Goal: Task Accomplishment & Management: Use online tool/utility

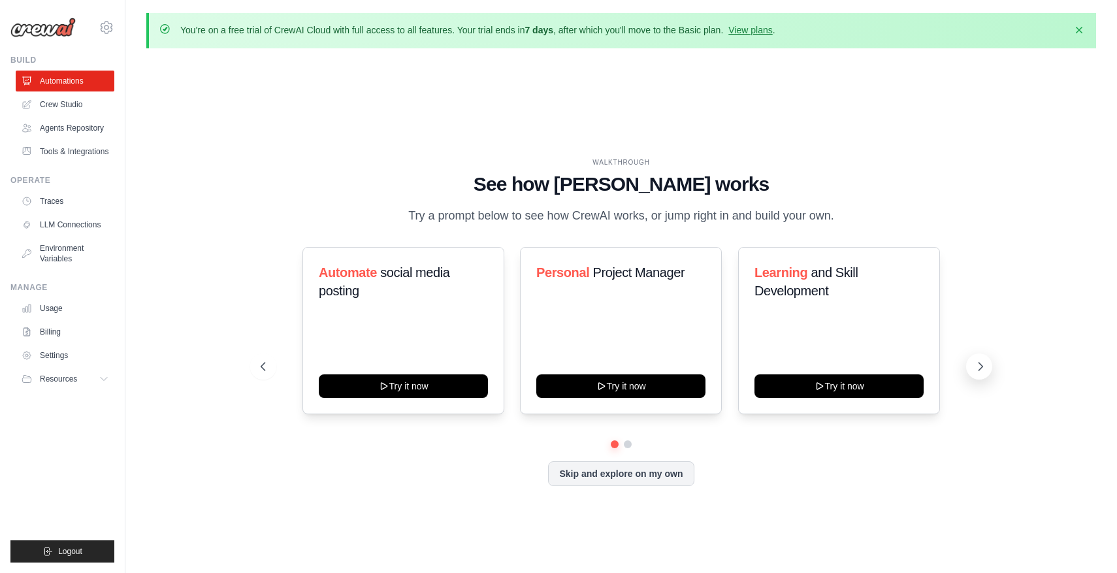
click at [982, 363] on icon at bounding box center [980, 366] width 13 height 13
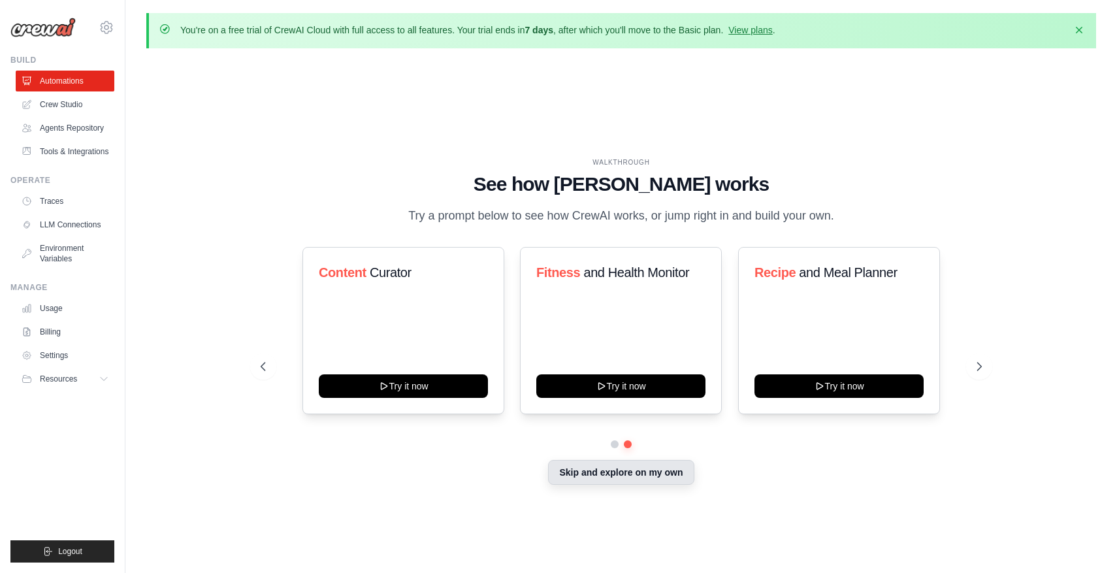
click at [639, 472] on button "Skip and explore on my own" at bounding box center [621, 472] width 146 height 25
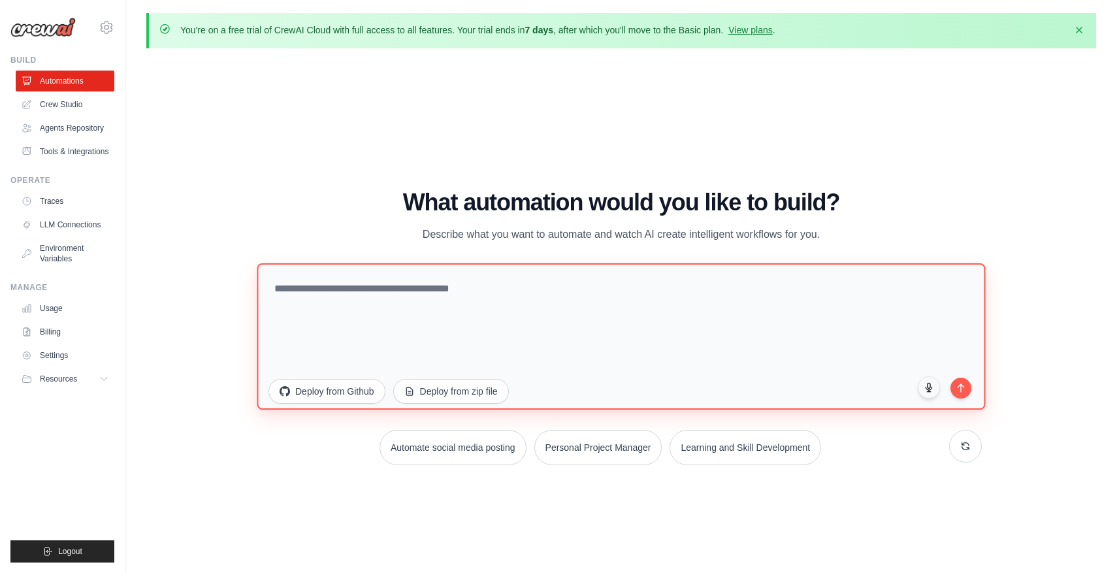
click at [610, 316] on textarea at bounding box center [621, 336] width 728 height 146
paste textarea "**********"
click at [547, 282] on textarea "**********" at bounding box center [621, 336] width 728 height 146
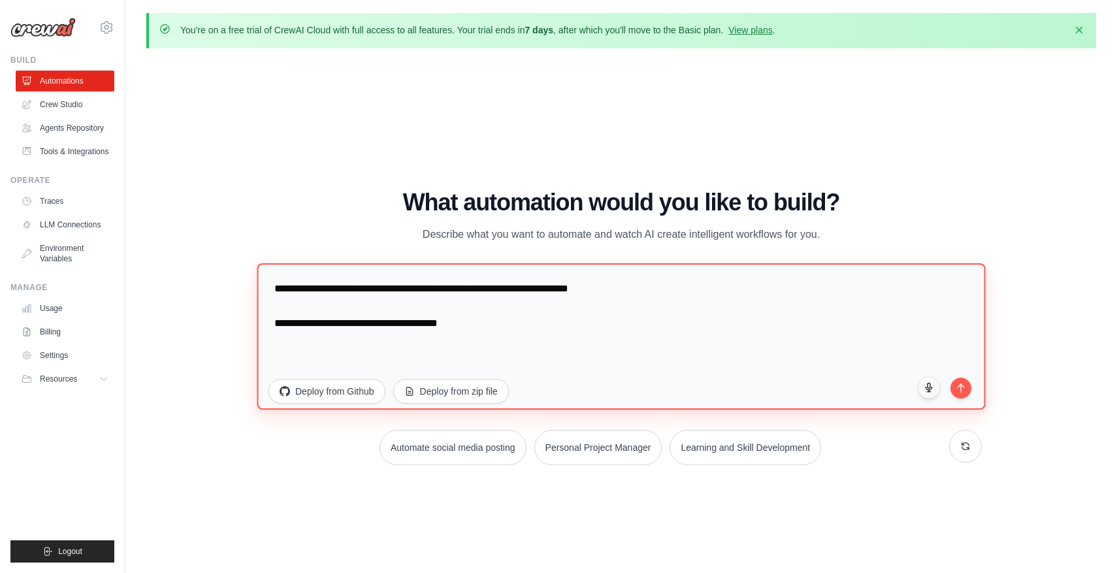
paste textarea "**********"
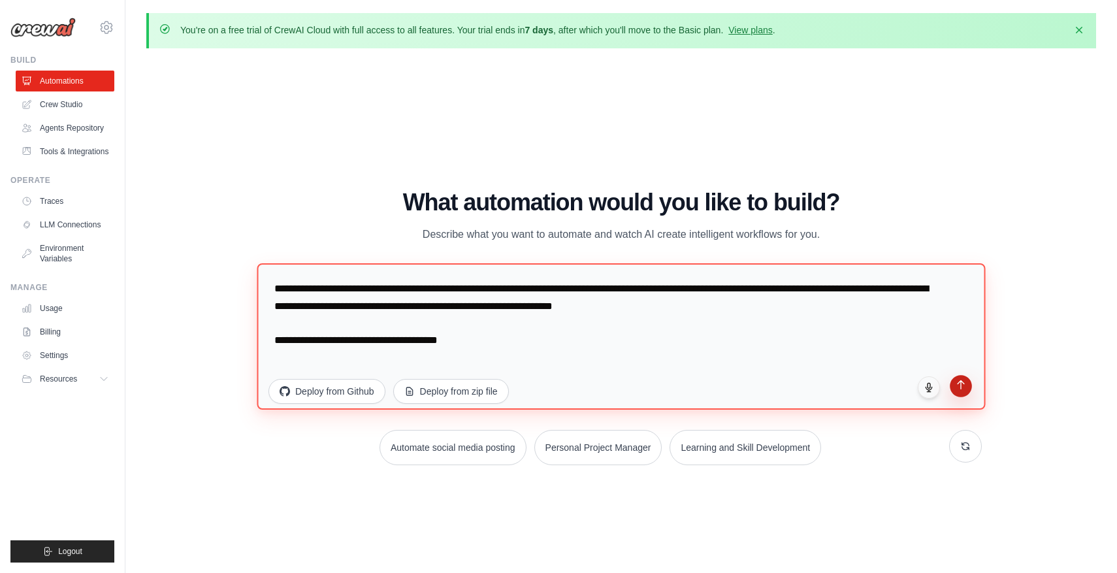
type textarea "**********"
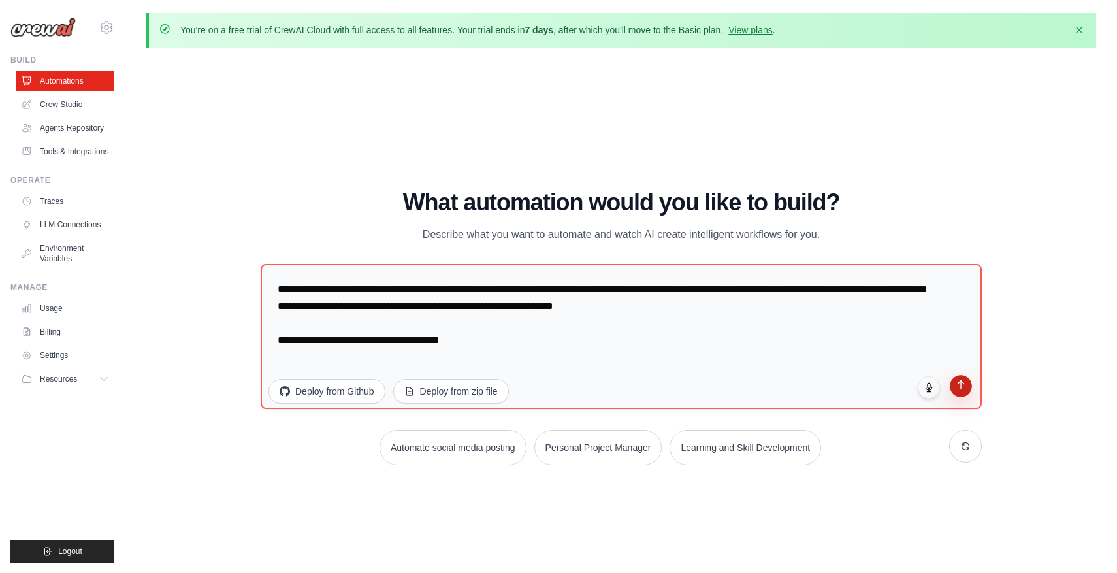
click at [963, 386] on icon "submit" at bounding box center [960, 384] width 11 height 11
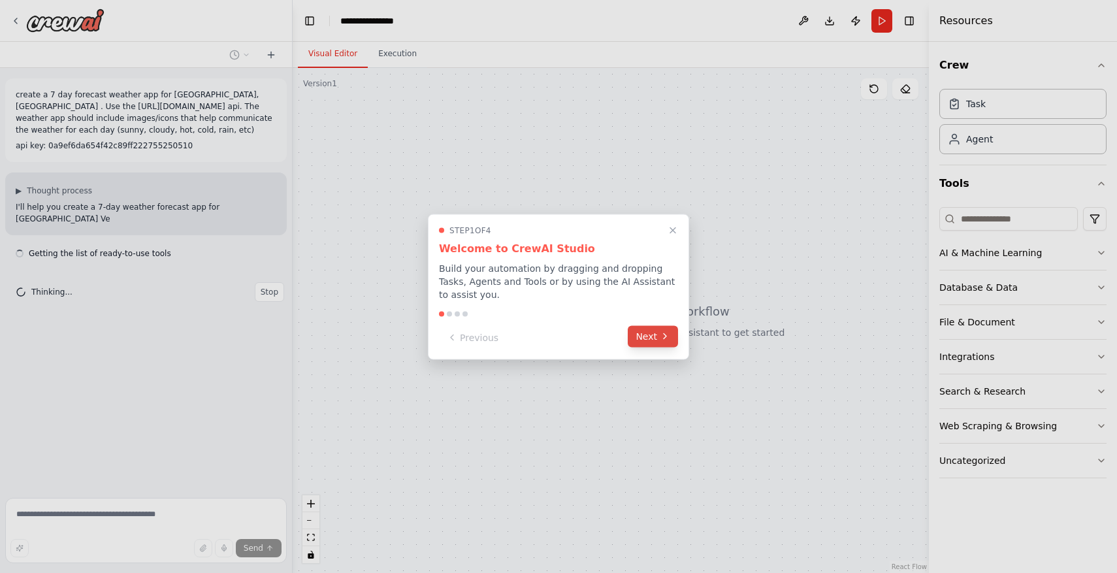
click at [647, 342] on button "Next" at bounding box center [653, 336] width 50 height 22
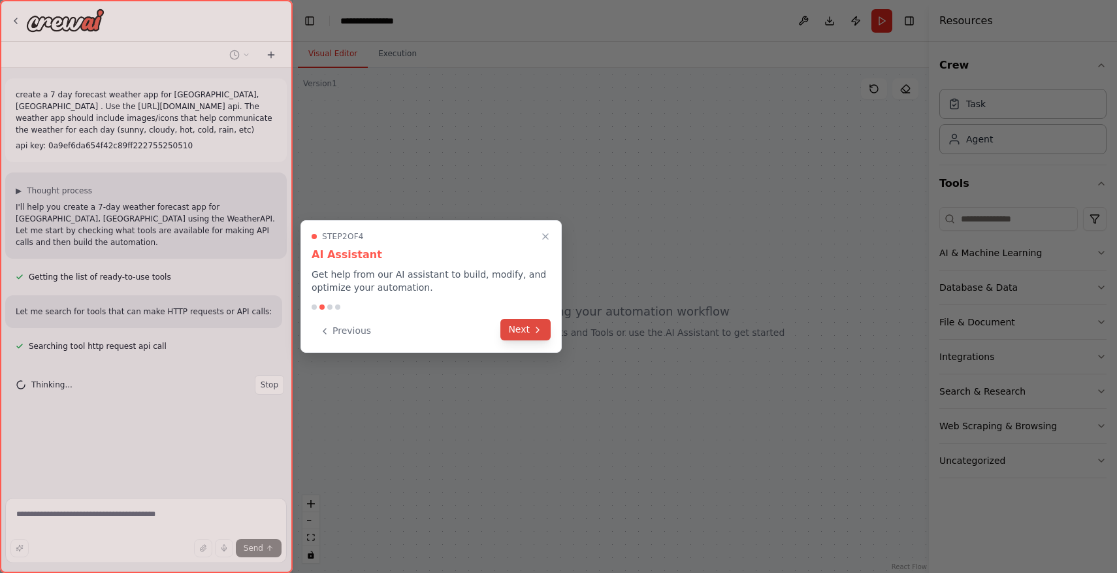
click at [530, 334] on button "Next" at bounding box center [525, 330] width 50 height 22
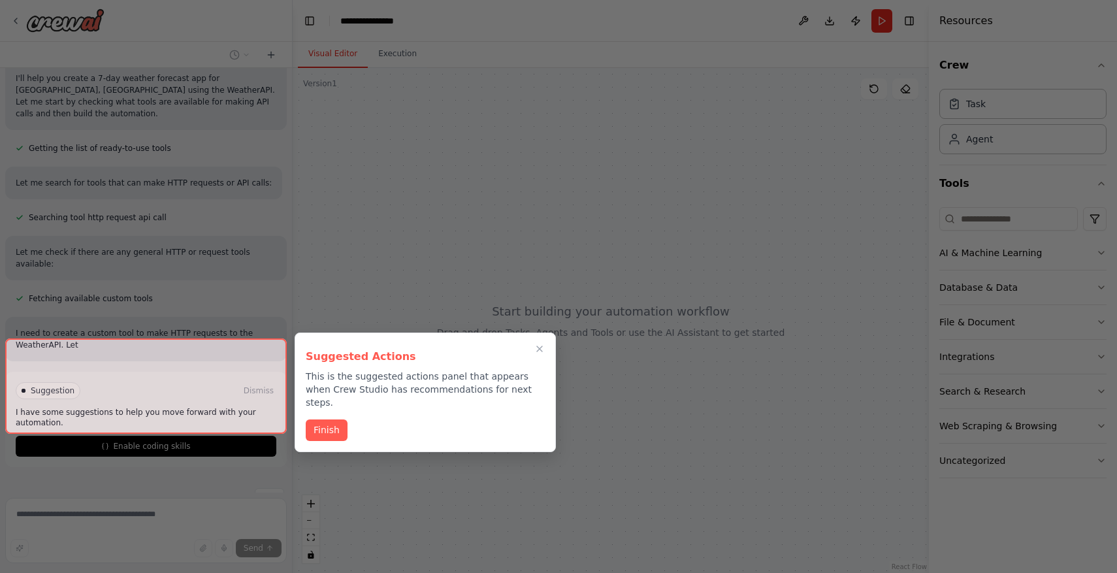
scroll to position [140, 0]
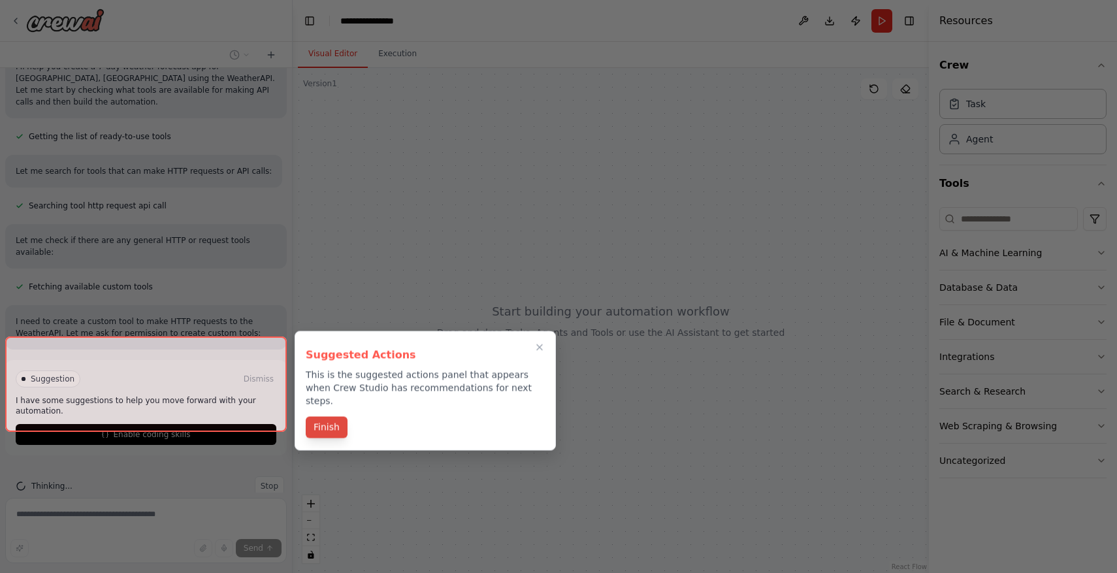
click at [336, 417] on button "Finish" at bounding box center [327, 428] width 42 height 22
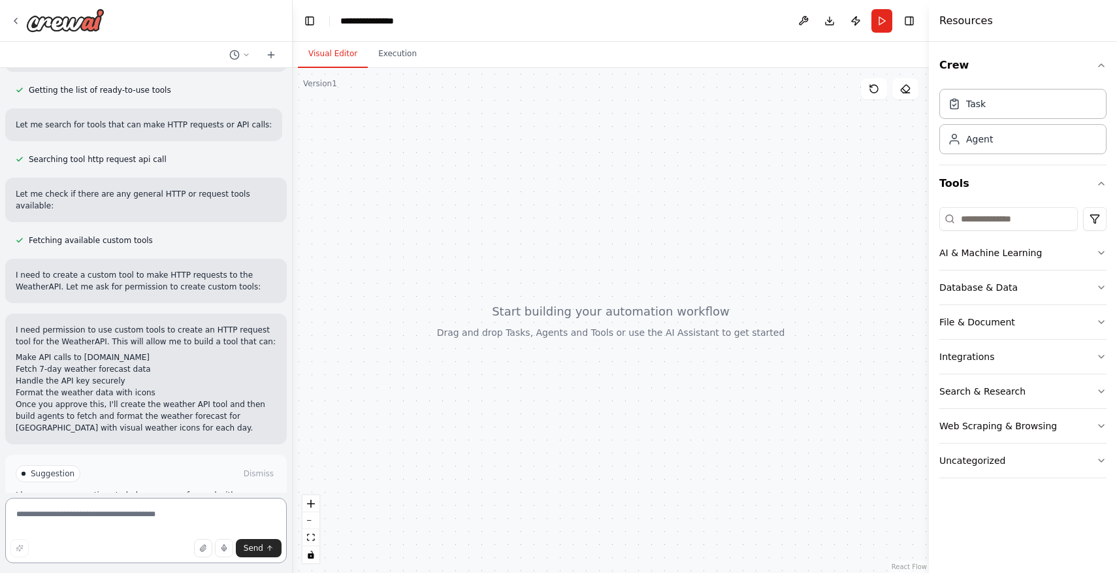
scroll to position [231, 0]
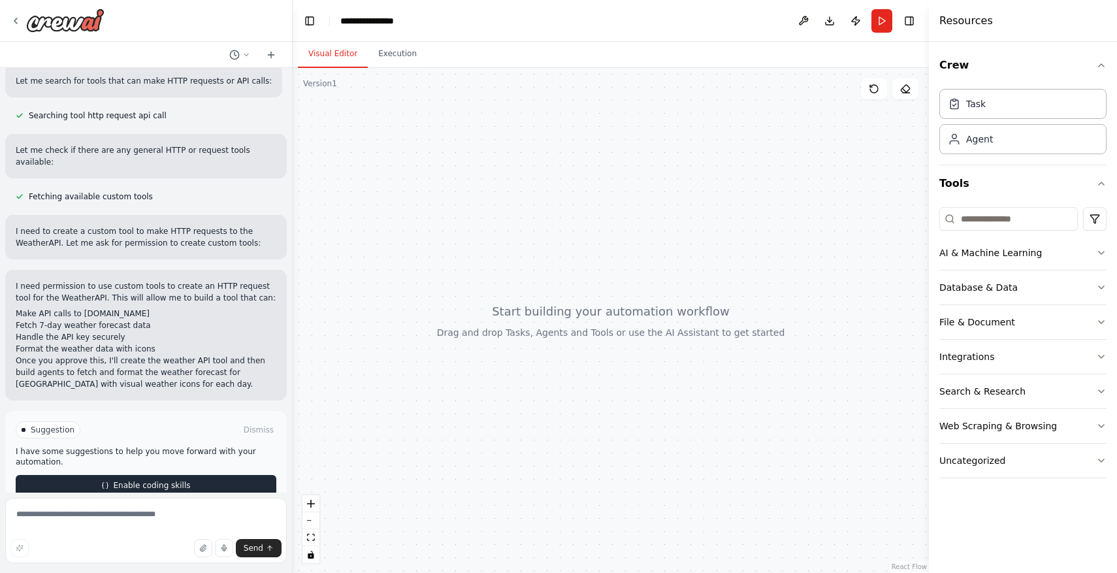
click at [195, 475] on button "Enable coding skills" at bounding box center [146, 485] width 261 height 21
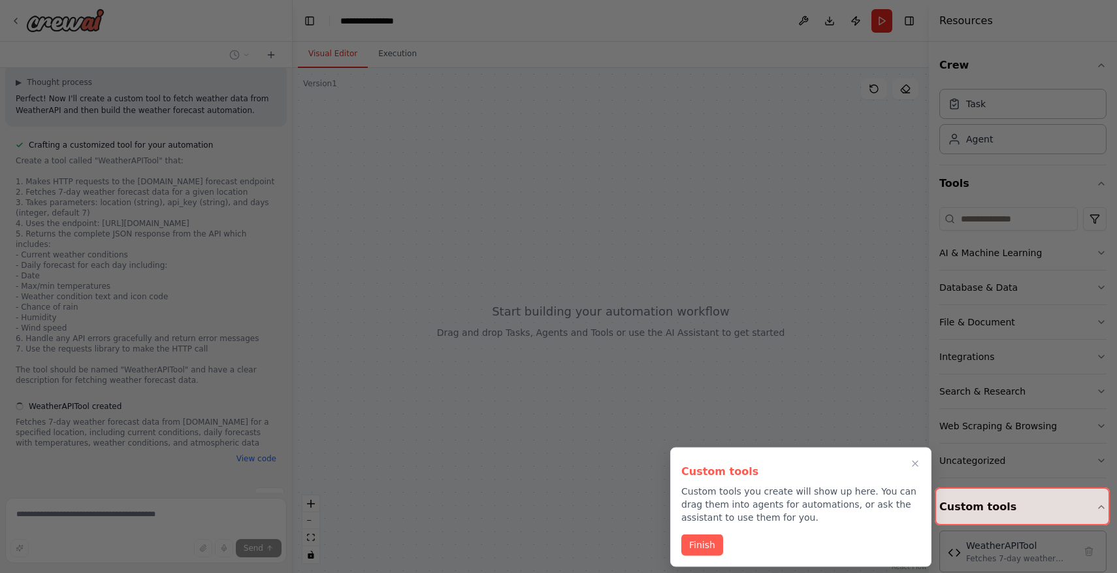
scroll to position [578, 0]
click at [713, 538] on button "Finish" at bounding box center [702, 544] width 42 height 22
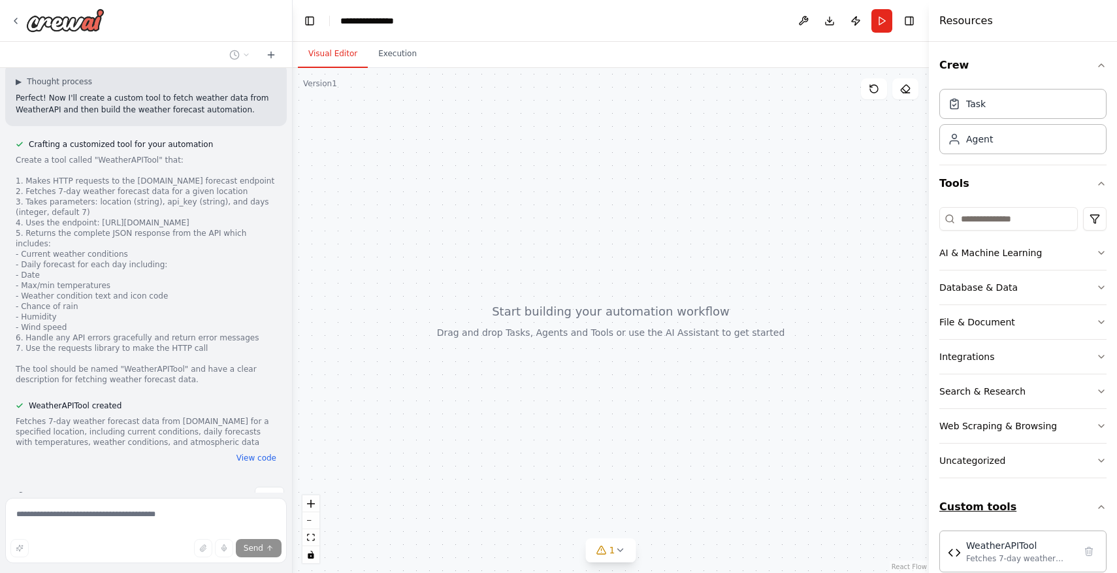
click at [1061, 504] on button "Custom tools" at bounding box center [1022, 507] width 167 height 37
click at [1095, 498] on button "Custom tools" at bounding box center [1022, 507] width 167 height 37
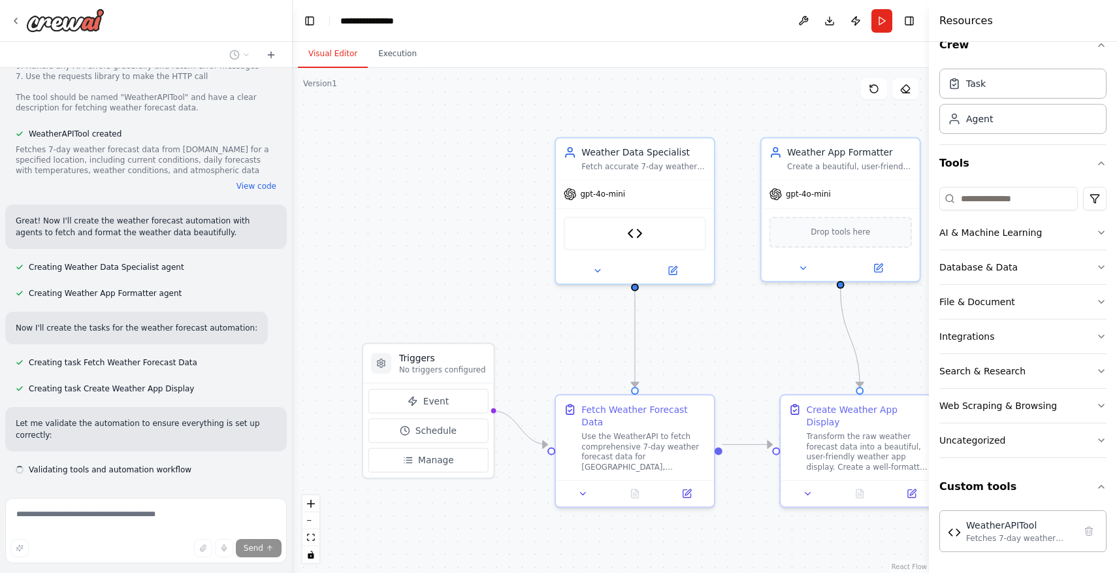
scroll to position [861, 0]
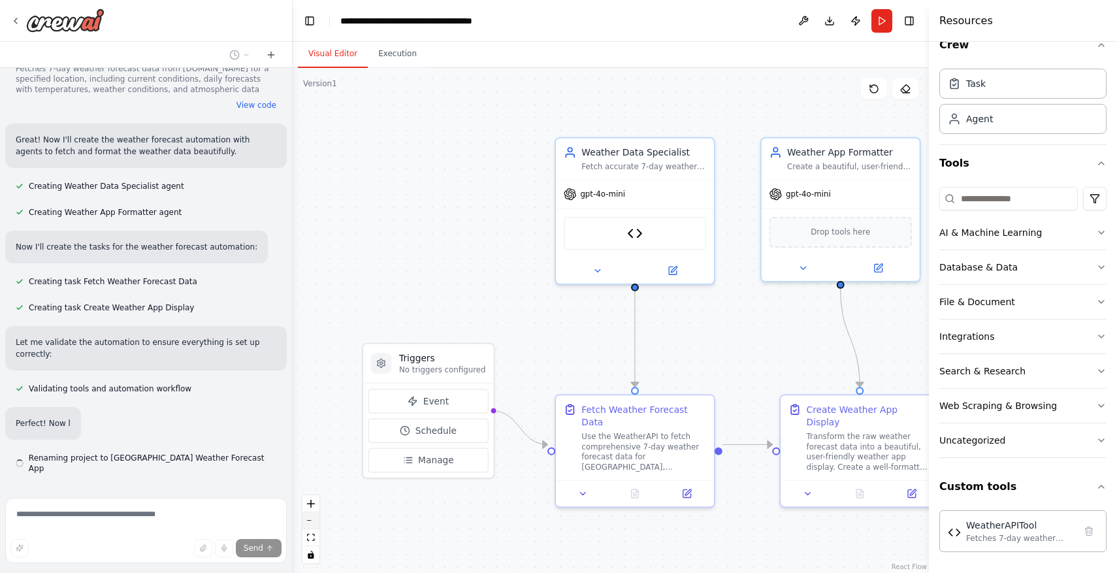
click at [312, 517] on button "zoom out" at bounding box center [310, 520] width 17 height 17
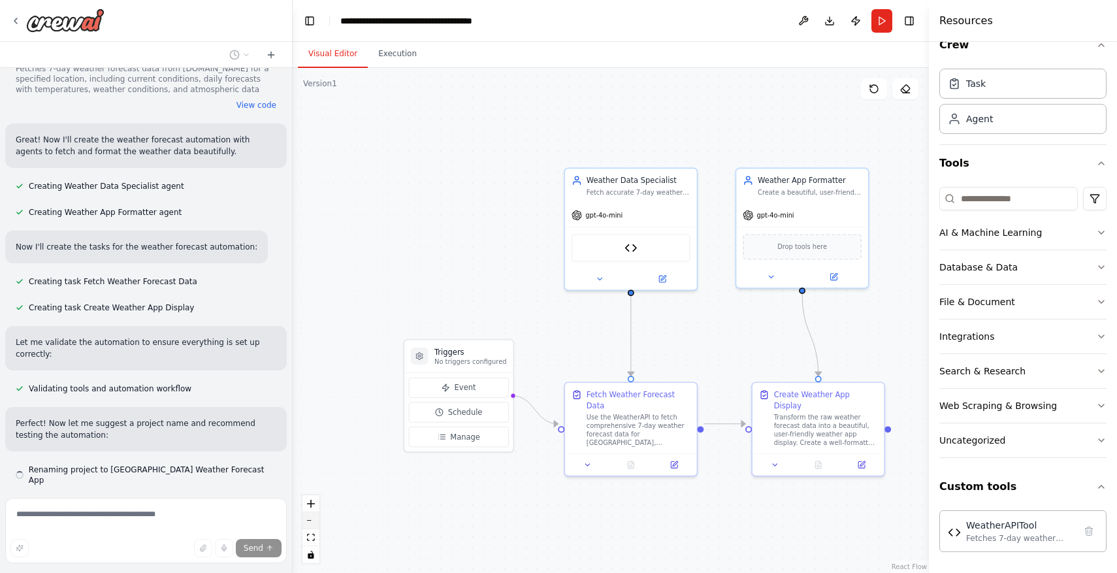
scroll to position [942, 0]
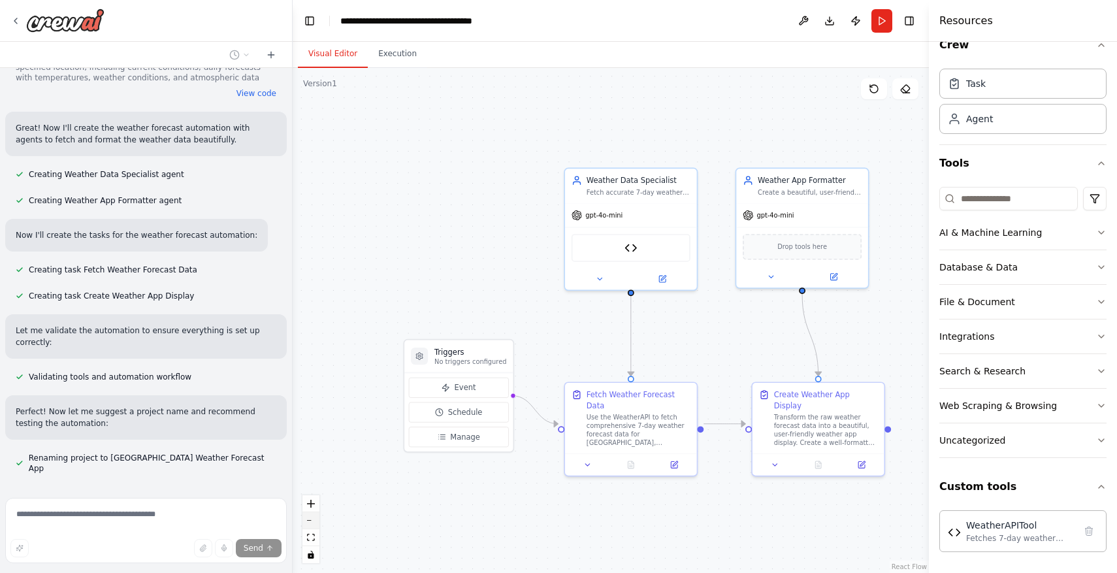
click at [312, 517] on button "zoom out" at bounding box center [310, 520] width 17 height 17
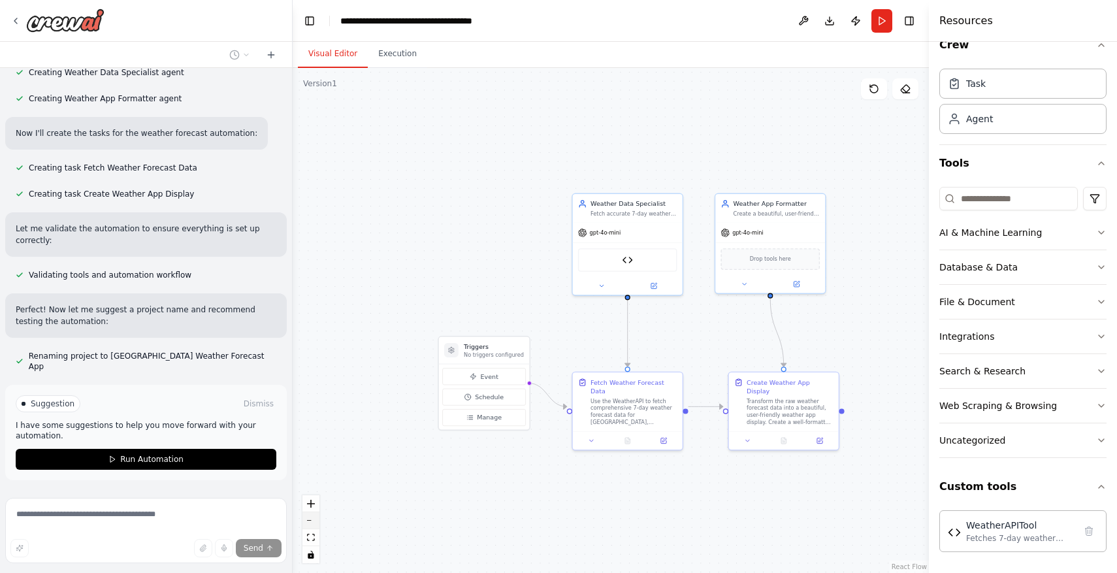
scroll to position [1048, 0]
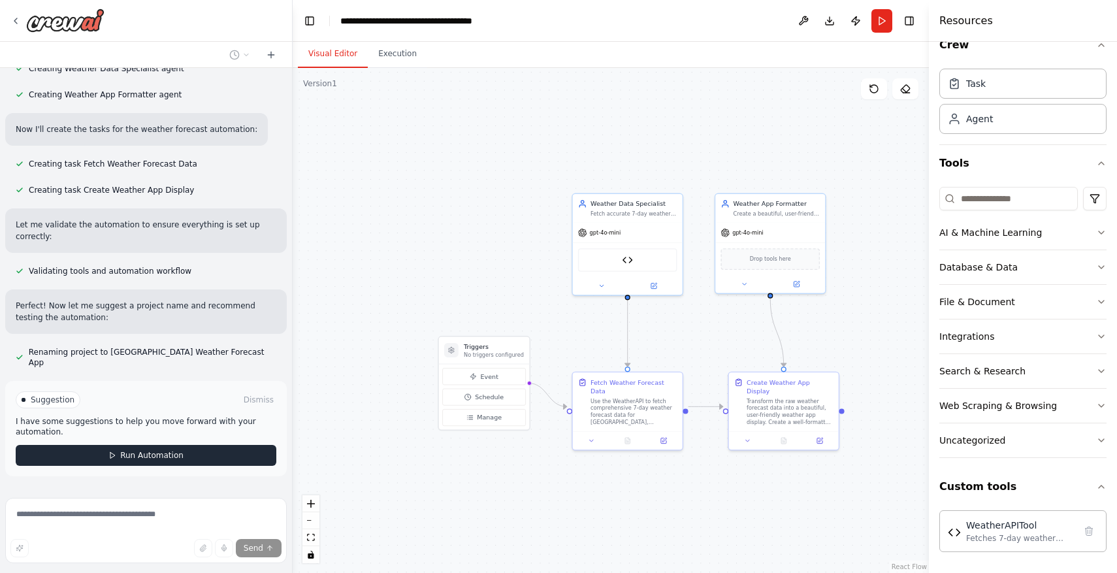
click at [246, 445] on button "Run Automation" at bounding box center [146, 455] width 261 height 21
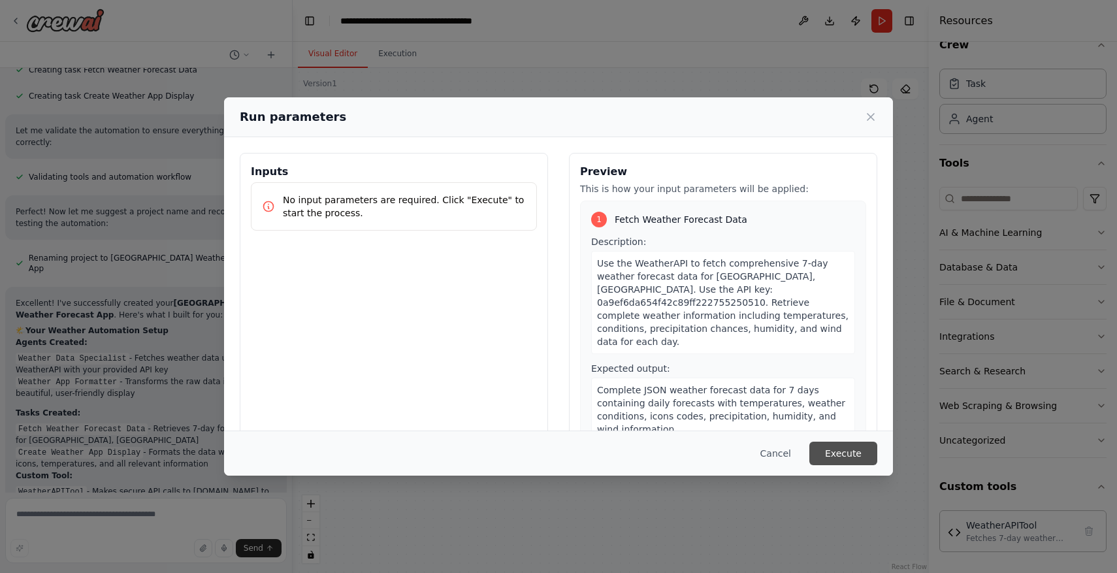
click at [852, 454] on button "Execute" at bounding box center [843, 453] width 68 height 24
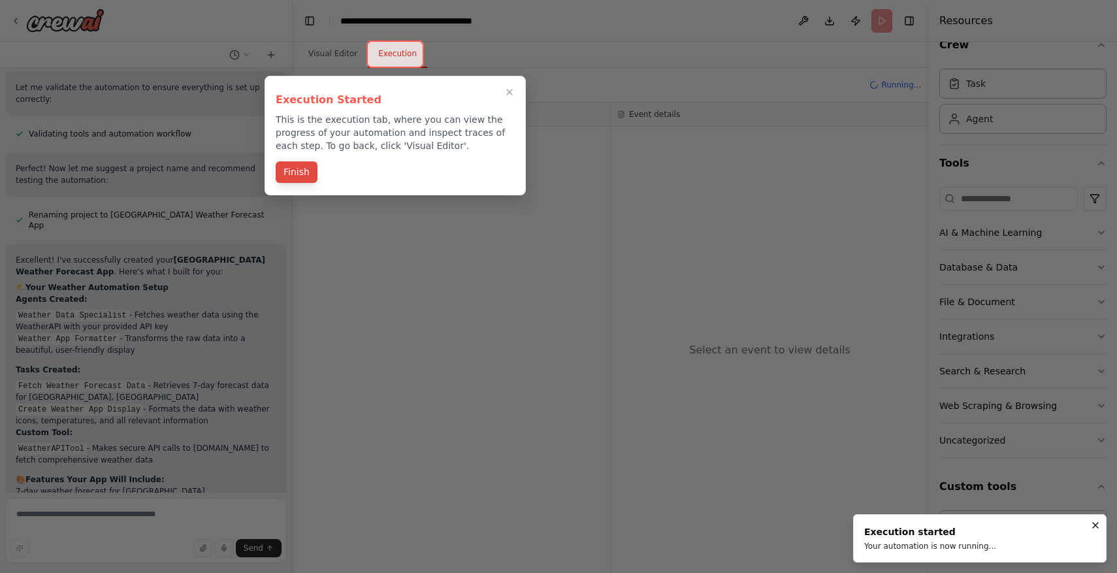
click at [300, 174] on button "Finish" at bounding box center [297, 172] width 42 height 22
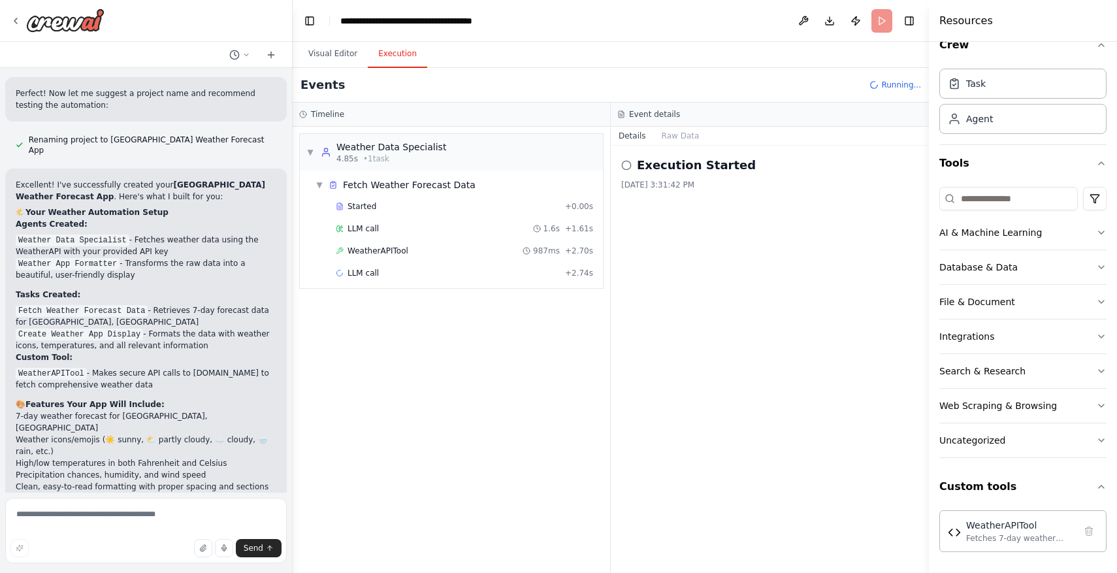
scroll to position [1279, 0]
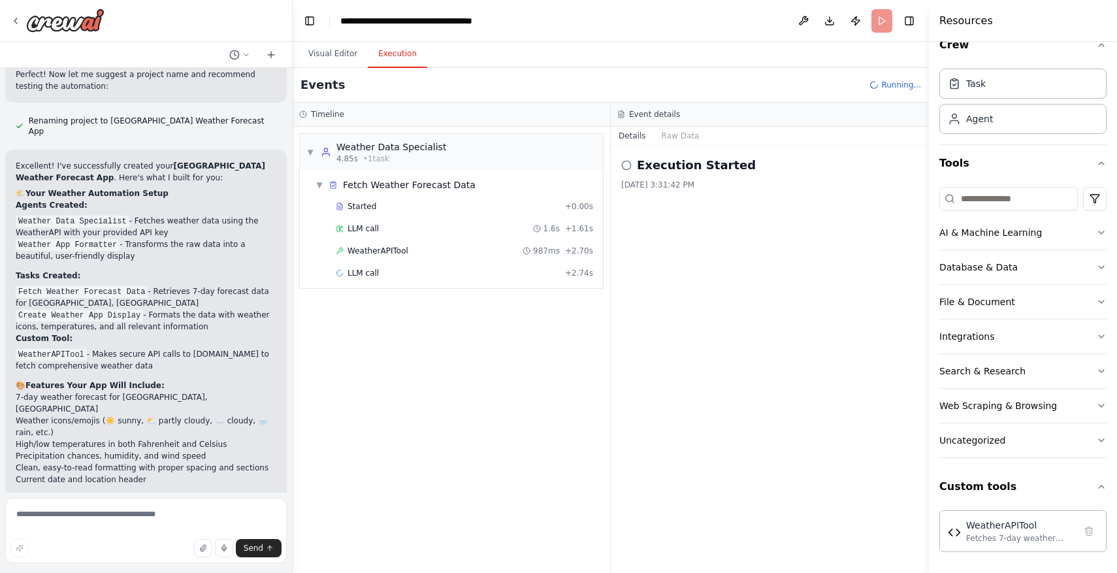
click at [894, 85] on span "Running..." at bounding box center [901, 85] width 40 height 10
click at [706, 166] on h2 "Execution Started" at bounding box center [696, 165] width 119 height 18
click at [626, 164] on icon at bounding box center [626, 165] width 10 height 10
click at [675, 129] on button "Raw Data" at bounding box center [681, 136] width 54 height 18
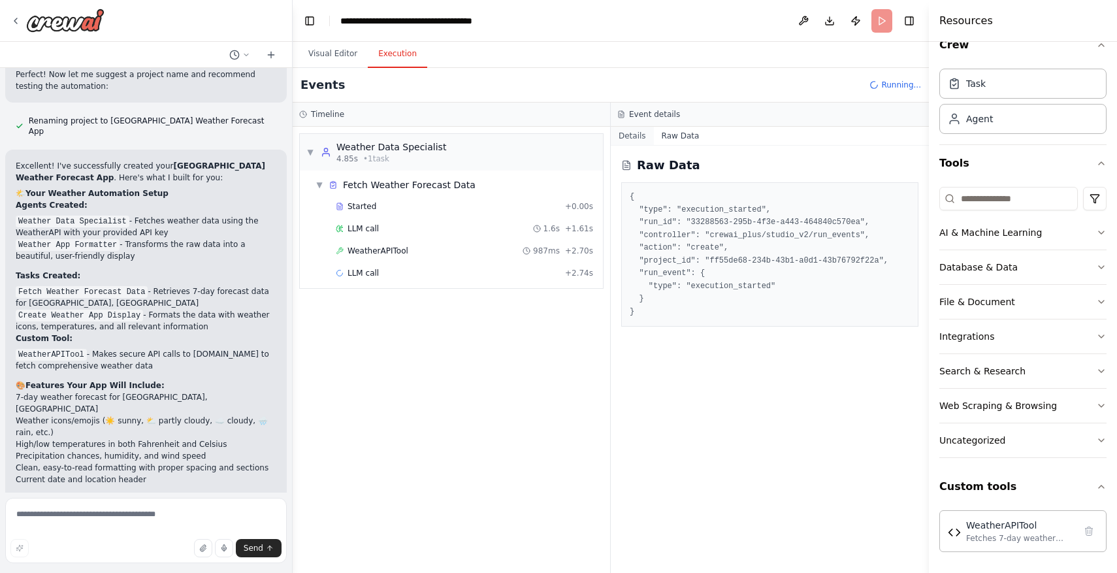
click at [636, 136] on button "Details" at bounding box center [632, 136] width 43 height 18
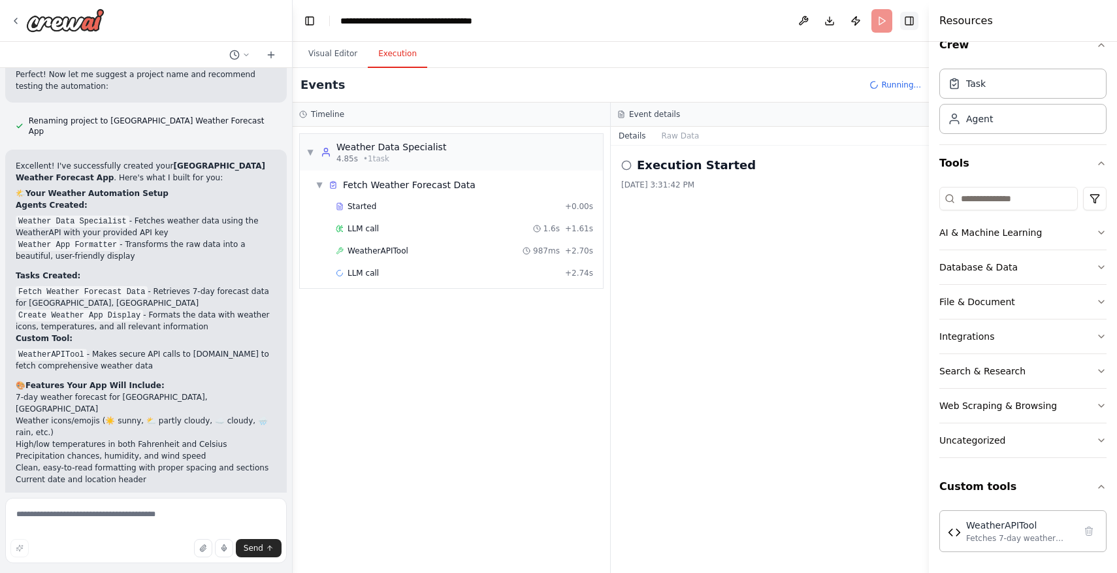
click at [905, 24] on button "Toggle Right Sidebar" at bounding box center [909, 21] width 18 height 18
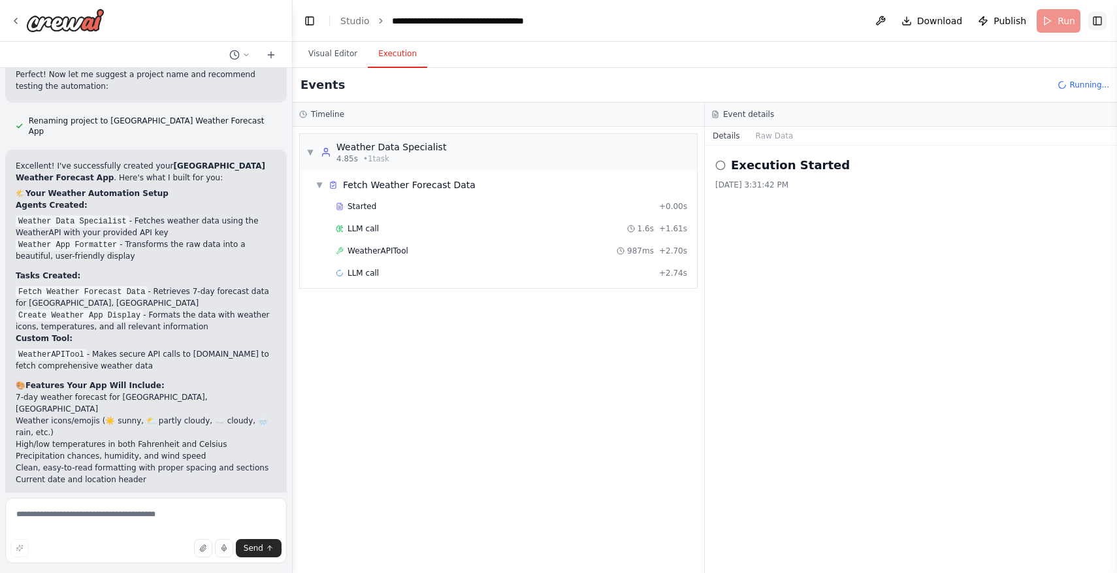
click at [1103, 22] on button "Toggle Right Sidebar" at bounding box center [1097, 21] width 18 height 18
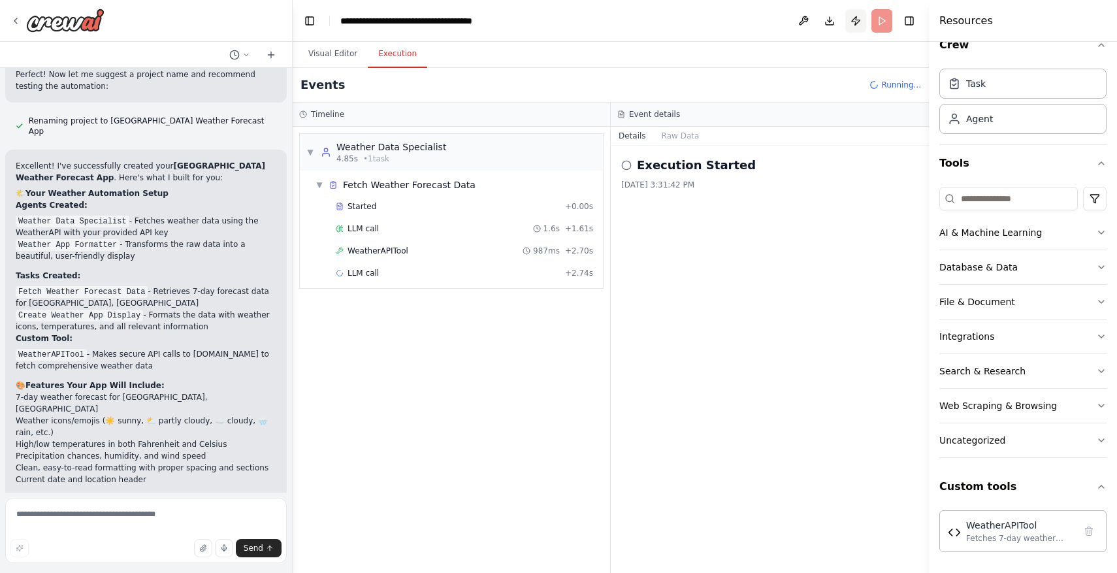
click at [860, 22] on button "Publish" at bounding box center [855, 21] width 21 height 24
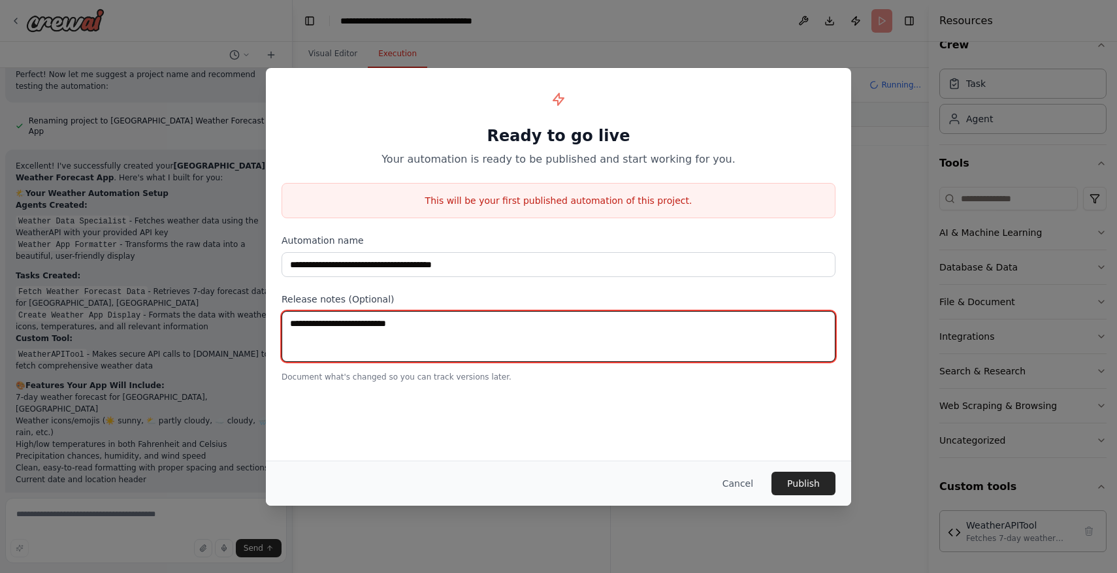
click at [756, 325] on textarea at bounding box center [558, 336] width 554 height 51
type textarea "****"
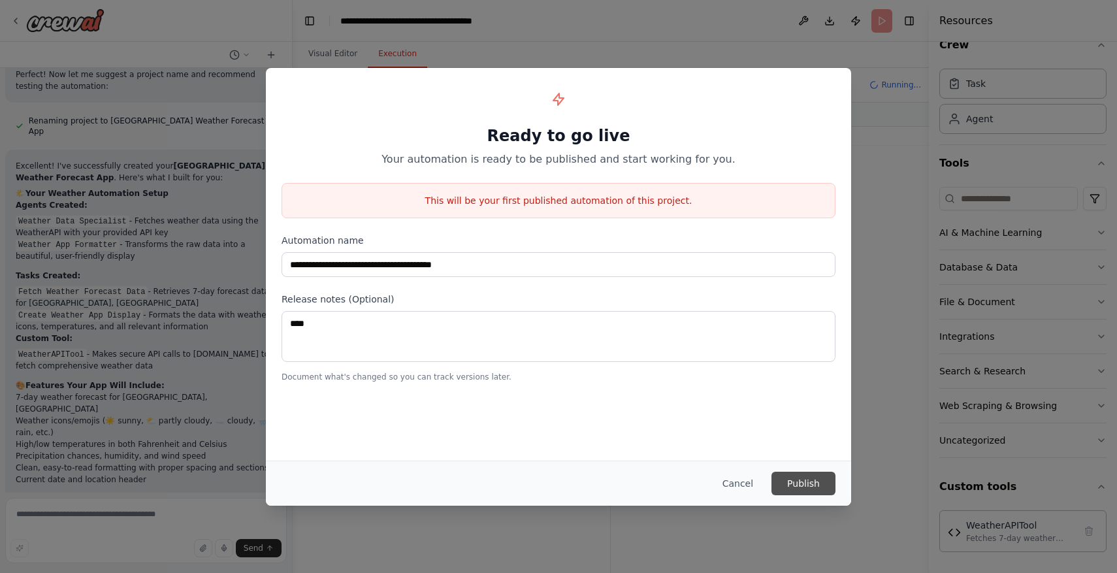
click at [795, 483] on button "Publish" at bounding box center [803, 484] width 64 height 24
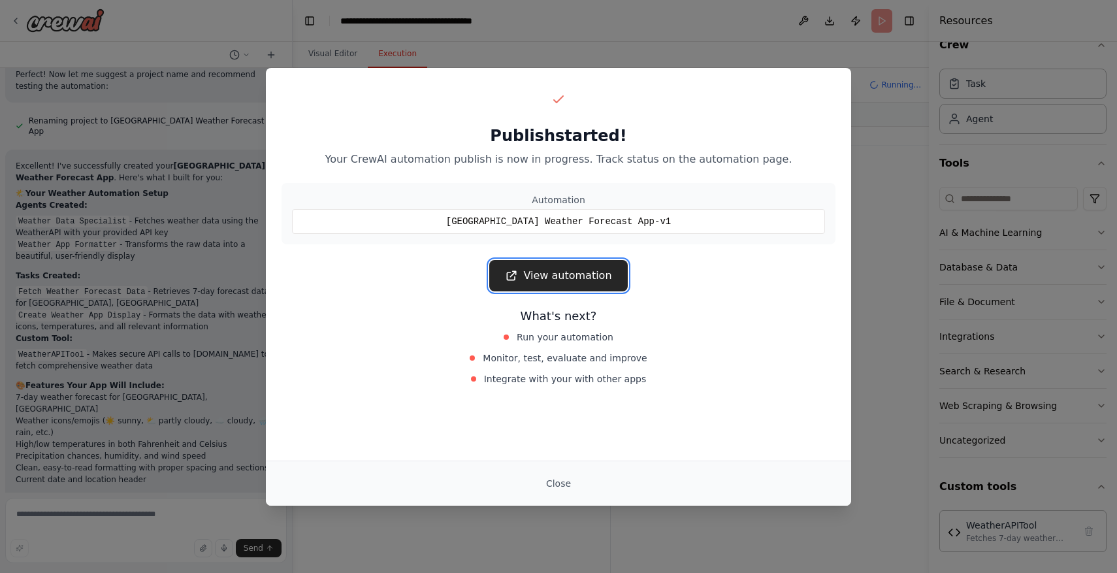
click at [557, 267] on link "View automation" at bounding box center [558, 275] width 138 height 31
click at [569, 485] on button "Close" at bounding box center [559, 484] width 46 height 24
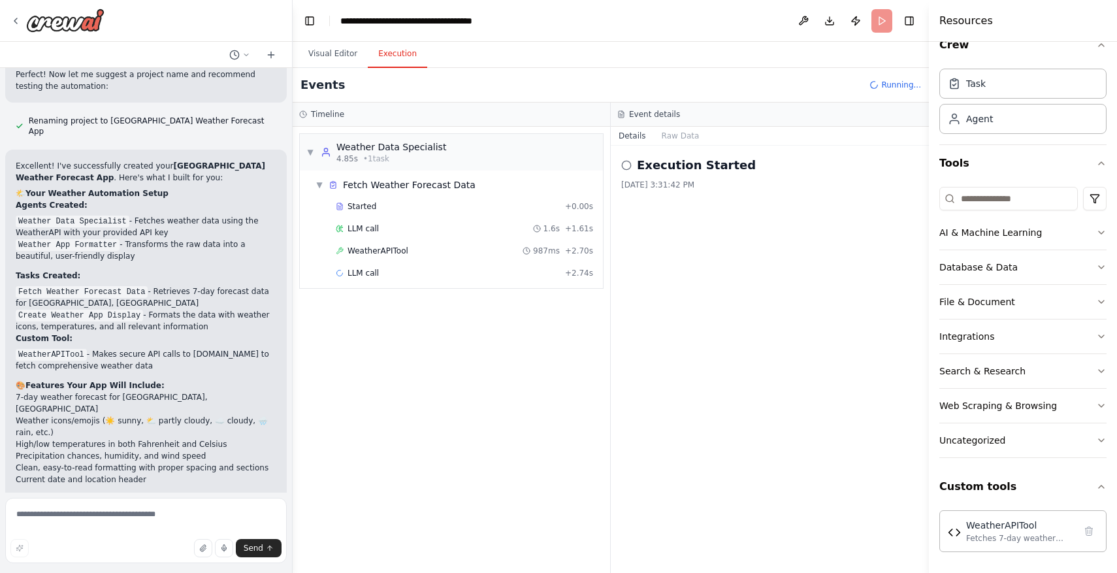
click at [650, 168] on h2 "Execution Started" at bounding box center [696, 165] width 119 height 18
click at [624, 166] on icon at bounding box center [626, 165] width 10 height 10
click at [666, 135] on button "Raw Data" at bounding box center [681, 136] width 54 height 18
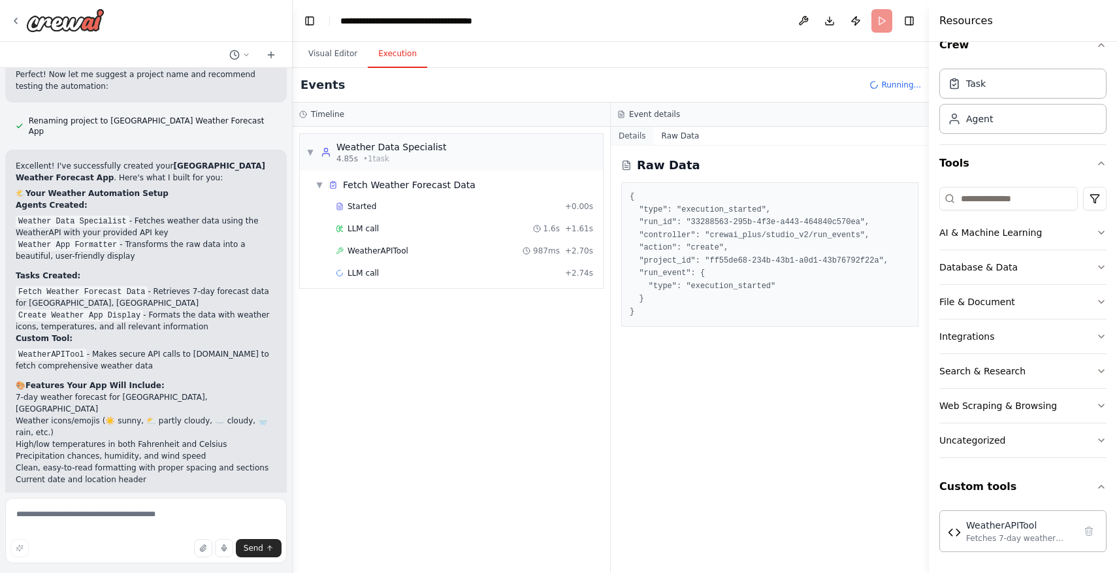
click at [636, 138] on button "Details" at bounding box center [632, 136] width 43 height 18
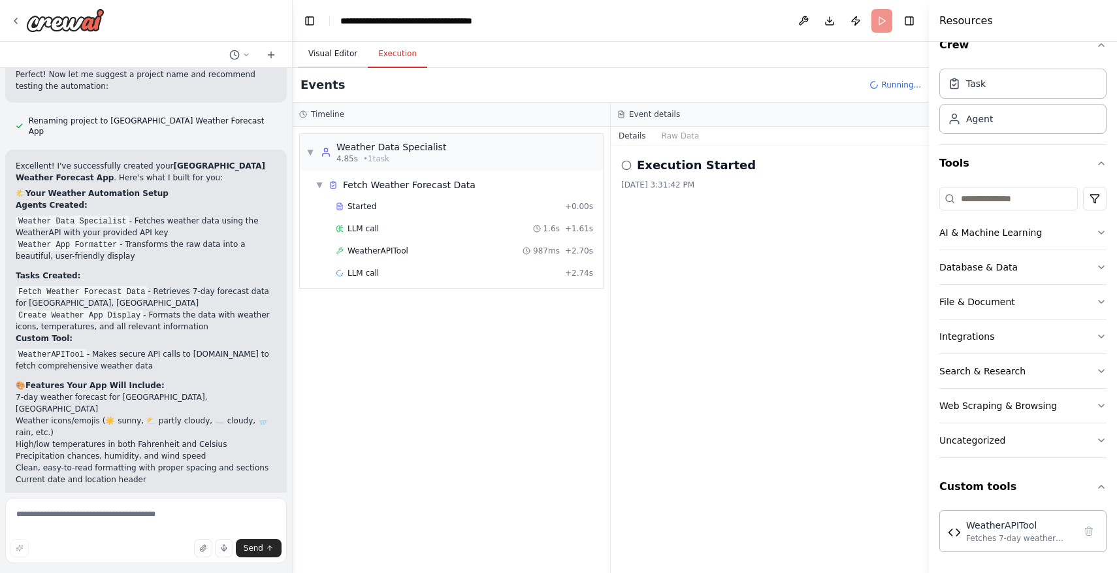
click at [334, 61] on button "Visual Editor" at bounding box center [333, 53] width 70 height 27
click at [385, 56] on button "Execution" at bounding box center [397, 53] width 59 height 27
click at [245, 58] on button at bounding box center [239, 55] width 31 height 16
click at [239, 385] on div at bounding box center [146, 286] width 293 height 573
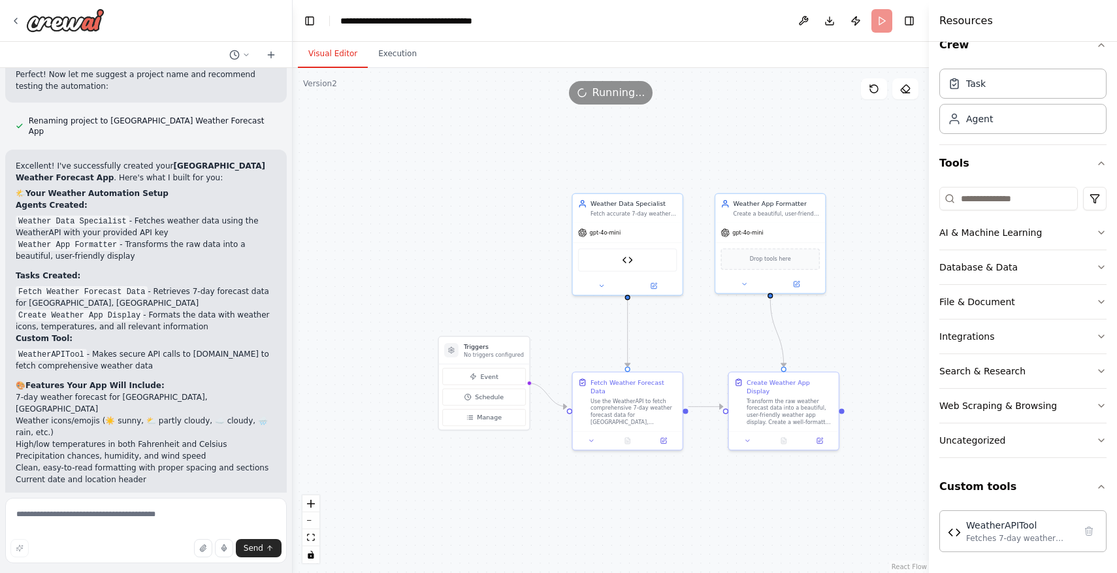
click at [328, 56] on button "Visual Editor" at bounding box center [333, 53] width 70 height 27
click at [165, 510] on textarea at bounding box center [145, 530] width 281 height 65
click at [70, 517] on textarea "**********" at bounding box center [145, 530] width 281 height 65
type textarea "**********"
click at [251, 549] on span "Send" at bounding box center [254, 548] width 20 height 10
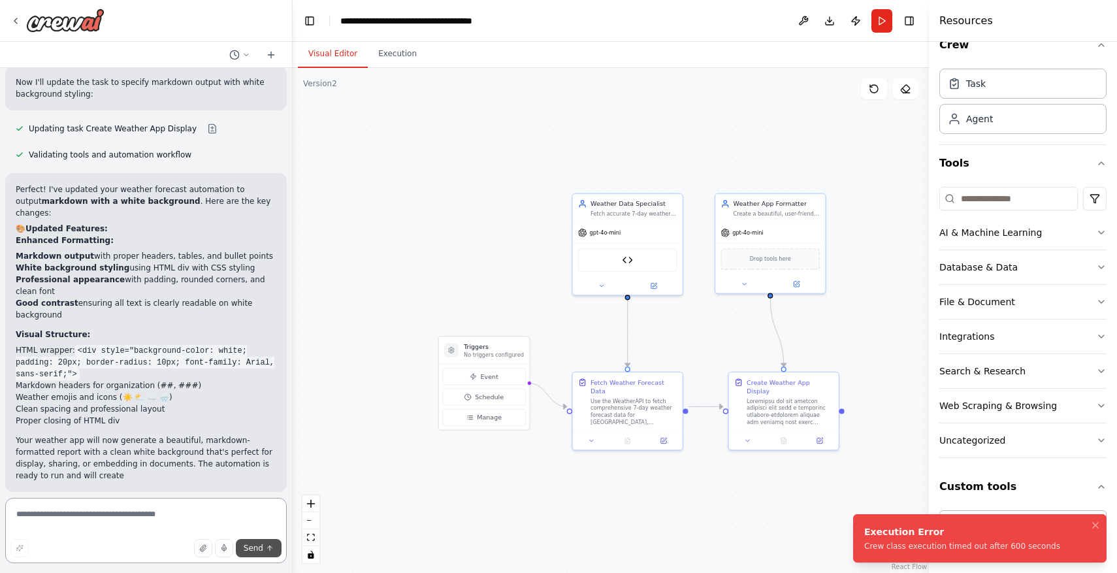
scroll to position [2085, 0]
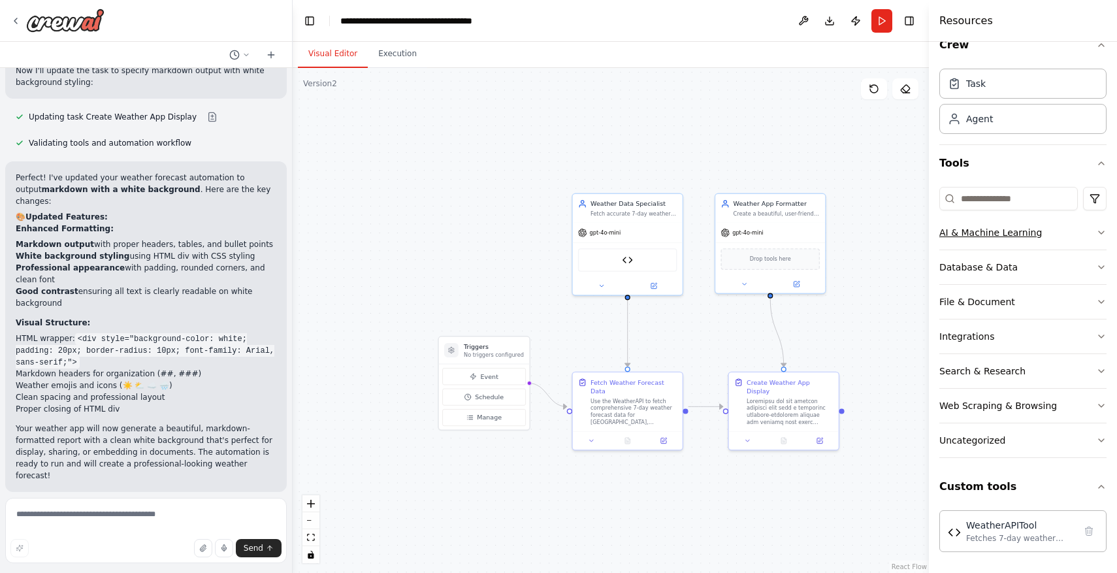
click at [1082, 236] on button "AI & Machine Learning" at bounding box center [1022, 233] width 167 height 34
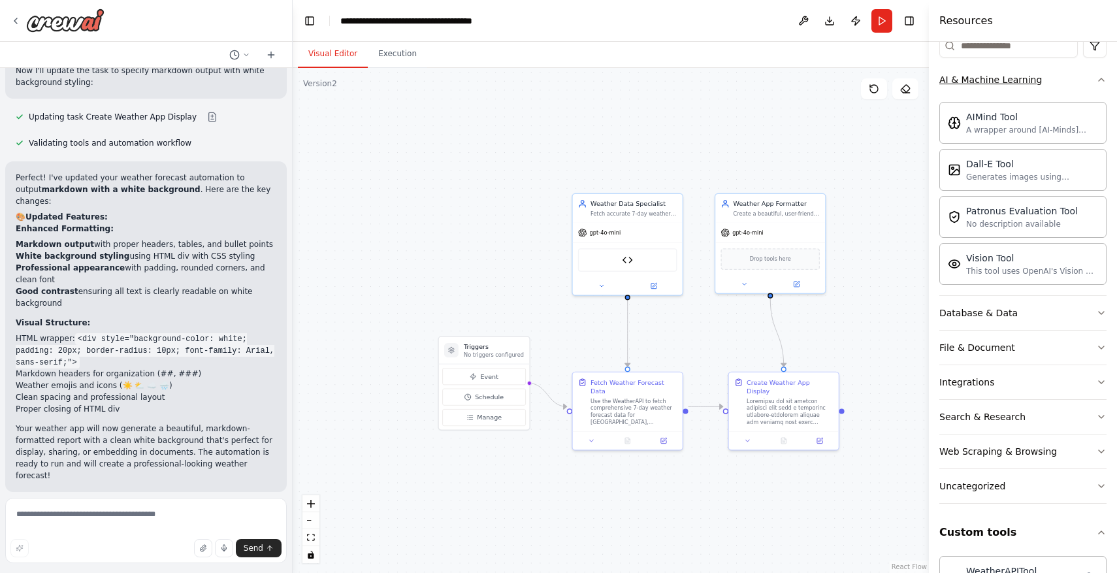
scroll to position [176, 0]
click at [1043, 451] on div "Web Scraping & Browsing" at bounding box center [998, 448] width 118 height 13
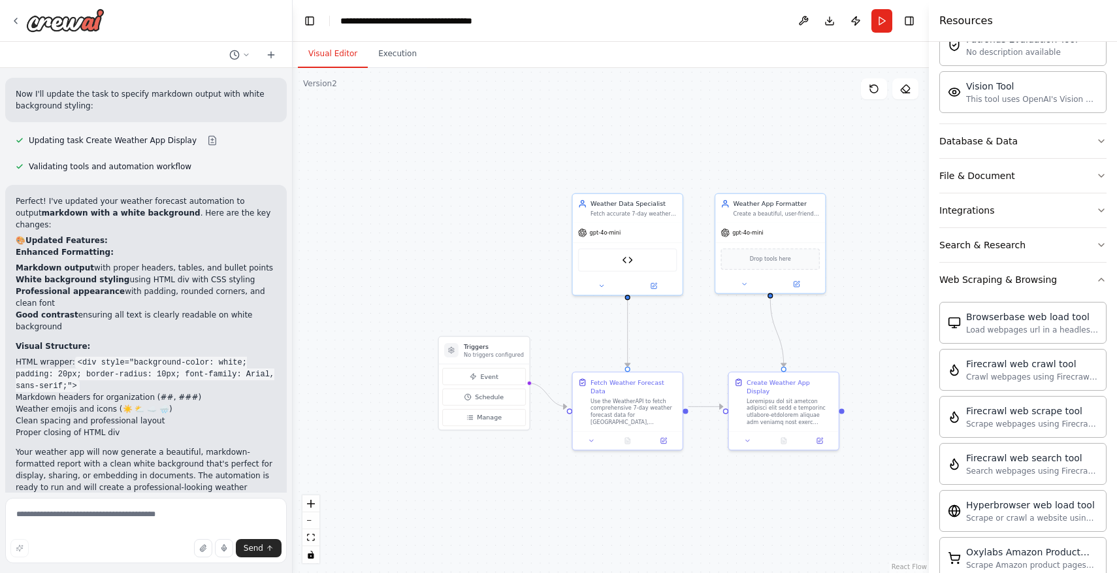
scroll to position [2085, 0]
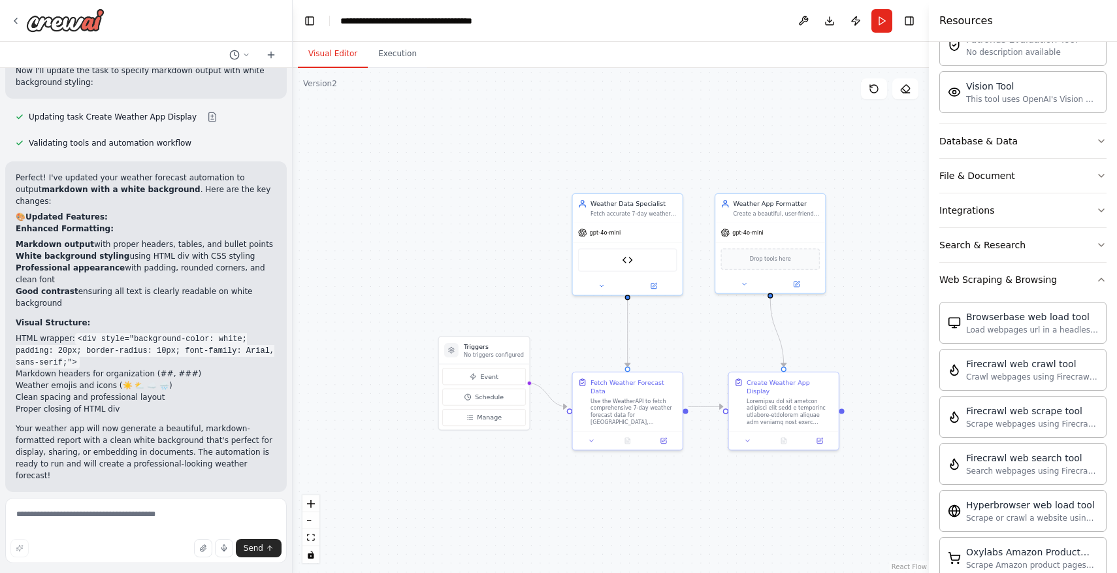
click at [223, 566] on button "Help fix error" at bounding box center [146, 576] width 261 height 21
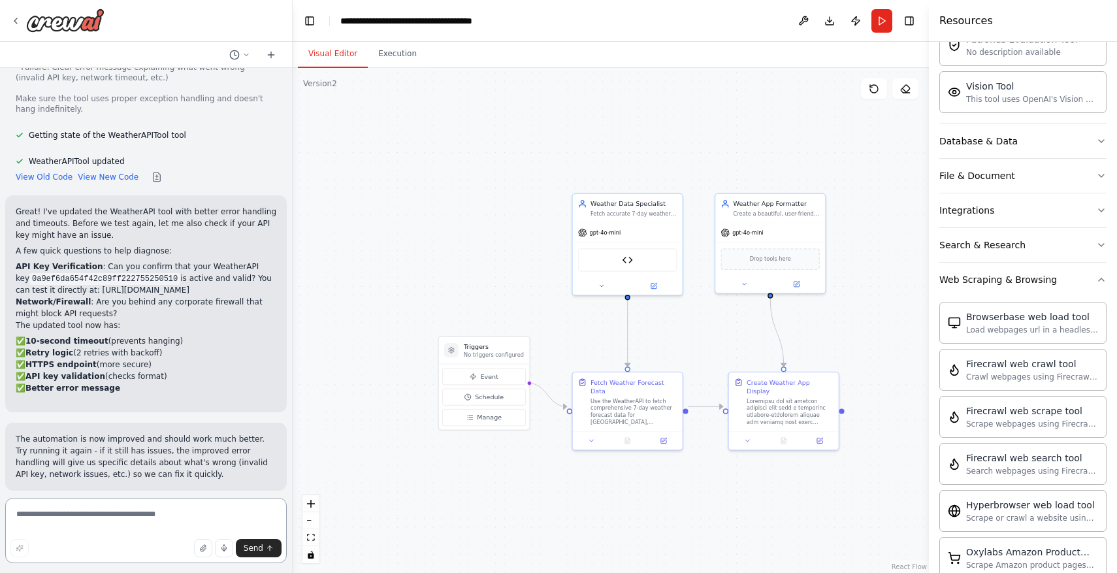
scroll to position [3014, 0]
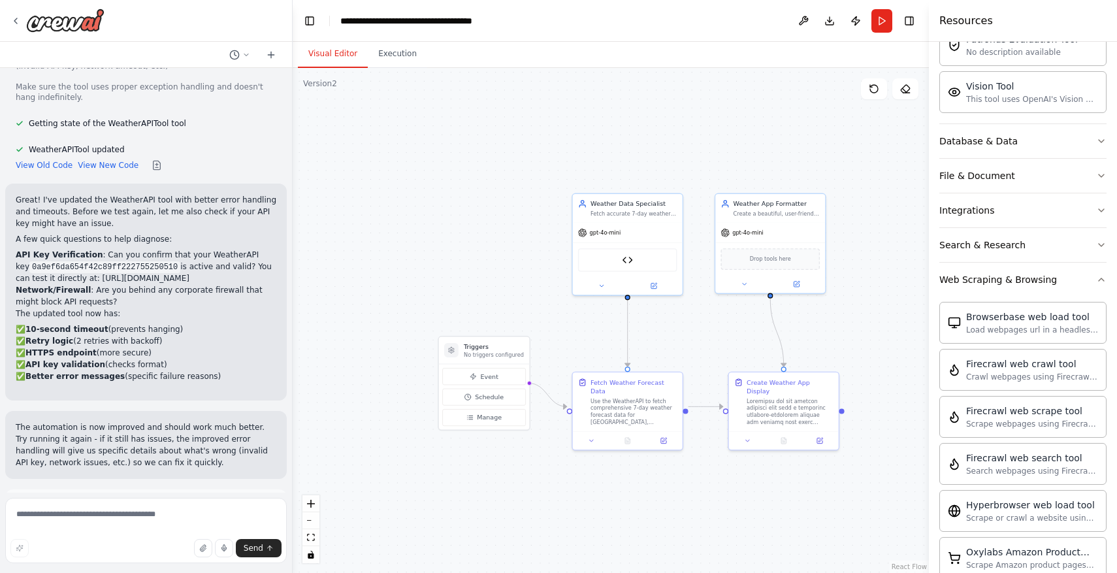
click at [219, 553] on button "Run Automation" at bounding box center [146, 563] width 261 height 21
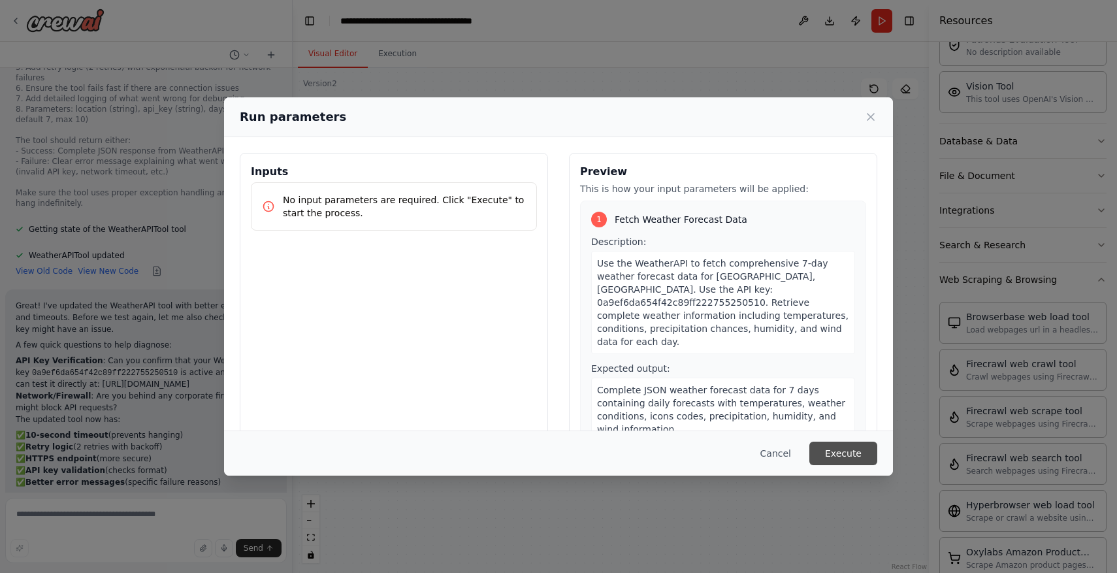
click at [857, 449] on button "Execute" at bounding box center [843, 453] width 68 height 24
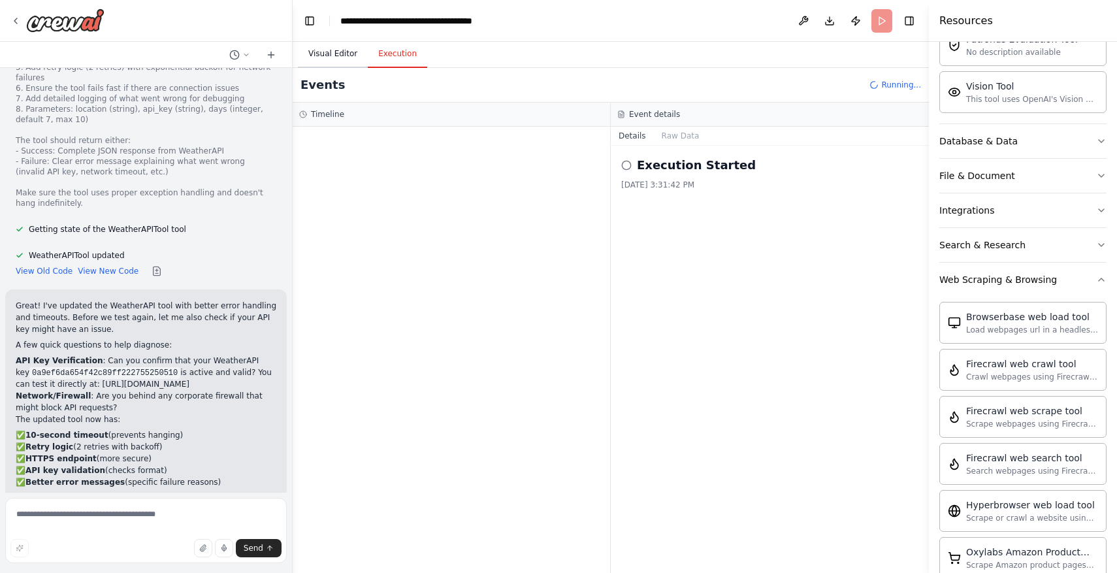
click at [334, 56] on button "Visual Editor" at bounding box center [333, 53] width 70 height 27
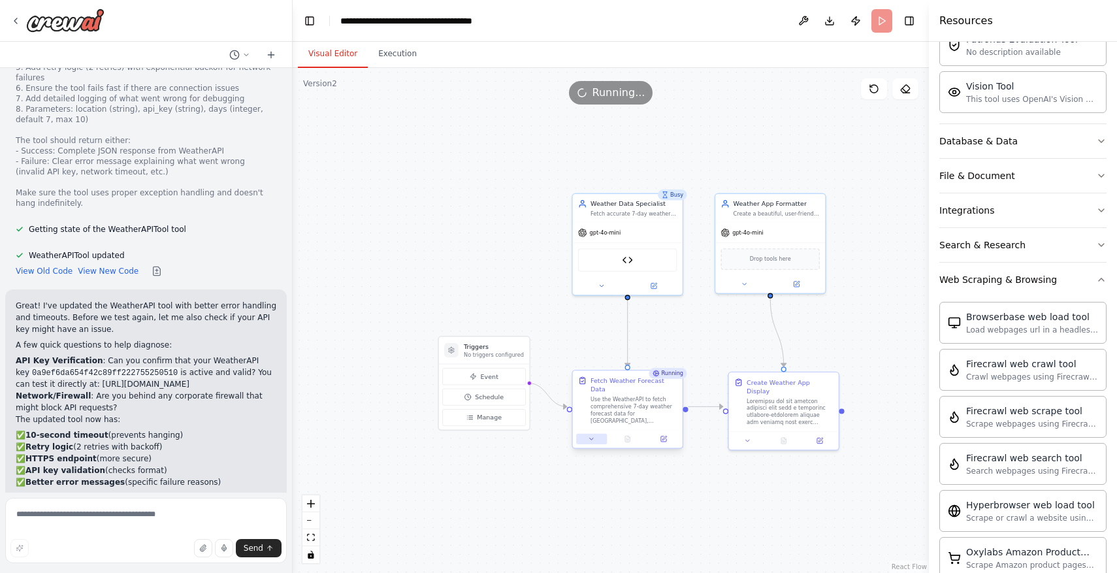
click at [591, 434] on button at bounding box center [591, 439] width 31 height 10
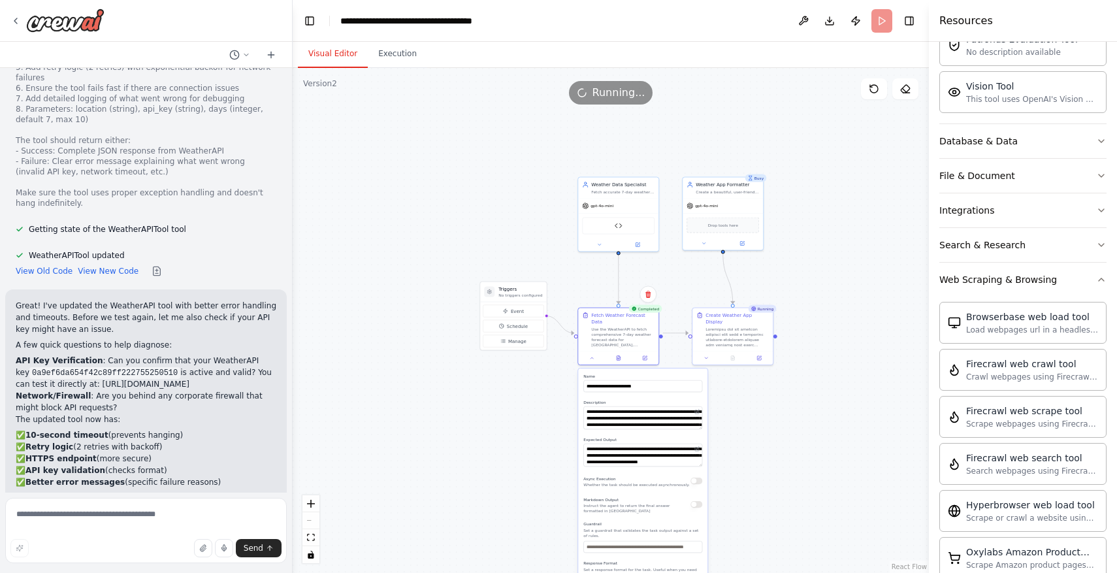
drag, startPoint x: 543, startPoint y: 485, endPoint x: 543, endPoint y: 405, distance: 80.3
click at [543, 405] on div ".deletable-edge-delete-btn { width: 20px; height: 20px; border: 0px solid #ffff…" at bounding box center [611, 320] width 636 height 505
click at [791, 444] on div ".deletable-edge-delete-btn { width: 20px; height: 20px; border: 0px solid #ffff…" at bounding box center [611, 320] width 636 height 505
click at [601, 248] on div at bounding box center [618, 244] width 80 height 13
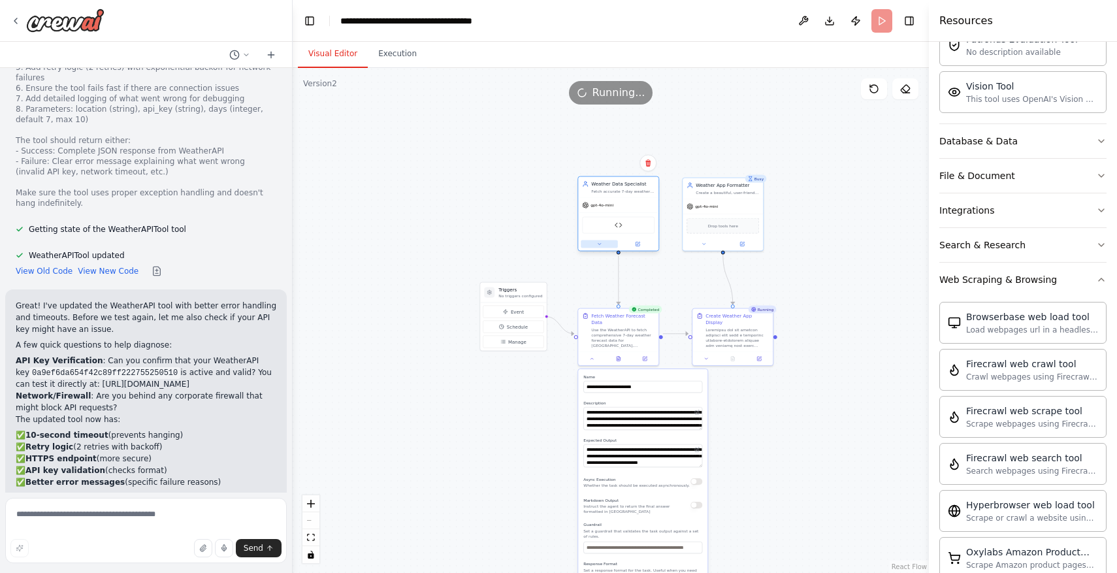
click at [602, 243] on button at bounding box center [599, 244] width 37 height 8
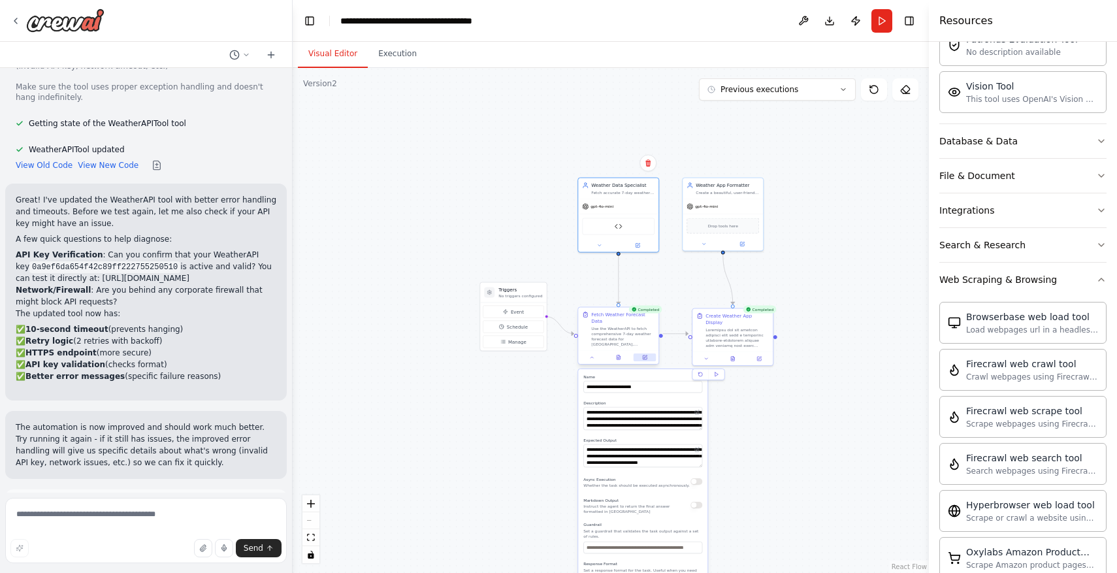
click at [647, 355] on icon at bounding box center [644, 357] width 5 height 5
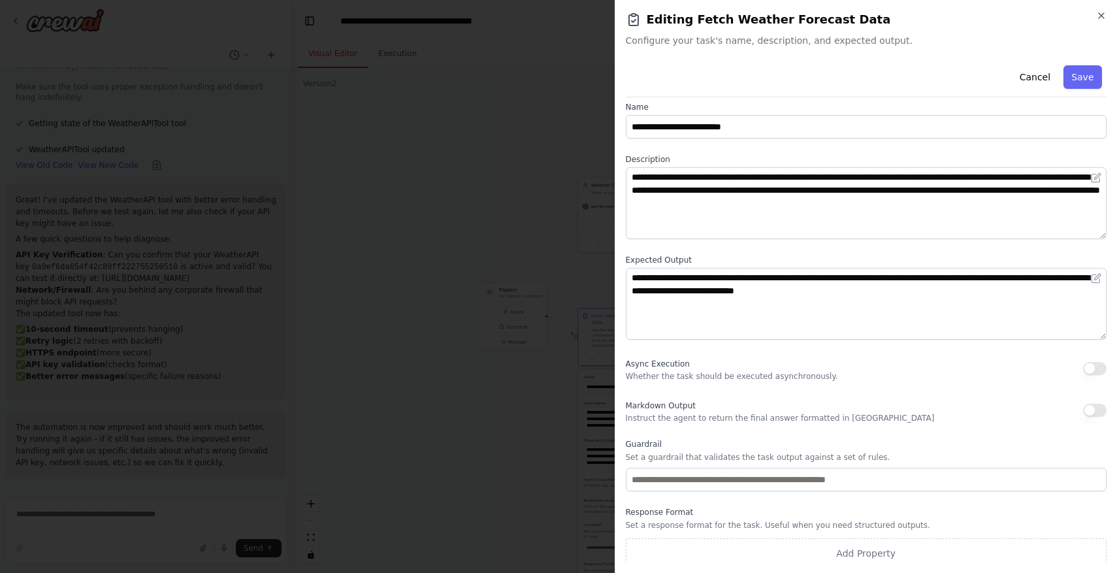
scroll to position [17, 0]
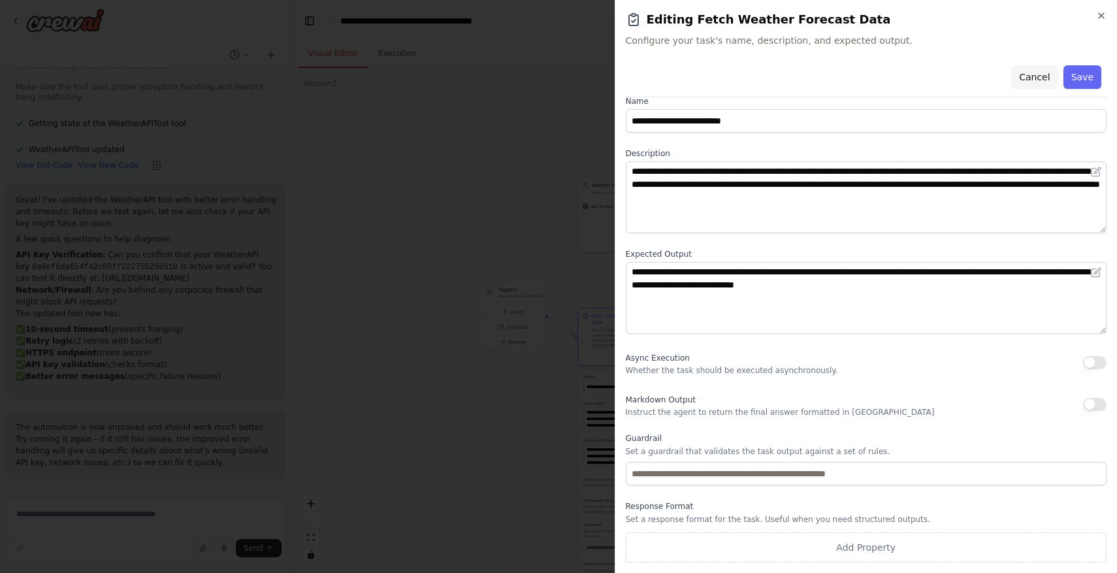
click at [1027, 81] on button "Cancel" at bounding box center [1034, 77] width 46 height 24
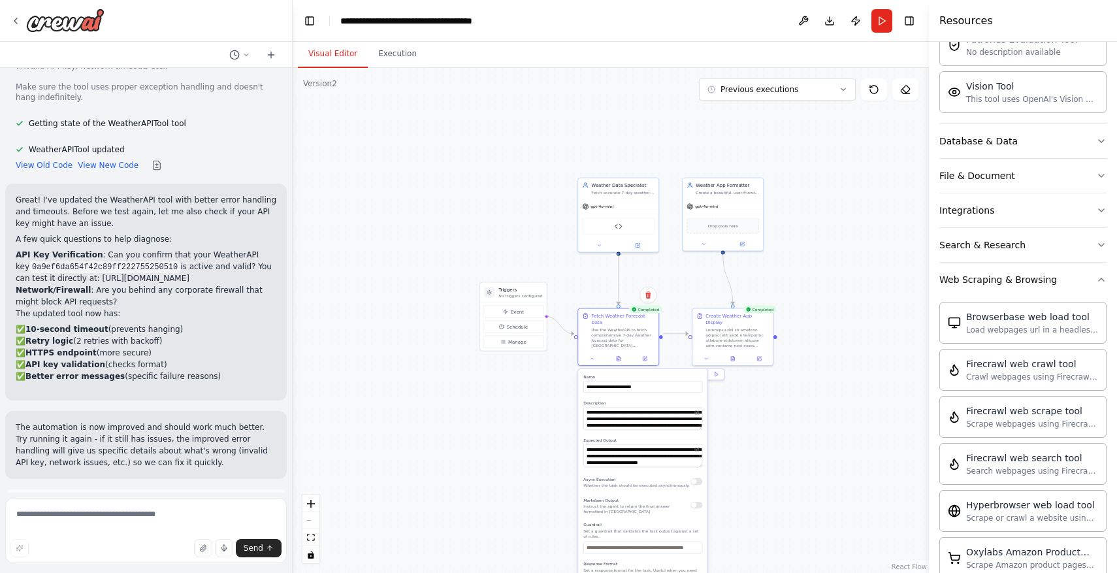
click at [733, 494] on div ".deletable-edge-delete-btn { width: 20px; height: 20px; border: 0px solid #ffff…" at bounding box center [611, 320] width 636 height 505
click at [709, 353] on button at bounding box center [706, 357] width 22 height 8
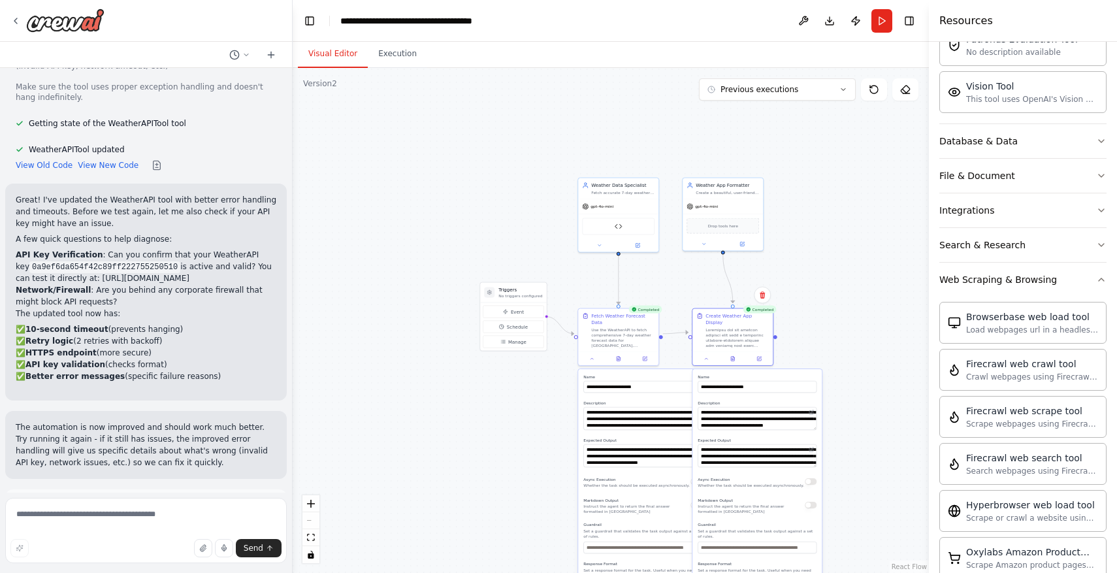
click at [854, 415] on div ".deletable-edge-delete-btn { width: 20px; height: 20px; border: 0px solid #ffff…" at bounding box center [611, 320] width 636 height 505
click at [381, 57] on button "Execution" at bounding box center [397, 53] width 59 height 27
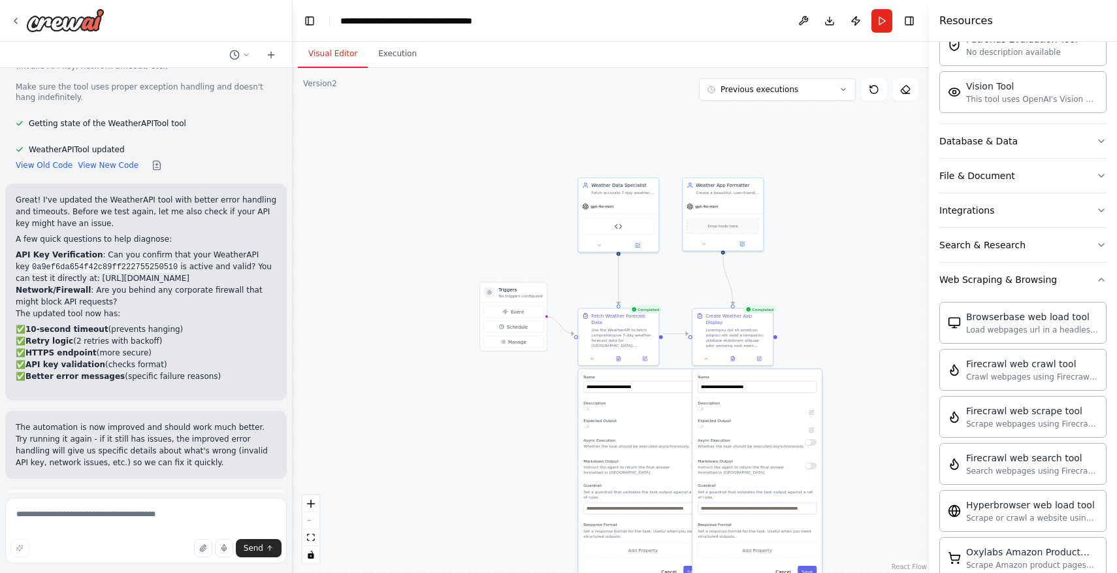
click at [332, 59] on button "Visual Editor" at bounding box center [333, 53] width 70 height 27
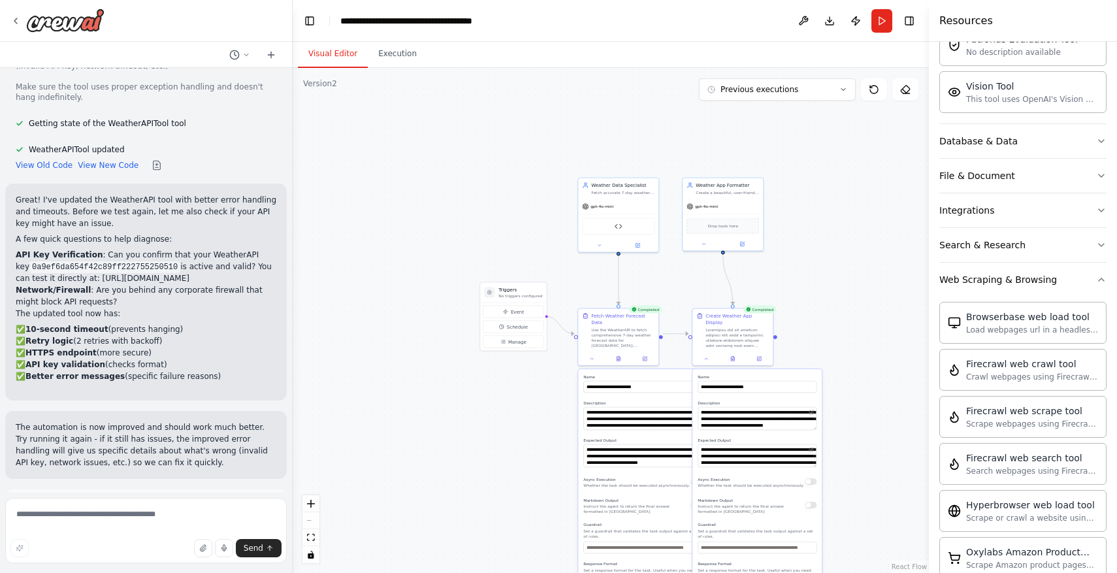
click at [214, 553] on button "Improve automation" at bounding box center [146, 563] width 261 height 21
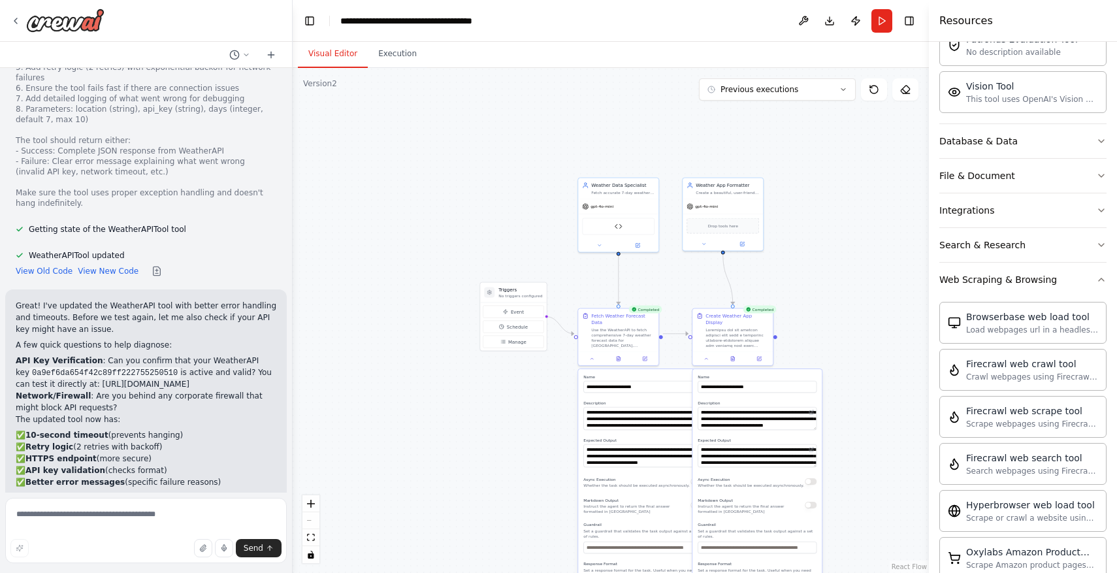
scroll to position [2959, 0]
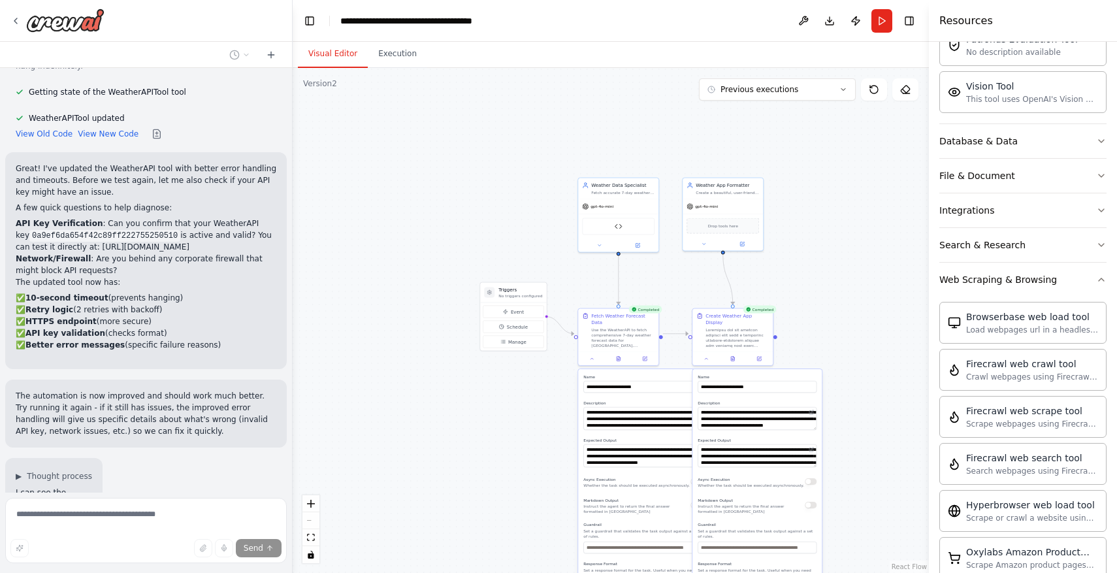
type textarea "**********"
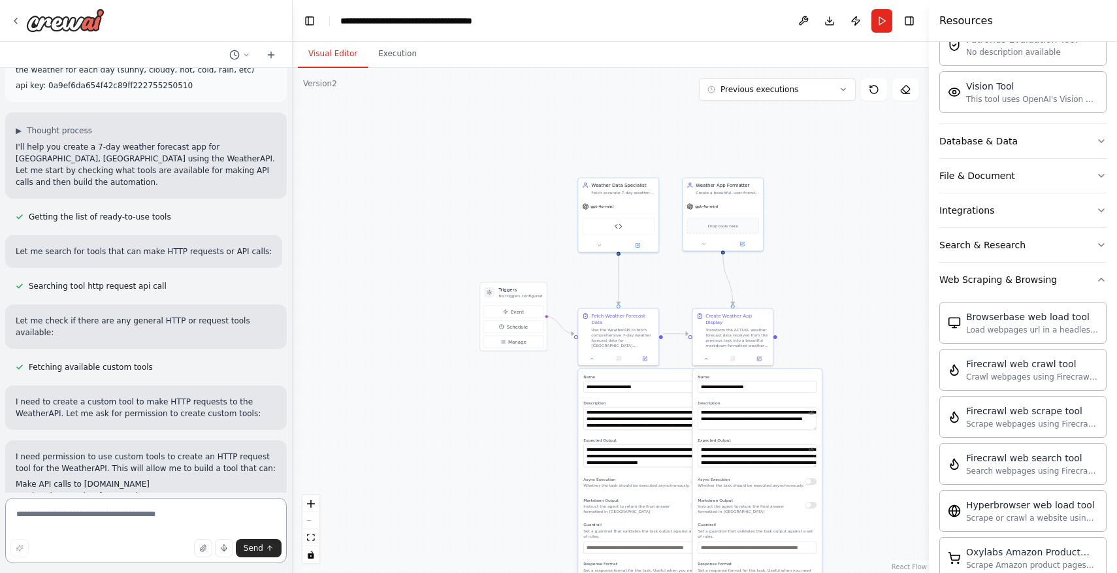
scroll to position [0, 0]
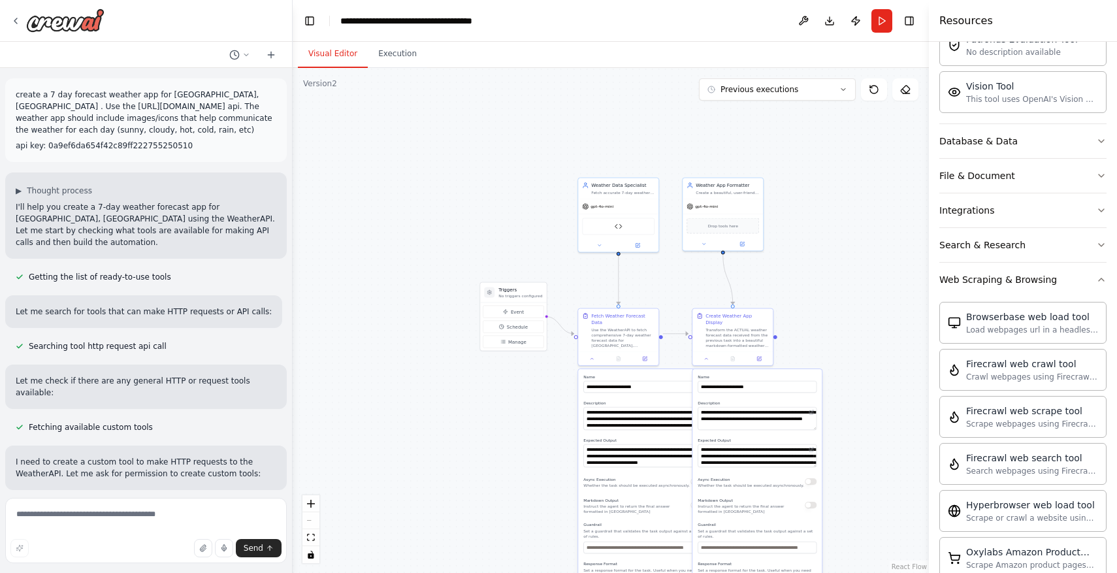
click at [161, 108] on p "create a 7 day forecast weather app for rancho palos verdes, ca . Use the https…" at bounding box center [146, 112] width 261 height 47
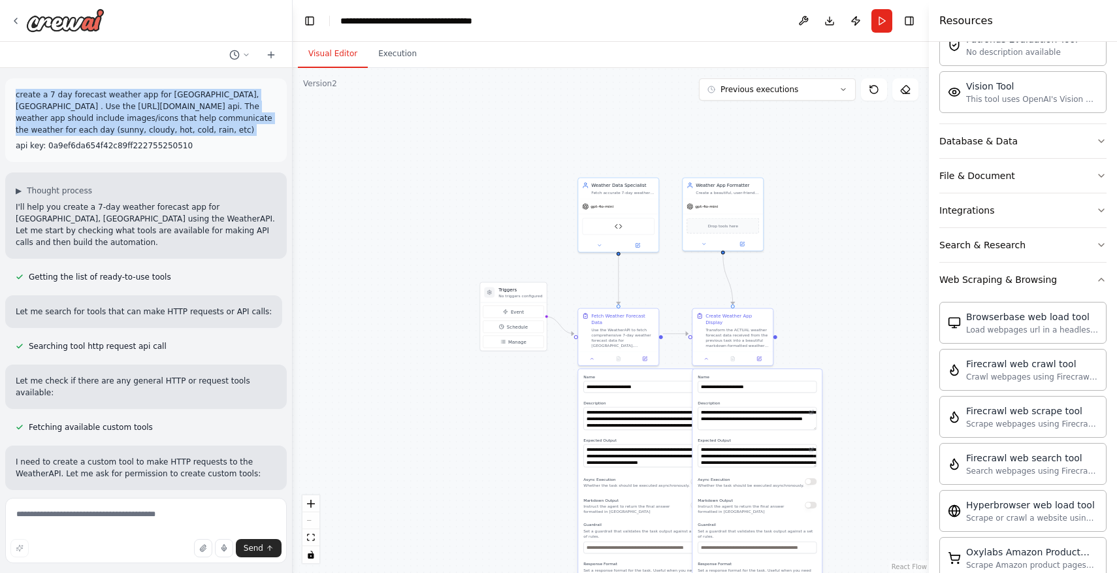
click at [161, 108] on p "create a 7 day forecast weather app for rancho palos verdes, ca . Use the https…" at bounding box center [146, 112] width 261 height 47
drag, startPoint x: 208, startPoint y: 145, endPoint x: 8, endPoint y: 89, distance: 207.0
click at [8, 89] on div "create a 7 day forecast weather app for rancho palos verdes, ca . Use the https…" at bounding box center [145, 120] width 281 height 84
copy div "create a 7 day forecast weather app for rancho palos verdes, ca . Use the https…"
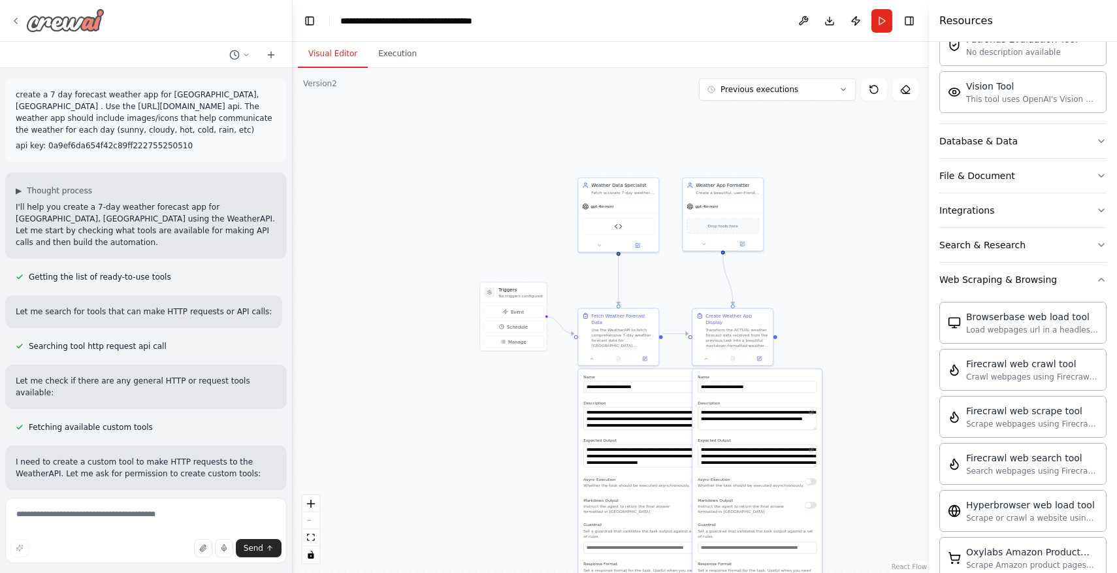
click at [13, 20] on icon at bounding box center [15, 21] width 10 height 10
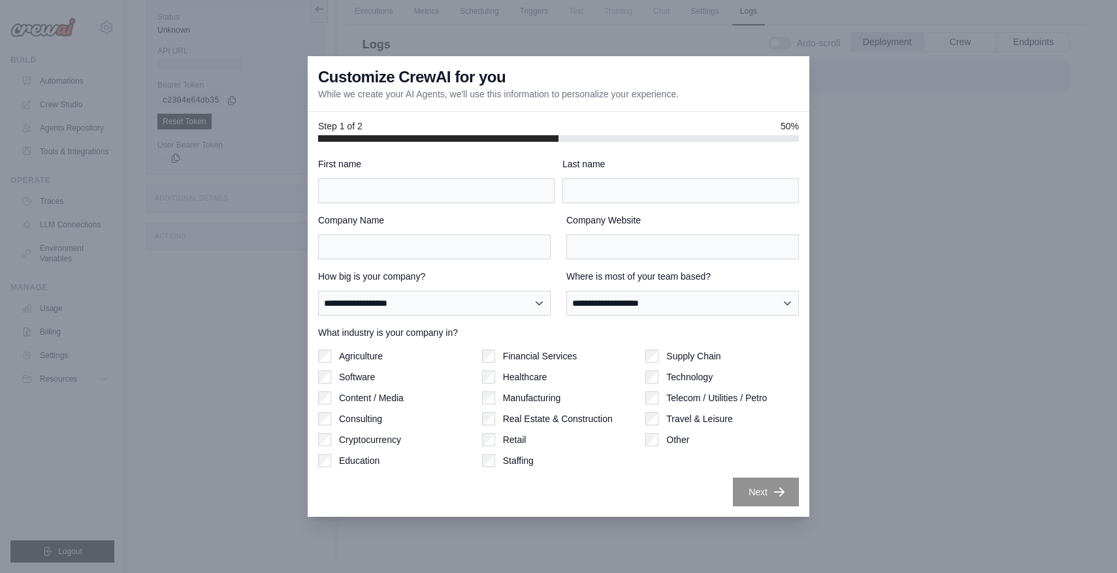
click at [520, 203] on div "**********" at bounding box center [558, 331] width 481 height 349
click at [519, 200] on input "First name" at bounding box center [436, 190] width 236 height 25
type input "*******"
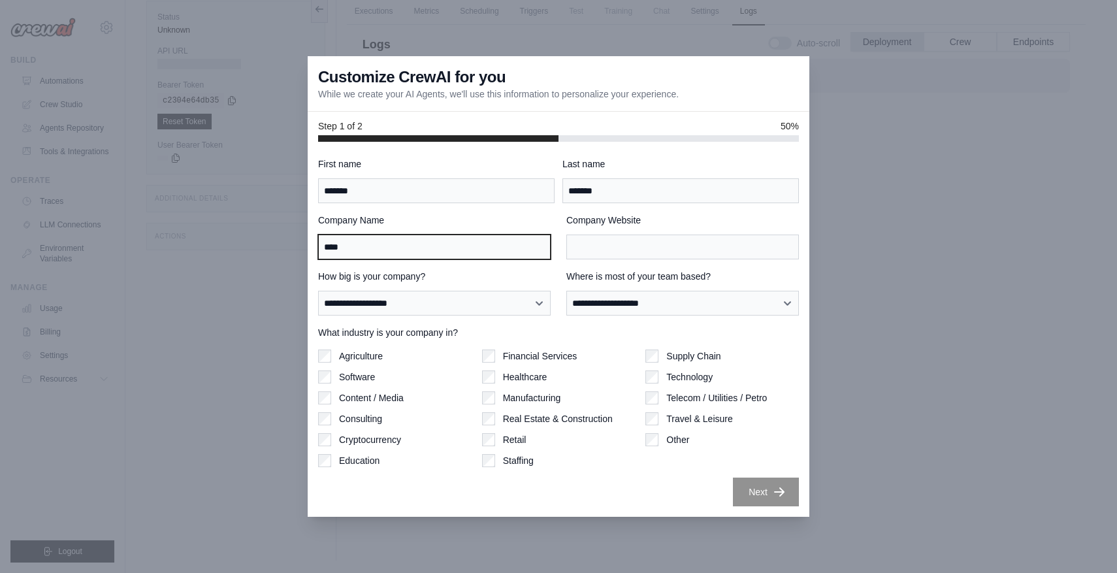
type input "****"
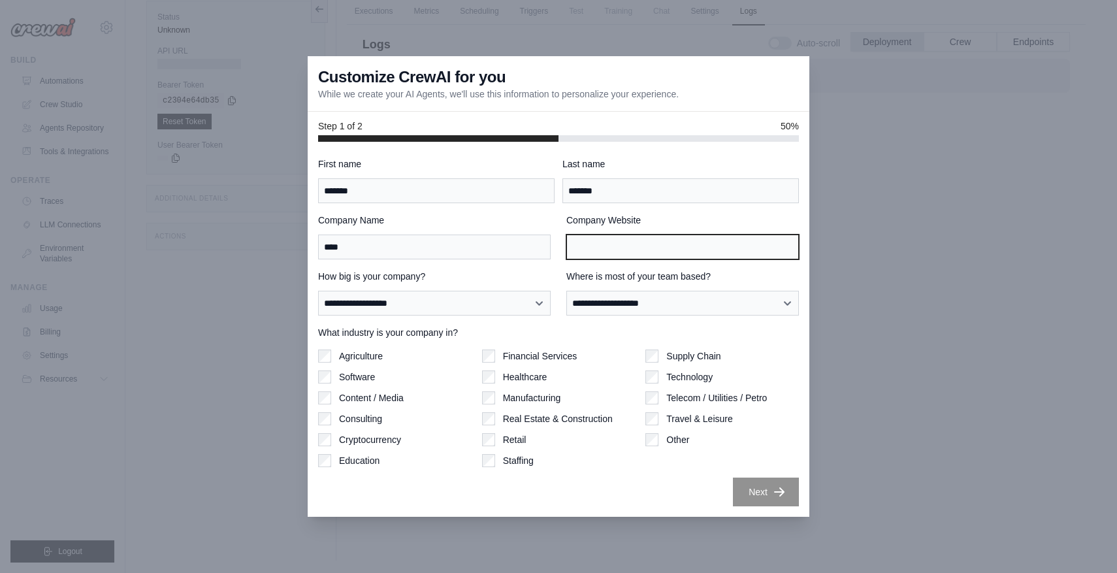
type input "*"
type input "********"
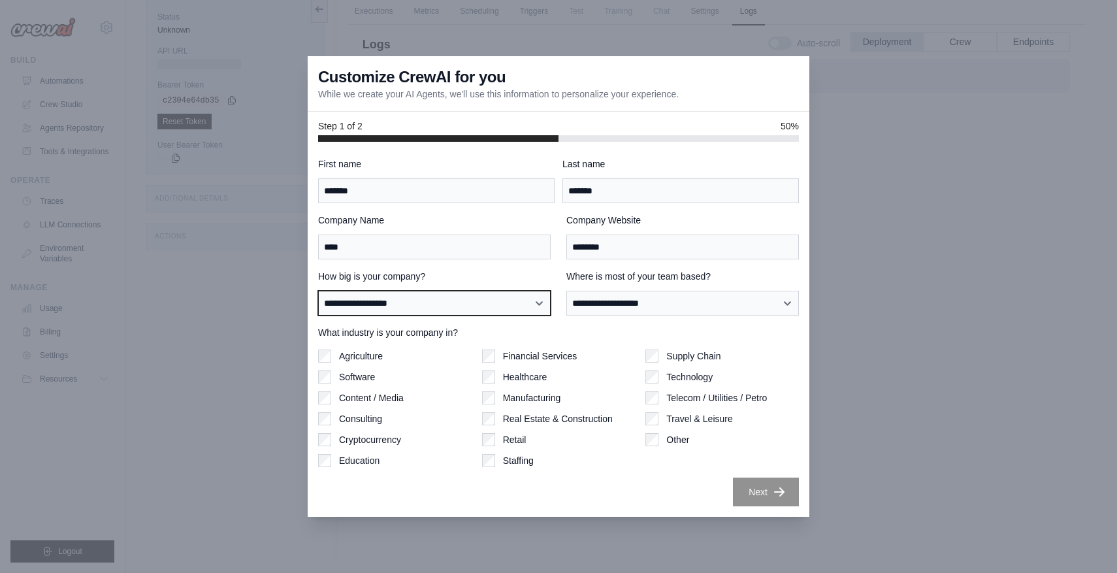
select select "**********"
click at [318, 291] on select "**********" at bounding box center [434, 303] width 233 height 25
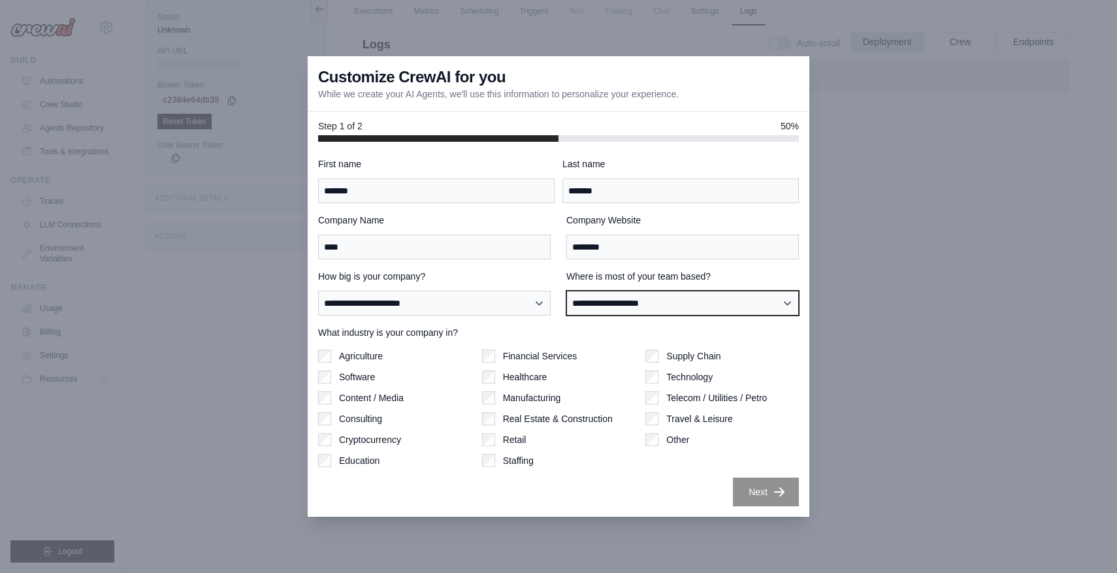
select select "**********"
click at [566, 291] on select "**********" at bounding box center [682, 303] width 233 height 25
click at [343, 387] on div "Agriculture Software Content / Media Consulting Cryptocurrency Education" at bounding box center [394, 408] width 153 height 118
click at [345, 377] on label "Software" at bounding box center [357, 376] width 36 height 13
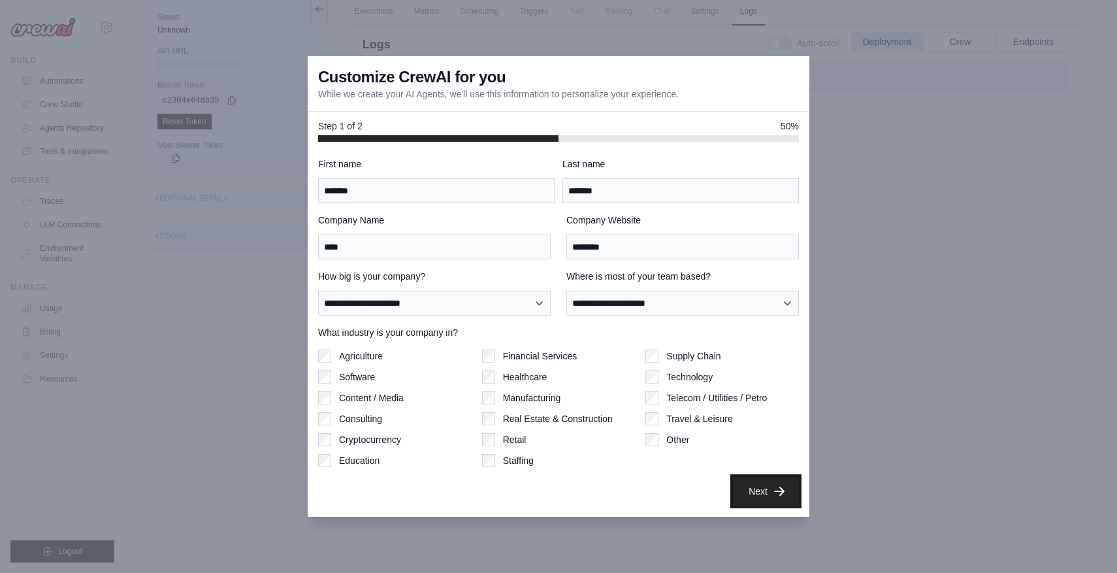
click at [761, 494] on button "Next" at bounding box center [766, 491] width 66 height 29
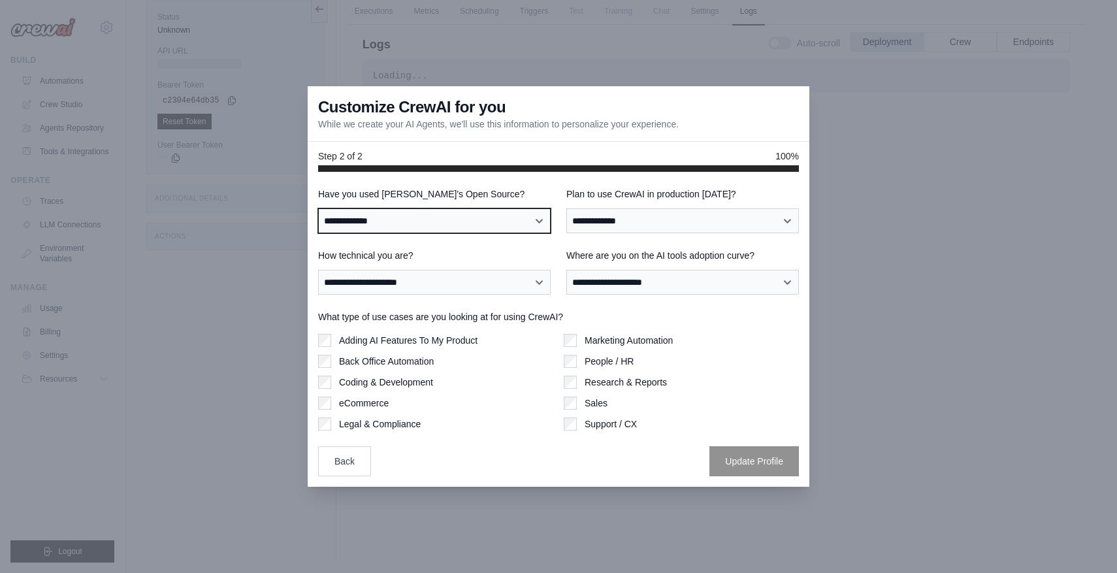
click at [481, 221] on select "**********" at bounding box center [434, 220] width 233 height 25
select select "**"
click at [318, 208] on select "**********" at bounding box center [434, 220] width 233 height 25
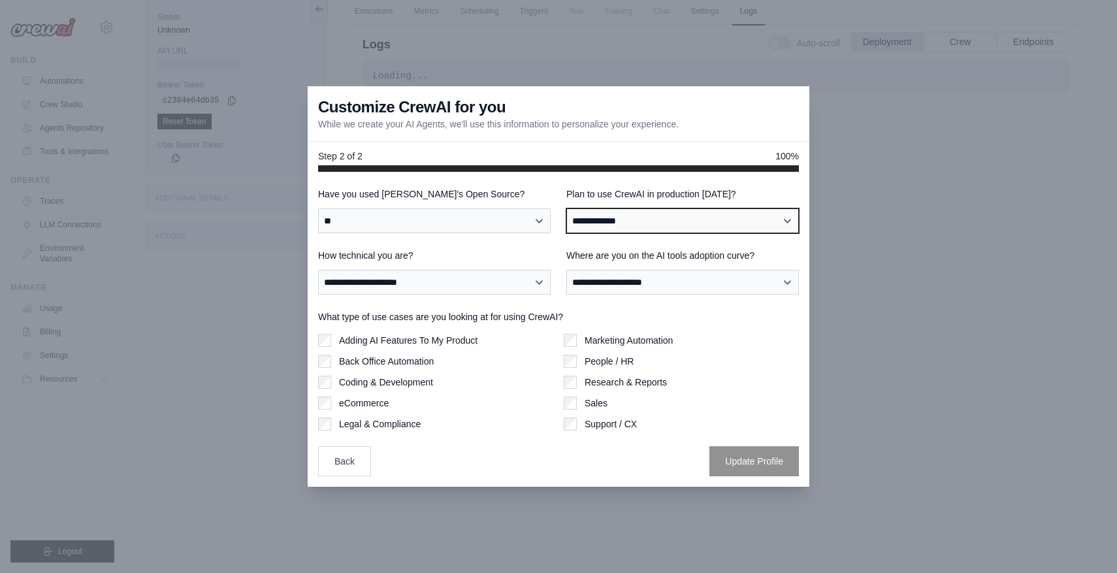
click at [626, 223] on select "**********" at bounding box center [682, 220] width 233 height 25
select select "*****"
click at [566, 208] on select "**********" at bounding box center [682, 220] width 233 height 25
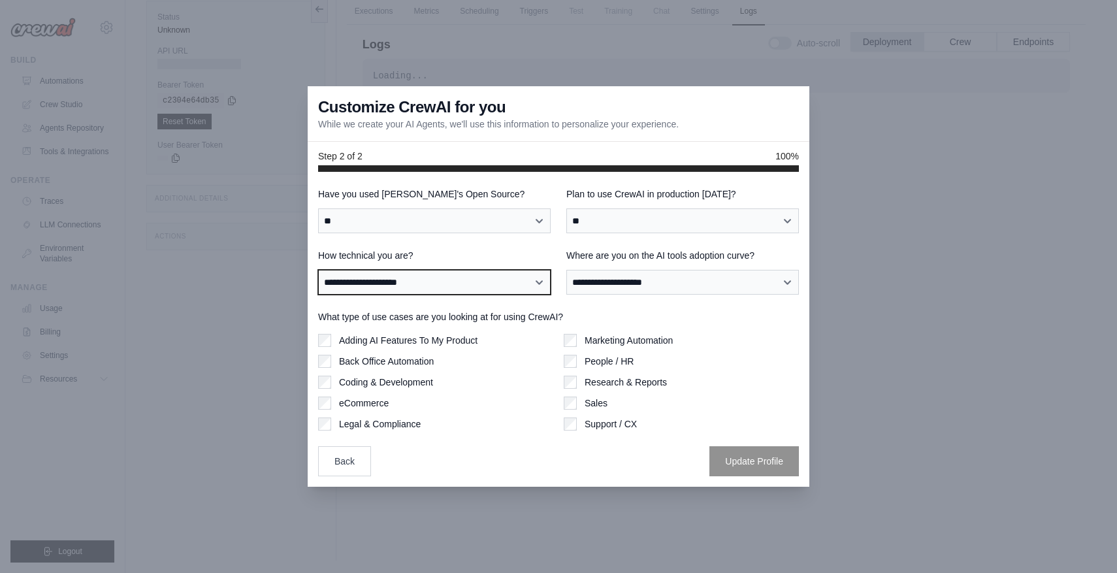
click at [492, 285] on select "**********" at bounding box center [434, 282] width 233 height 25
select select "**********"
click at [318, 270] on select "**********" at bounding box center [434, 282] width 233 height 25
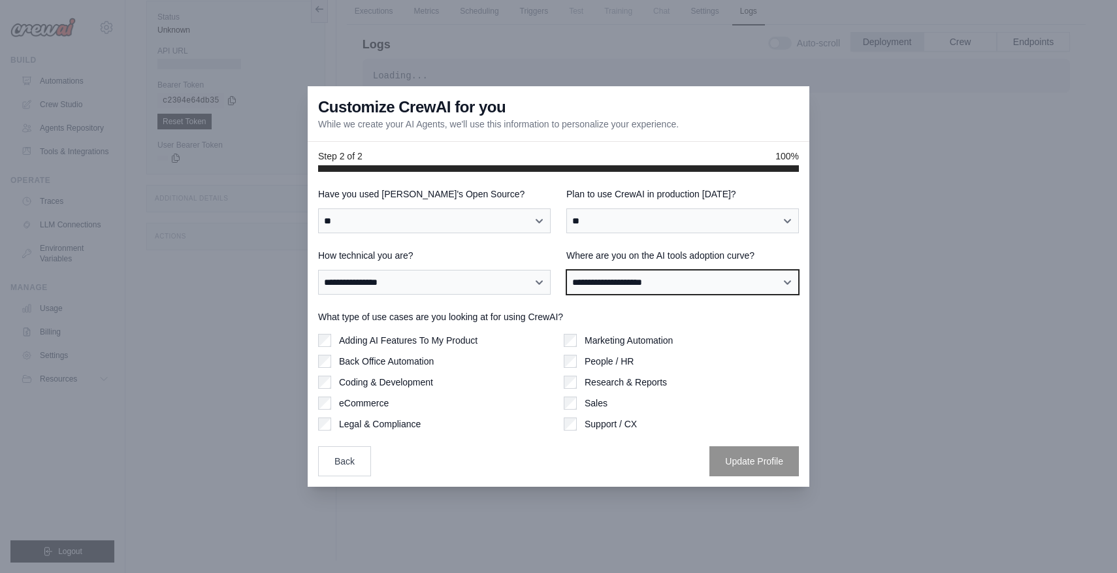
click at [637, 281] on select "**********" at bounding box center [682, 282] width 233 height 25
select select "**********"
click at [566, 270] on select "**********" at bounding box center [682, 282] width 233 height 25
click at [421, 361] on label "Back Office Automation" at bounding box center [386, 361] width 95 height 13
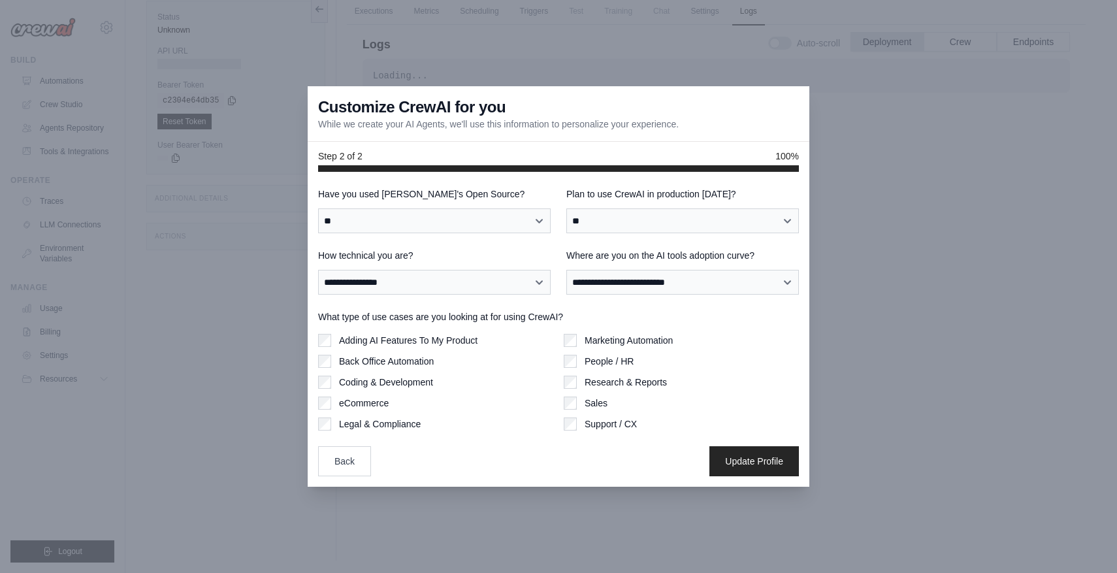
click at [417, 381] on label "Coding & Development" at bounding box center [386, 382] width 94 height 13
click at [650, 385] on label "Research & Reports" at bounding box center [626, 382] width 82 height 13
click at [614, 425] on label "Support / CX" at bounding box center [611, 423] width 52 height 13
click at [744, 454] on button "Update Profile" at bounding box center [753, 460] width 89 height 30
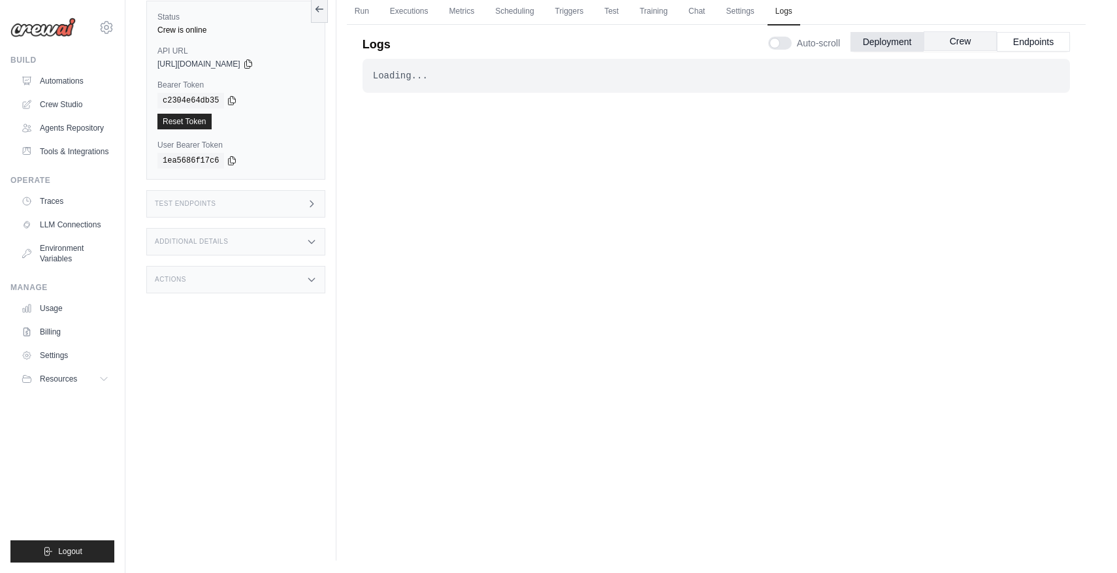
click at [971, 35] on button "Crew" at bounding box center [959, 41] width 73 height 20
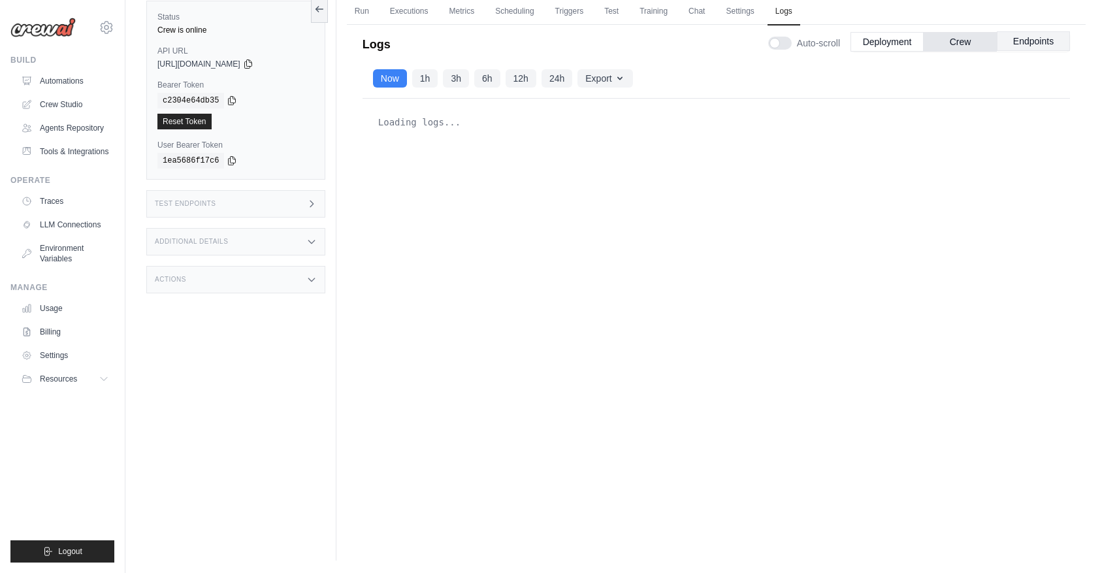
click at [1019, 40] on button "Endpoints" at bounding box center [1033, 41] width 73 height 20
click at [1014, 40] on button "Endpoints" at bounding box center [1033, 41] width 73 height 20
click at [869, 41] on button "Deployment" at bounding box center [886, 41] width 73 height 20
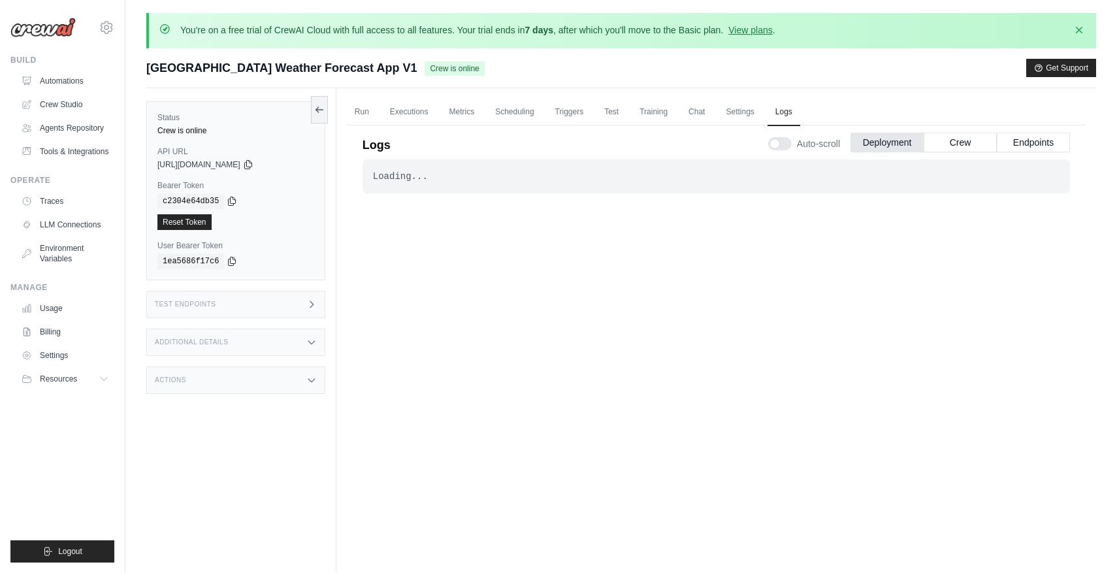
click at [364, 131] on div "Logs Auto-scroll Deployment Crew Endpoints" at bounding box center [715, 141] width 707 height 37
click at [364, 110] on link "Run" at bounding box center [362, 112] width 30 height 27
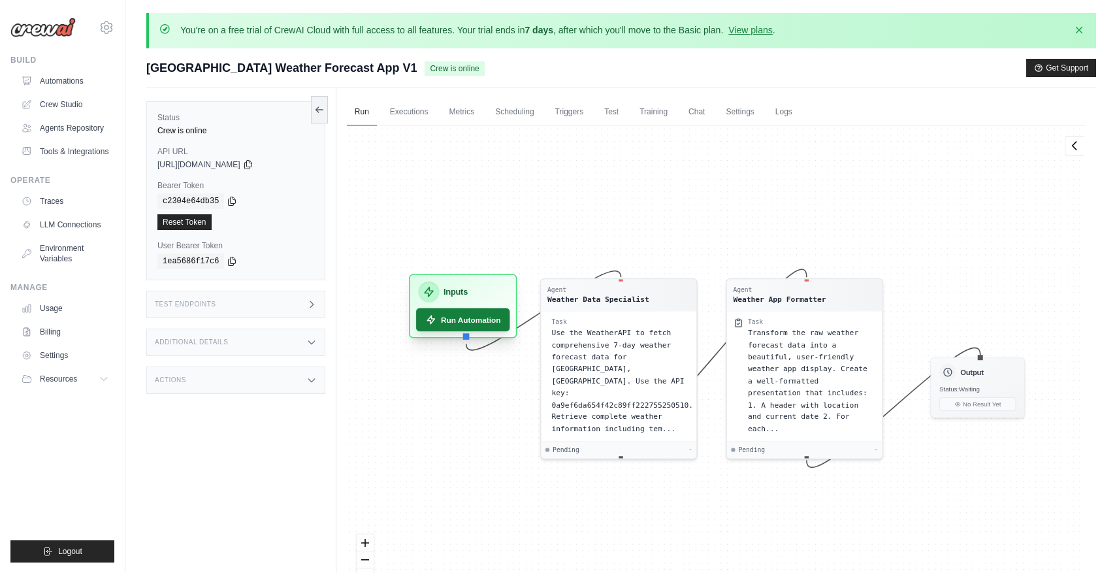
click at [490, 318] on button "Run Automation" at bounding box center [463, 319] width 94 height 23
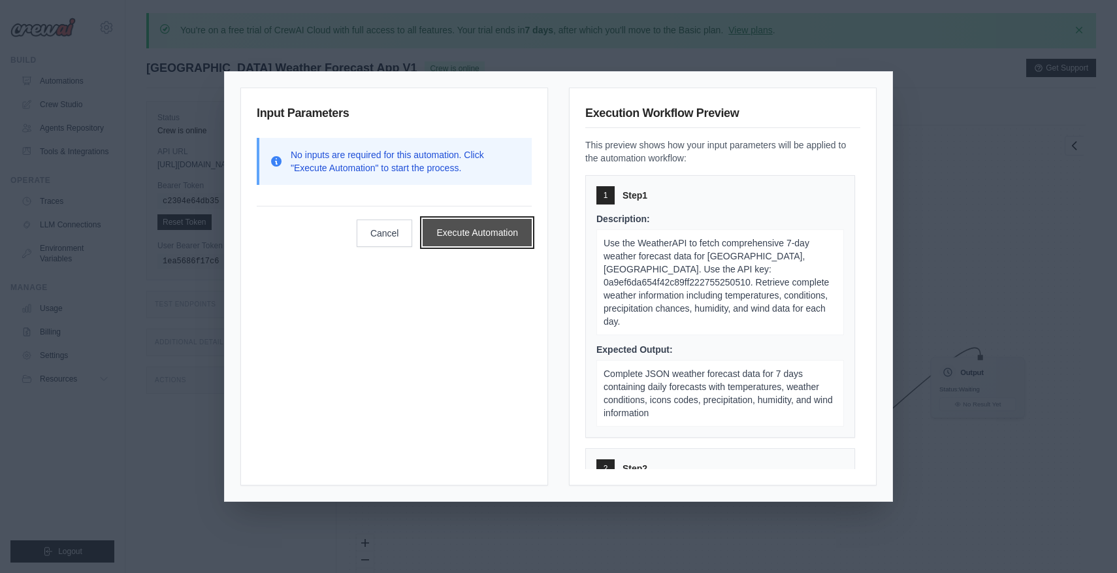
click at [476, 235] on button "Execute Automation" at bounding box center [477, 232] width 109 height 27
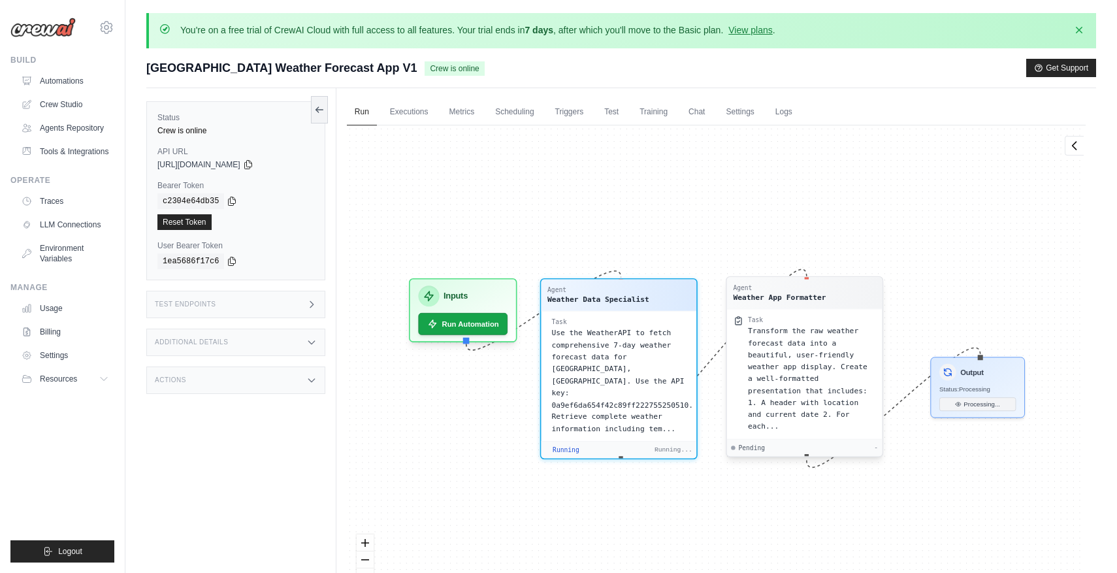
click at [750, 351] on span "Transform the raw weather forecast data into a beautiful, user-friendly weather…" at bounding box center [808, 379] width 120 height 104
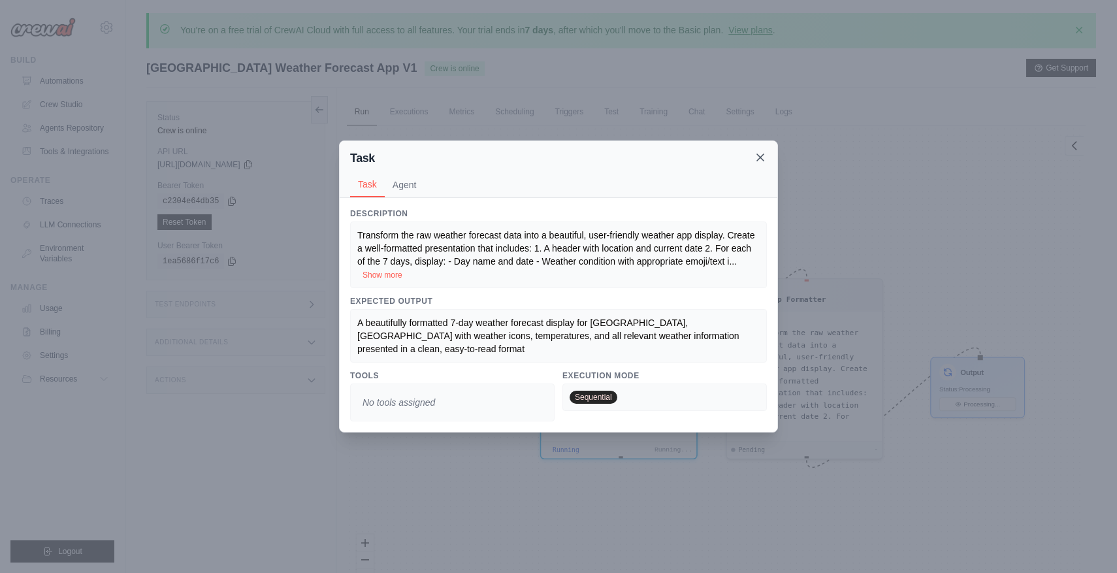
click at [760, 161] on icon at bounding box center [760, 157] width 7 height 7
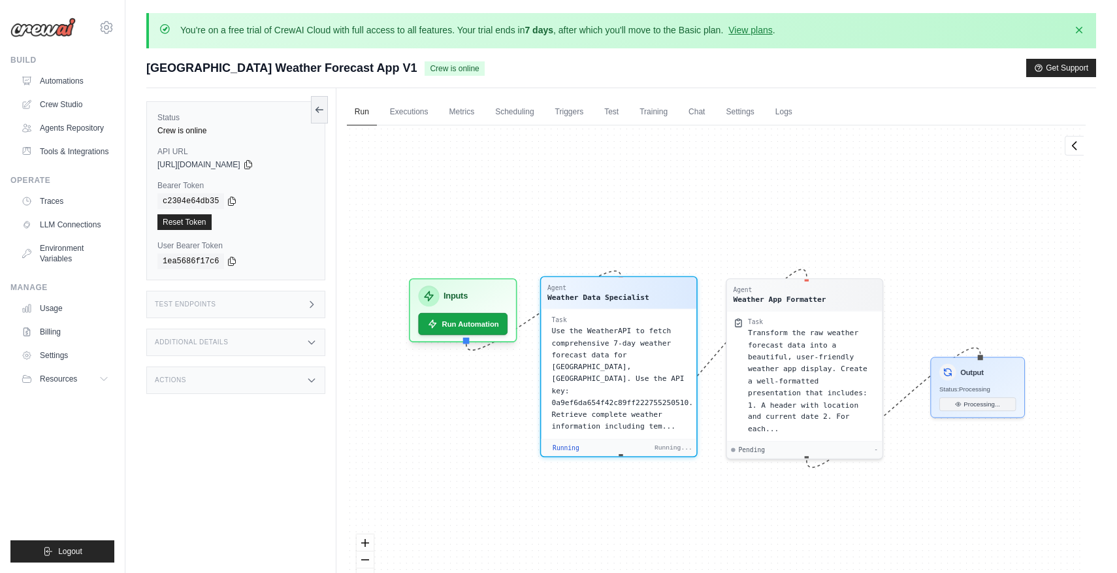
click at [632, 351] on span "Use the WeatherAPI to fetch comprehensive 7-day weather forecast data for Ranch…" at bounding box center [622, 379] width 142 height 104
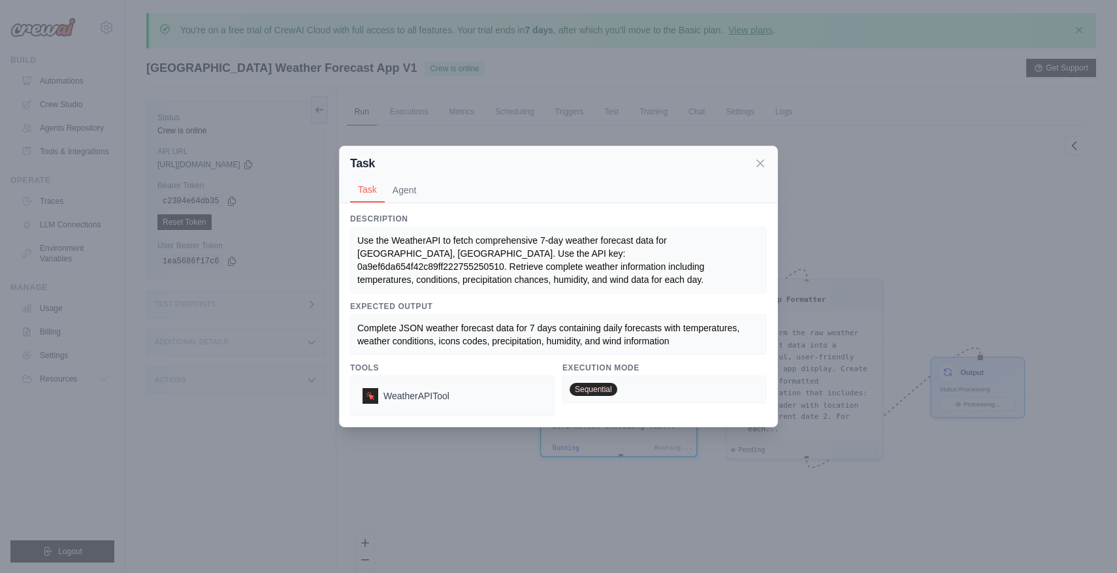
scroll to position [164, 0]
click at [757, 167] on icon at bounding box center [760, 162] width 13 height 13
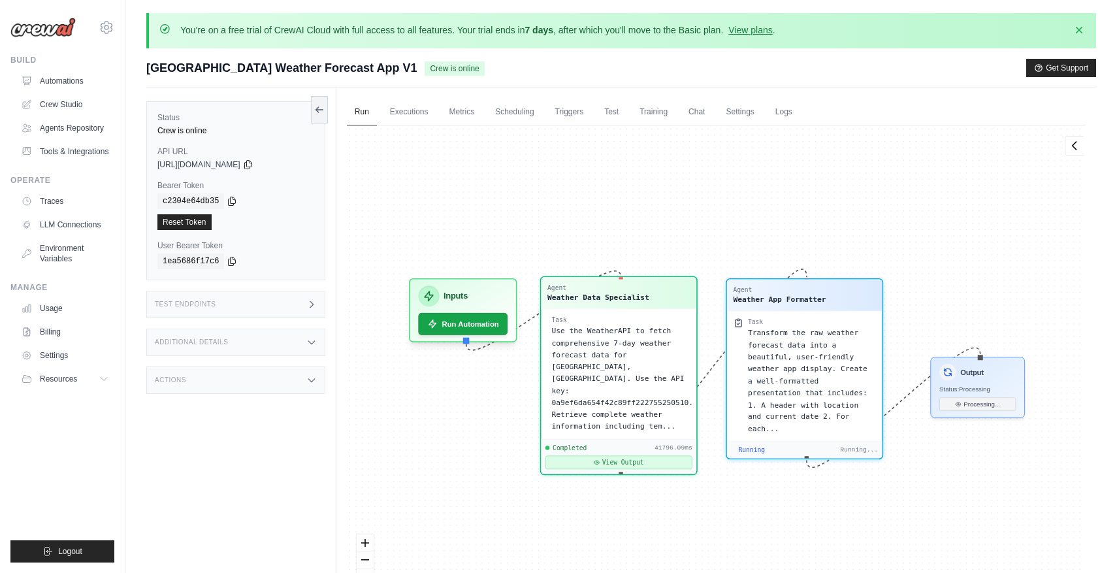
click at [662, 455] on button "View Output" at bounding box center [618, 462] width 147 height 14
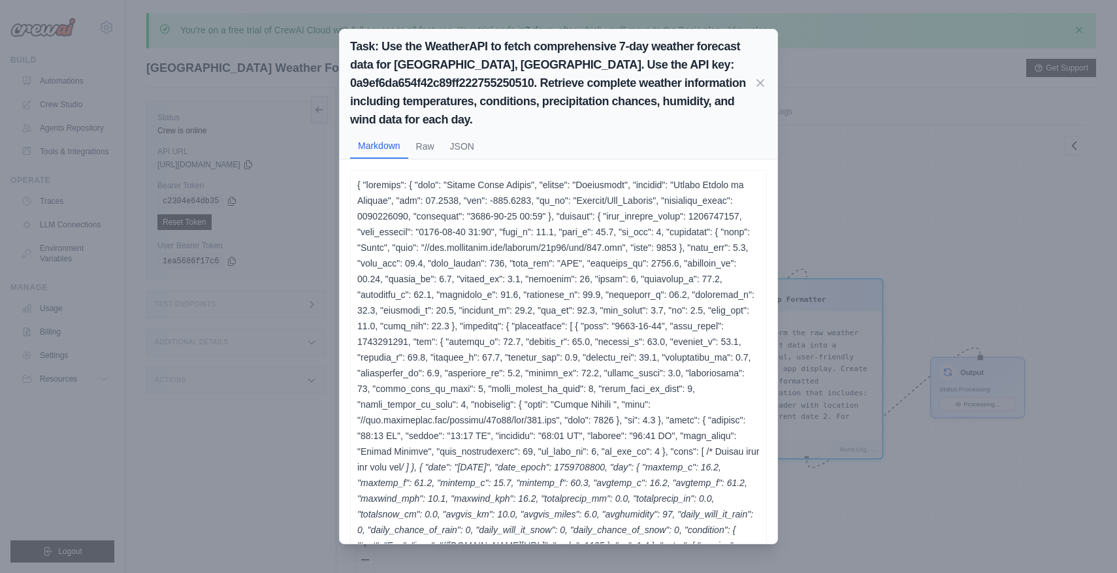
scroll to position [212, 0]
click at [426, 157] on button "Raw" at bounding box center [425, 145] width 34 height 25
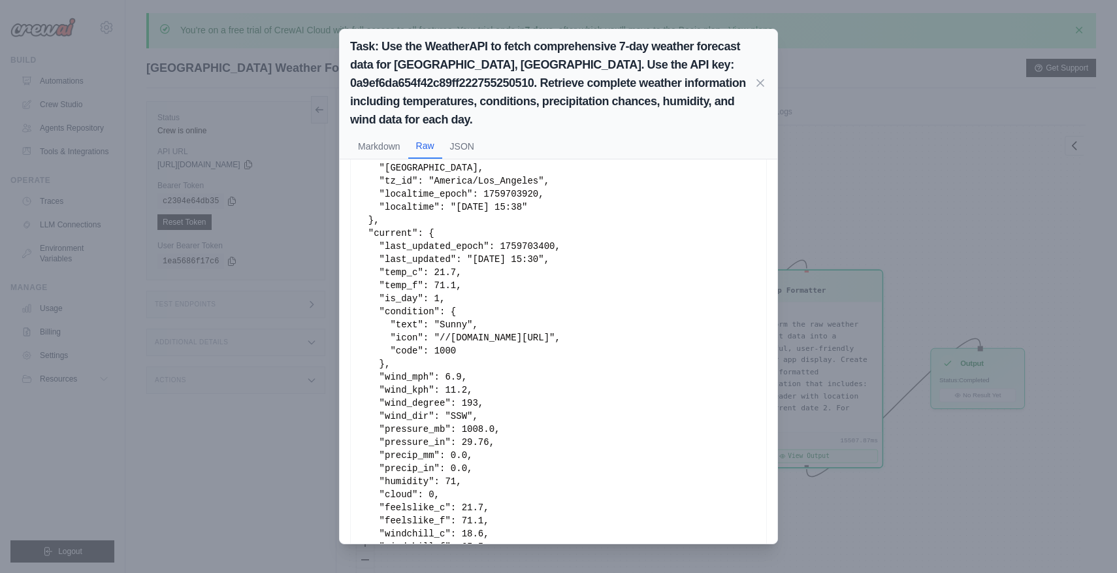
scroll to position [186, 0]
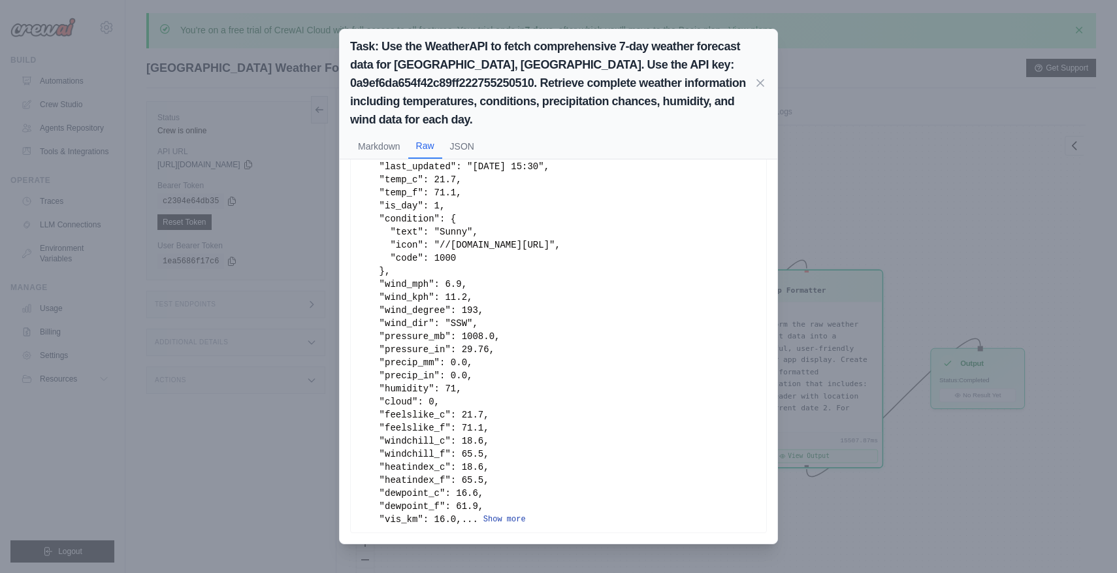
click at [494, 520] on button "Show more" at bounding box center [504, 519] width 42 height 10
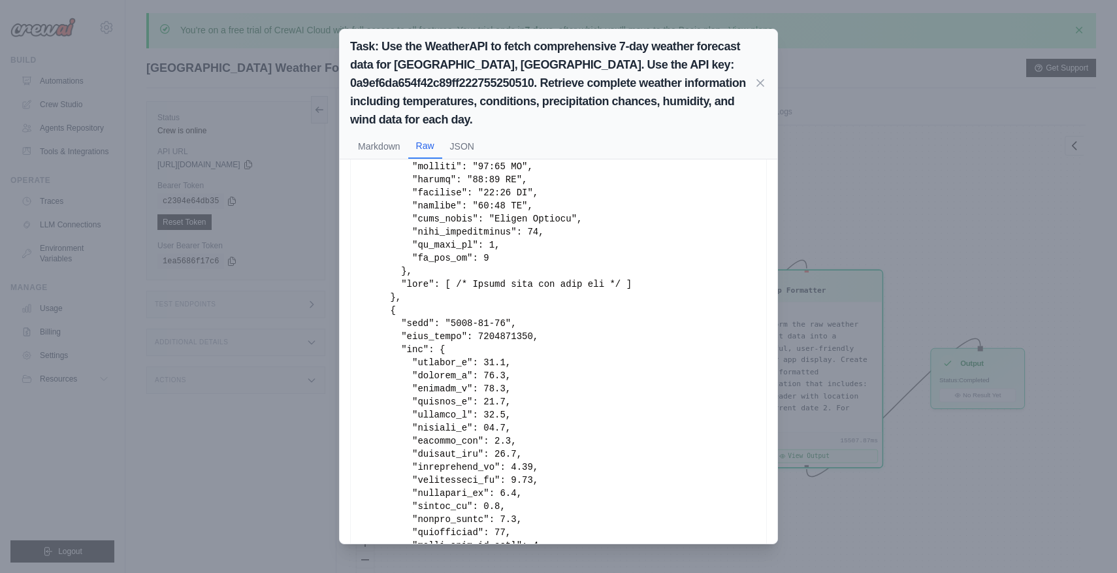
scroll to position [4065, 0]
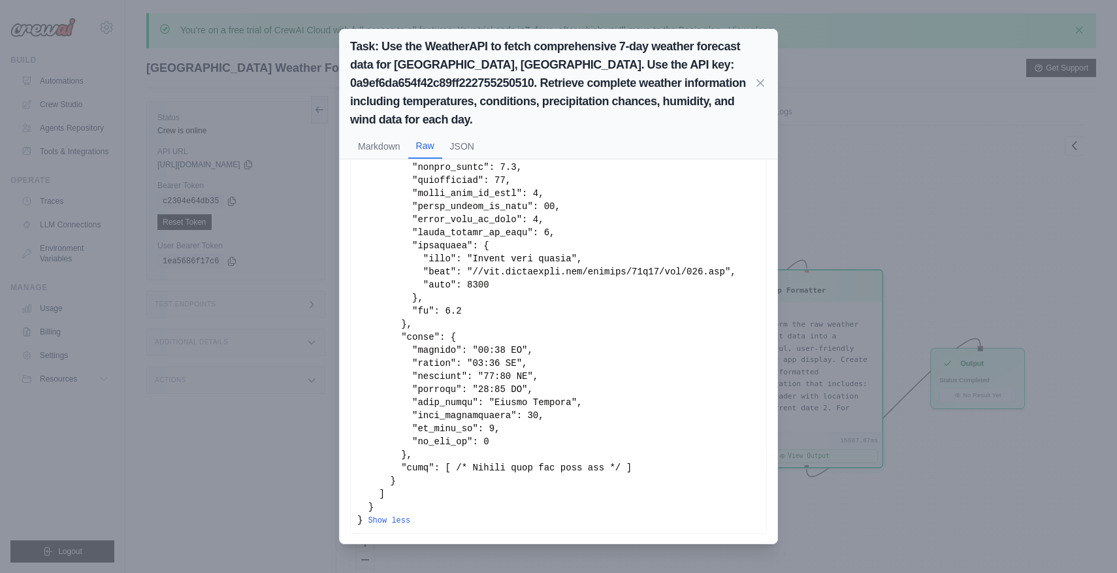
click at [905, 331] on div "Task: Use the WeatherAPI to fetch comprehensive 7-day weather forecast data for…" at bounding box center [558, 286] width 1117 height 573
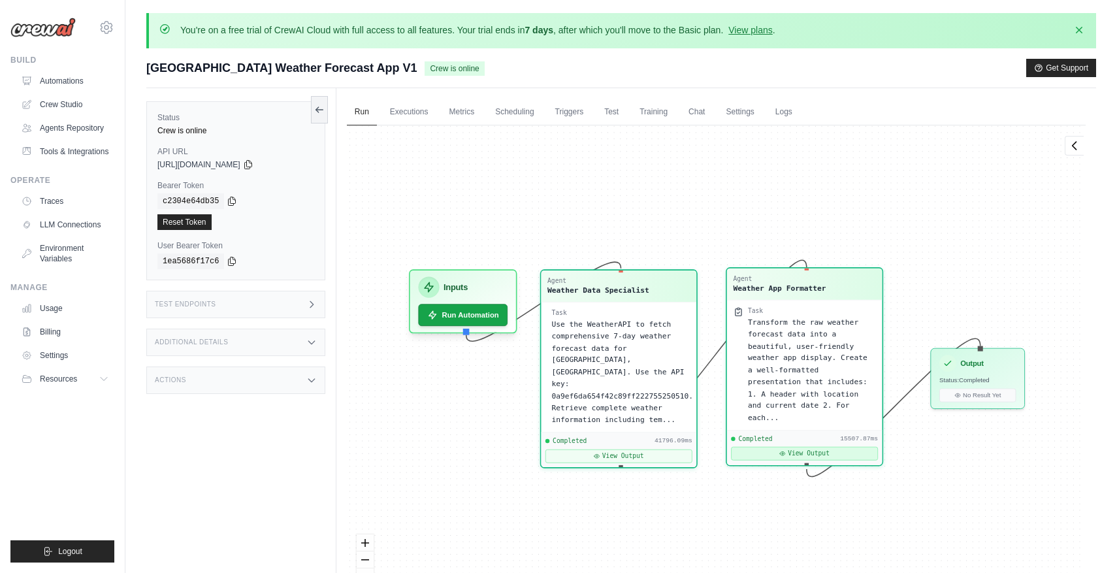
click at [822, 453] on button "View Output" at bounding box center [804, 454] width 147 height 14
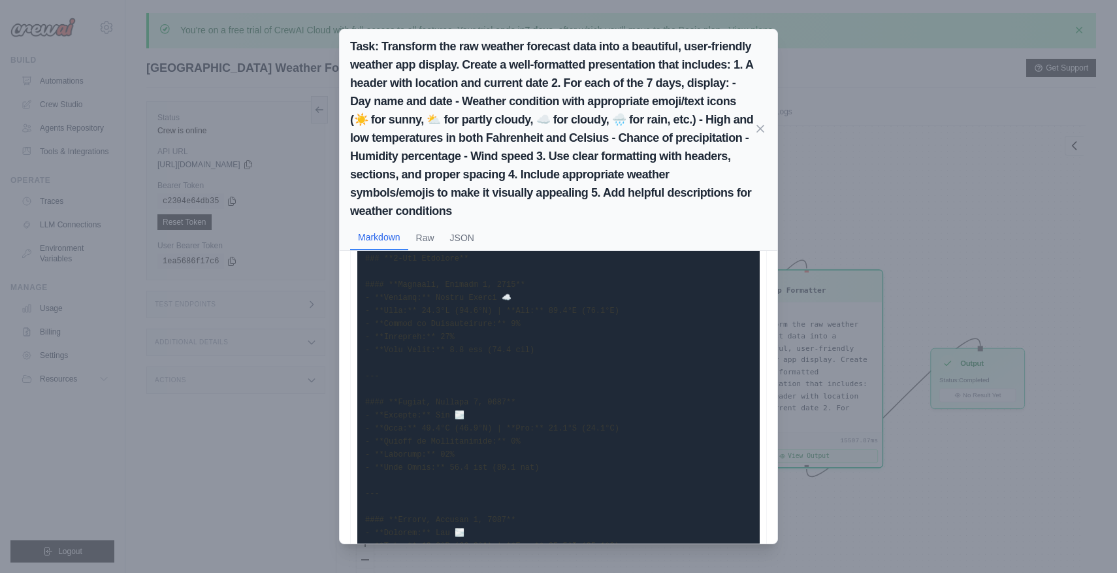
scroll to position [0, 0]
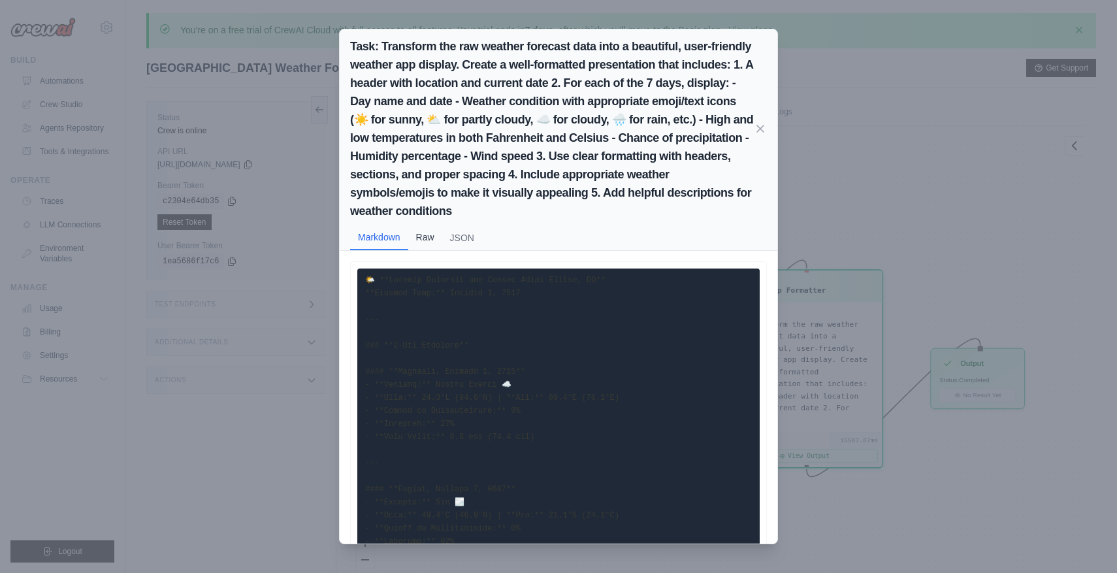
click at [411, 240] on button "Raw" at bounding box center [425, 237] width 34 height 25
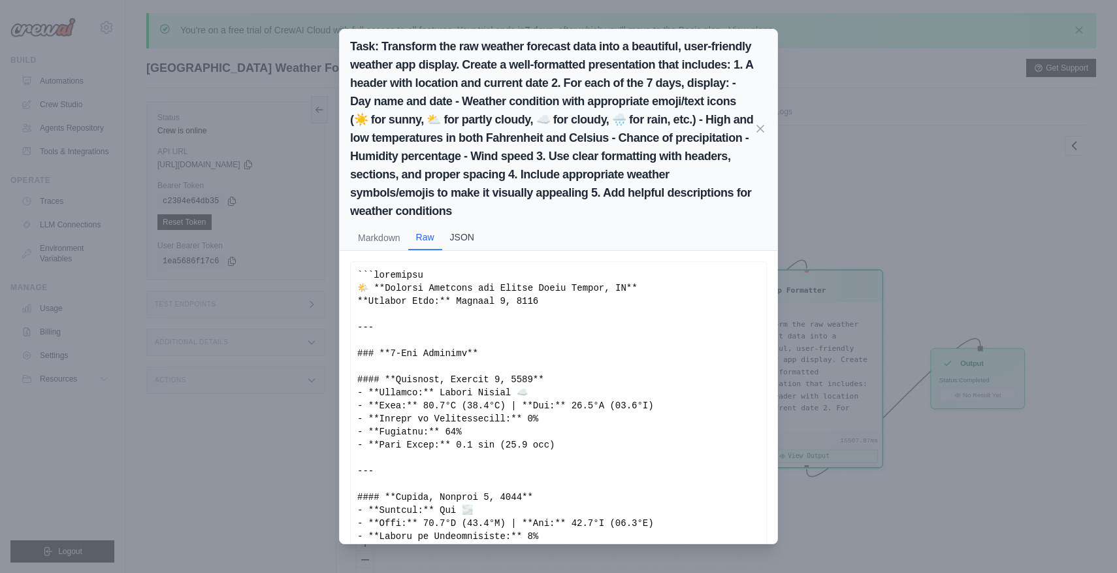
click at [451, 241] on button "JSON" at bounding box center [462, 237] width 40 height 25
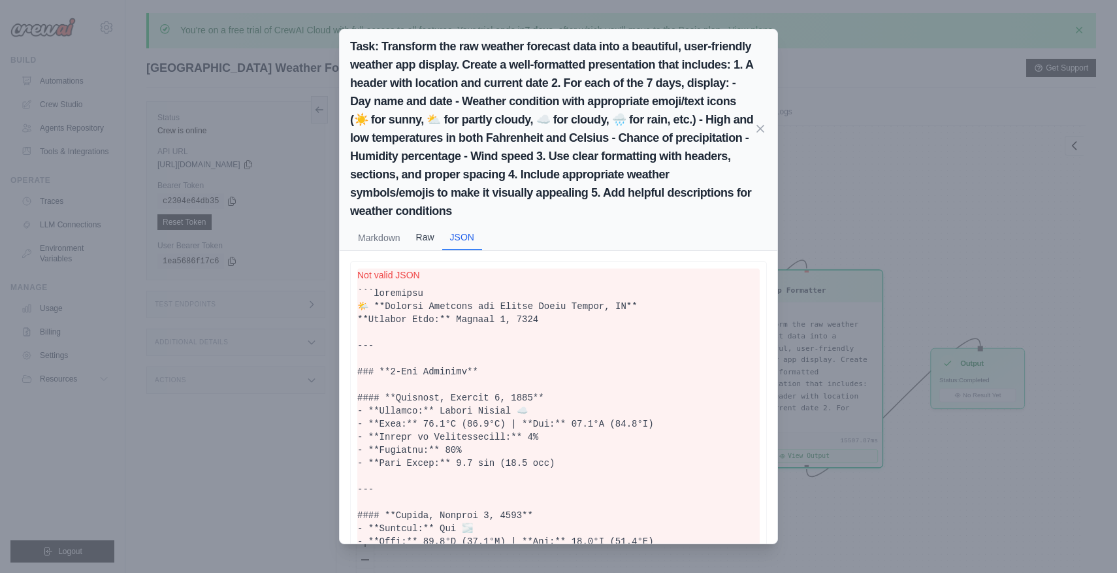
click at [431, 240] on button "Raw" at bounding box center [425, 237] width 34 height 25
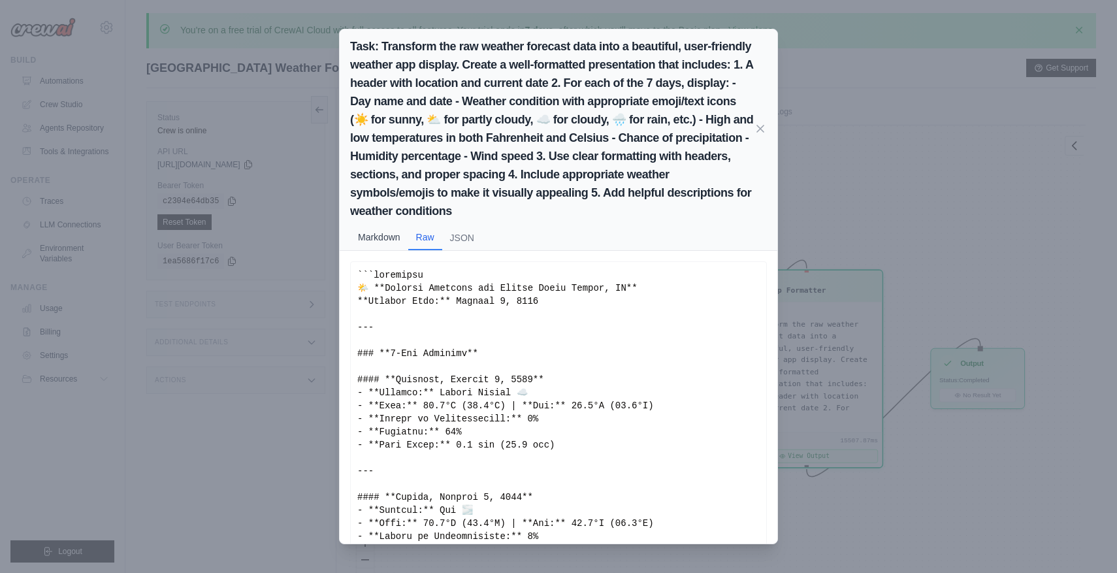
click at [383, 239] on button "Markdown" at bounding box center [379, 237] width 58 height 25
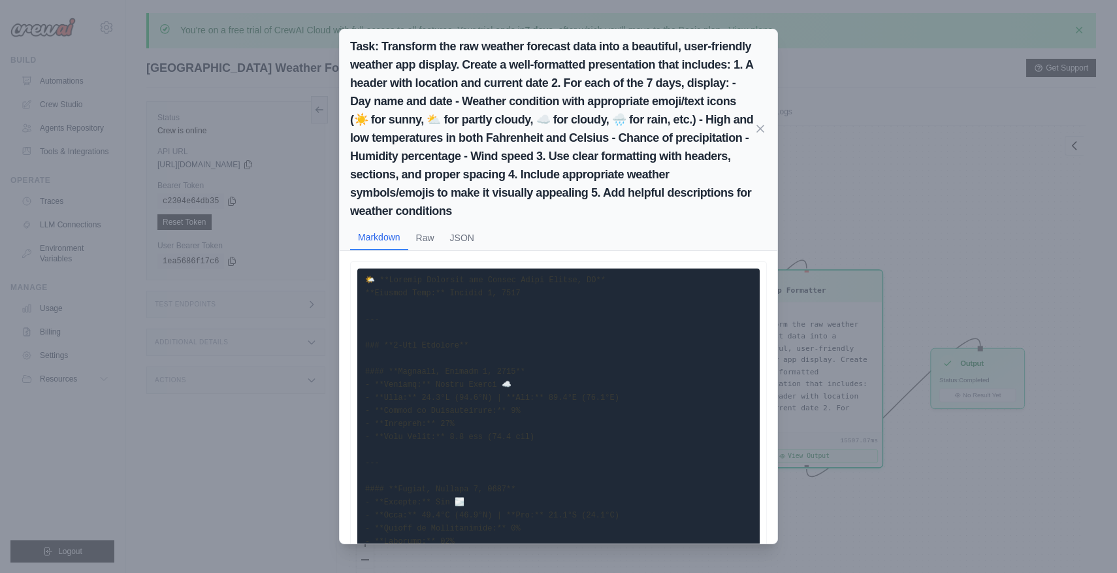
click at [938, 127] on div "Task: Transform the raw weather forecast data into a beautiful, user-friendly w…" at bounding box center [558, 286] width 1117 height 573
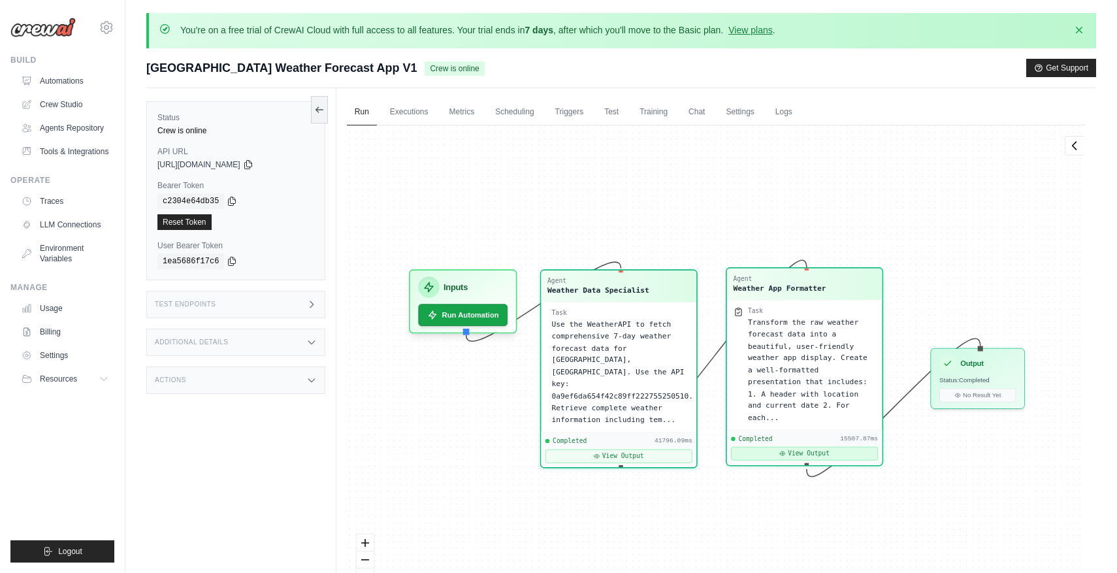
click at [835, 453] on button "View Output" at bounding box center [804, 454] width 147 height 14
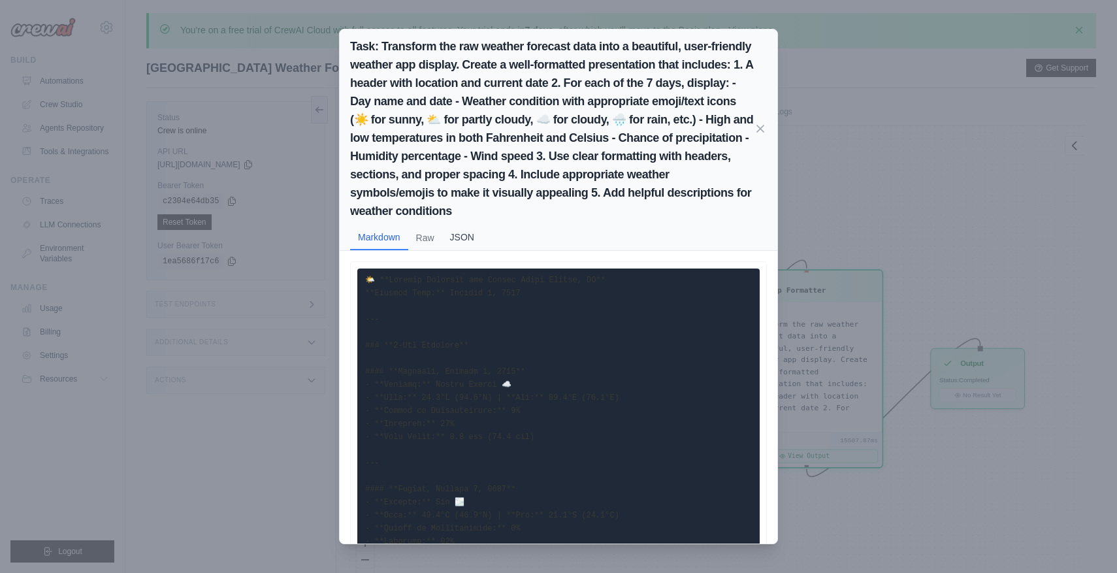
click at [461, 238] on button "JSON" at bounding box center [462, 237] width 40 height 25
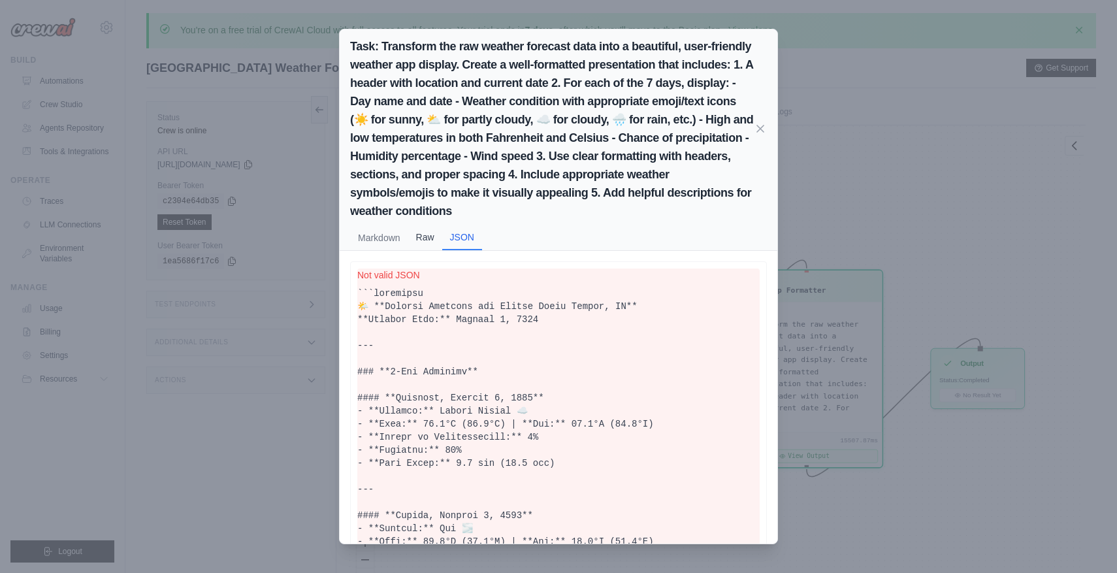
click at [416, 234] on button "Raw" at bounding box center [425, 237] width 34 height 25
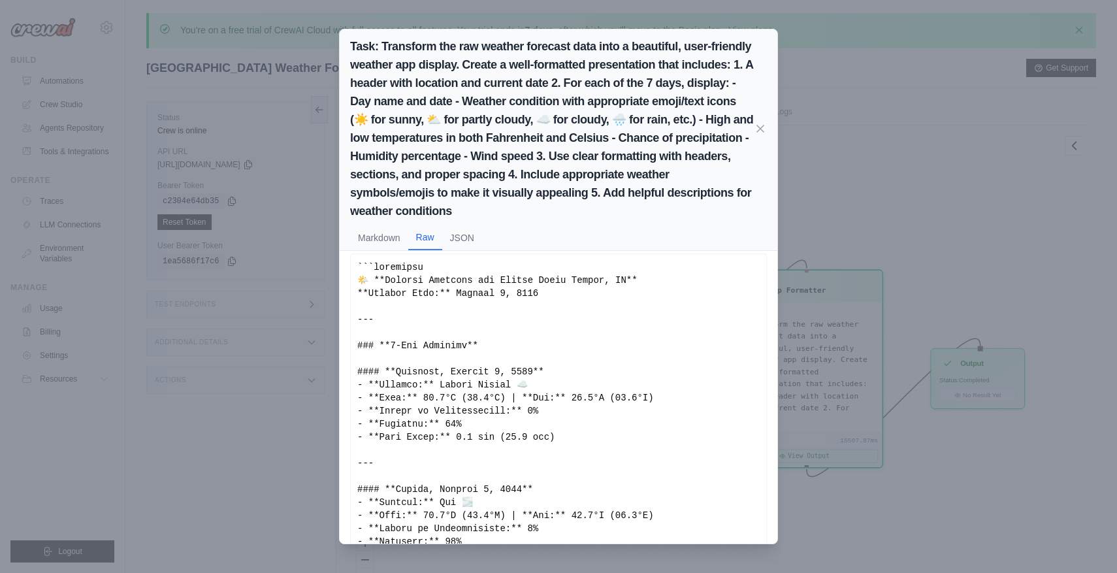
scroll to position [9, 0]
click at [366, 246] on button "Markdown" at bounding box center [379, 237] width 58 height 25
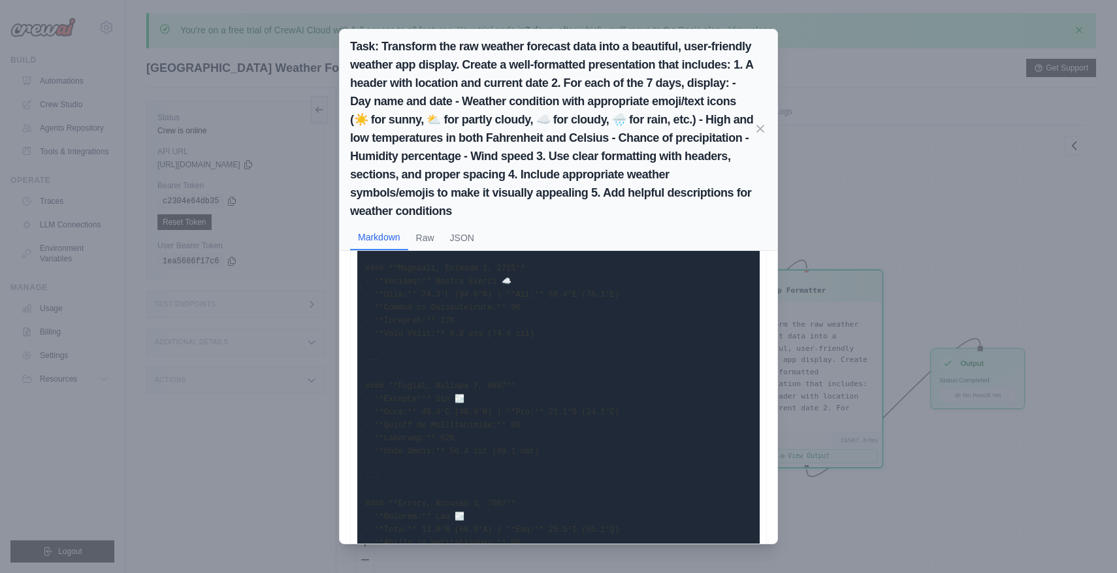
scroll to position [105, 0]
click at [760, 133] on icon at bounding box center [760, 127] width 13 height 13
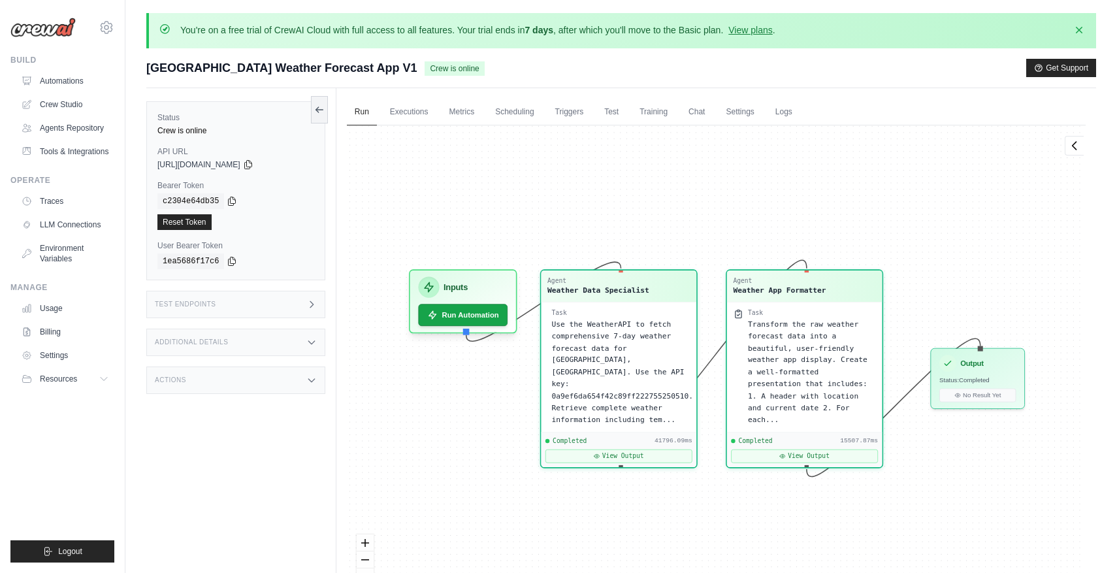
click at [838, 181] on div "Agent Weather Data Specialist Task Use the WeatherAPI to fetch comprehensive 7-…" at bounding box center [716, 368] width 739 height 487
click at [855, 449] on button "View Output" at bounding box center [804, 454] width 147 height 14
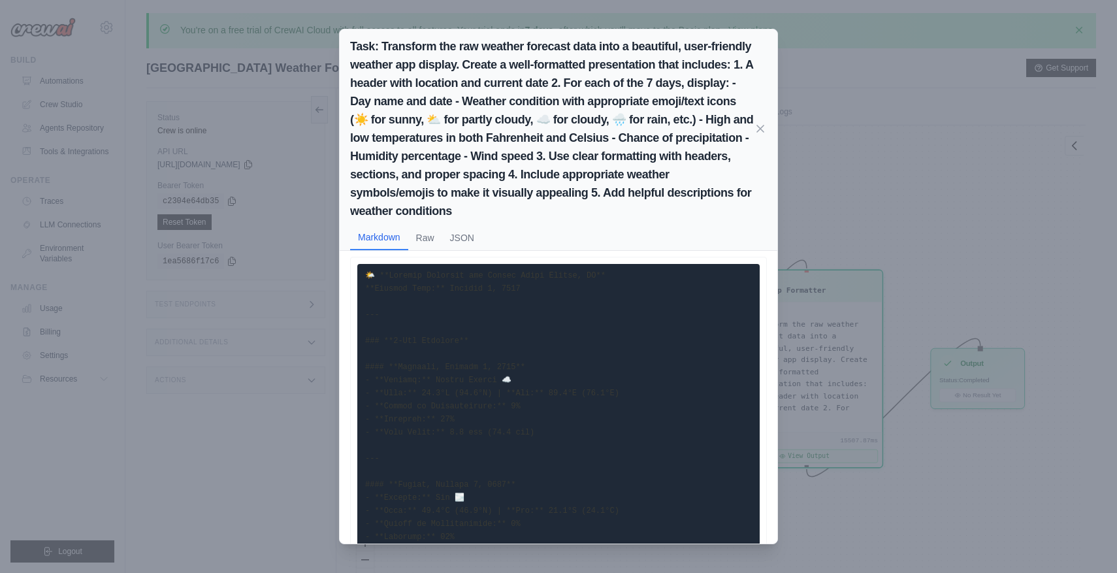
scroll to position [0, 0]
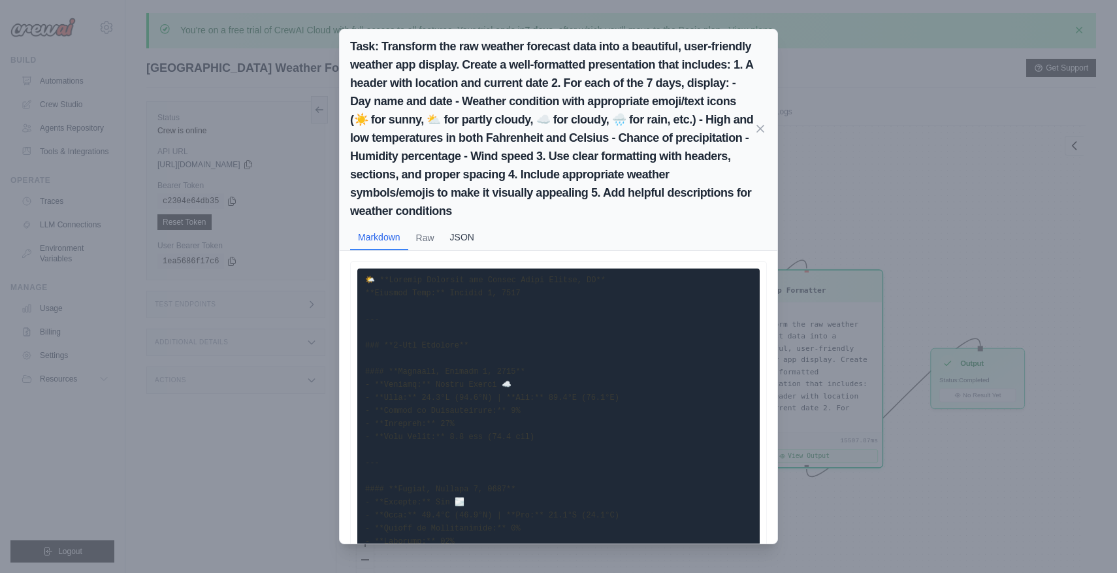
click at [477, 240] on button "JSON" at bounding box center [462, 237] width 40 height 25
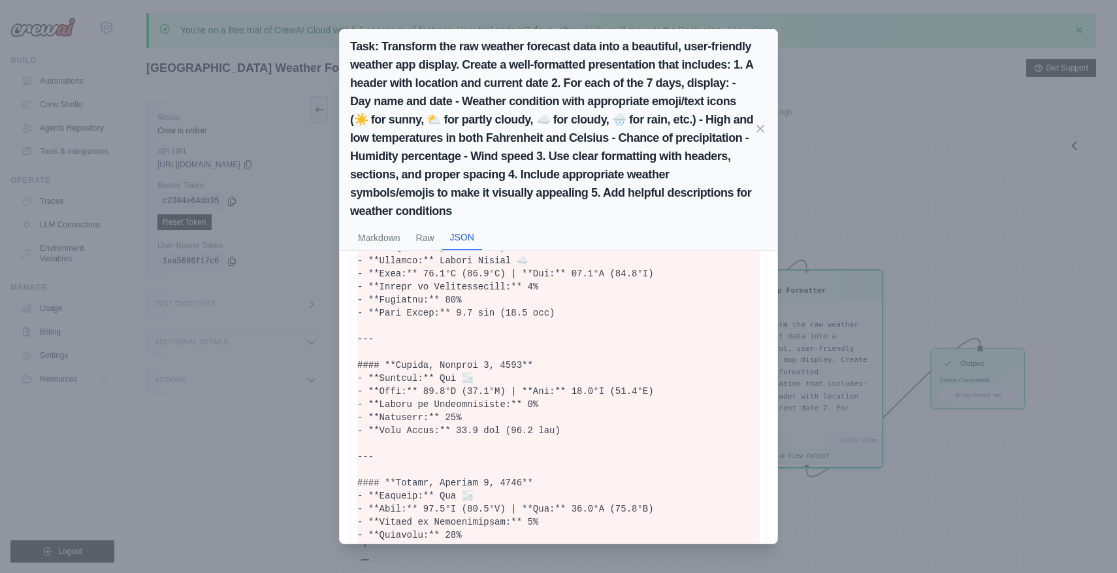
scroll to position [185, 0]
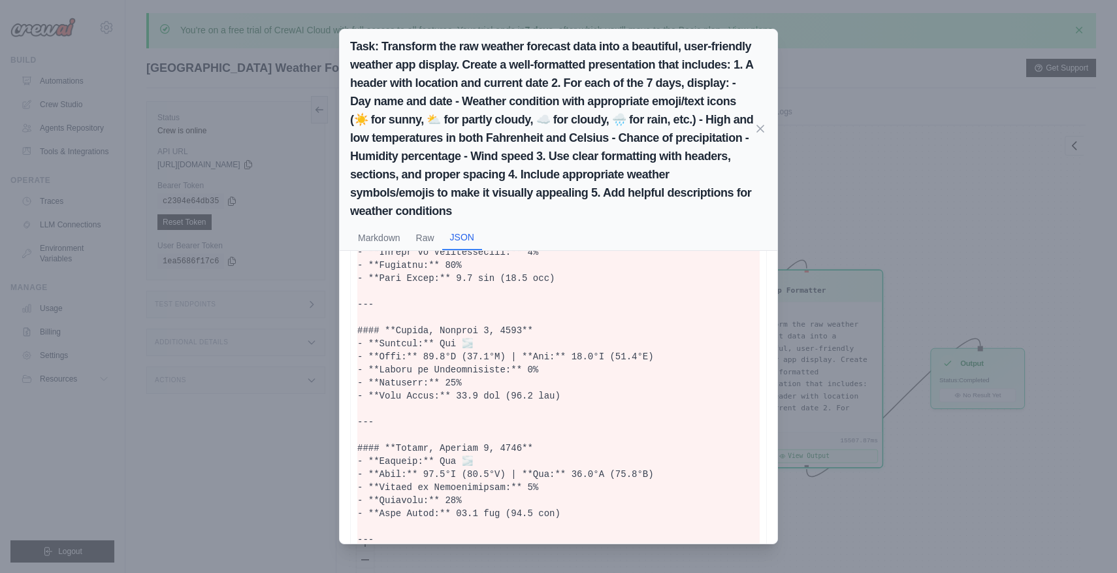
click at [752, 125] on h2 "Task: Transform the raw weather forecast data into a beautiful, user-friendly w…" at bounding box center [552, 128] width 404 height 183
click at [760, 126] on icon at bounding box center [760, 127] width 13 height 13
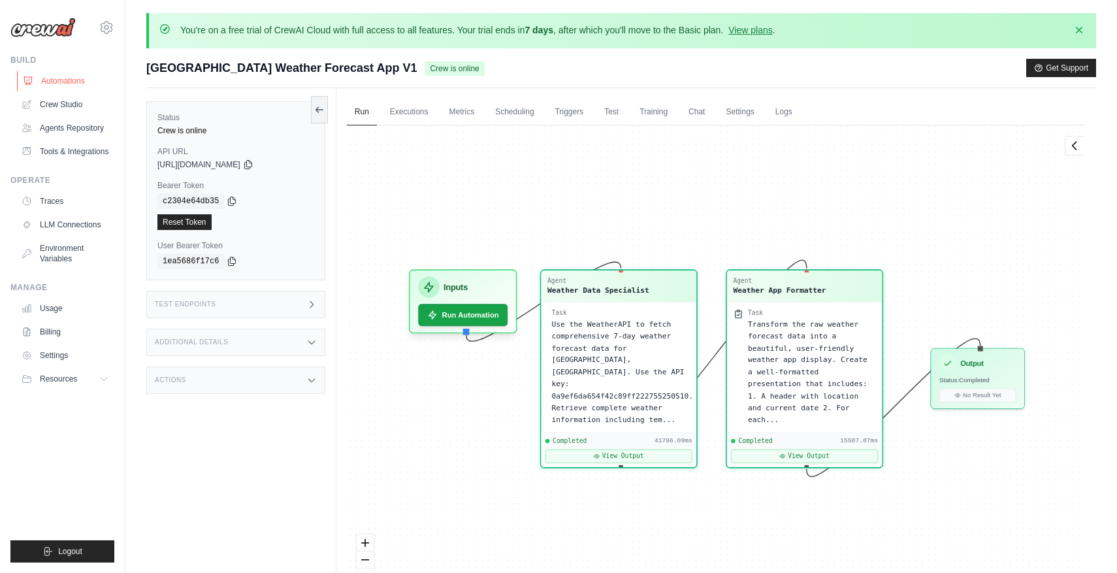
click at [68, 81] on link "Automations" at bounding box center [66, 81] width 99 height 21
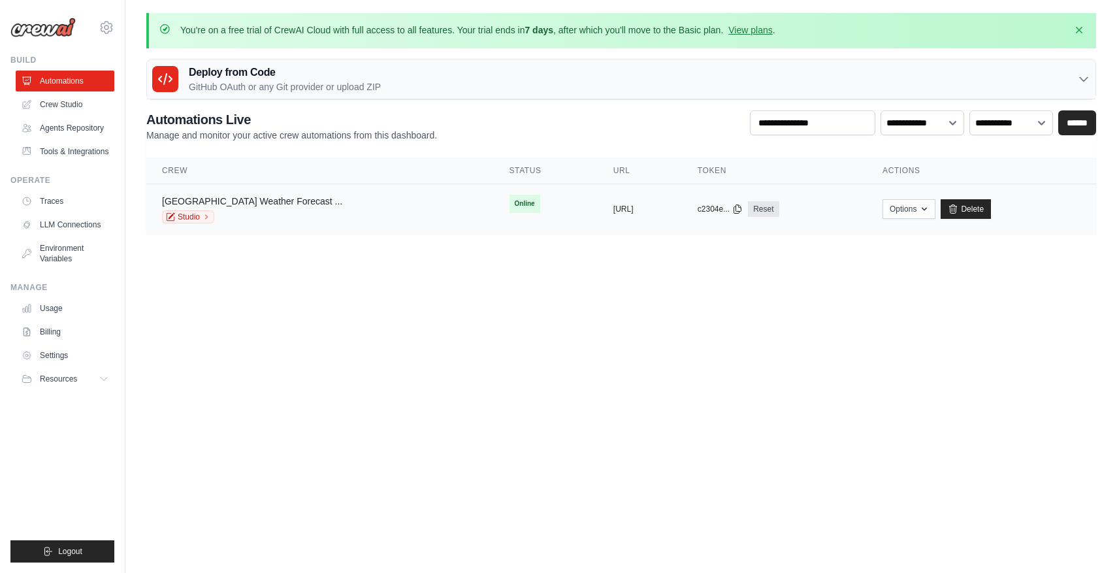
click at [235, 199] on link "[GEOGRAPHIC_DATA] Weather Forecast ..." at bounding box center [252, 201] width 180 height 10
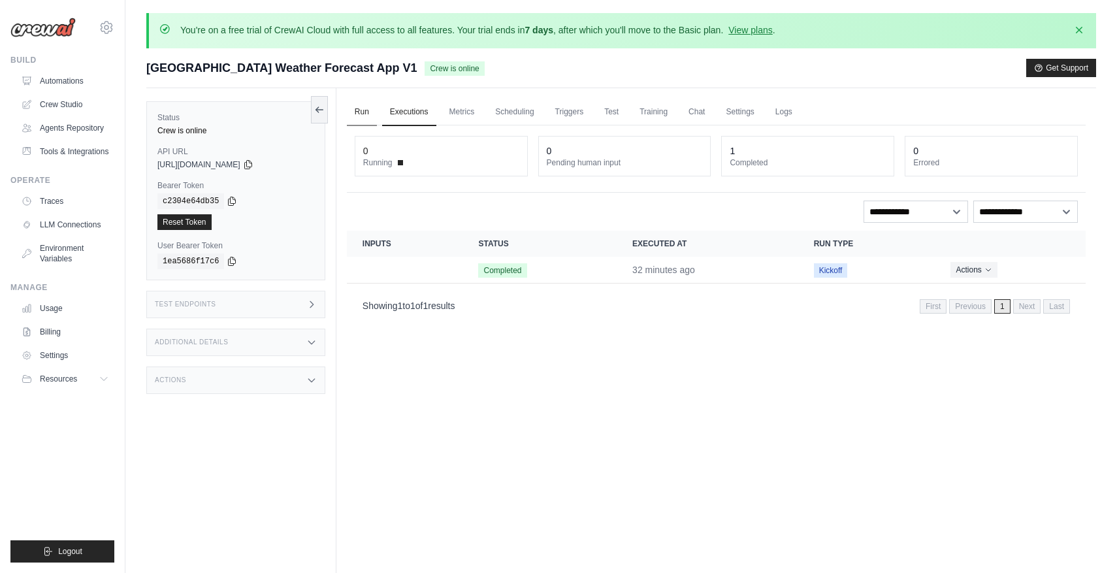
click at [354, 111] on link "Run" at bounding box center [362, 112] width 30 height 27
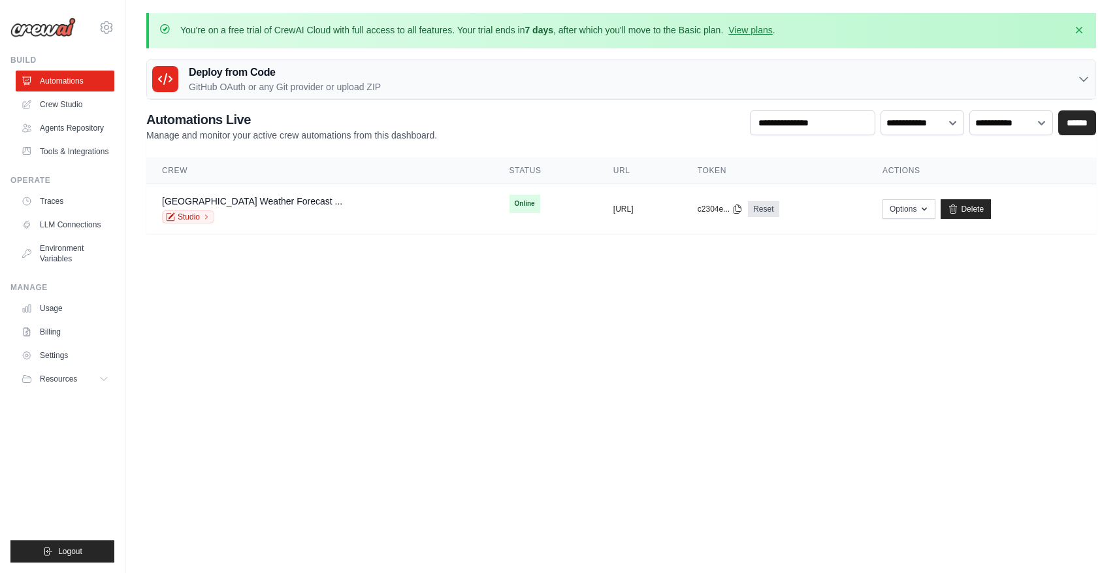
click at [468, 362] on body "[PERSON_NAME][EMAIL_ADDRESS][PERSON_NAME][DOMAIN_NAME] Settings Build Automatio…" at bounding box center [558, 286] width 1117 height 573
click at [274, 378] on body "esparza.gabriel@gmail.com Settings Build Automations" at bounding box center [558, 286] width 1117 height 573
click at [93, 108] on link "Crew Studio" at bounding box center [66, 104] width 99 height 21
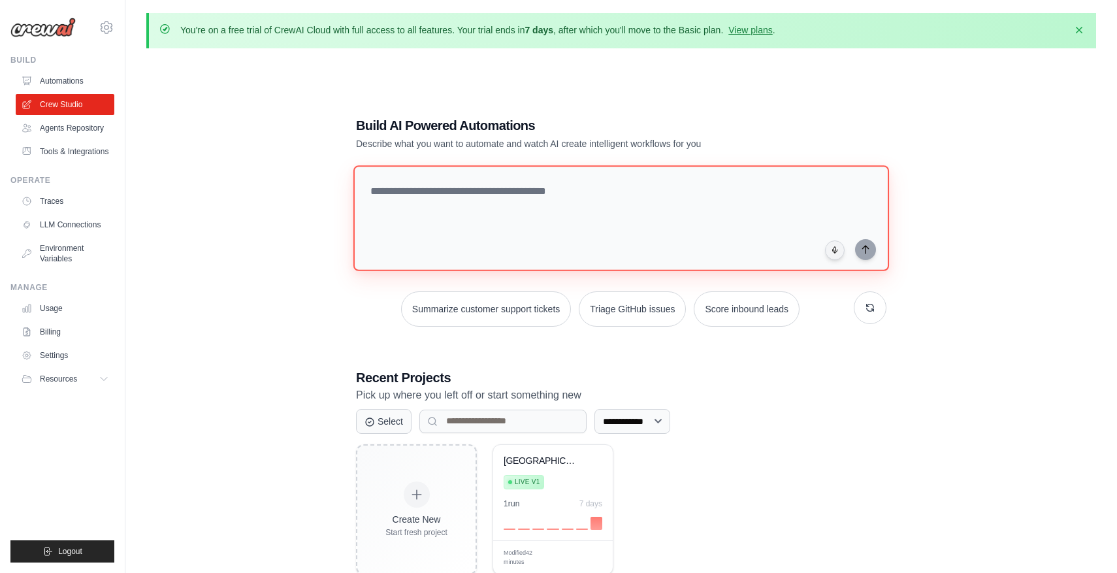
click at [441, 214] on textarea at bounding box center [621, 218] width 536 height 106
paste textarea "**********"
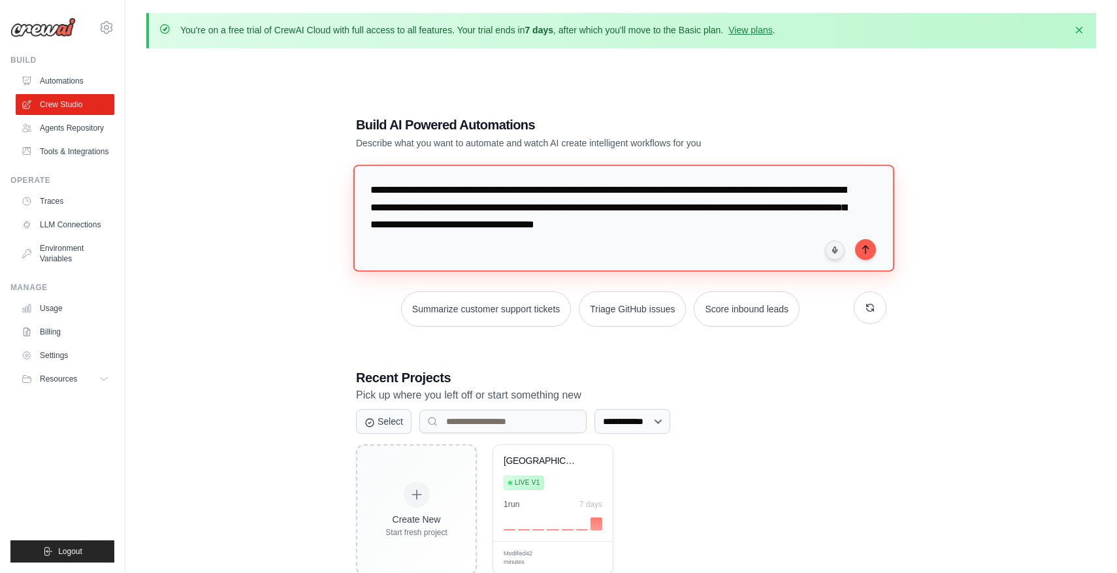
click at [461, 223] on textarea "**********" at bounding box center [623, 218] width 541 height 106
click at [713, 231] on textarea "**********" at bounding box center [623, 218] width 541 height 106
type textarea "**********"
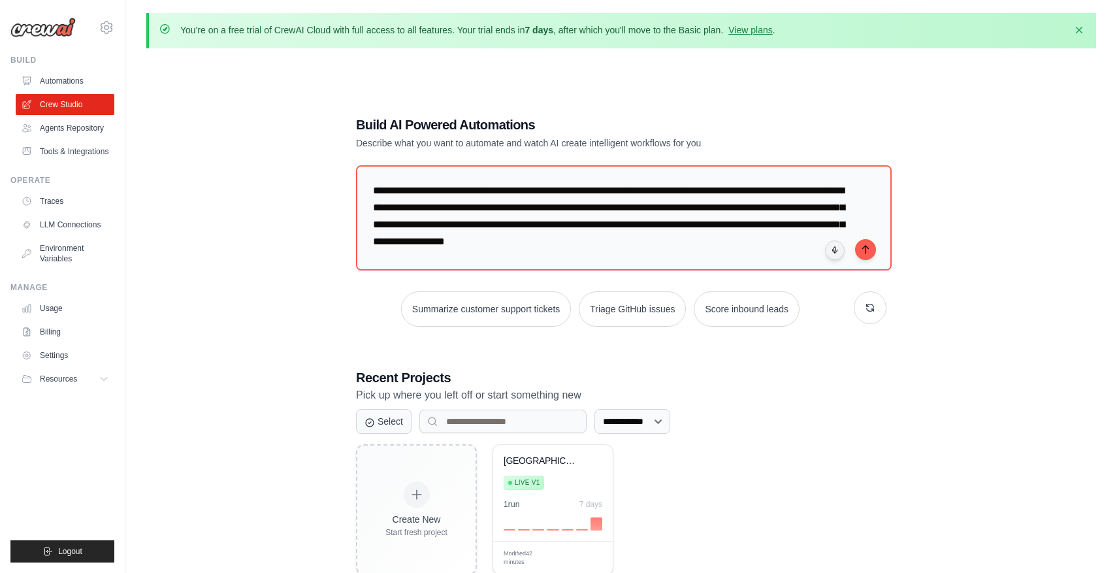
click at [958, 460] on div "**********" at bounding box center [621, 345] width 950 height 573
click at [769, 225] on textarea "**********" at bounding box center [621, 218] width 536 height 106
click at [868, 257] on button "submit" at bounding box center [865, 248] width 21 height 21
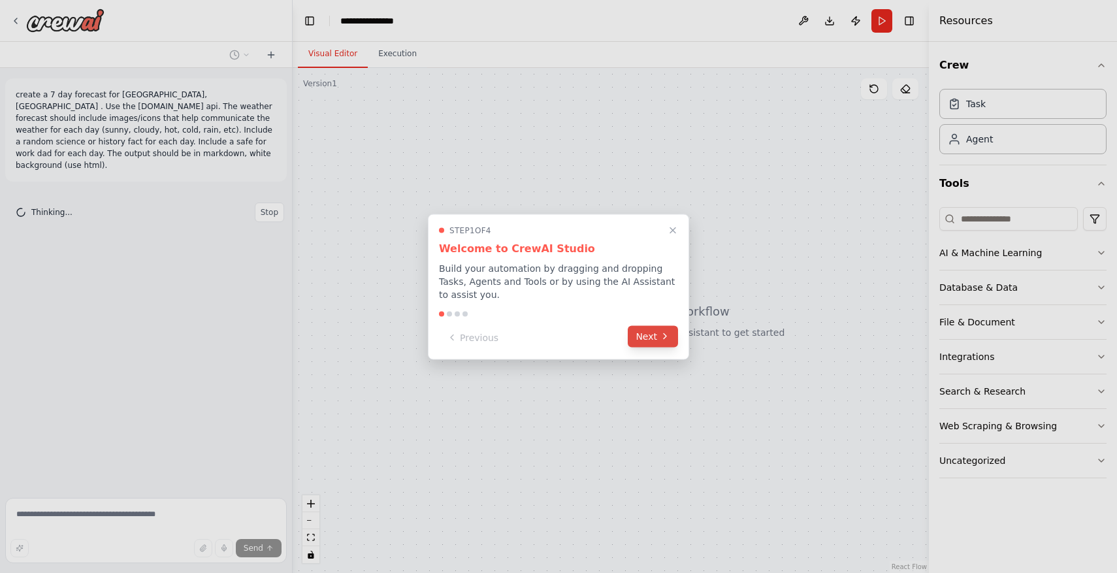
click at [669, 333] on icon at bounding box center [665, 336] width 10 height 10
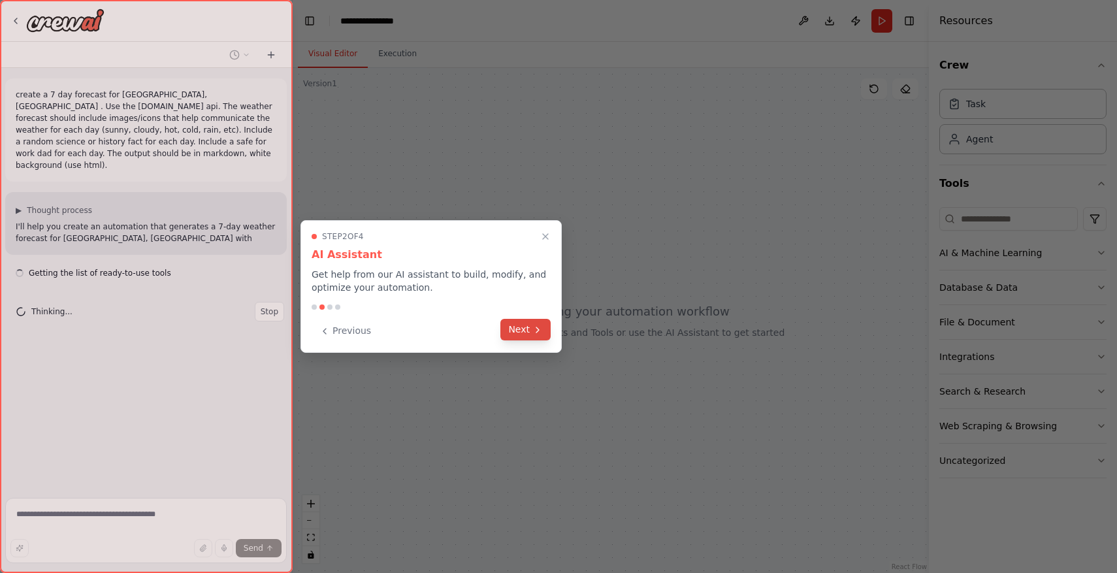
click at [529, 323] on button "Next" at bounding box center [525, 330] width 50 height 22
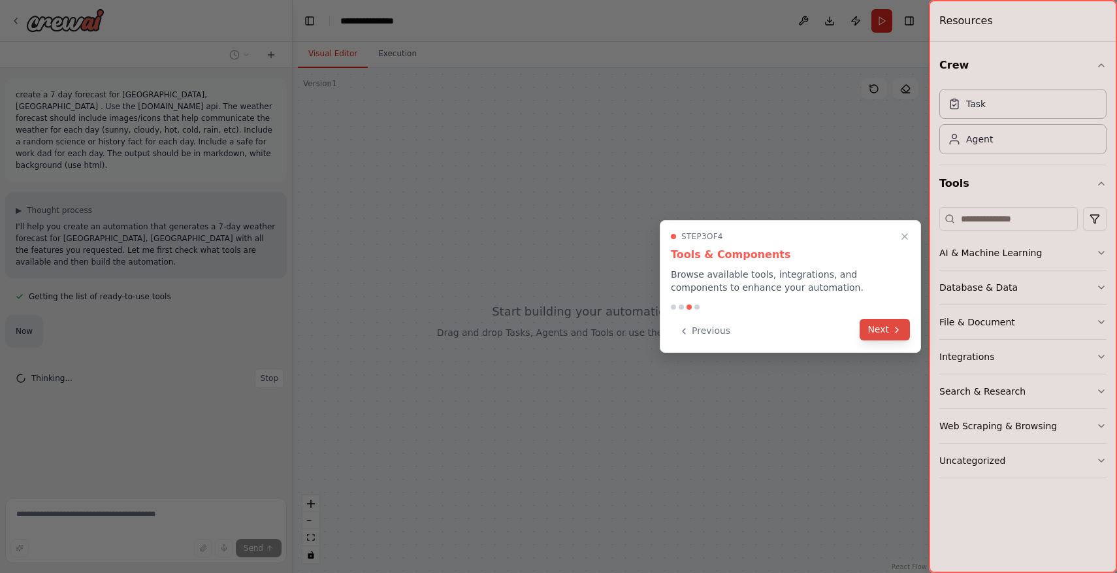
click at [876, 327] on button "Next" at bounding box center [884, 330] width 50 height 22
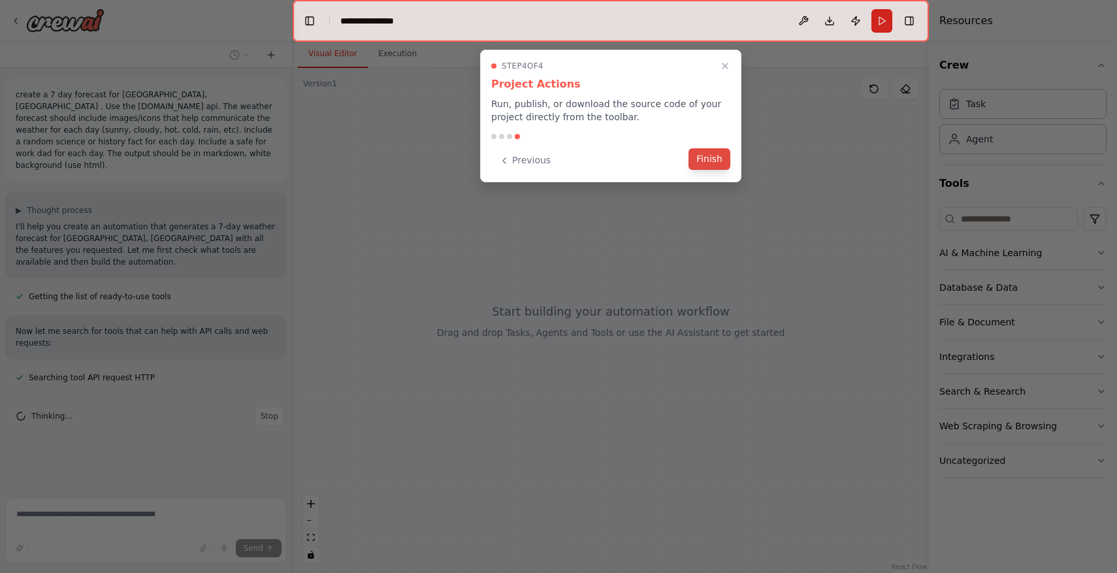
click at [726, 161] on button "Finish" at bounding box center [709, 159] width 42 height 22
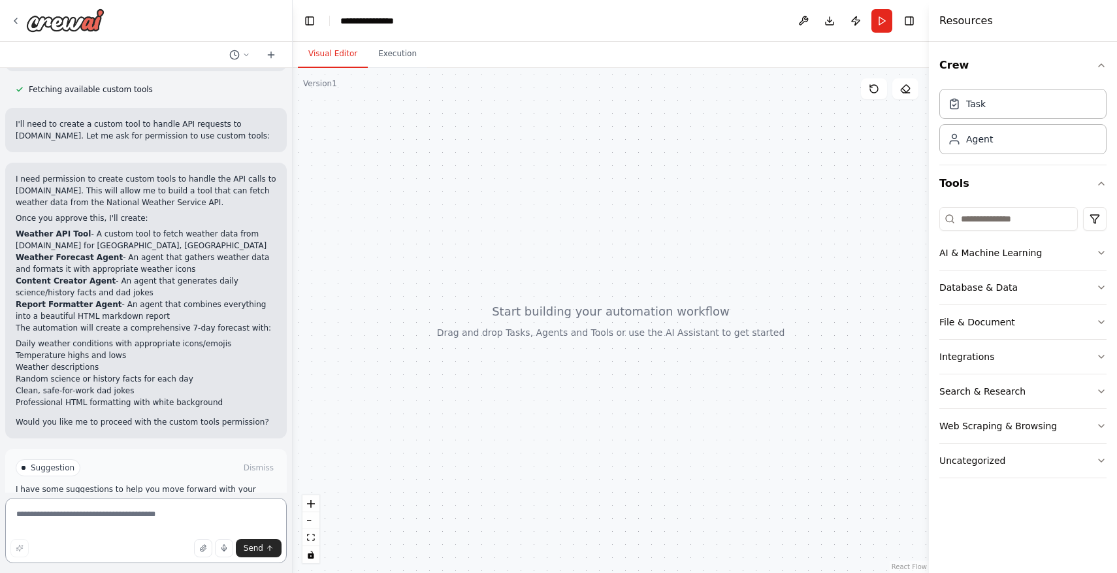
scroll to position [500, 0]
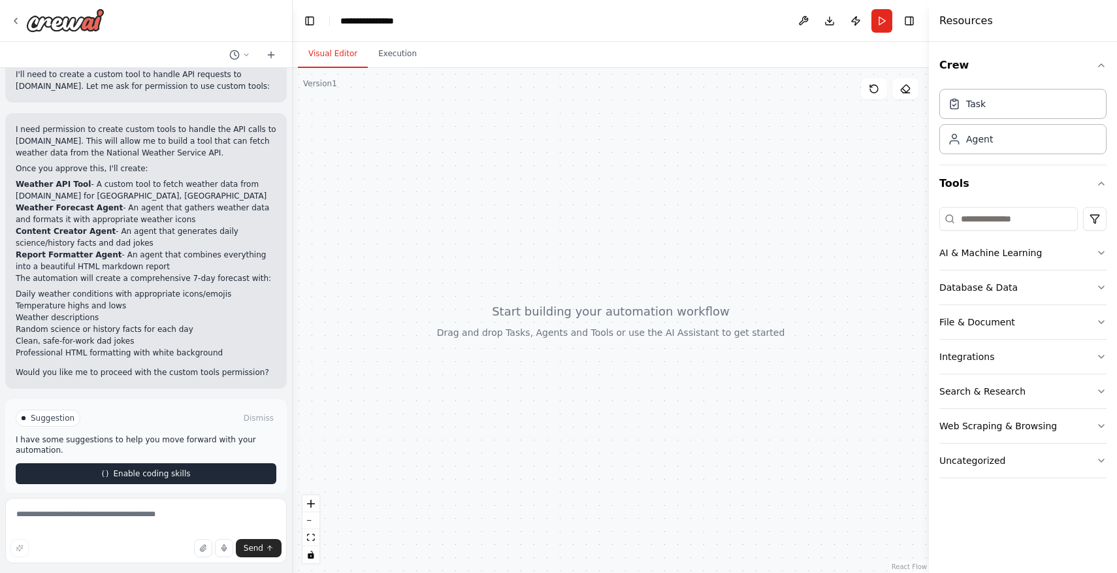
click at [210, 463] on button "Enable coding skills" at bounding box center [146, 473] width 261 height 21
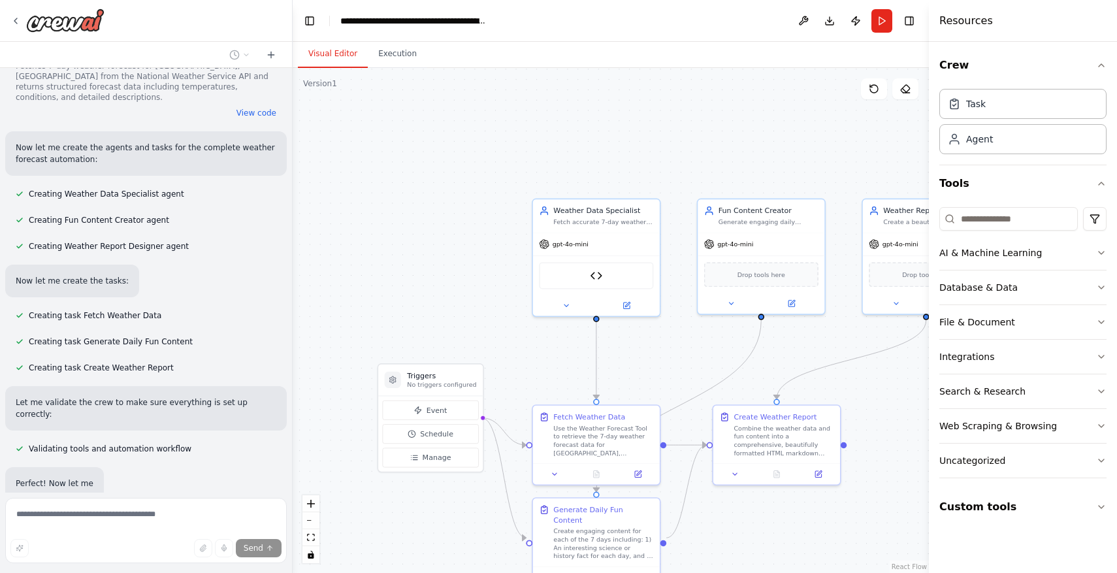
scroll to position [1213, 0]
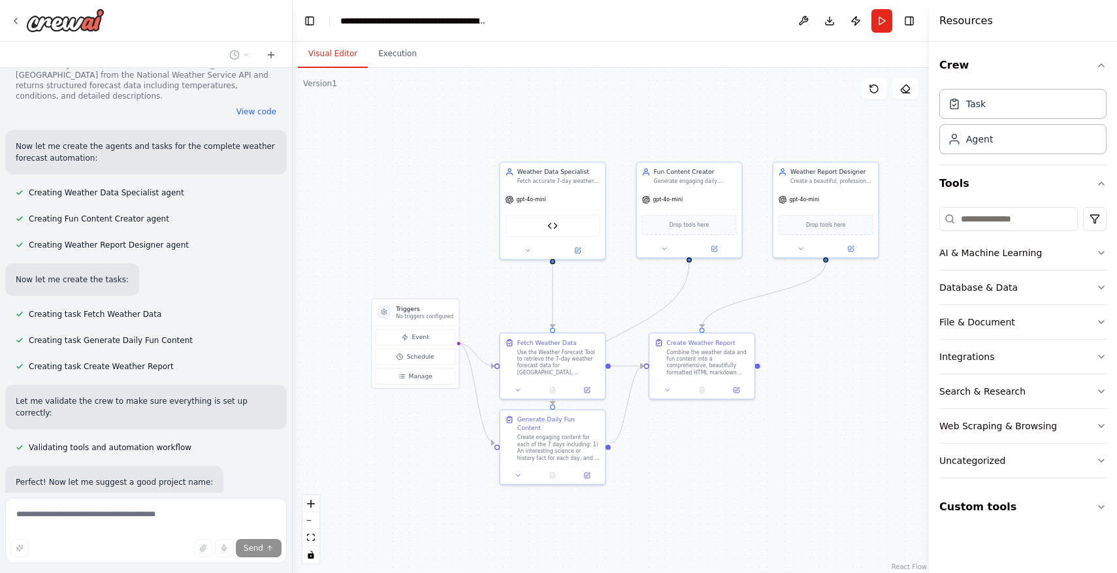
drag, startPoint x: 383, startPoint y: 279, endPoint x: 379, endPoint y: 227, distance: 51.8
click at [379, 227] on div ".deletable-edge-delete-btn { width: 20px; height: 20px; border: 0px solid #ffff…" at bounding box center [611, 320] width 636 height 505
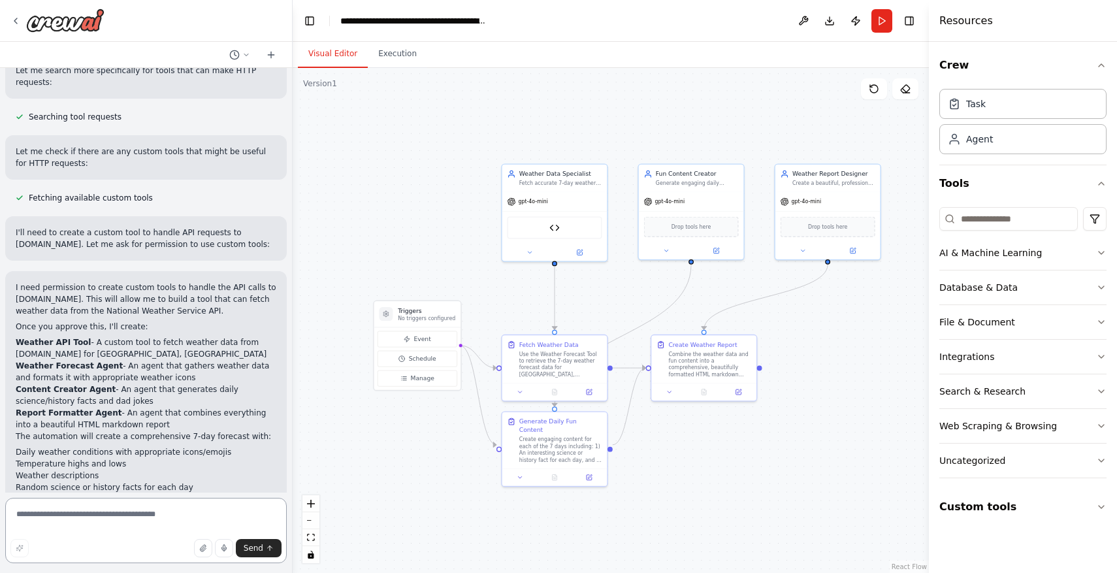
scroll to position [0, 0]
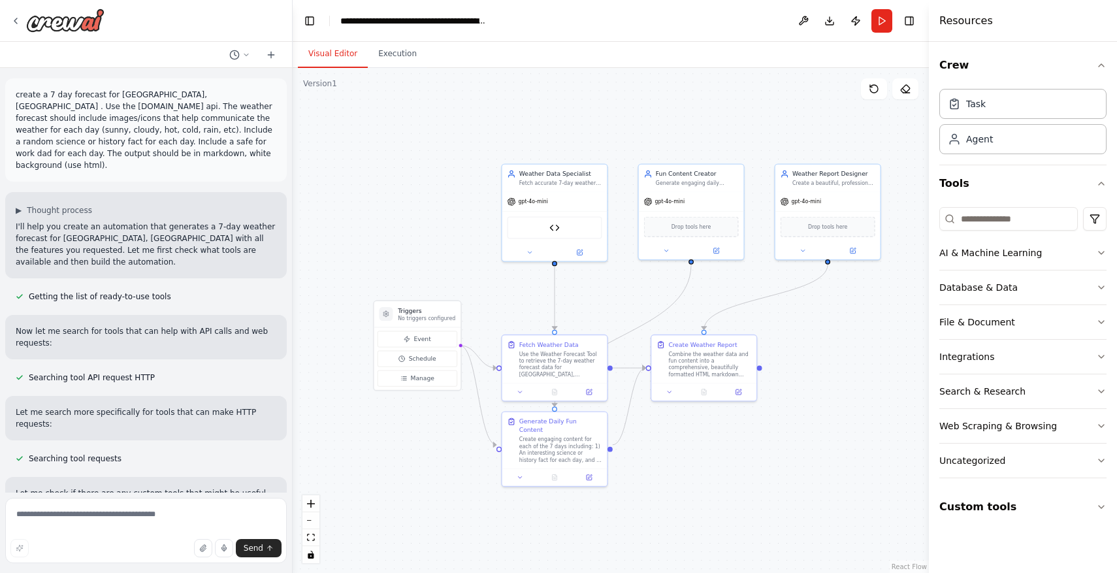
click at [192, 144] on p "create a 7 day forecast for rancho palos verdes, ca . Use the api.weather.gov a…" at bounding box center [146, 130] width 261 height 82
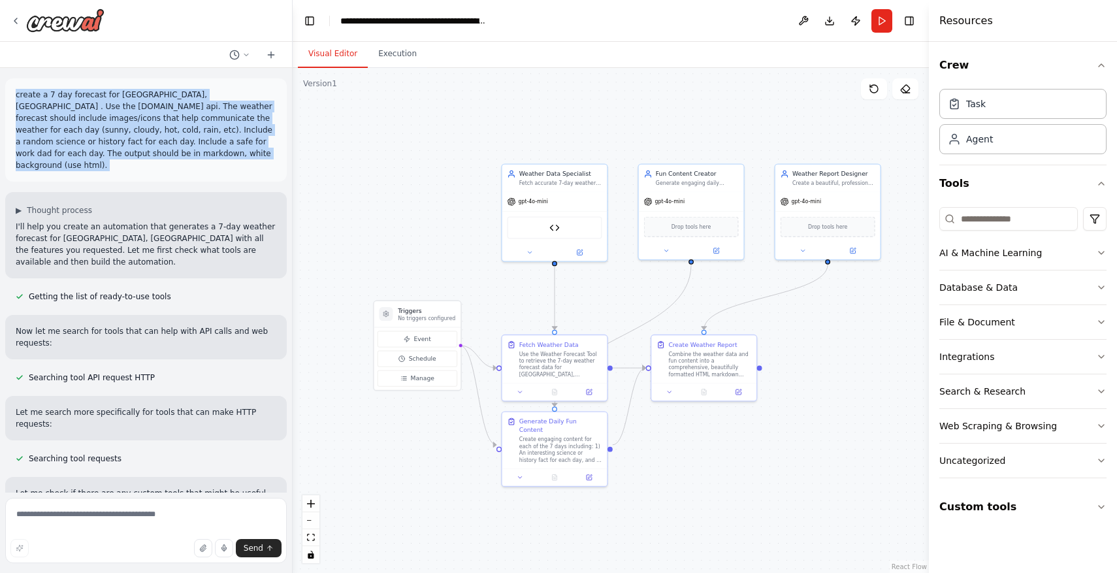
click at [192, 144] on p "create a 7 day forecast for rancho palos verdes, ca . Use the api.weather.gov a…" at bounding box center [146, 130] width 261 height 82
copy p "create a 7 day forecast for rancho palos verdes, ca . Use the api.weather.gov a…"
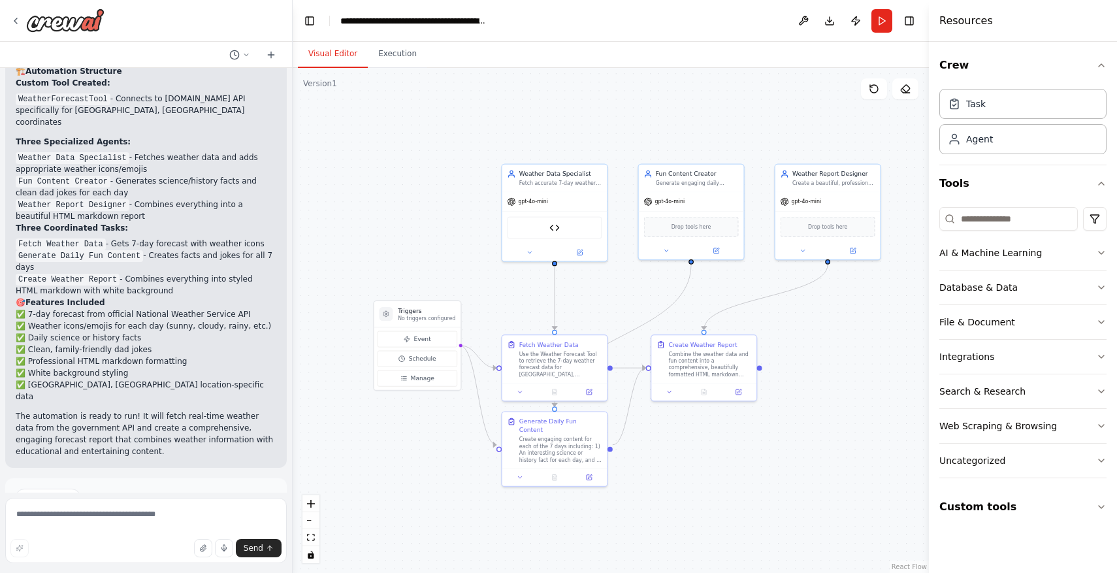
scroll to position [1743, 0]
click at [434, 386] on div "Event Schedule Manage" at bounding box center [417, 358] width 86 height 63
click at [434, 384] on button "Manage" at bounding box center [417, 378] width 80 height 16
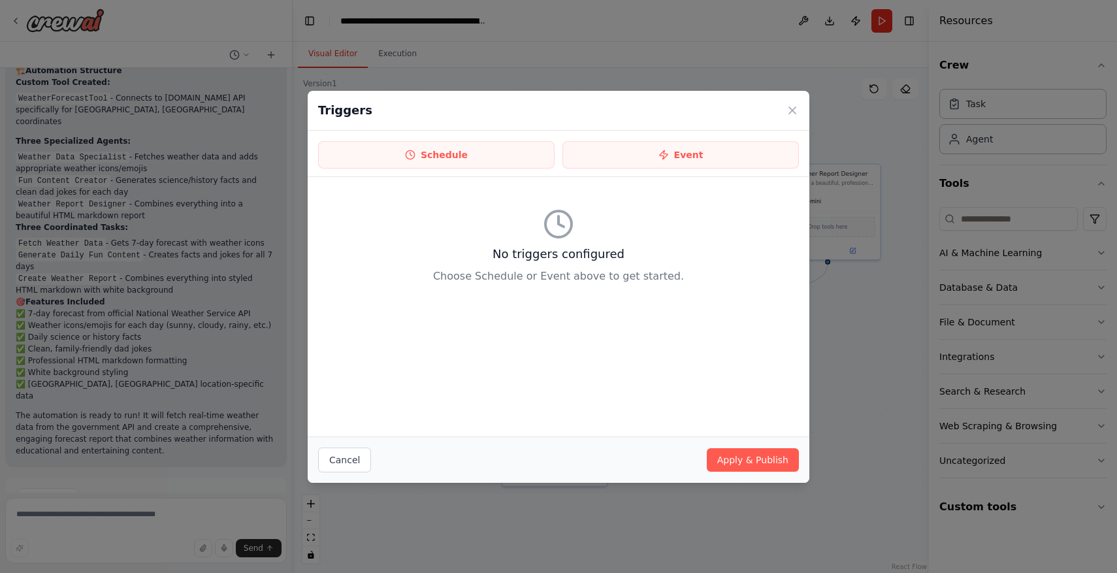
click at [351, 487] on div "Triggers Schedule Event No triggers configured Choose Schedule or Event above t…" at bounding box center [558, 286] width 1117 height 573
click at [351, 468] on button "Cancel" at bounding box center [344, 459] width 53 height 25
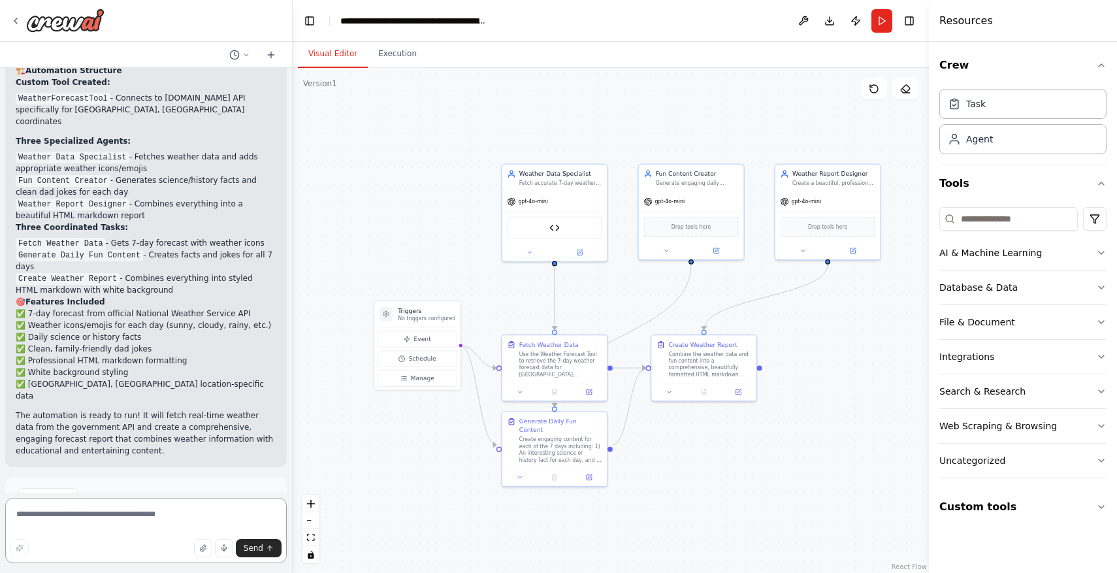
click at [170, 518] on textarea at bounding box center [145, 530] width 281 height 65
click at [109, 515] on textarea "**********" at bounding box center [145, 530] width 281 height 65
click at [178, 515] on textarea "**********" at bounding box center [145, 530] width 281 height 65
type textarea "**********"
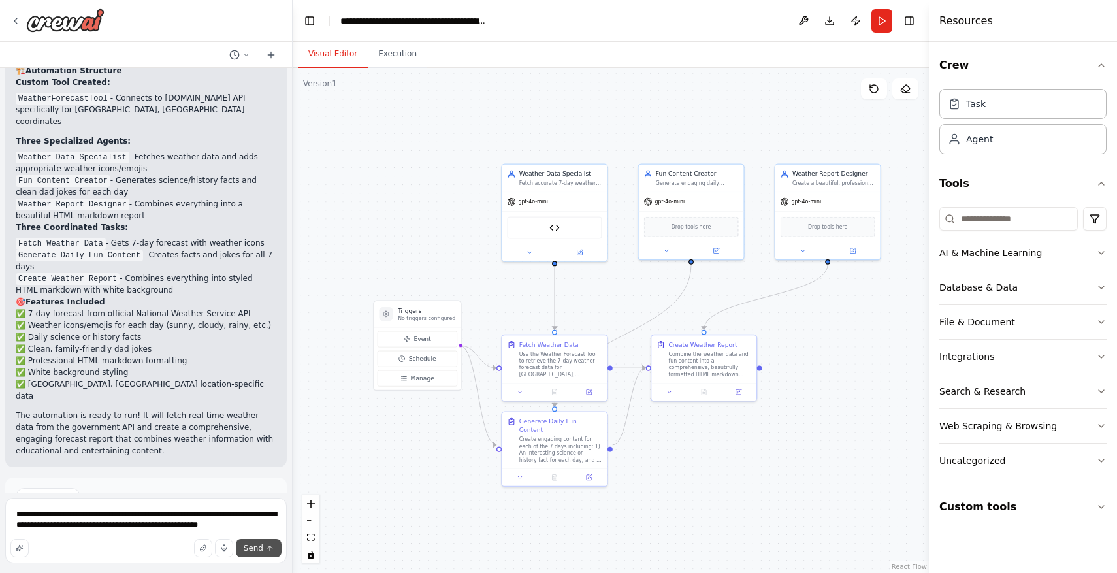
click at [268, 553] on button "Send" at bounding box center [259, 548] width 46 height 18
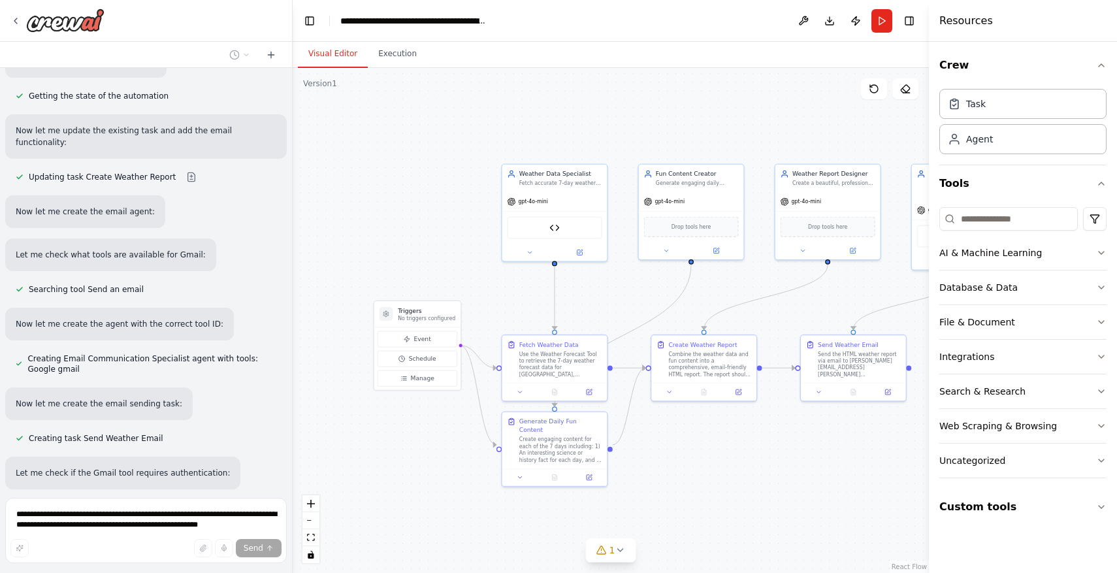
scroll to position [2471, 0]
click at [883, 393] on button at bounding box center [884, 388] width 29 height 10
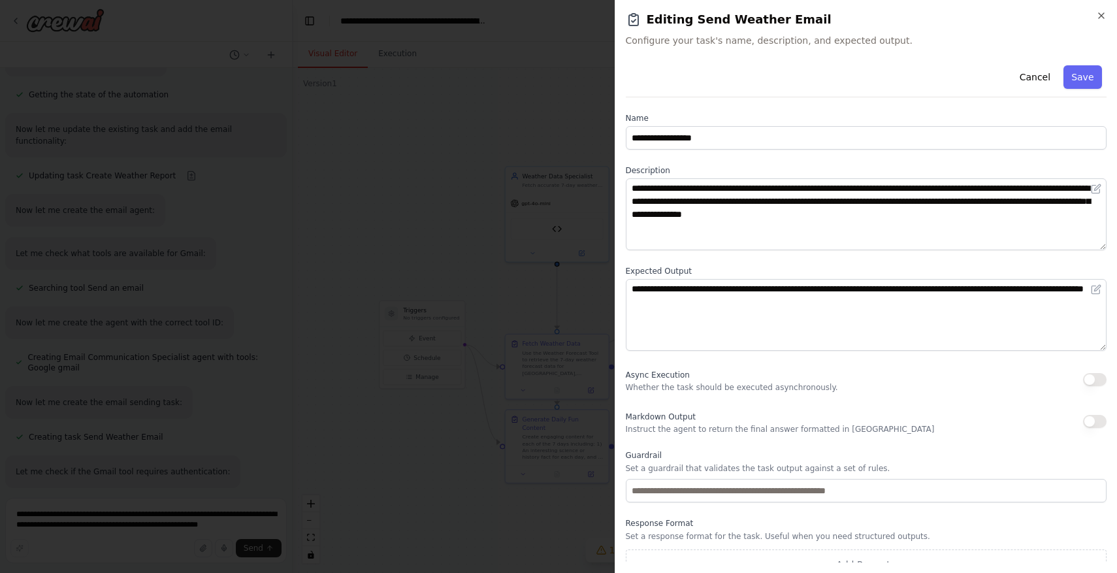
scroll to position [17, 0]
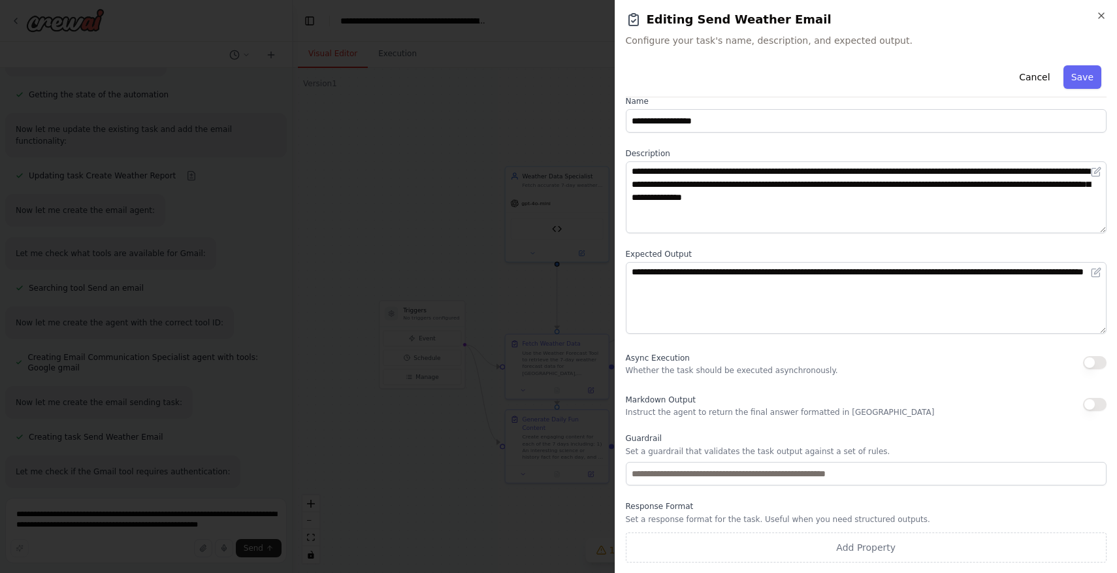
click at [1094, 12] on h2 "Editing Send Weather Email" at bounding box center [866, 19] width 481 height 18
click at [1096, 13] on icon "button" at bounding box center [1101, 15] width 10 height 10
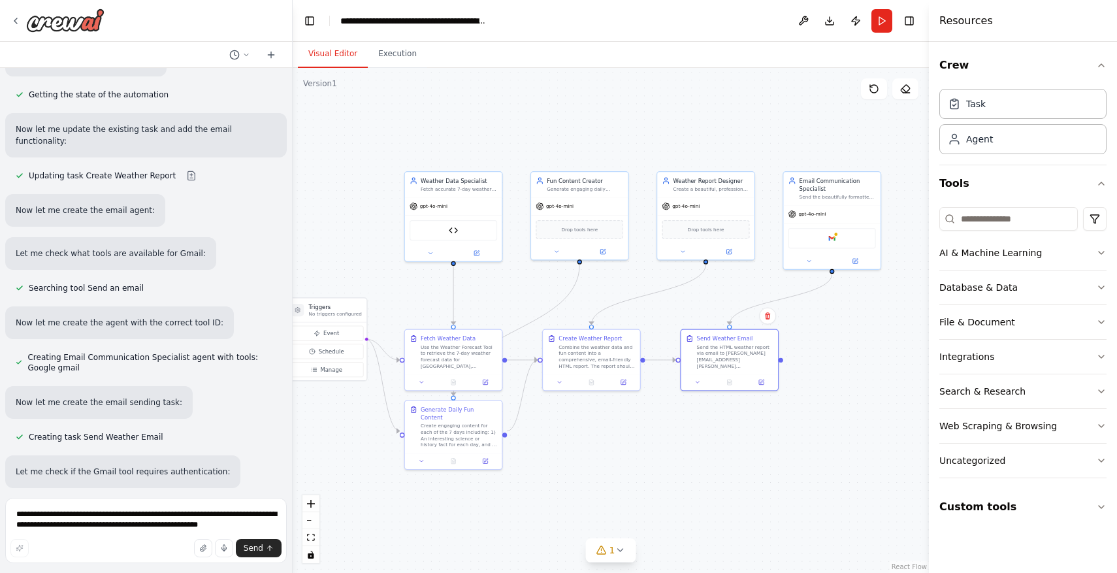
drag, startPoint x: 684, startPoint y: 473, endPoint x: 582, endPoint y: 462, distance: 102.5
click at [582, 462] on div ".deletable-edge-delete-btn { width: 20px; height: 20px; border: 0px solid #ffff…" at bounding box center [611, 320] width 636 height 505
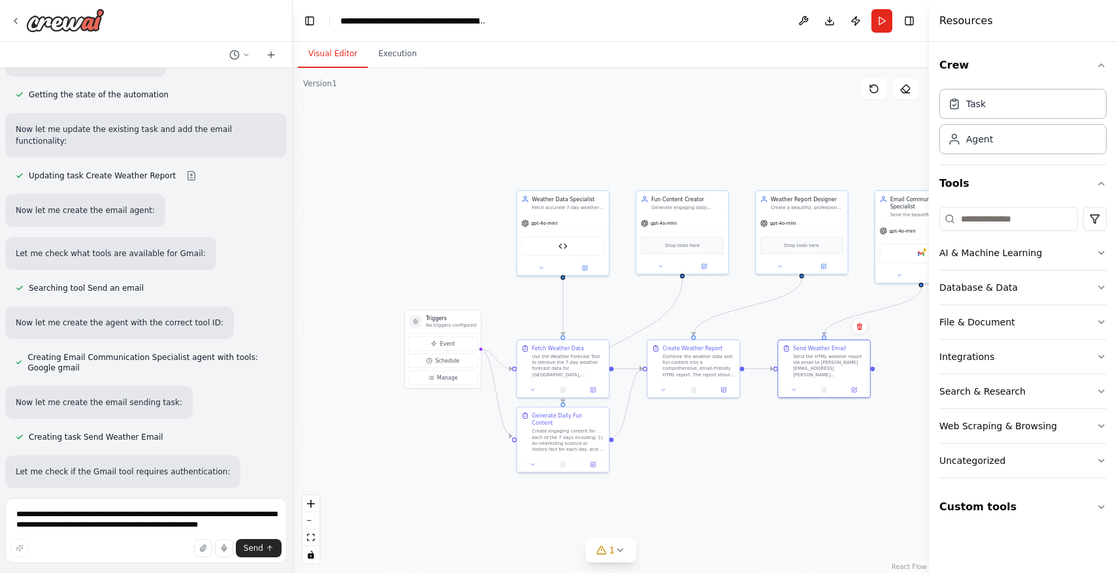
drag, startPoint x: 583, startPoint y: 461, endPoint x: 684, endPoint y: 464, distance: 101.9
click at [684, 464] on div ".deletable-edge-delete-btn { width: 20px; height: 20px; border: 0px solid #ffff…" at bounding box center [611, 320] width 636 height 505
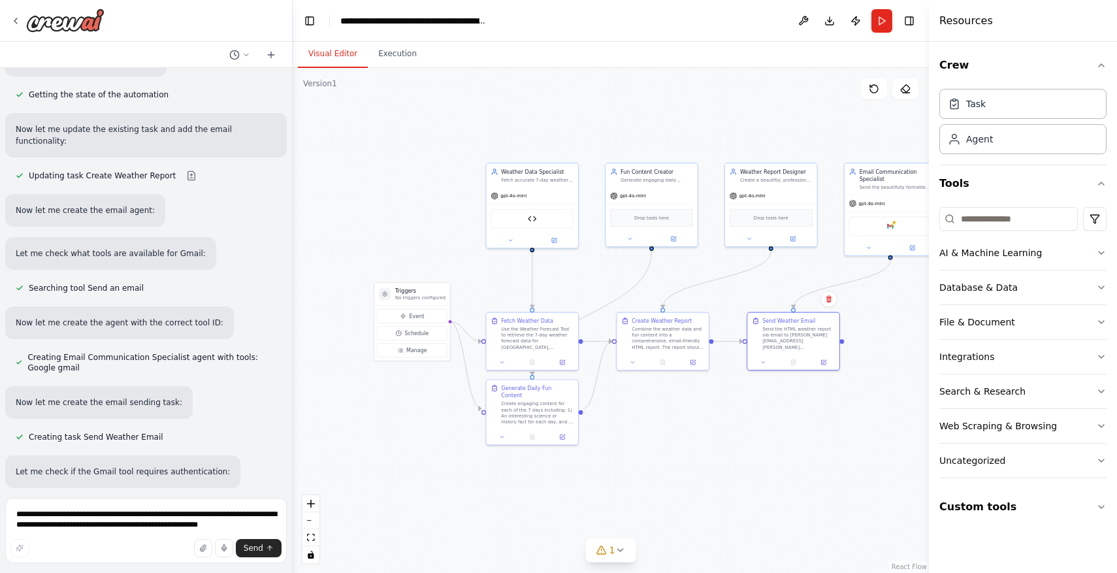
drag, startPoint x: 684, startPoint y: 464, endPoint x: 654, endPoint y: 438, distance: 40.7
click at [654, 438] on div ".deletable-edge-delete-btn { width: 20px; height: 20px; border: 0px solid #ffff…" at bounding box center [611, 320] width 636 height 505
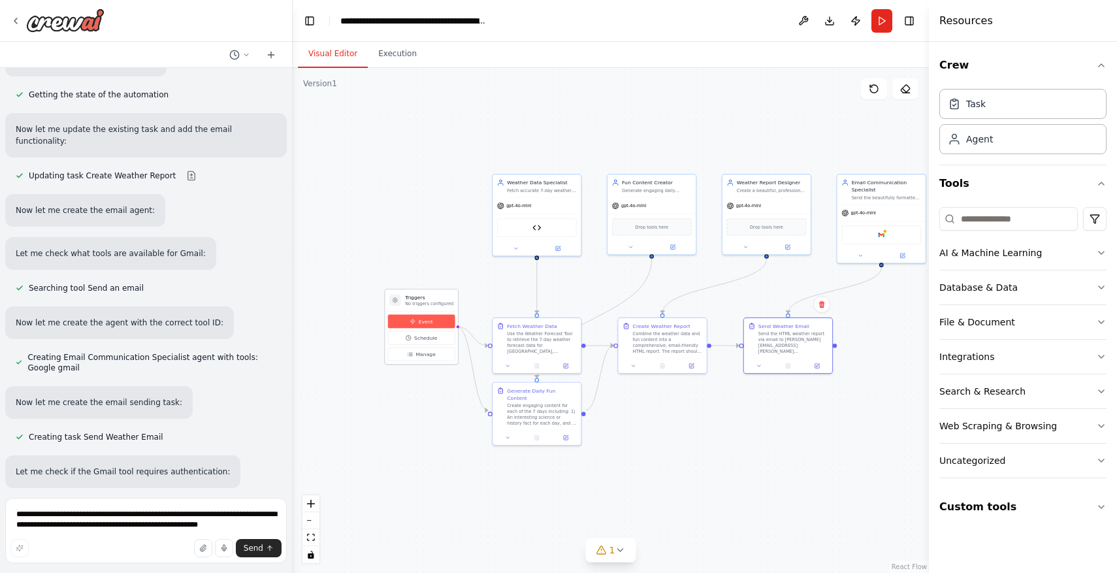
click at [430, 323] on span "Event" at bounding box center [426, 320] width 14 height 7
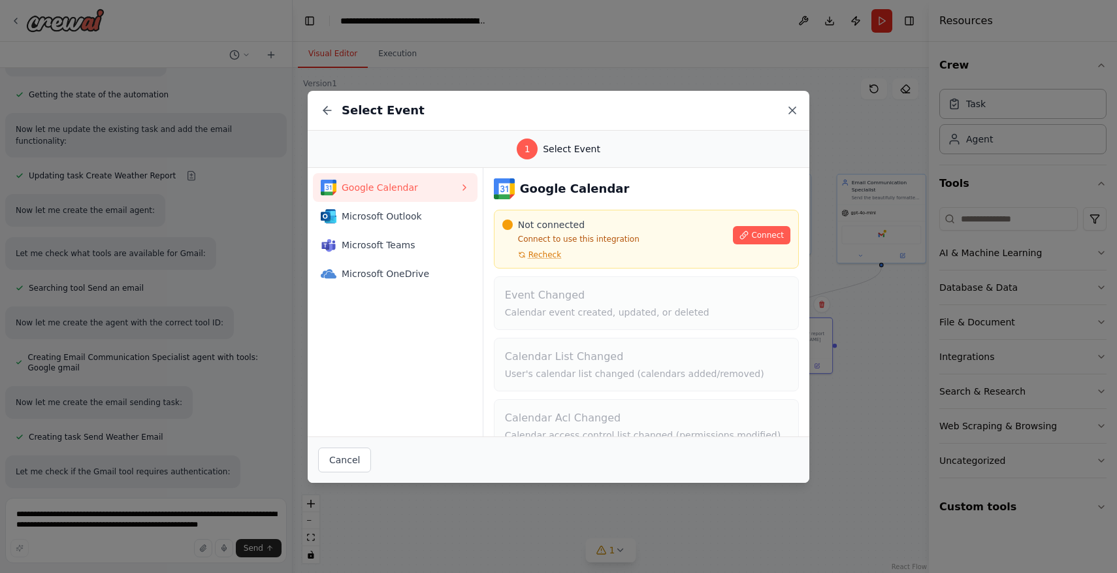
click at [789, 107] on icon at bounding box center [792, 110] width 7 height 7
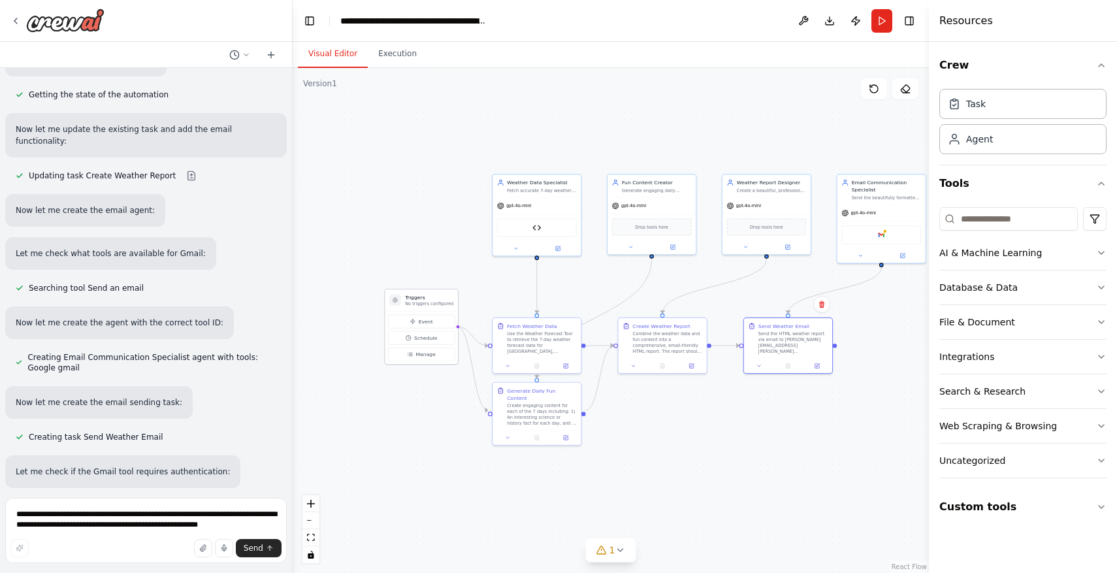
click at [438, 302] on p "No triggers configured" at bounding box center [429, 304] width 48 height 6
click at [433, 354] on span "Manage" at bounding box center [425, 354] width 20 height 7
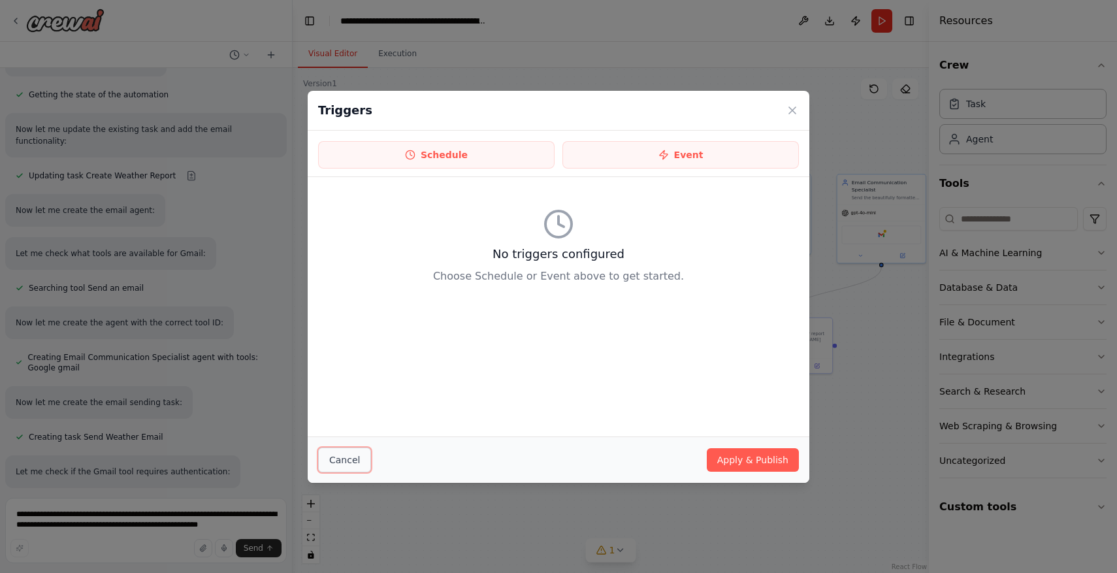
click at [357, 463] on button "Cancel" at bounding box center [344, 459] width 53 height 25
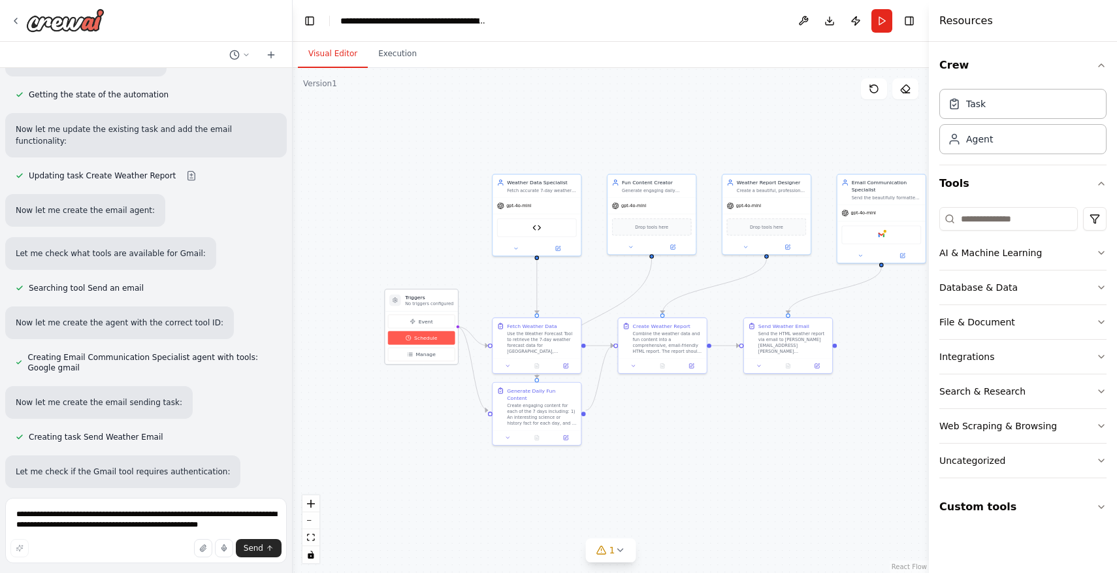
click at [435, 341] on button "Schedule" at bounding box center [421, 338] width 67 height 14
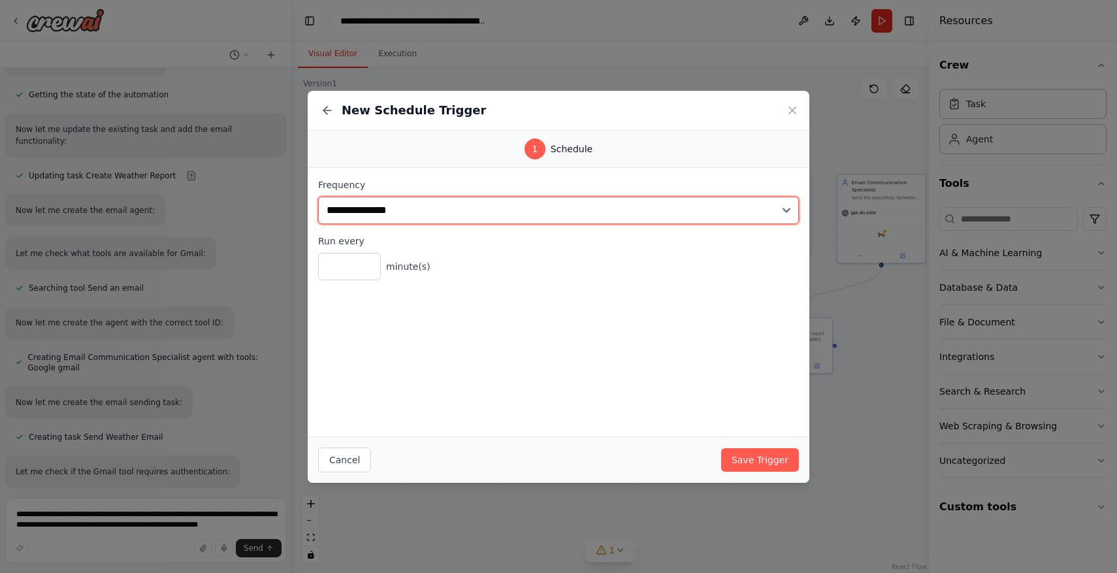
click at [435, 206] on select "**********" at bounding box center [558, 210] width 481 height 27
click at [318, 197] on select "**********" at bounding box center [558, 210] width 481 height 27
click at [408, 220] on select "**********" at bounding box center [558, 210] width 481 height 27
select select "*****"
click at [318, 197] on select "**********" at bounding box center [558, 210] width 481 height 27
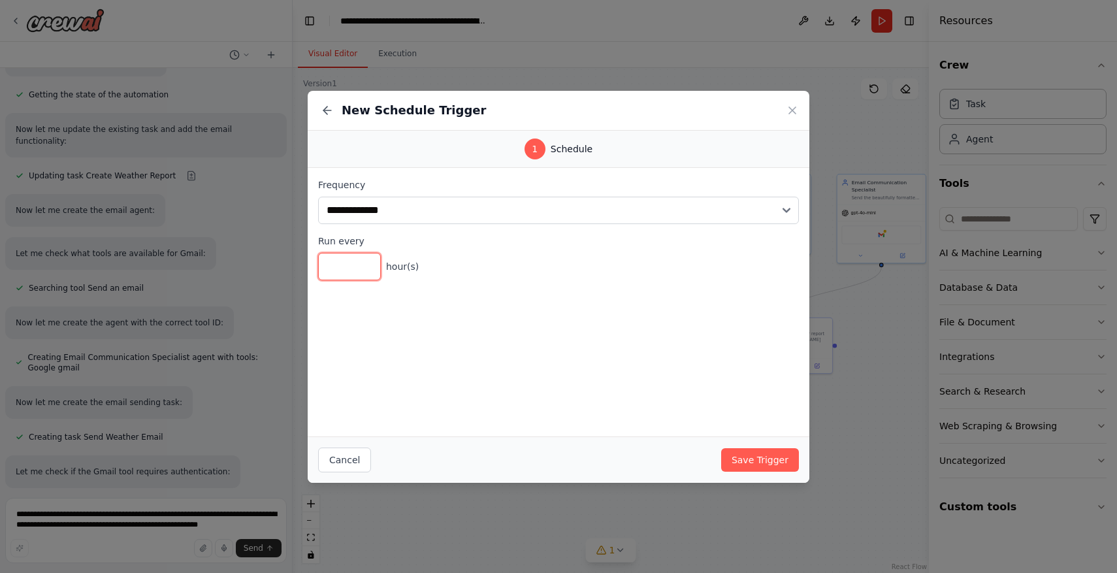
click at [345, 271] on input "*" at bounding box center [349, 266] width 63 height 27
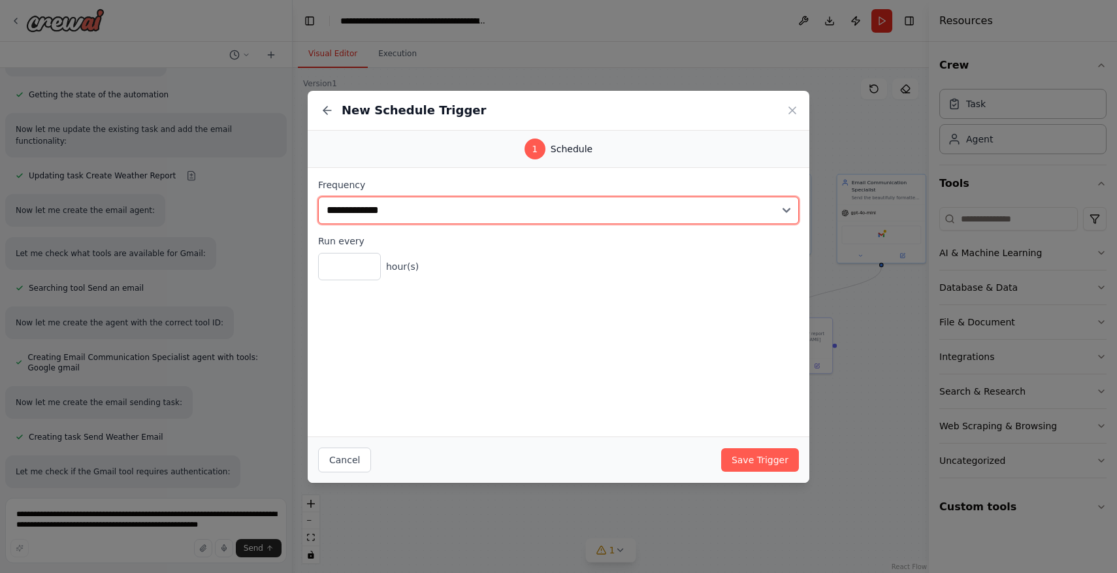
click at [375, 214] on select "**********" at bounding box center [558, 210] width 481 height 27
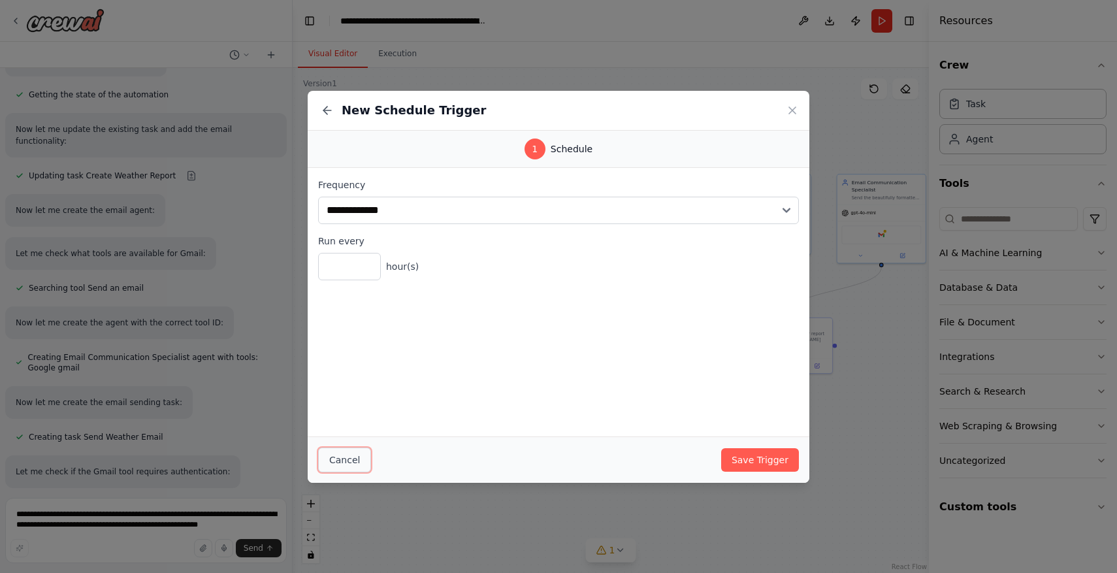
click at [353, 455] on button "Cancel" at bounding box center [344, 459] width 53 height 25
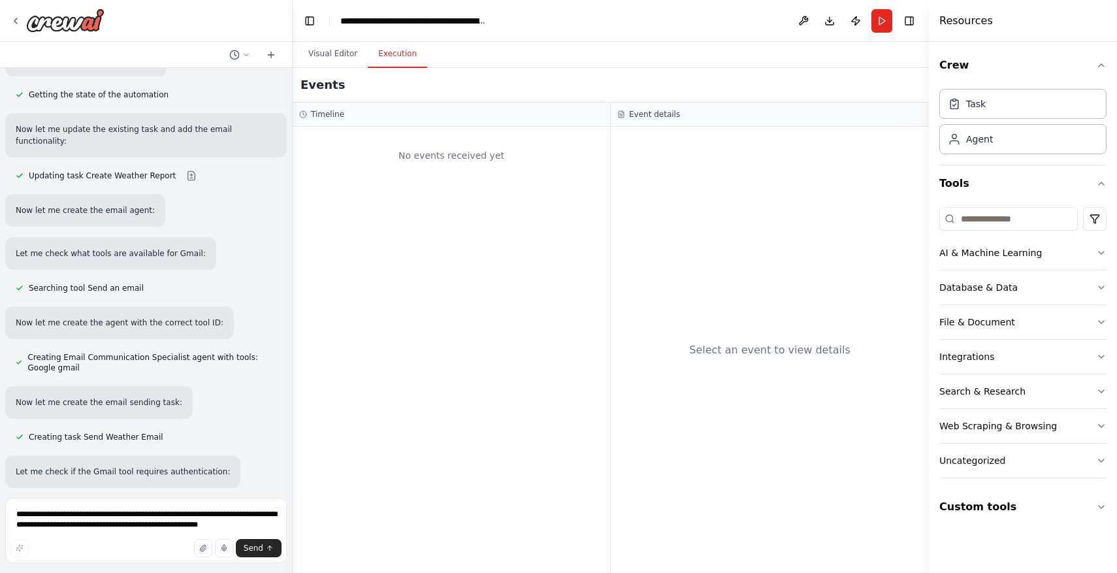
click at [402, 59] on button "Execution" at bounding box center [397, 53] width 59 height 27
click at [340, 58] on button "Visual Editor" at bounding box center [333, 53] width 70 height 27
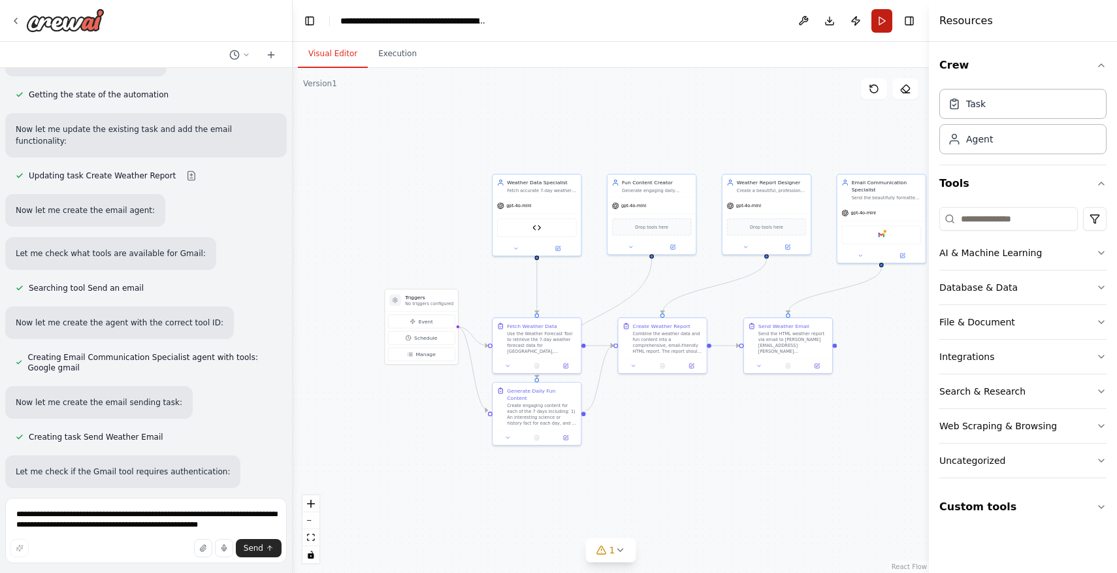
click at [873, 24] on button "Run" at bounding box center [881, 21] width 21 height 24
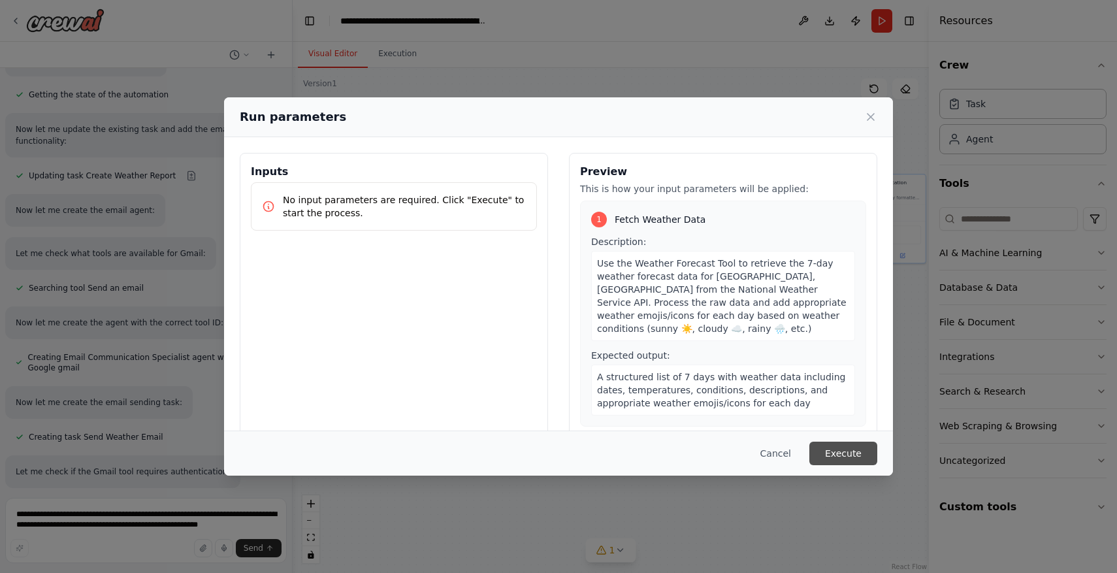
click at [852, 448] on button "Execute" at bounding box center [843, 453] width 68 height 24
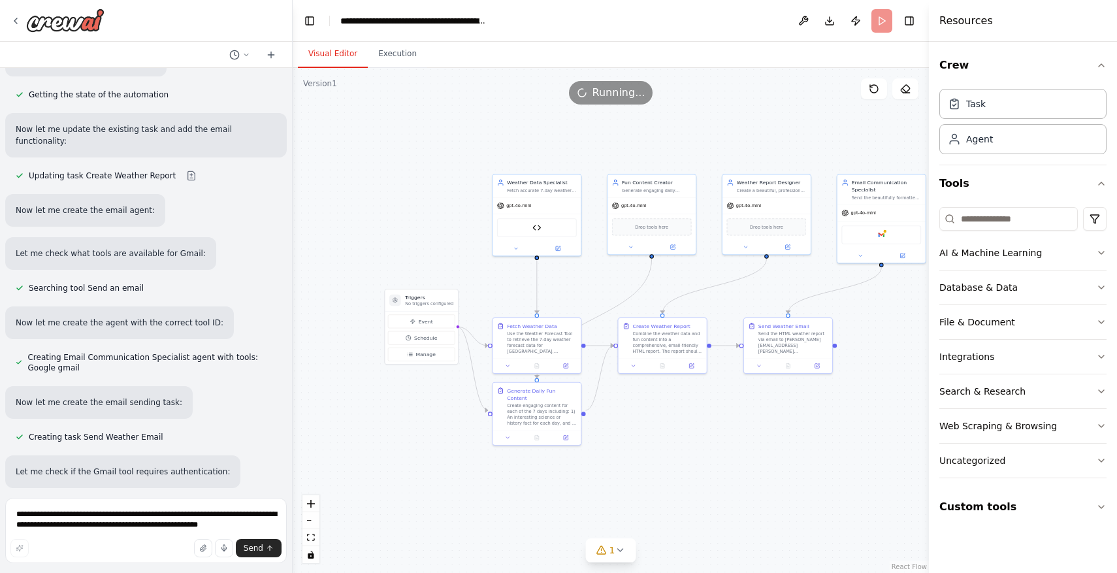
click at [331, 56] on button "Visual Editor" at bounding box center [333, 53] width 70 height 27
click at [622, 551] on icon at bounding box center [620, 550] width 10 height 10
click at [747, 515] on button at bounding box center [748, 508] width 22 height 16
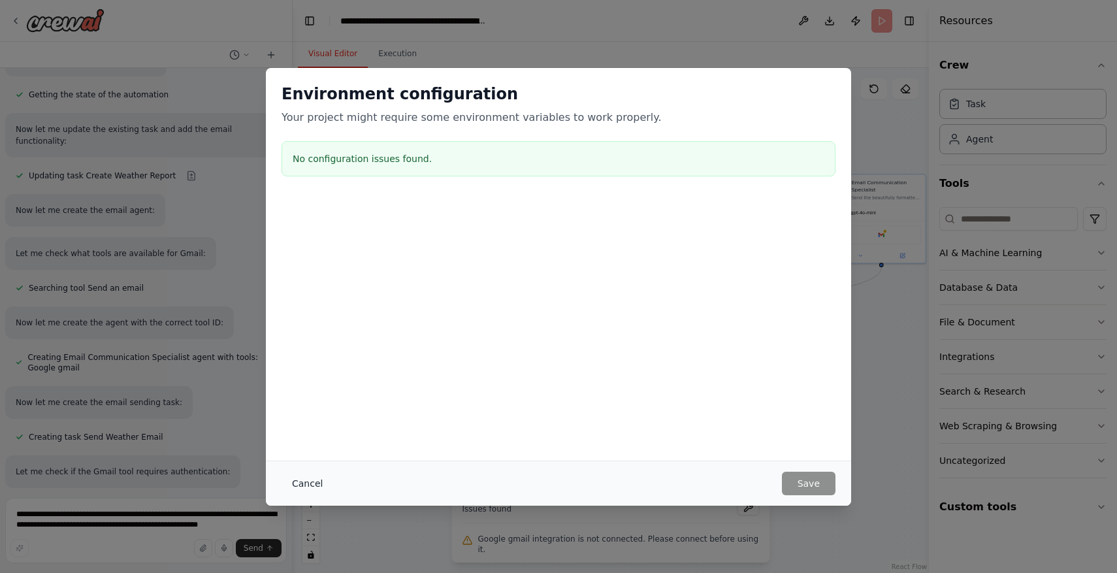
click at [308, 485] on button "Cancel" at bounding box center [307, 484] width 52 height 24
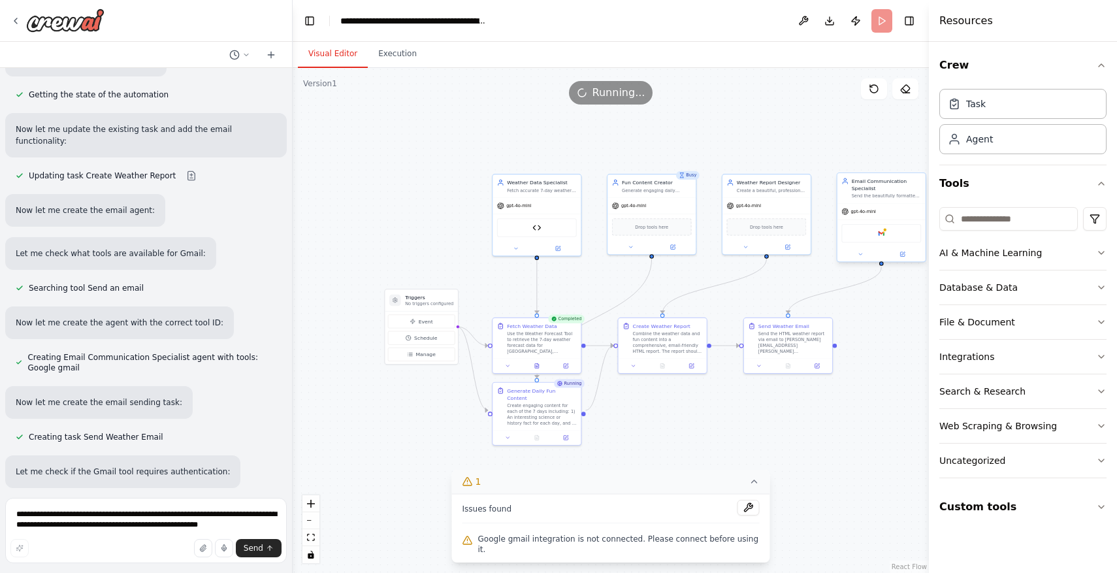
click at [888, 203] on div "gpt-4o-mini Google gmail" at bounding box center [881, 232] width 88 height 58
click at [865, 256] on button at bounding box center [860, 254] width 40 height 8
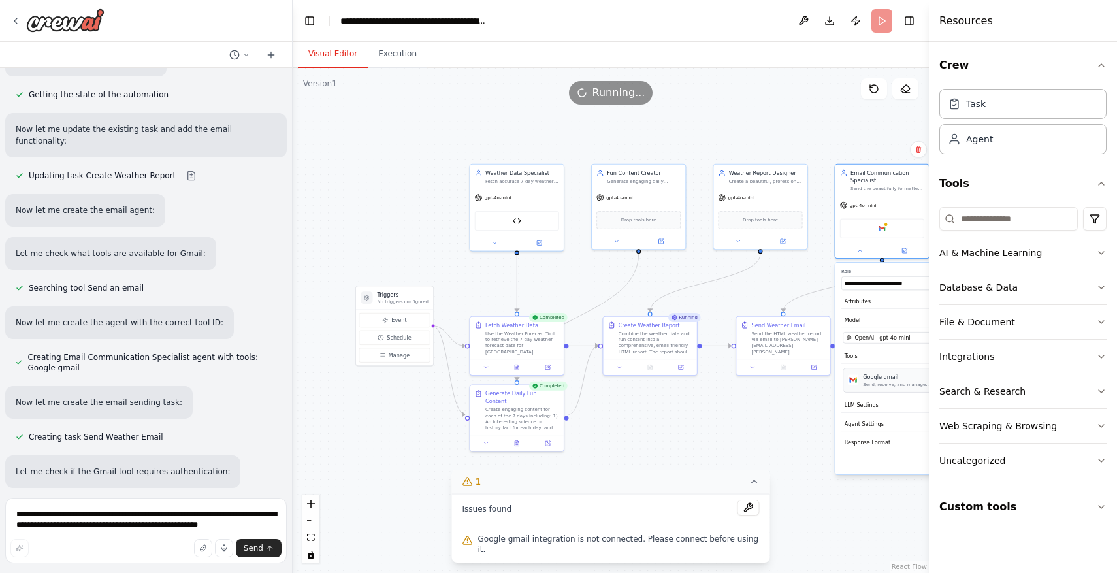
click at [878, 385] on div "Send, receive, and manage Gmail messages and email settings." at bounding box center [897, 384] width 69 height 6
click at [790, 399] on div ".deletable-edge-delete-btn { width: 20px; height: 20px; border: 0px solid #ffff…" at bounding box center [611, 320] width 636 height 505
click at [743, 513] on button at bounding box center [748, 508] width 22 height 16
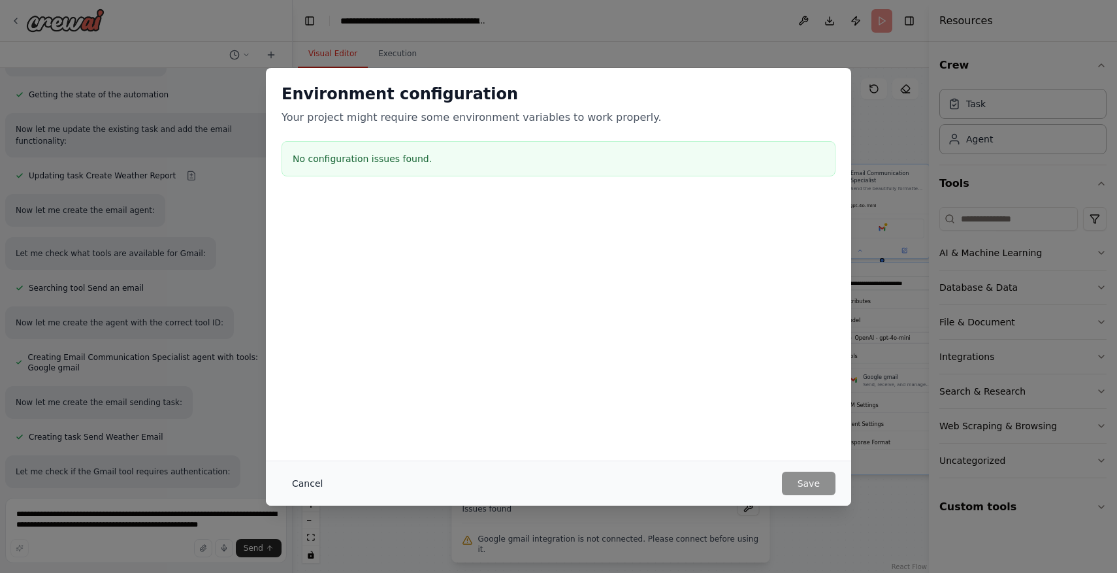
click at [311, 487] on button "Cancel" at bounding box center [307, 484] width 52 height 24
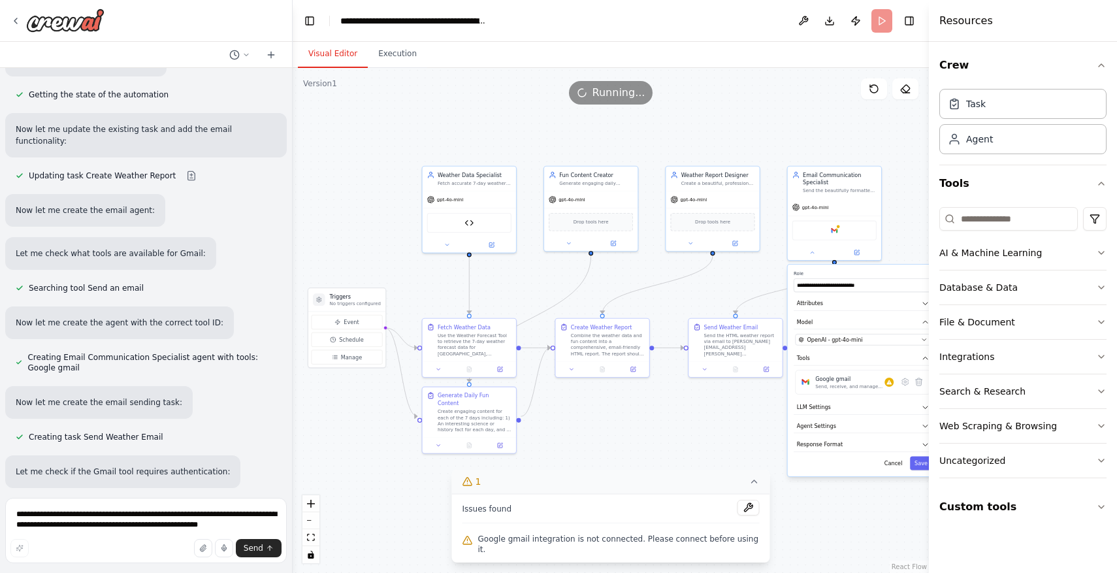
drag, startPoint x: 749, startPoint y: 432, endPoint x: 702, endPoint y: 435, distance: 47.1
click at [702, 435] on div ".deletable-edge-delete-btn { width: 20px; height: 20px; border: 0px solid #ffff…" at bounding box center [611, 320] width 636 height 505
click at [891, 463] on button "Cancel" at bounding box center [889, 463] width 27 height 13
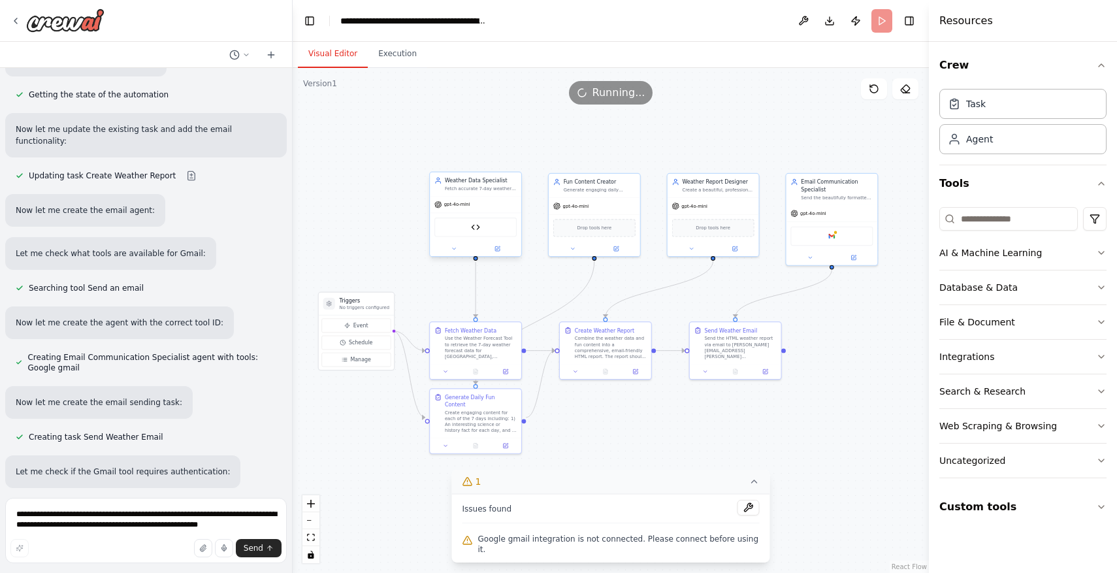
click at [497, 253] on div at bounding box center [475, 248] width 91 height 15
click at [497, 250] on icon at bounding box center [497, 248] width 5 height 5
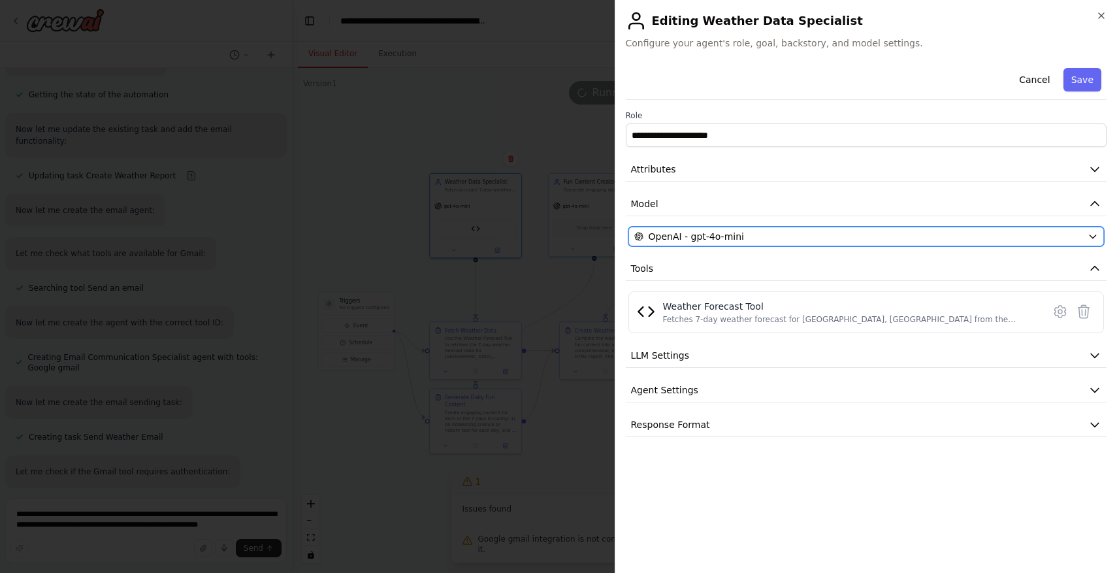
click at [694, 234] on span "OpenAI - gpt-4o-mini" at bounding box center [696, 236] width 95 height 13
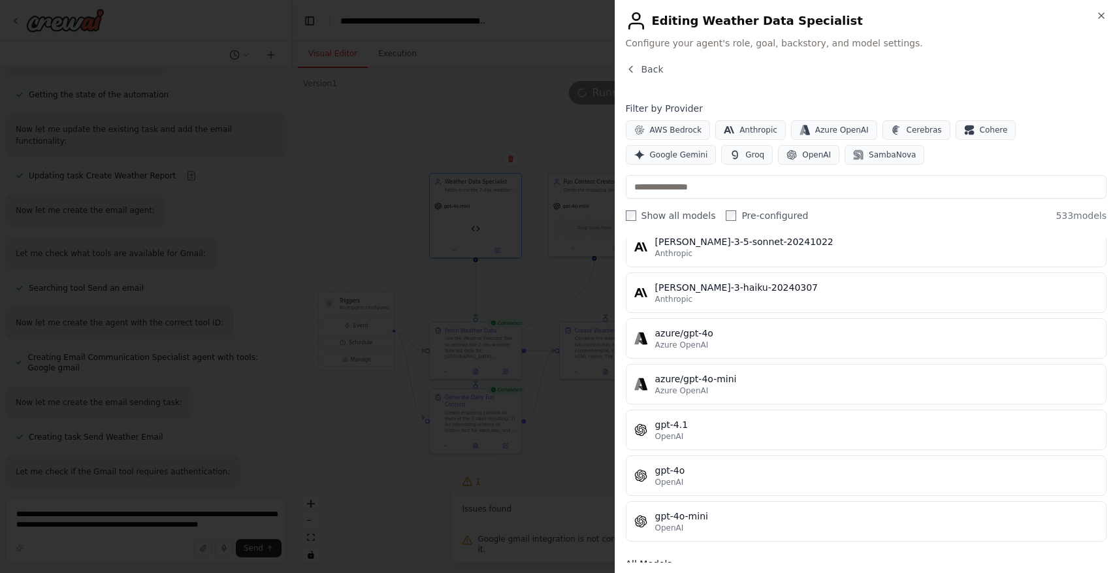
scroll to position [0, 0]
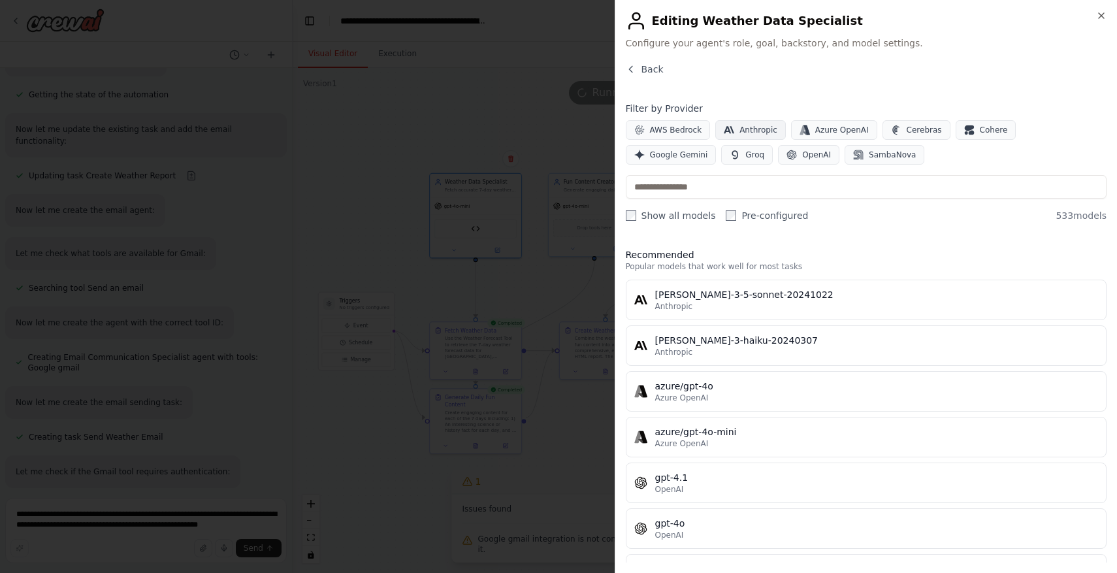
click at [754, 120] on button "Anthropic" at bounding box center [750, 130] width 71 height 20
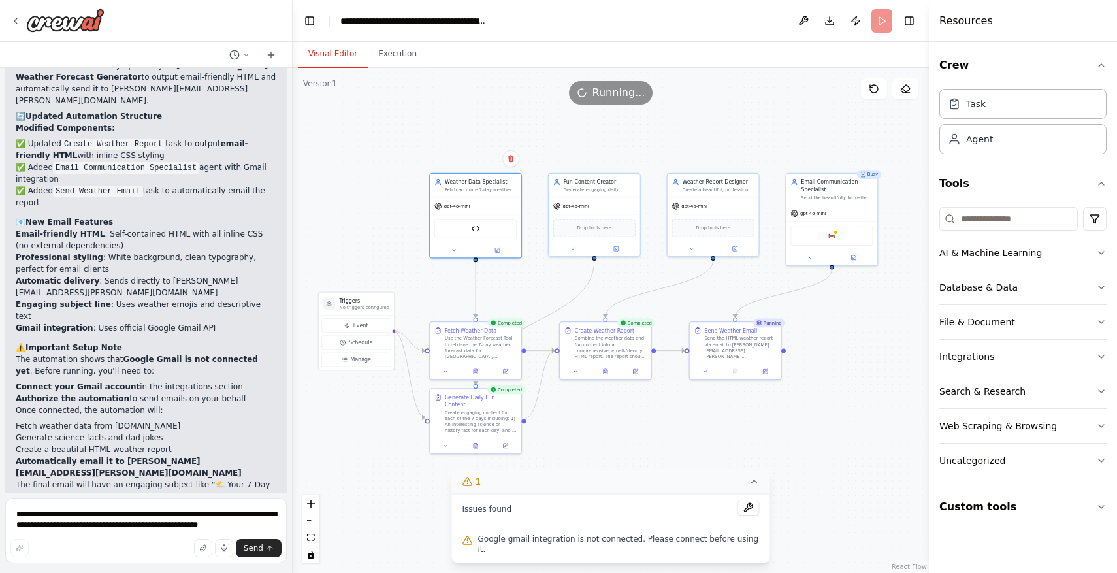
scroll to position [3061, 0]
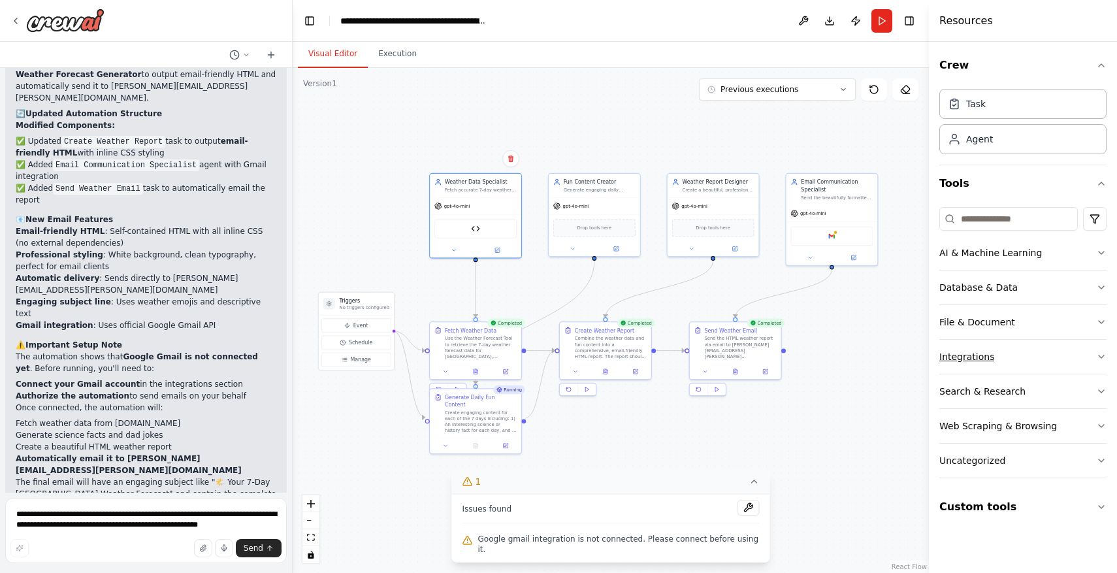
click at [1036, 358] on button "Integrations" at bounding box center [1022, 357] width 167 height 34
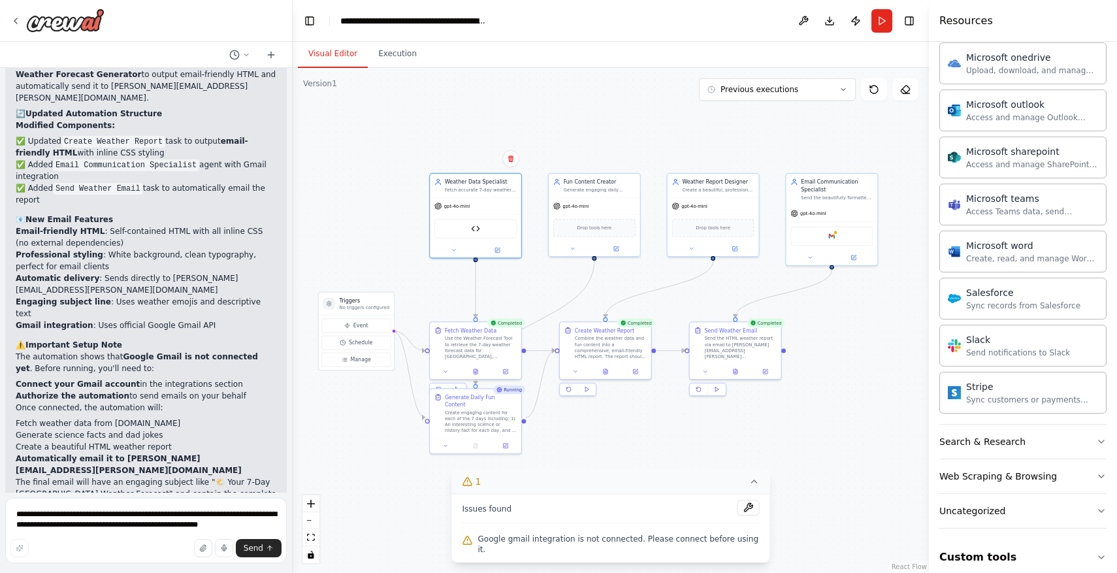
scroll to position [773, 0]
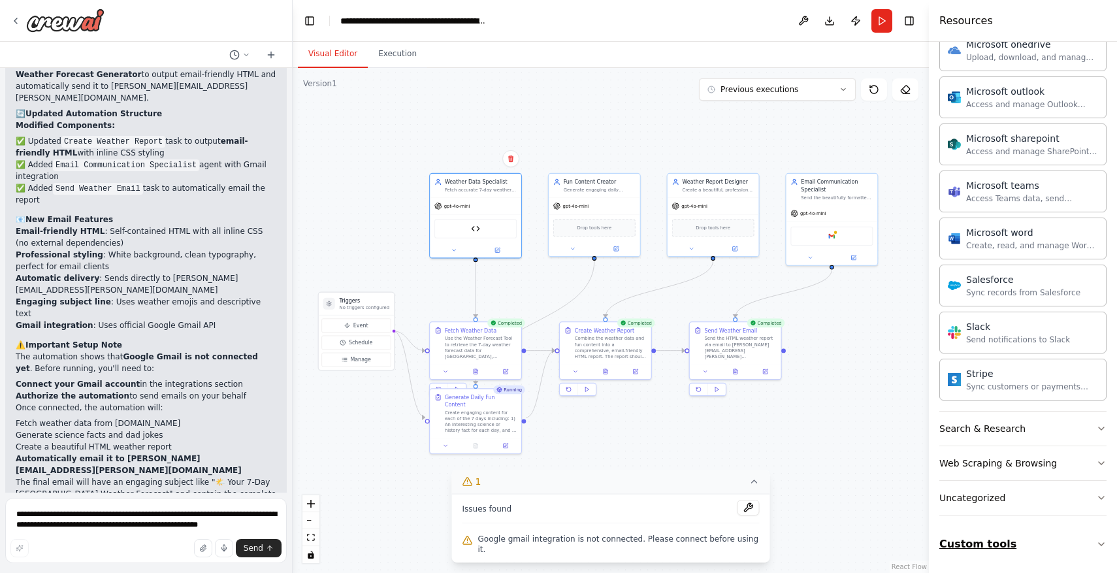
click at [1045, 539] on button "Custom tools" at bounding box center [1022, 544] width 167 height 37
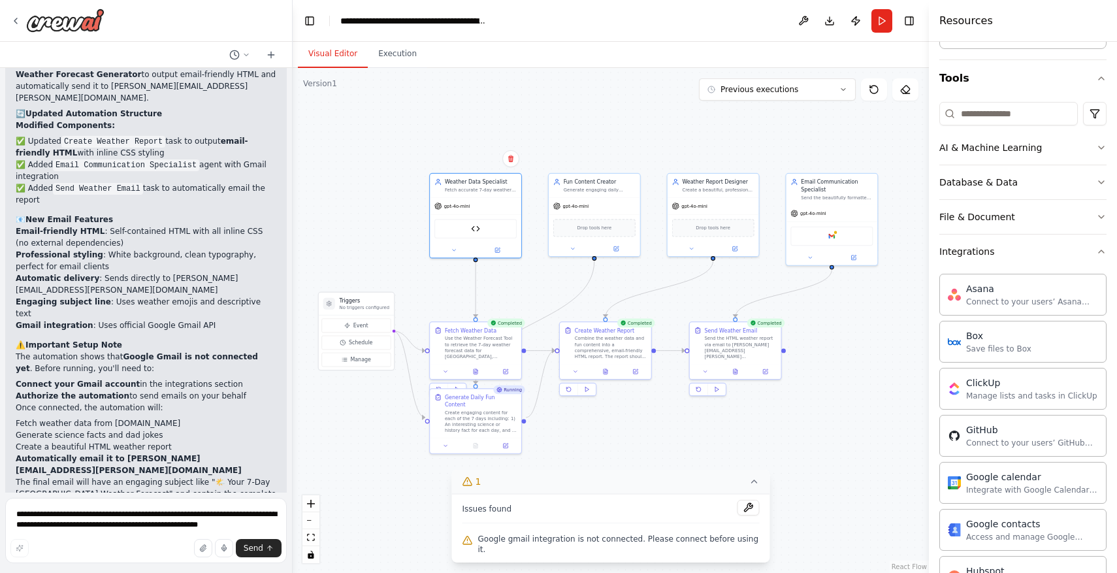
scroll to position [119, 0]
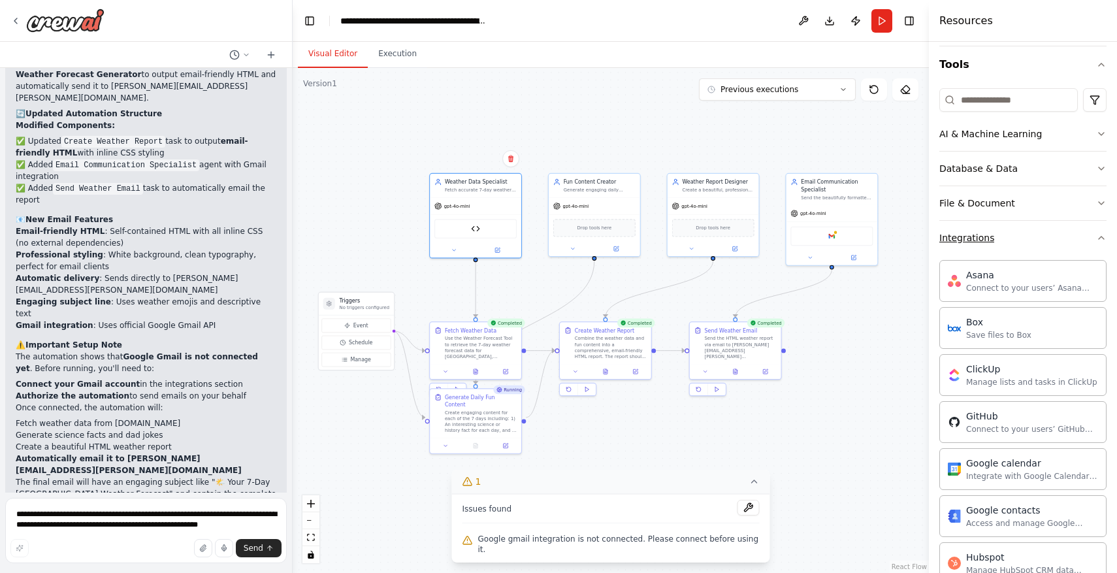
click at [1027, 238] on button "Integrations" at bounding box center [1022, 238] width 167 height 34
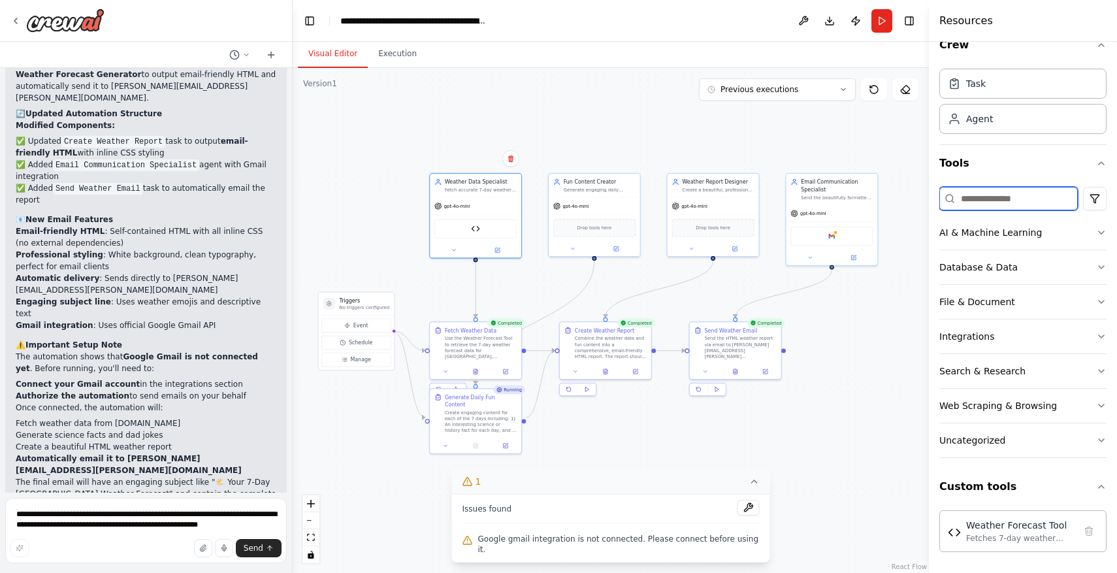
click at [1026, 202] on input at bounding box center [1008, 199] width 138 height 24
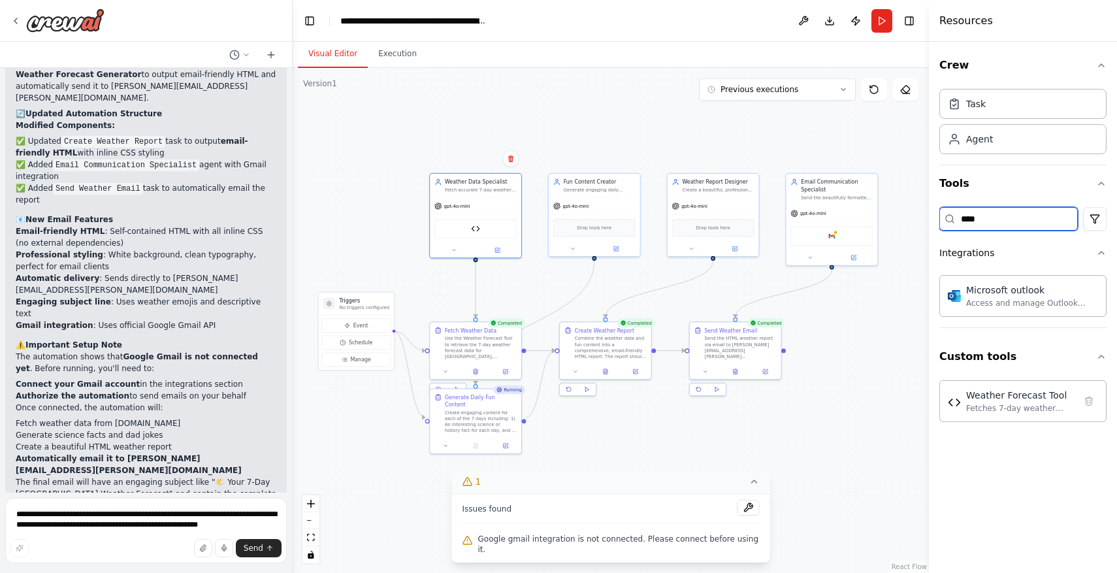
type input "*****"
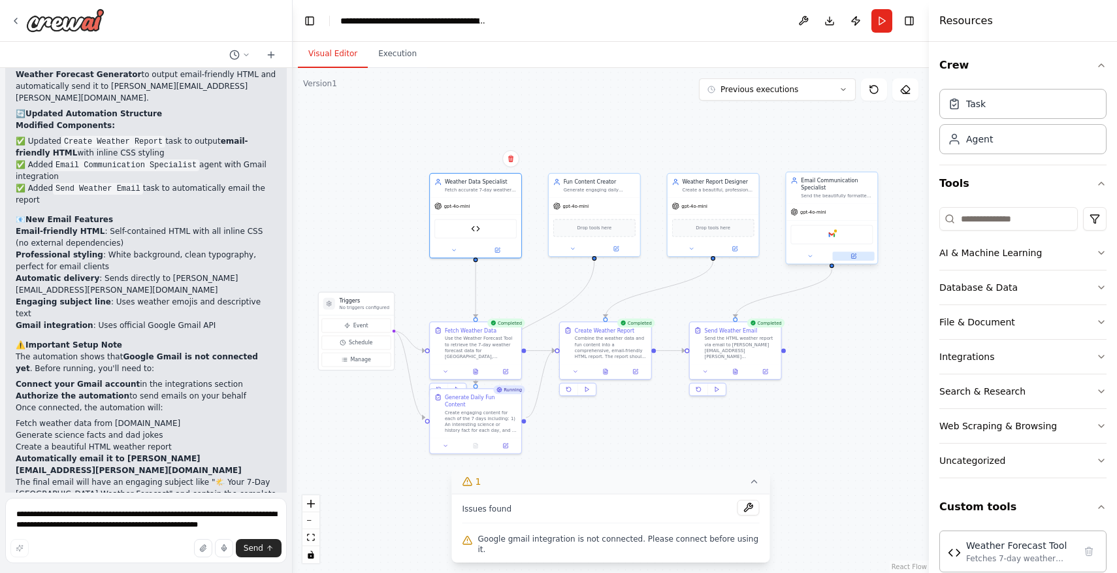
click at [849, 257] on button at bounding box center [853, 255] width 42 height 9
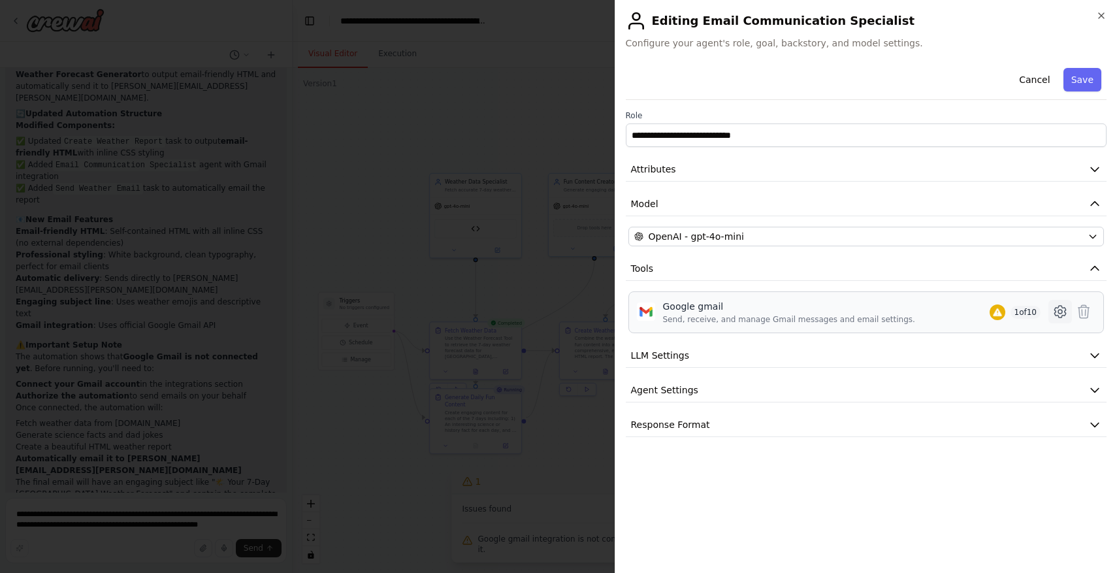
click at [1063, 311] on icon at bounding box center [1060, 312] width 16 height 16
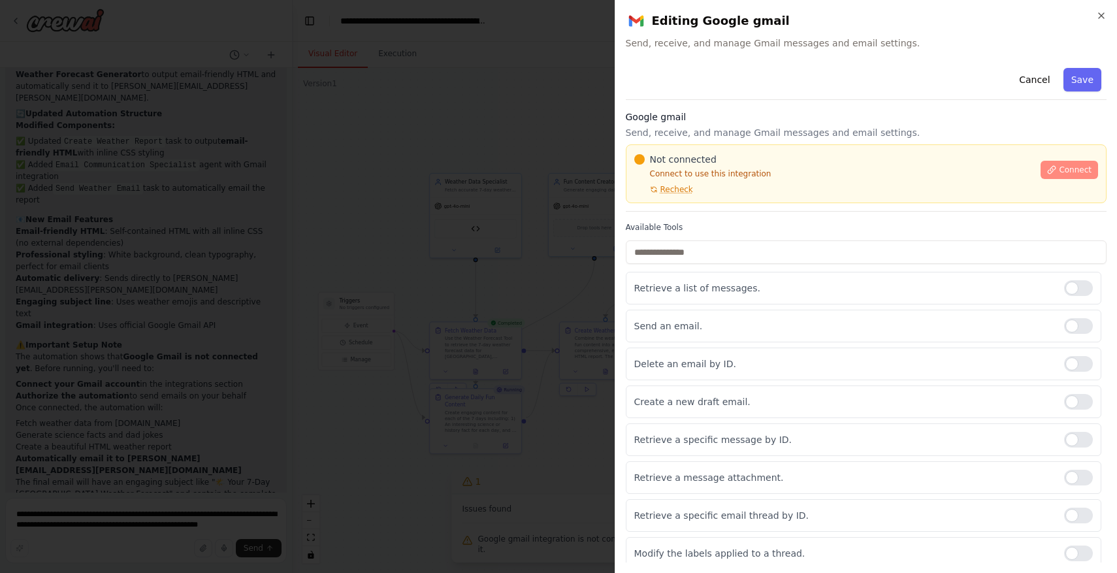
click at [1075, 168] on span "Connect" at bounding box center [1075, 170] width 33 height 10
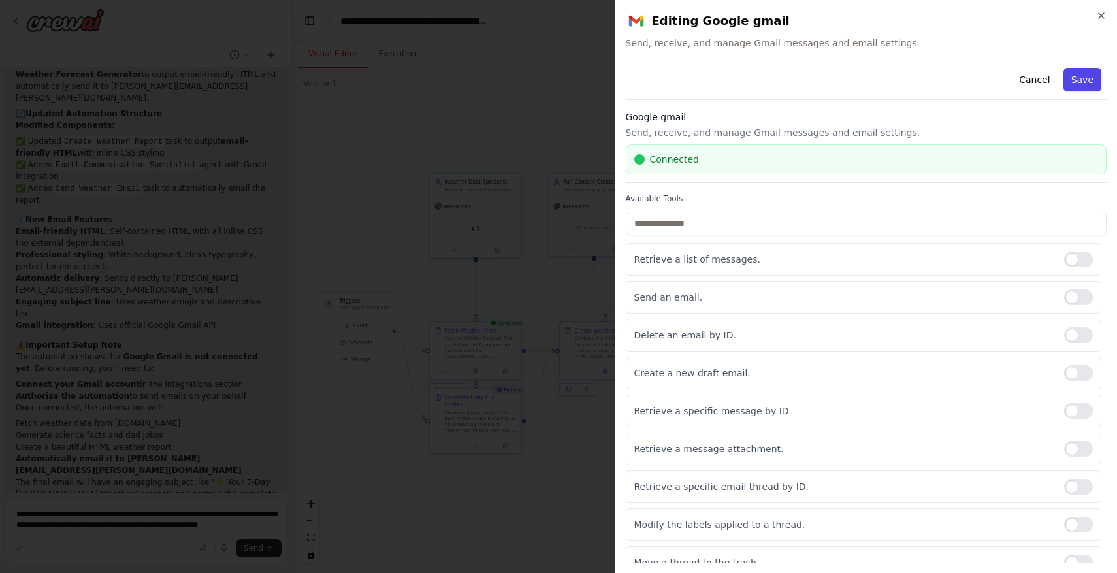
click at [1090, 72] on button "Save" at bounding box center [1082, 80] width 38 height 24
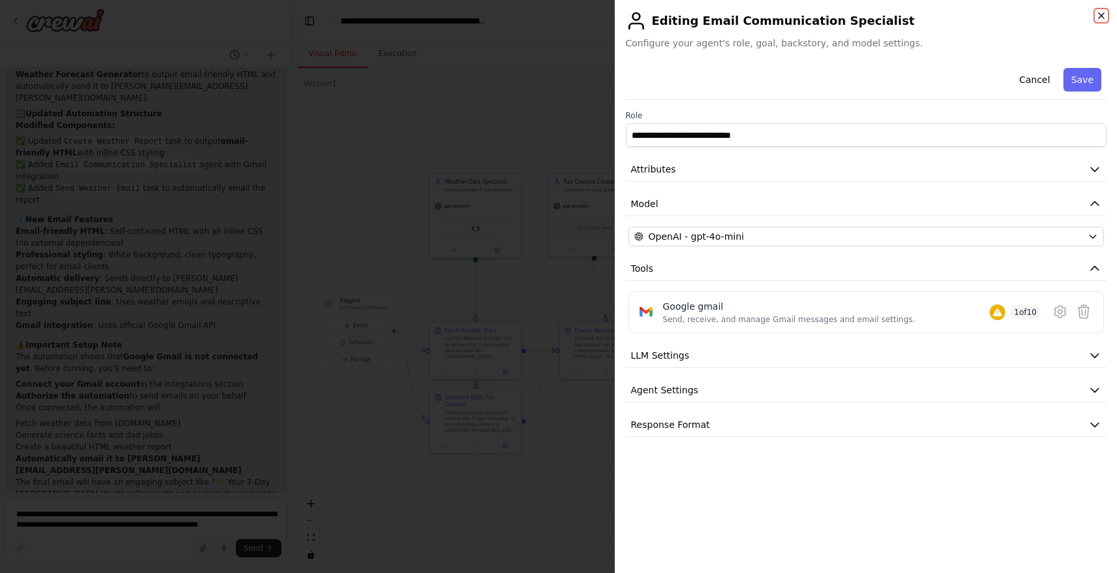
click at [1098, 12] on icon "button" at bounding box center [1101, 15] width 10 height 10
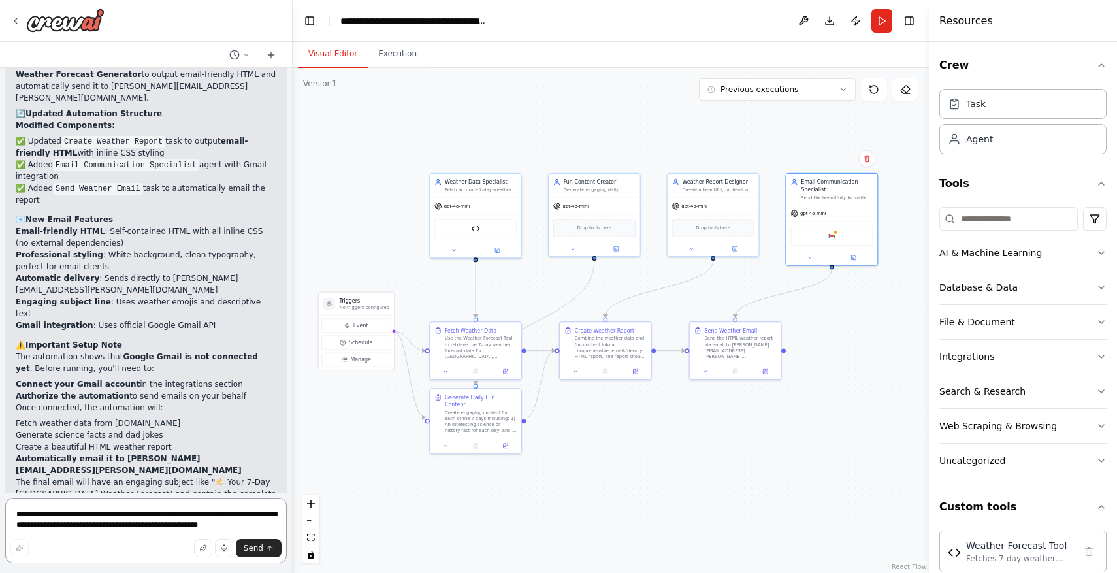
click at [221, 512] on textarea "**********" at bounding box center [145, 530] width 281 height 65
click at [24, 552] on button "button" at bounding box center [19, 548] width 18 height 18
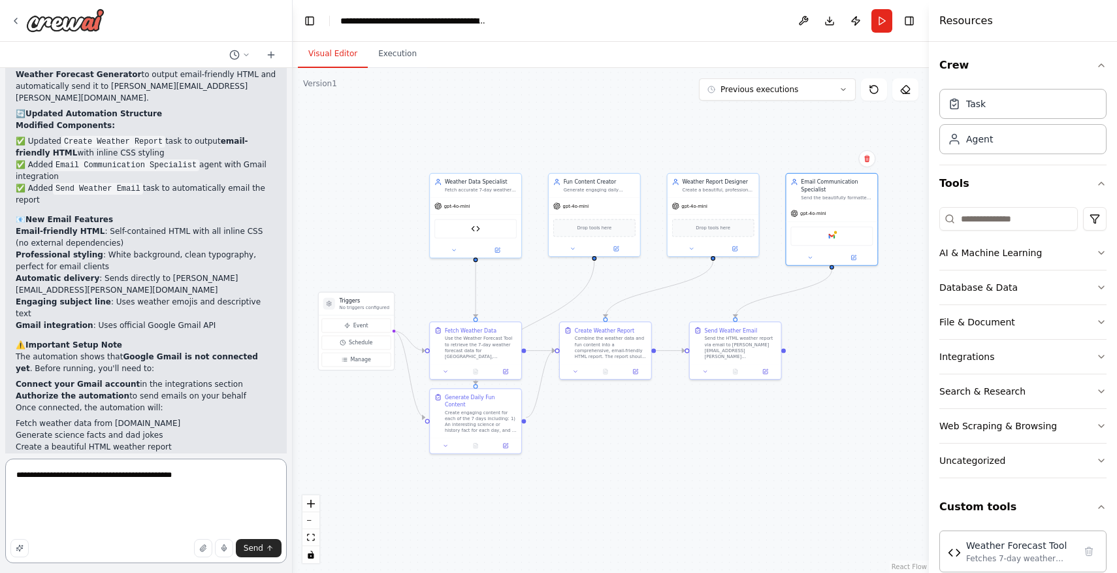
click at [60, 530] on textarea "**********" at bounding box center [145, 510] width 281 height 104
type textarea "**********"
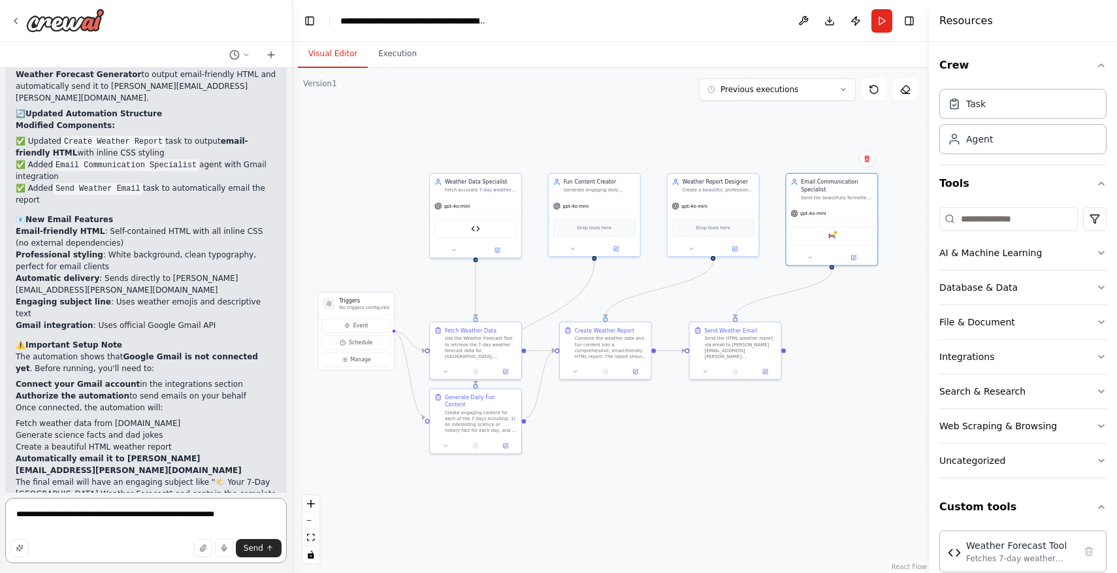
type textarea "**********"
click at [52, 515] on textarea "**********" at bounding box center [145, 530] width 281 height 65
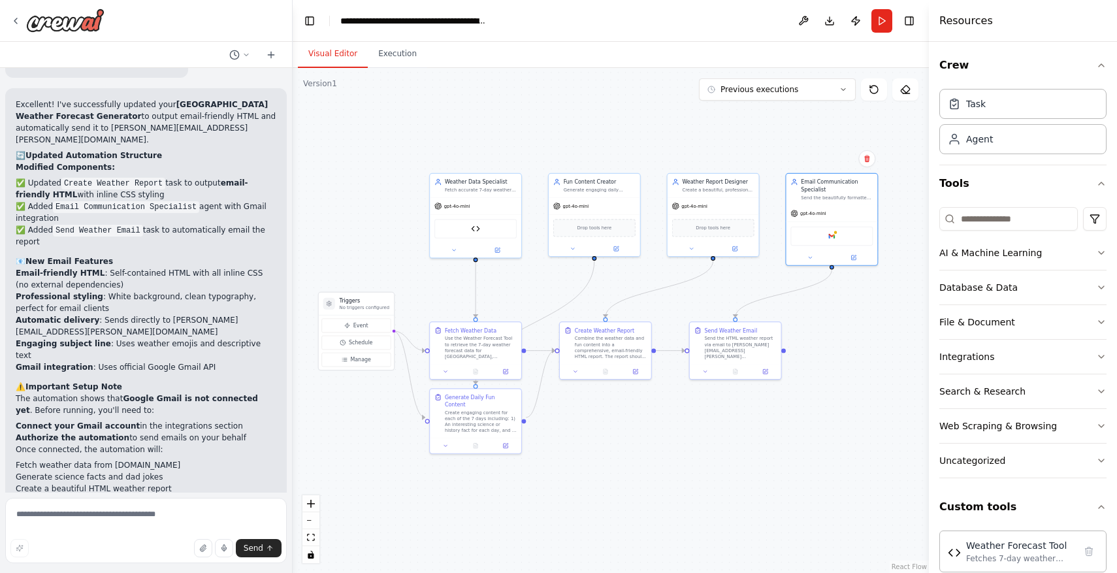
scroll to position [3070, 0]
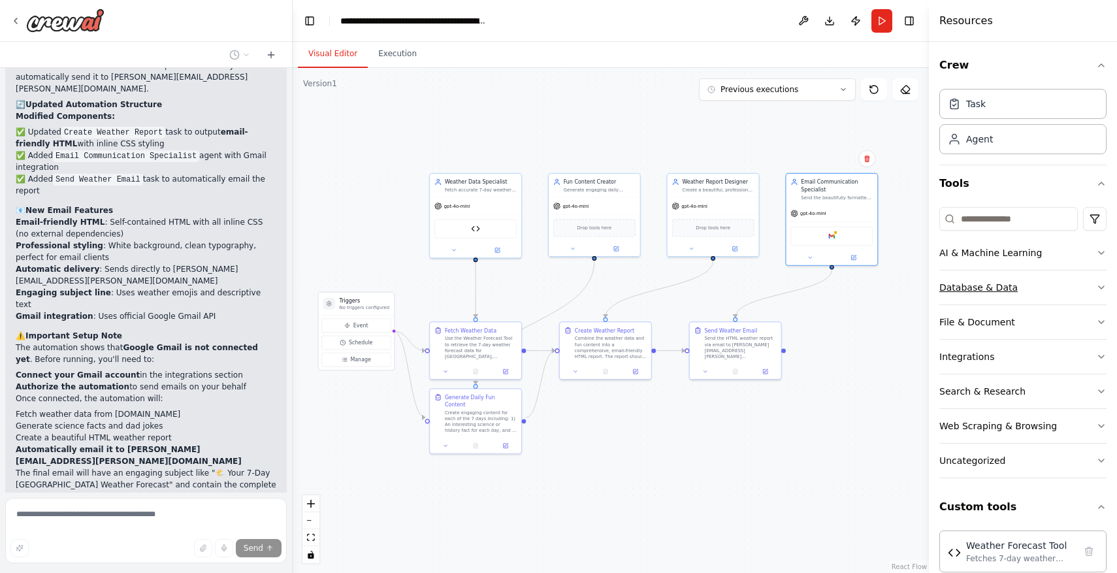
click at [1008, 299] on button "Database & Data" at bounding box center [1022, 287] width 167 height 34
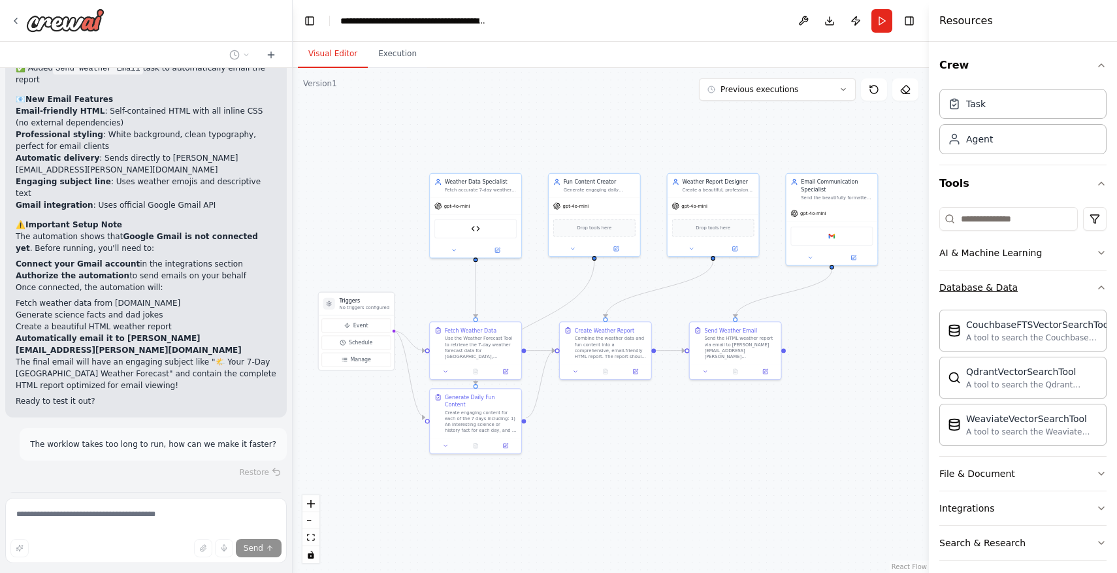
scroll to position [3197, 0]
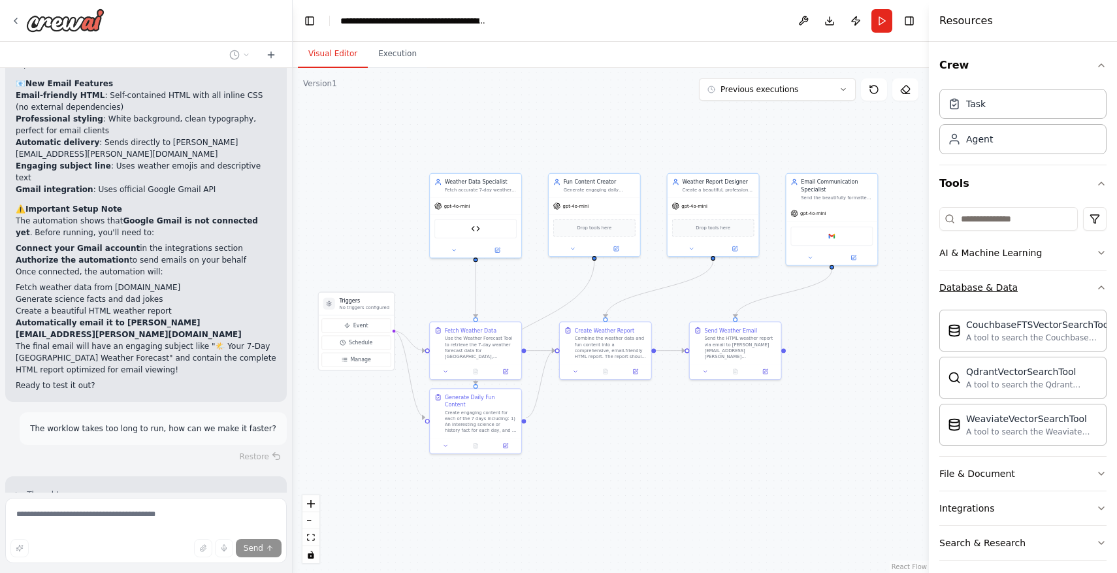
click at [1008, 299] on button "Database & Data" at bounding box center [1022, 287] width 167 height 34
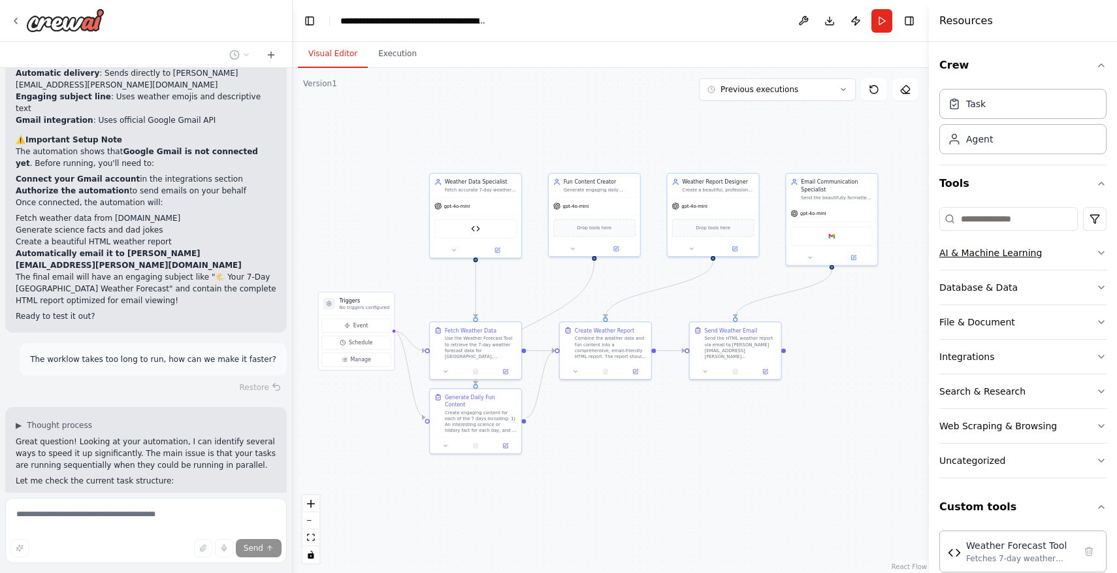
click at [1019, 266] on button "AI & Machine Learning" at bounding box center [1022, 253] width 167 height 34
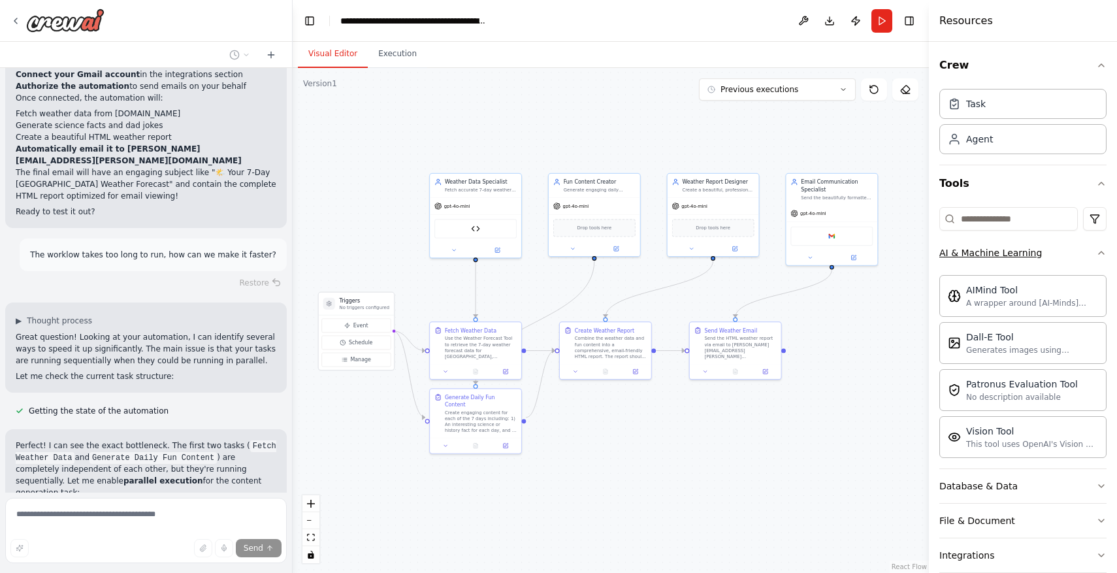
scroll to position [3382, 0]
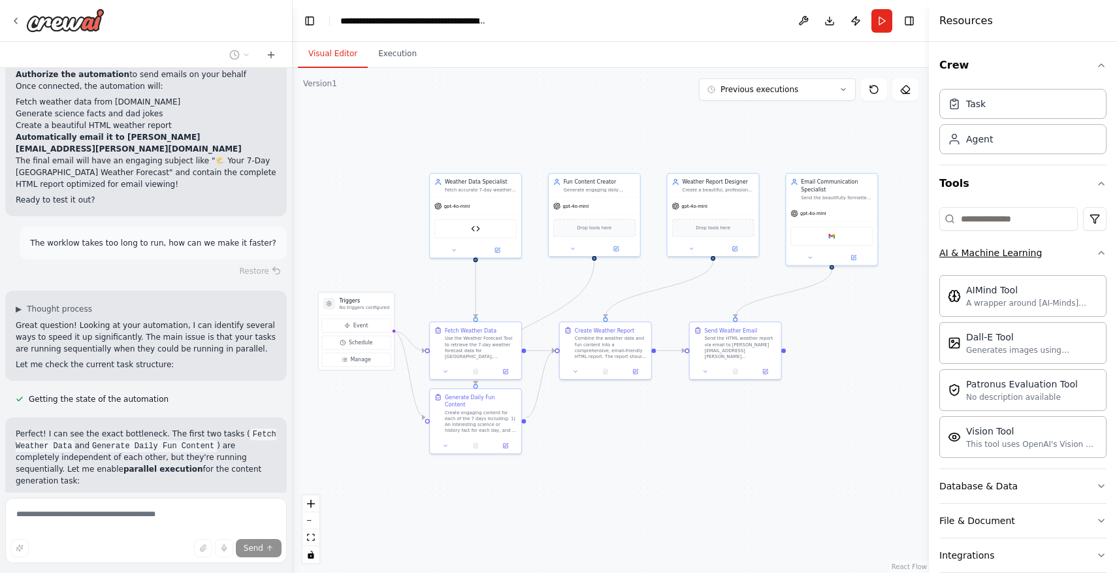
click at [1019, 266] on button "AI & Machine Learning" at bounding box center [1022, 253] width 167 height 34
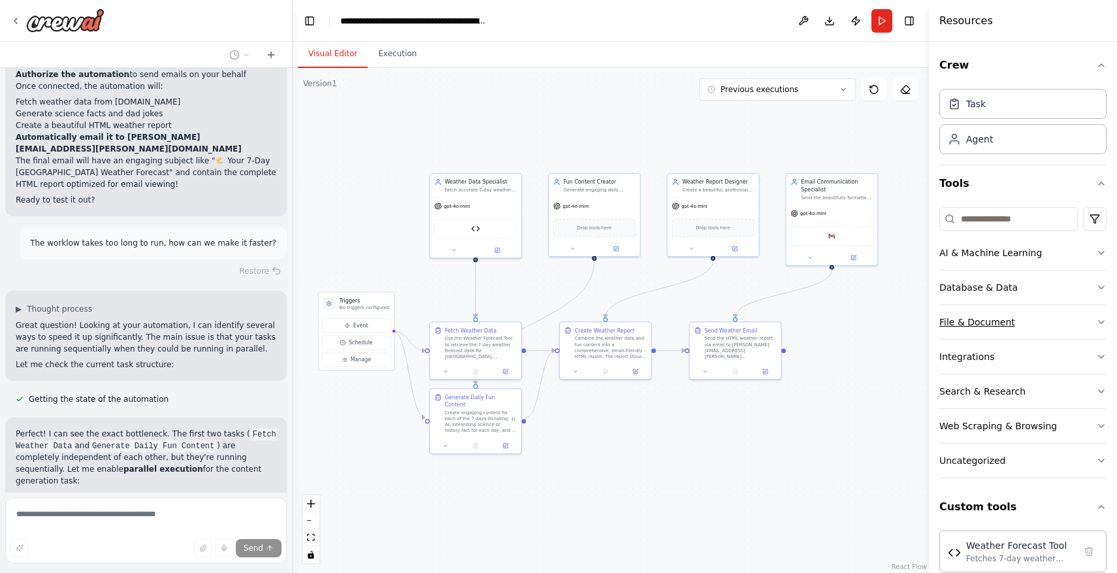
click at [1007, 323] on div "File & Document" at bounding box center [977, 321] width 76 height 13
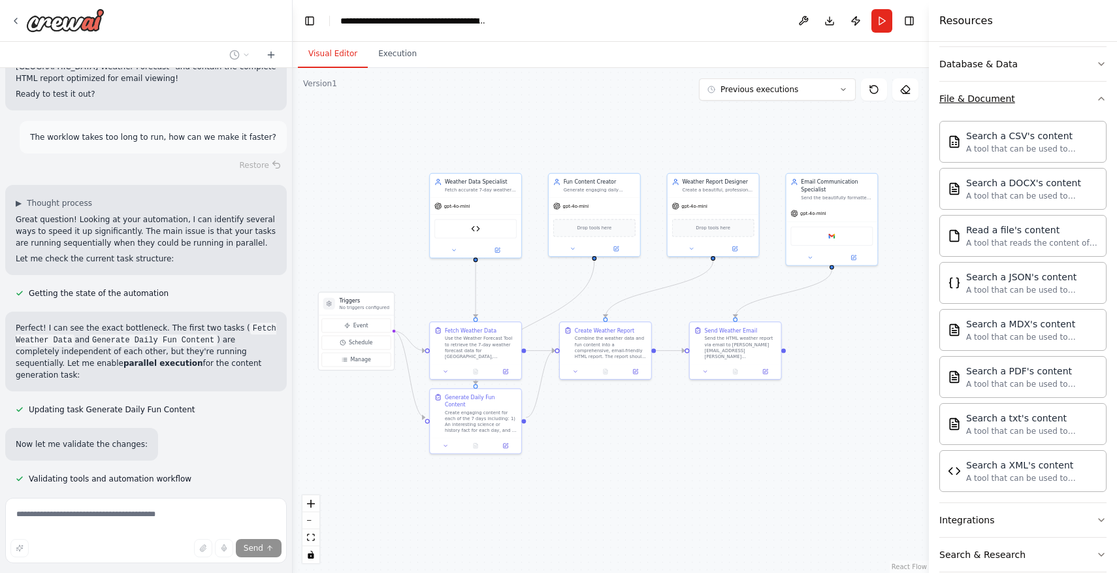
scroll to position [227, 0]
click at [1004, 241] on div "A tool that reads the content of a file. To use this tool, provide a 'file_path…" at bounding box center [1032, 238] width 132 height 10
click at [1004, 235] on div "A tool that reads the content of a file. To use this tool, provide a 'file_path…" at bounding box center [1032, 238] width 132 height 10
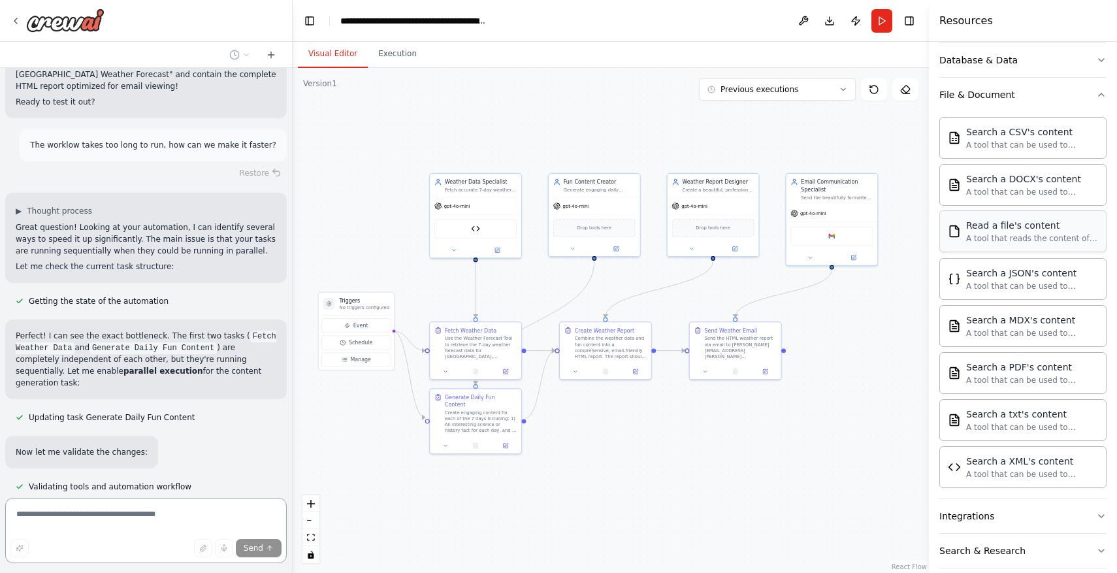
click at [1018, 227] on div "Read a file's content" at bounding box center [1032, 225] width 132 height 13
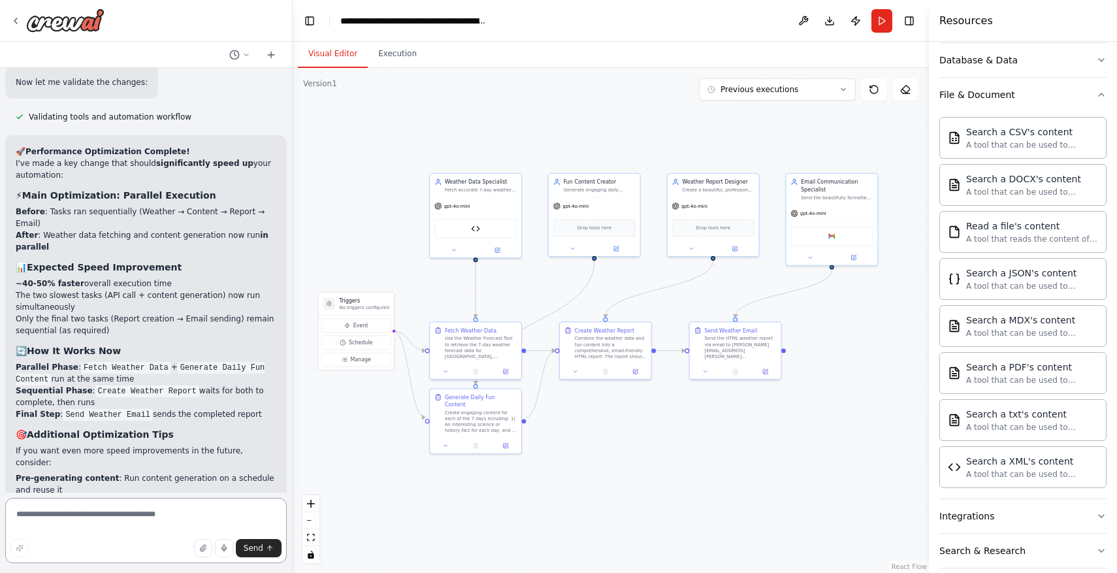
scroll to position [3862, 0]
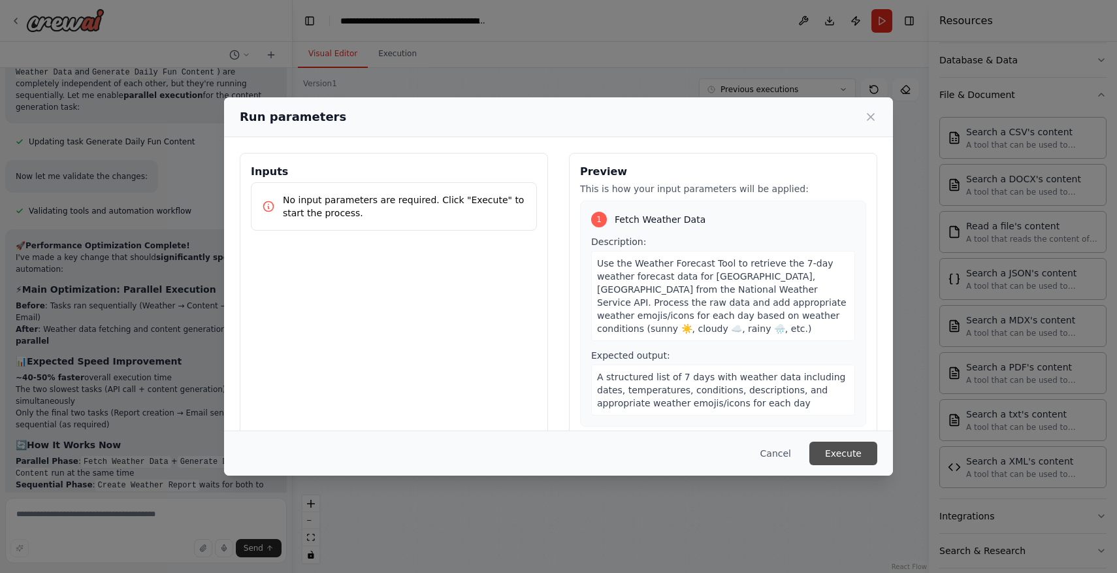
click at [836, 454] on button "Execute" at bounding box center [843, 453] width 68 height 24
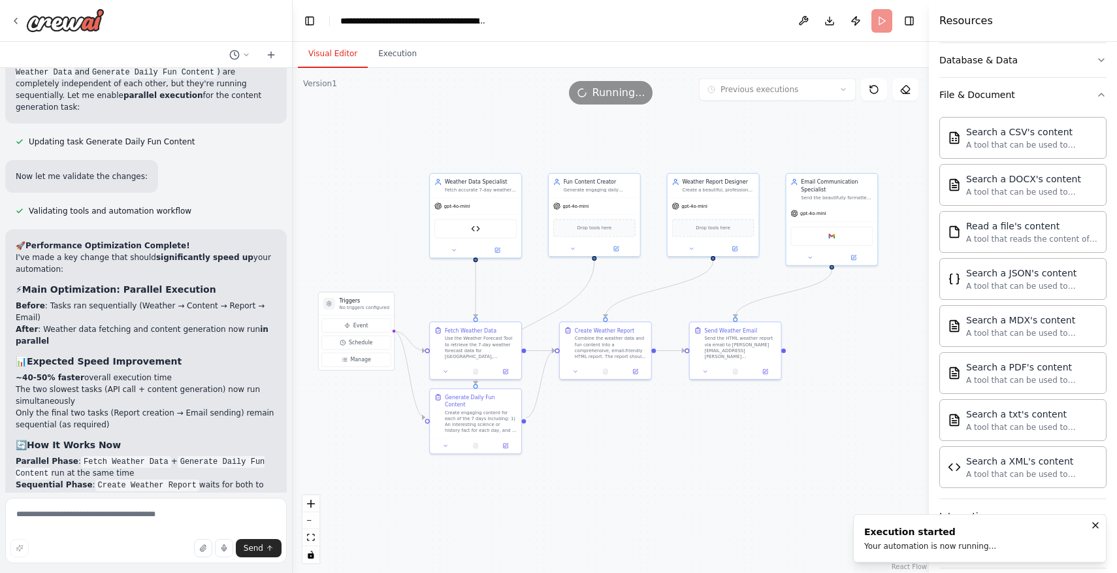
click at [323, 54] on button "Visual Editor" at bounding box center [333, 53] width 70 height 27
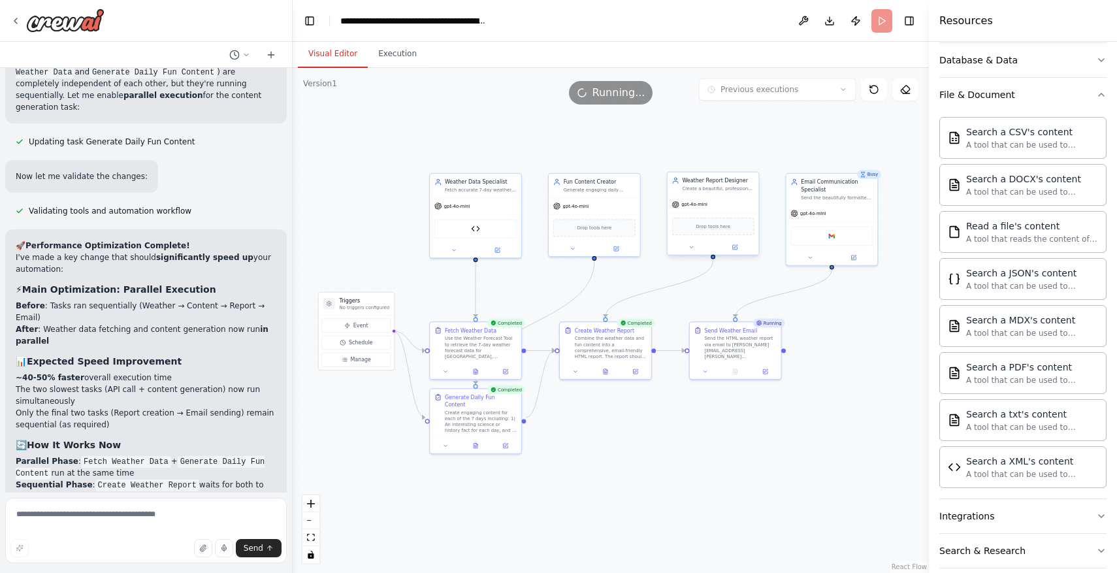
click at [740, 197] on div "gpt-4o-mini" at bounding box center [712, 205] width 91 height 16
click at [690, 251] on button at bounding box center [691, 247] width 42 height 9
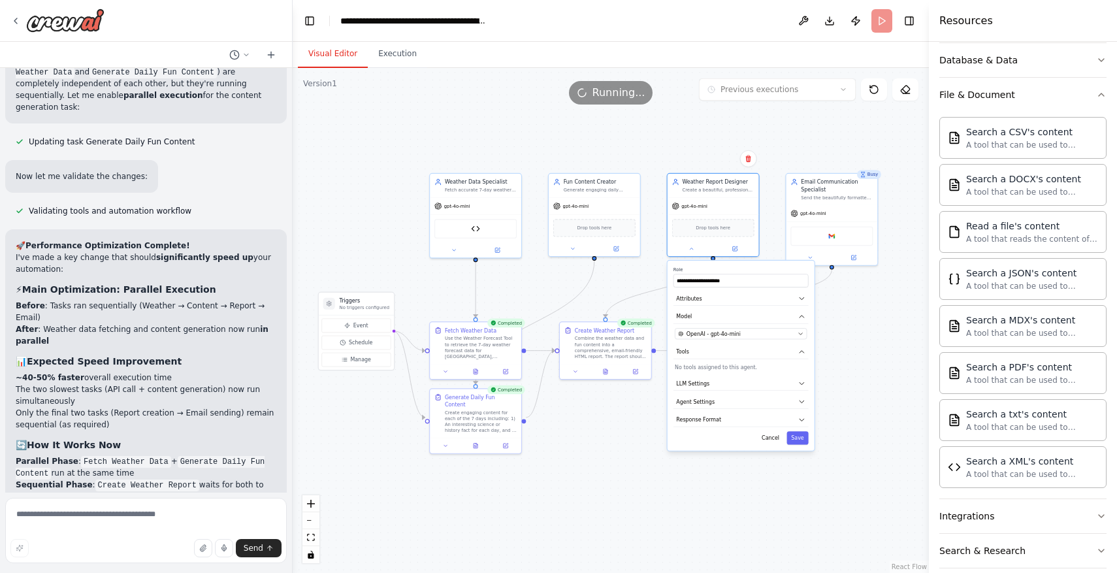
click at [596, 422] on div ".deletable-edge-delete-btn { width: 20px; height: 20px; border: 0px solid #ffff…" at bounding box center [611, 320] width 636 height 505
click at [640, 465] on div ".deletable-edge-delete-btn { width: 20px; height: 20px; border: 0px solid #ffff…" at bounding box center [611, 320] width 636 height 505
click at [769, 439] on button "Cancel" at bounding box center [770, 437] width 27 height 13
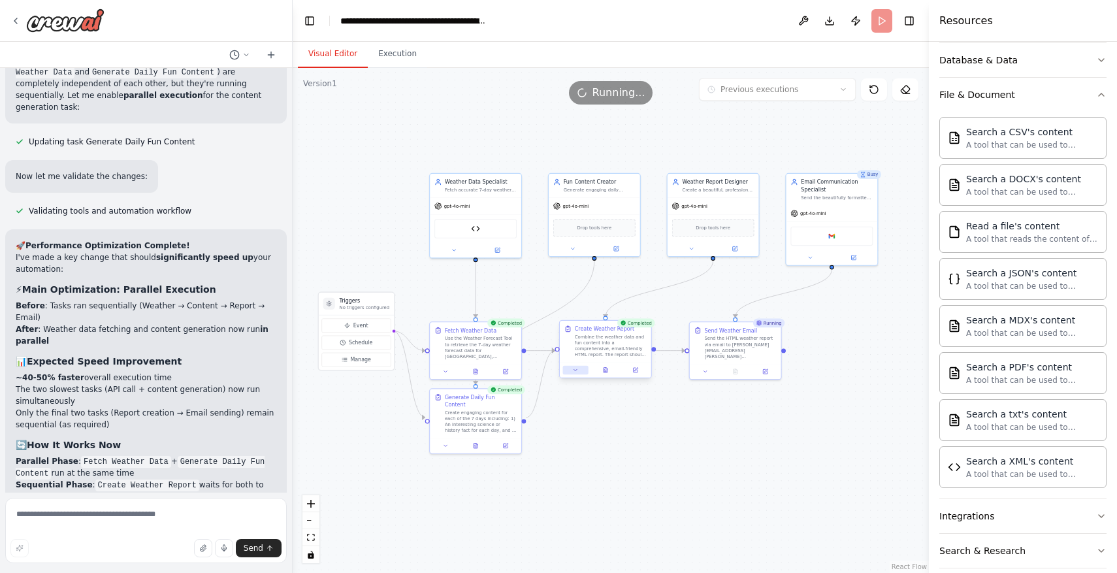
click at [573, 370] on icon at bounding box center [576, 370] width 6 height 6
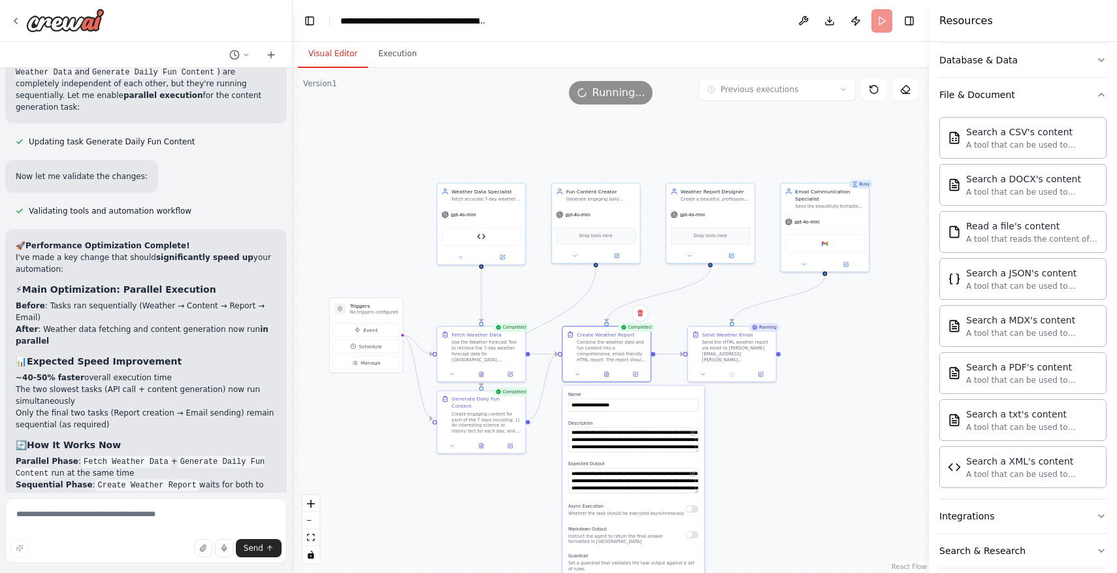
click at [741, 467] on div ".deletable-edge-delete-btn { width: 20px; height: 20px; border: 0px solid #ffff…" at bounding box center [611, 320] width 636 height 505
click at [785, 454] on div ".deletable-edge-delete-btn { width: 20px; height: 20px; border: 0px solid #ffff…" at bounding box center [611, 320] width 636 height 505
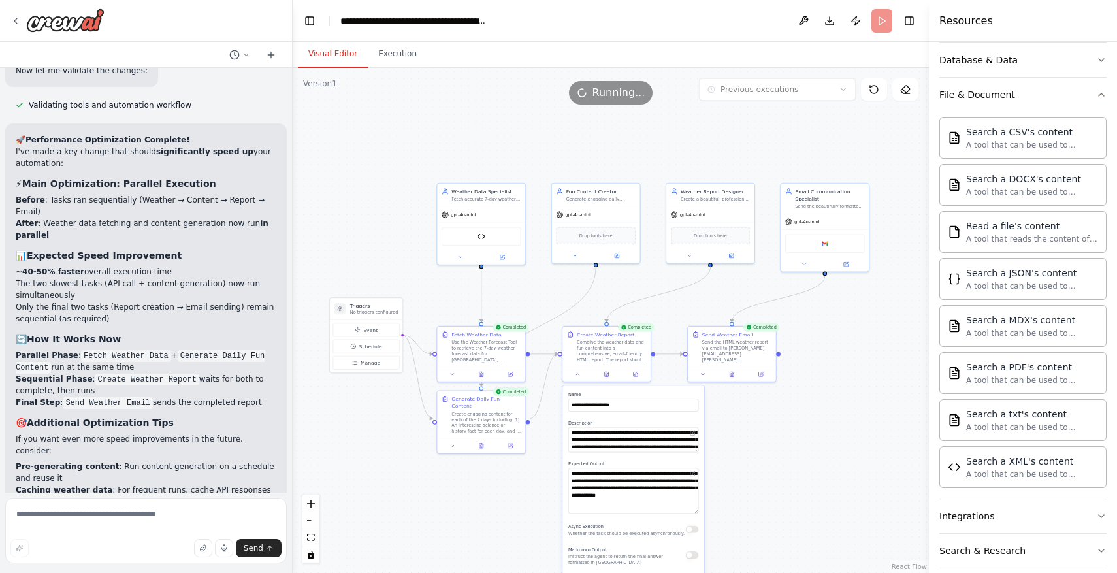
drag, startPoint x: 696, startPoint y: 490, endPoint x: 697, endPoint y: 511, distance: 20.3
click at [697, 511] on textarea "**********" at bounding box center [633, 491] width 130 height 46
click at [701, 376] on button at bounding box center [702, 372] width 25 height 8
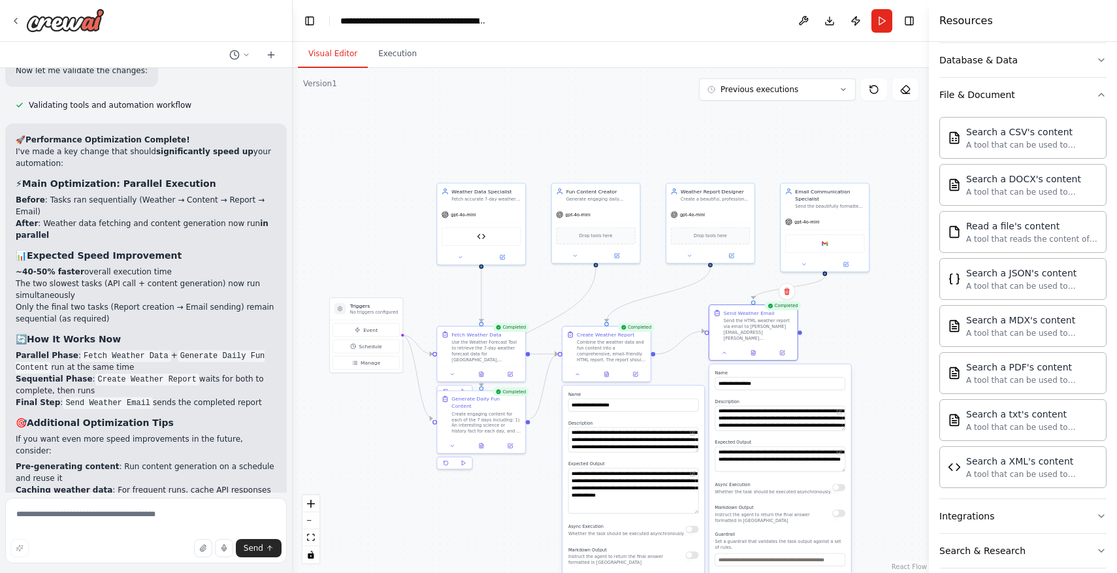
drag, startPoint x: 824, startPoint y: 494, endPoint x: 844, endPoint y: 470, distance: 31.0
click at [844, 470] on div "**********" at bounding box center [780, 502] width 142 height 277
drag, startPoint x: 844, startPoint y: 470, endPoint x: 845, endPoint y: 478, distance: 7.9
click at [845, 478] on div "**********" at bounding box center [780, 505] width 142 height 283
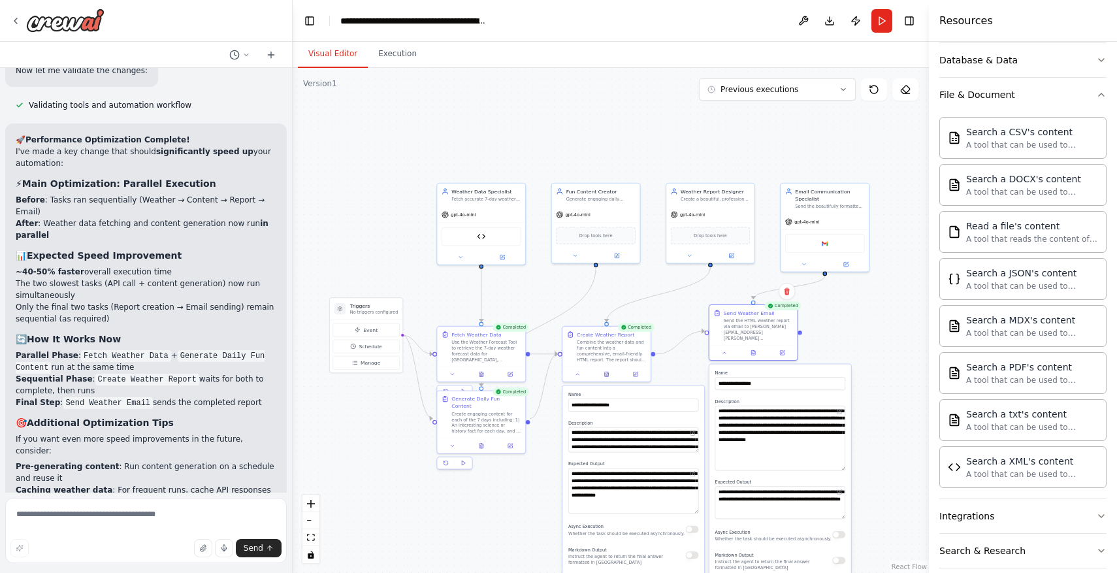
drag, startPoint x: 842, startPoint y: 428, endPoint x: 842, endPoint y: 468, distance: 39.8
click at [842, 468] on textarea "**********" at bounding box center [780, 438] width 130 height 65
click at [696, 251] on button at bounding box center [689, 254] width 40 height 8
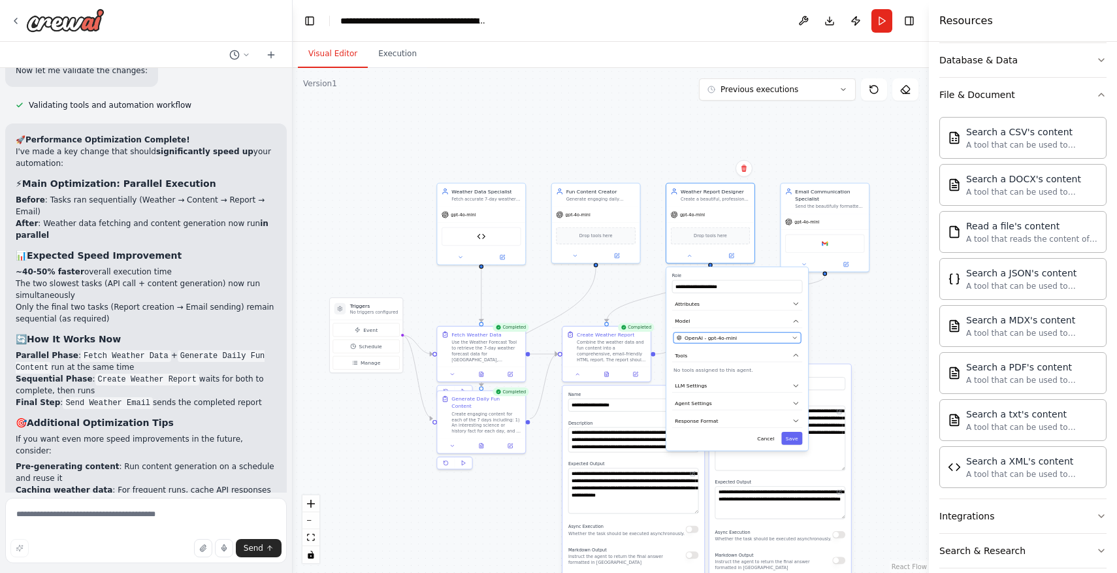
click at [754, 336] on div "OpenAI - gpt-4o-mini" at bounding box center [733, 337] width 112 height 7
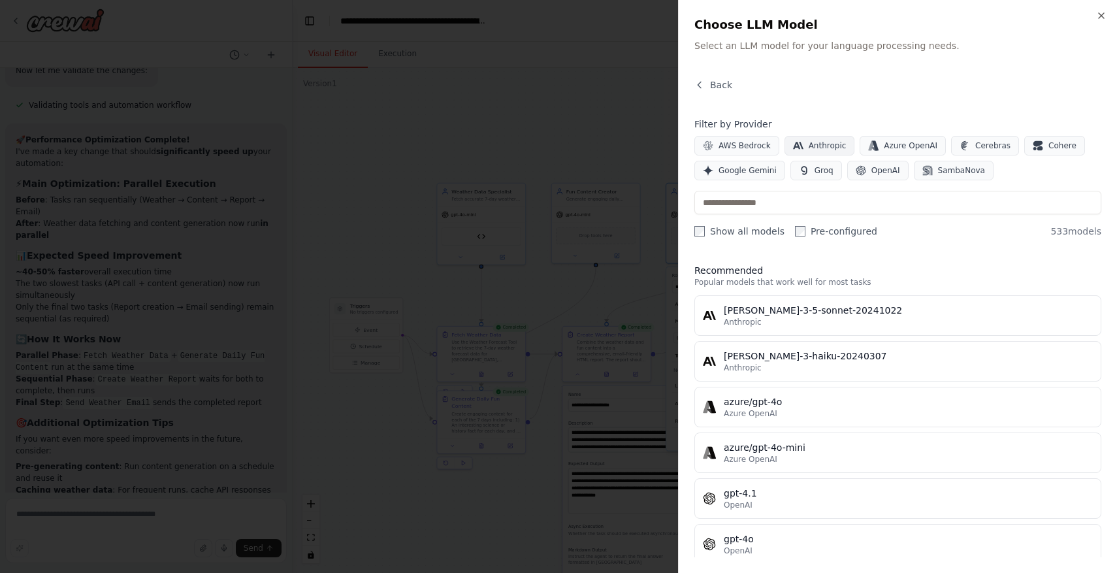
click at [816, 148] on span "Anthropic" at bounding box center [828, 145] width 38 height 10
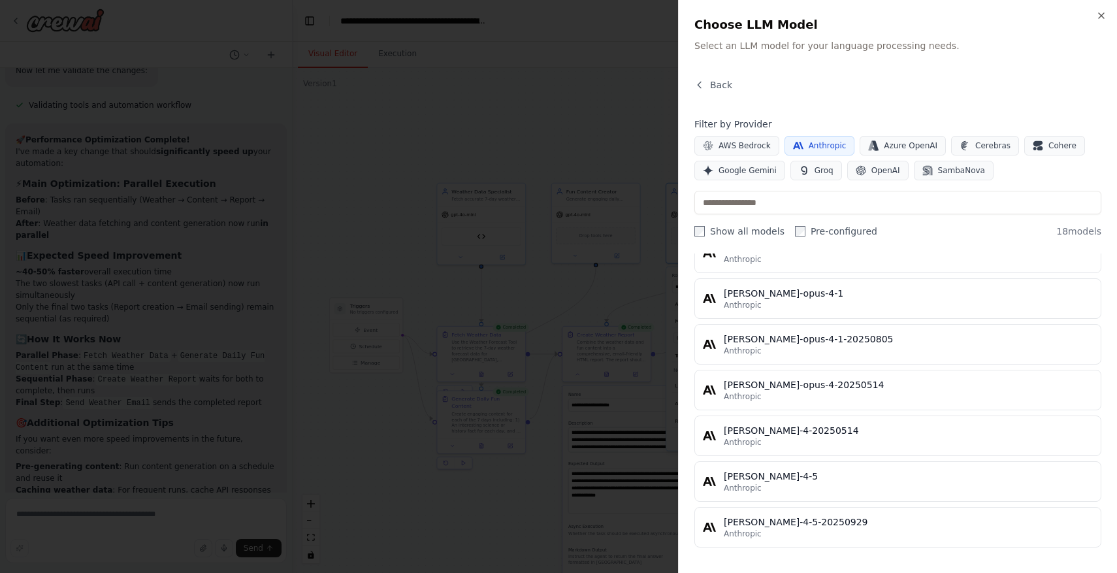
scroll to position [608, 0]
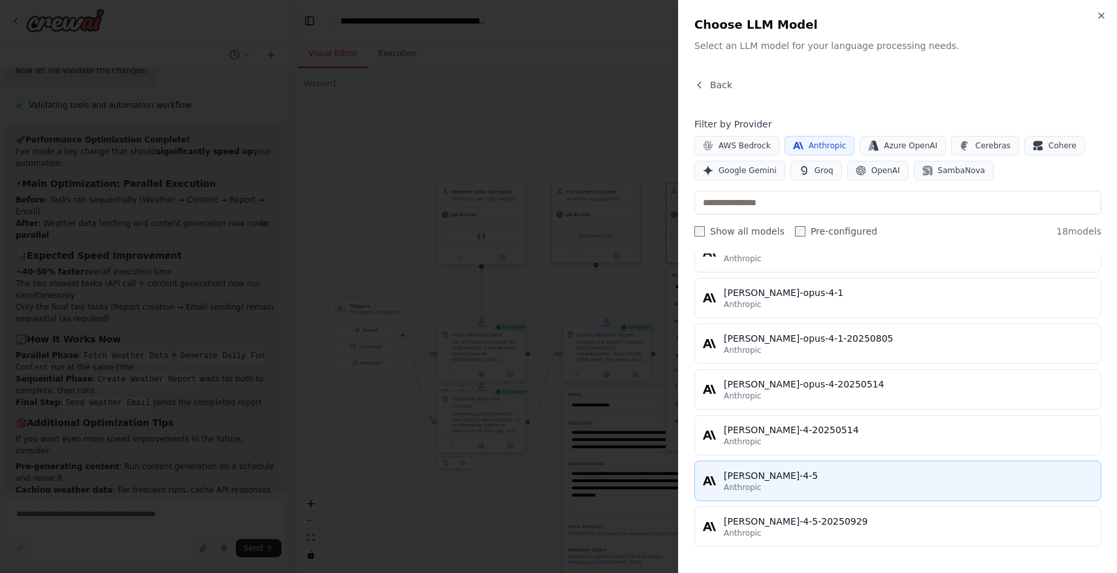
click at [839, 481] on div "claude-sonnet-4-5" at bounding box center [908, 475] width 369 height 13
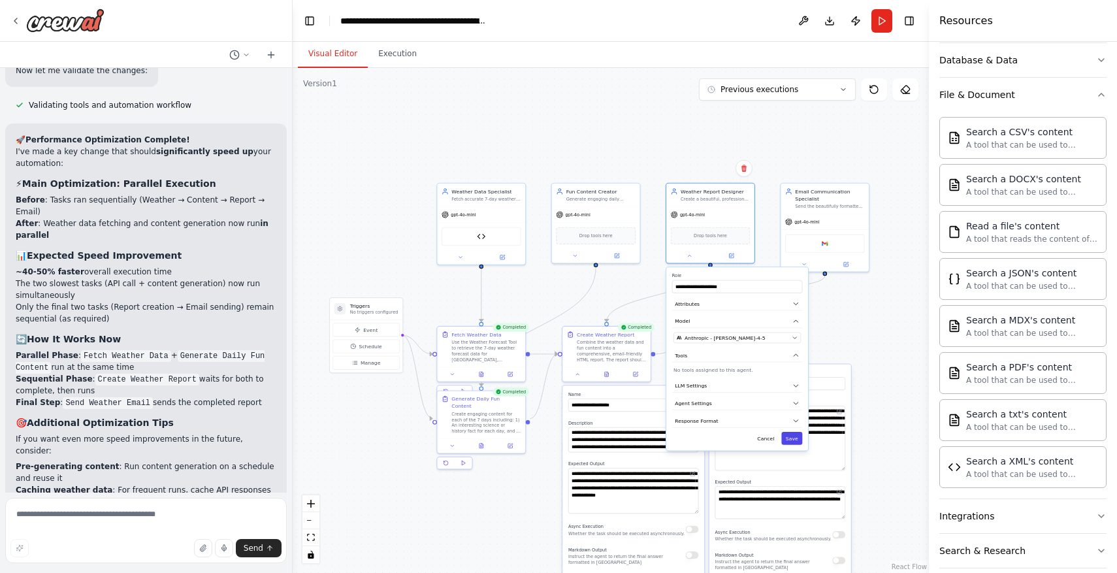
click at [795, 438] on button "Save" at bounding box center [791, 438] width 21 height 13
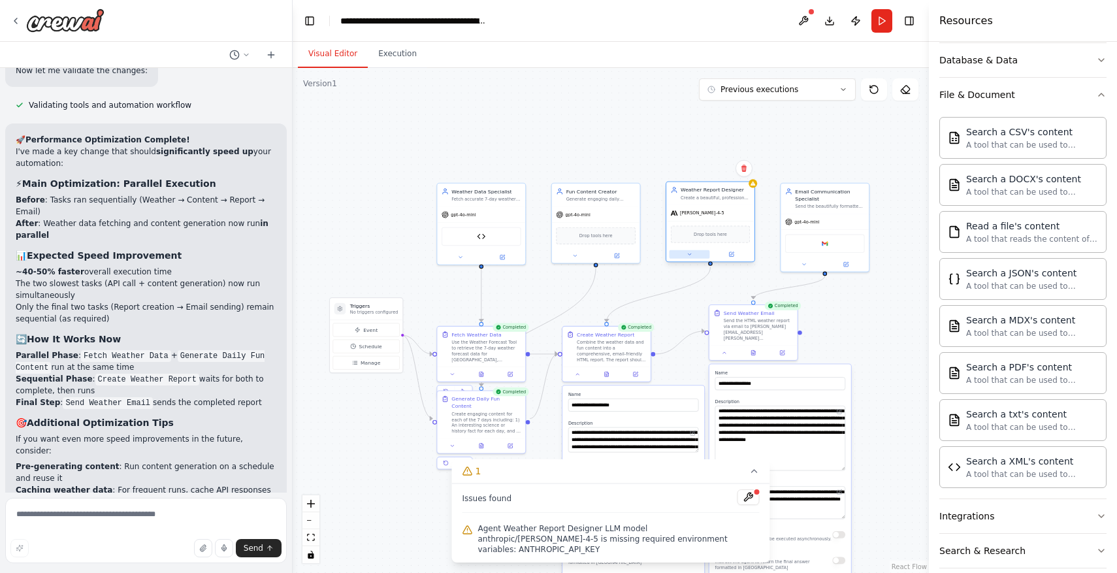
click at [694, 253] on button at bounding box center [689, 254] width 40 height 8
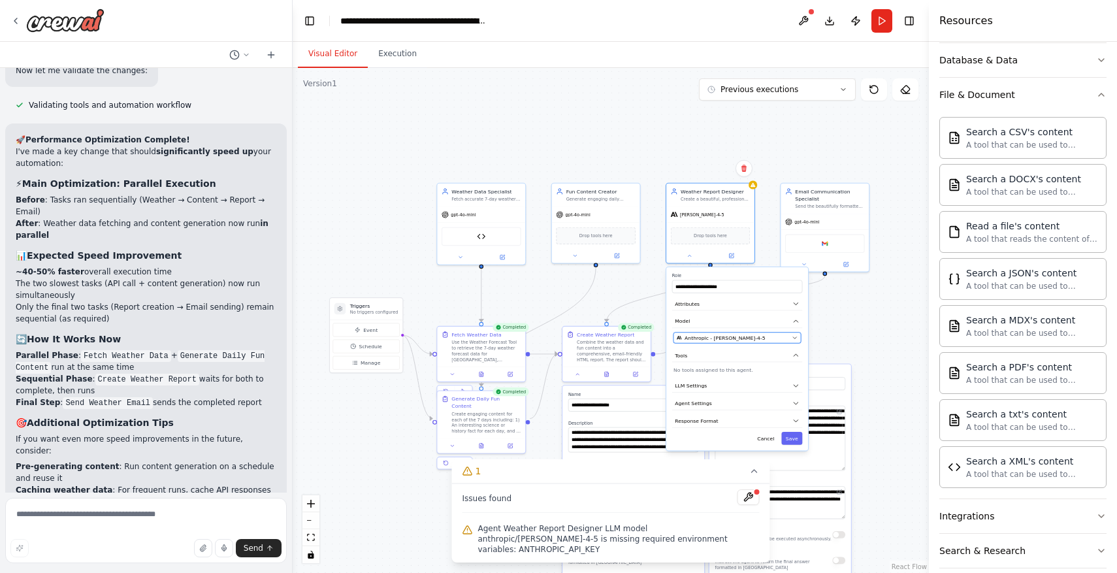
click at [765, 332] on button "Anthropic - claude-sonnet-4-5" at bounding box center [736, 337] width 127 height 10
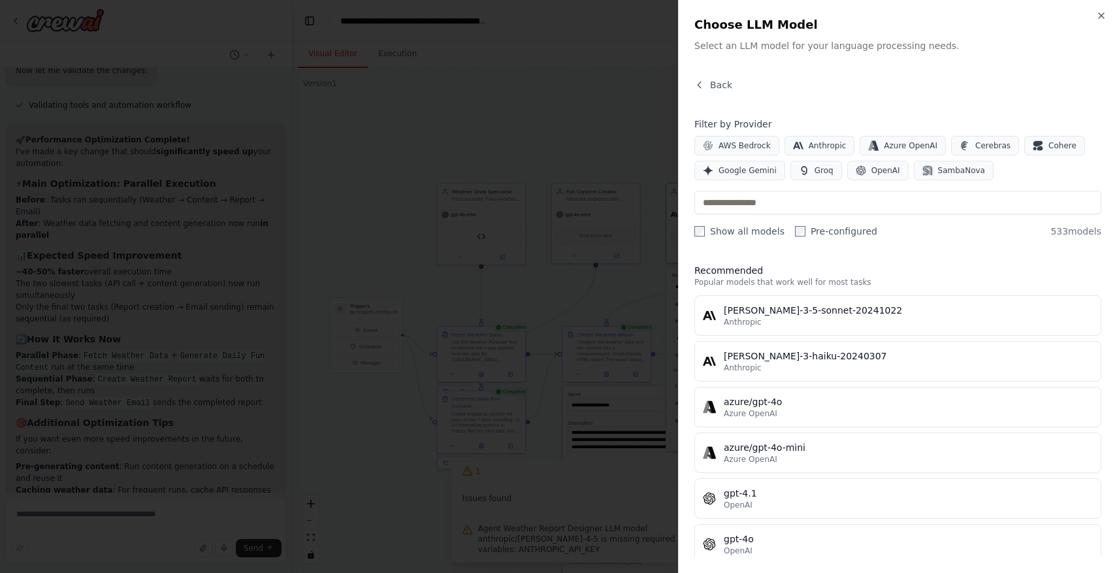
click at [742, 229] on label "Show all models" at bounding box center [739, 231] width 90 height 13
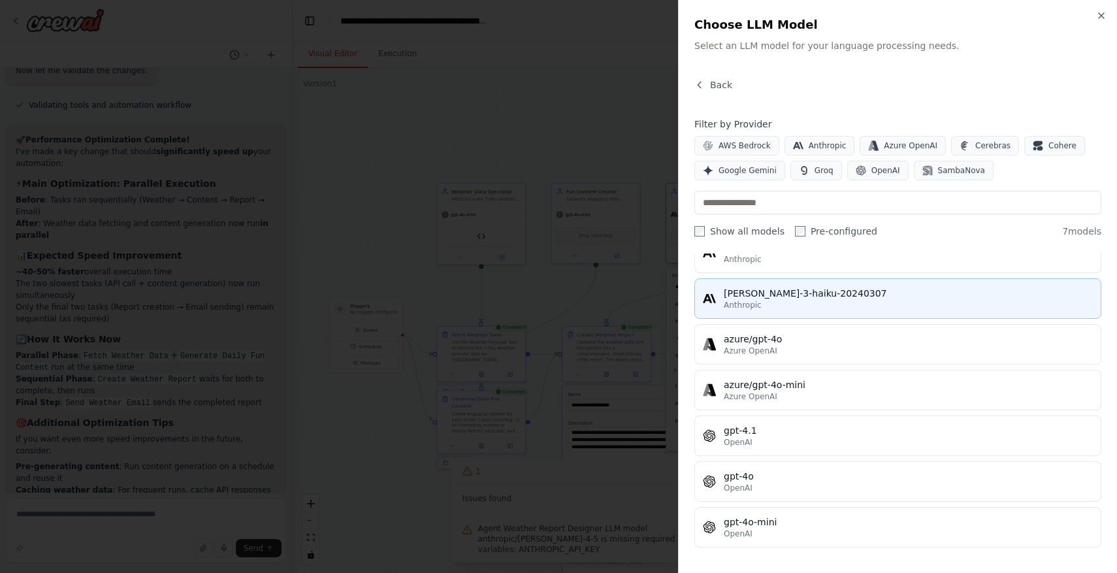
scroll to position [63, 0]
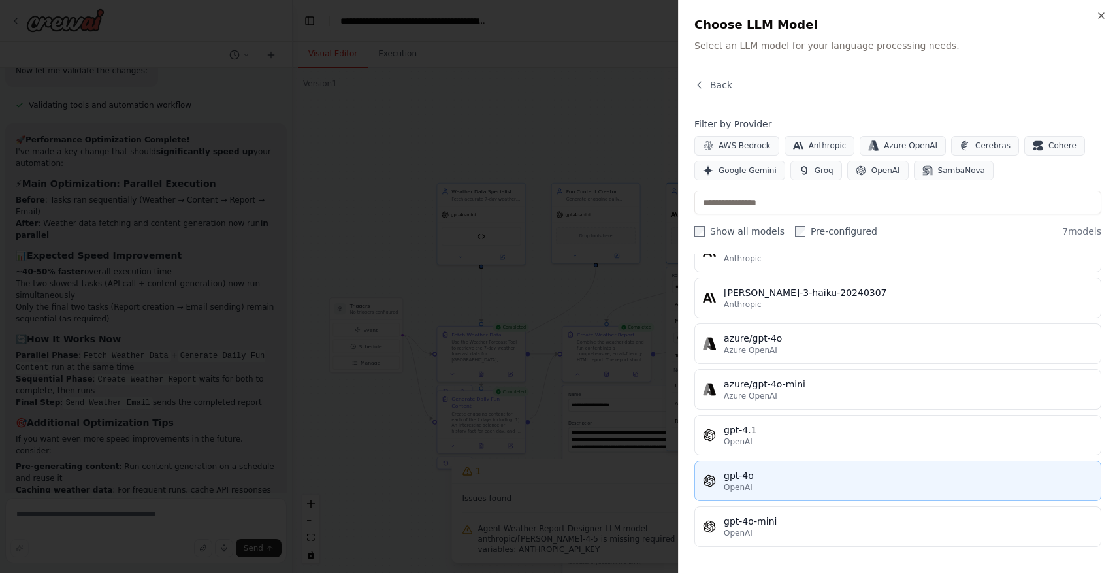
click at [884, 475] on div "gpt-4o" at bounding box center [908, 475] width 369 height 13
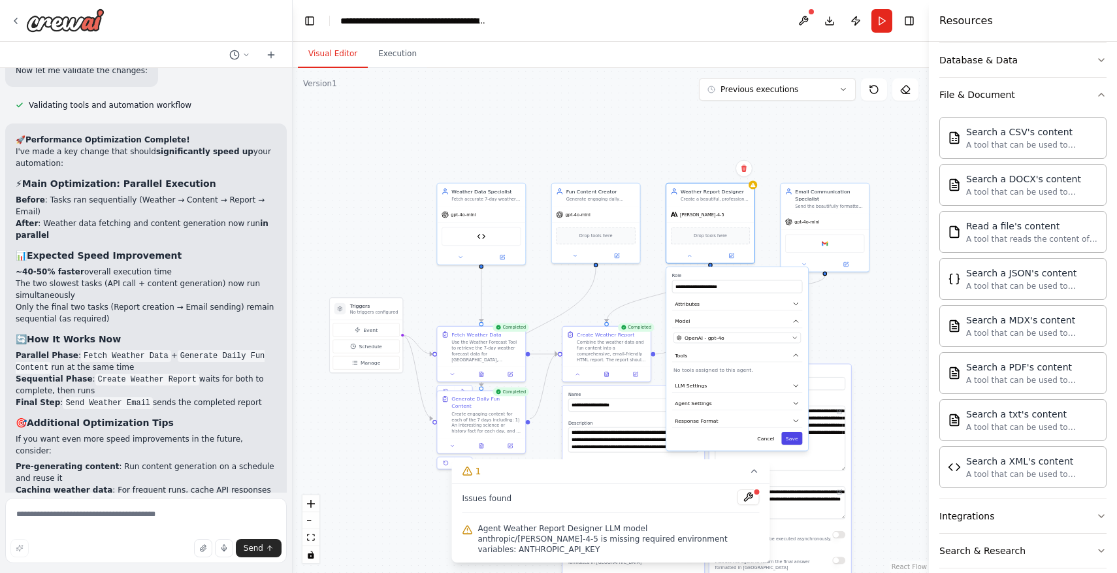
click at [794, 436] on button "Save" at bounding box center [791, 438] width 21 height 13
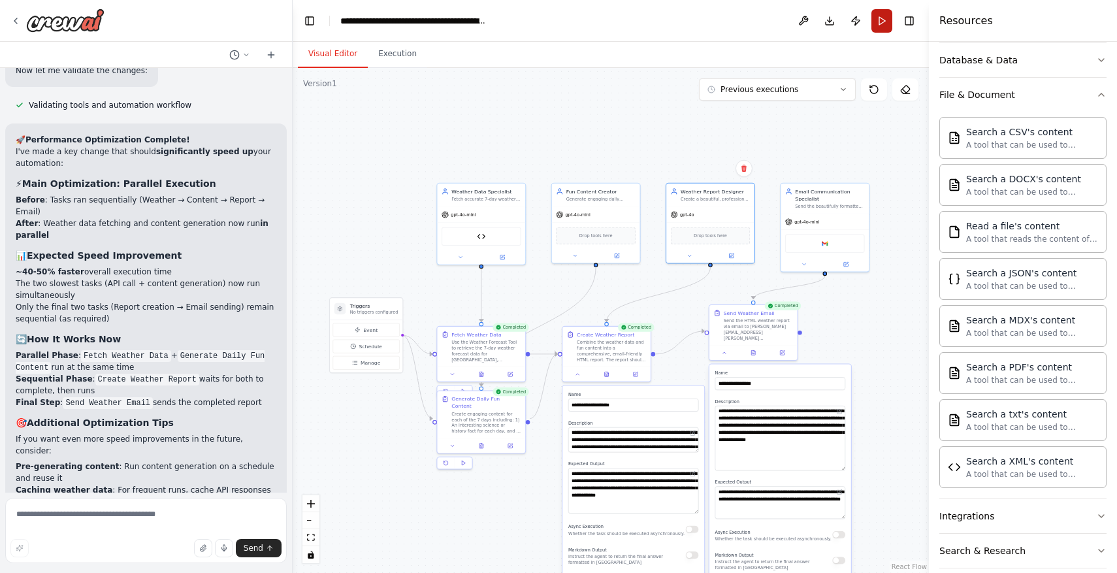
click at [883, 25] on button "Run" at bounding box center [881, 21] width 21 height 24
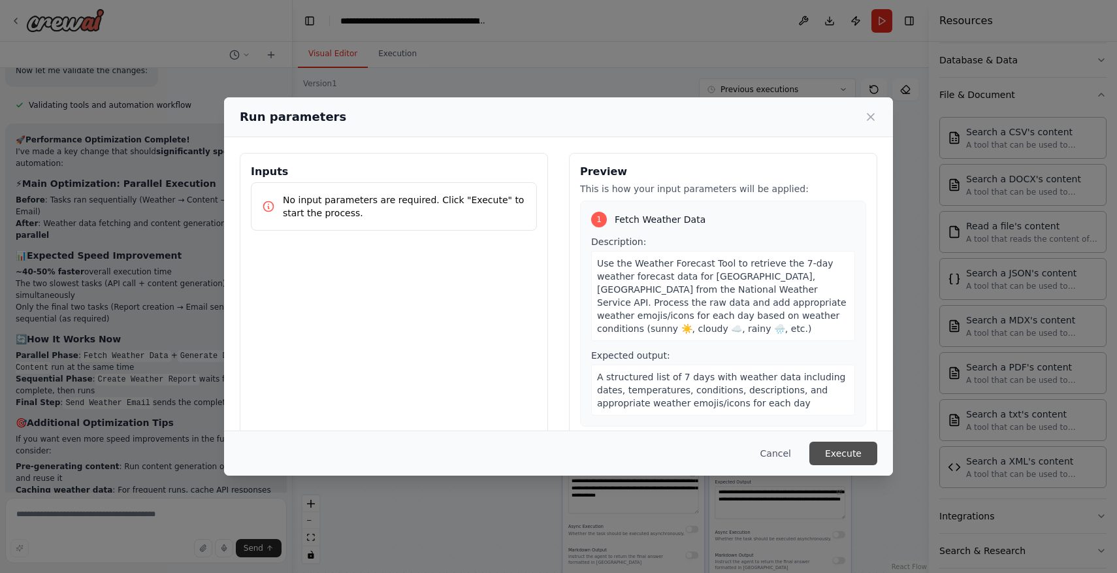
click at [846, 451] on button "Execute" at bounding box center [843, 453] width 68 height 24
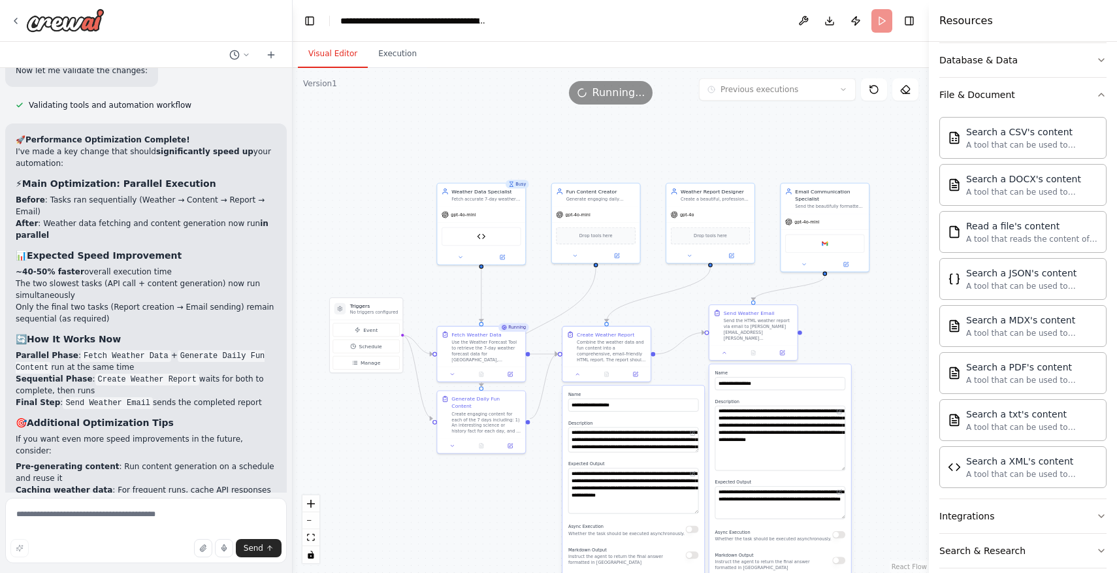
click at [332, 60] on button "Visual Editor" at bounding box center [333, 53] width 70 height 27
click at [403, 57] on button "Execution" at bounding box center [397, 53] width 59 height 27
click at [355, 61] on button "Visual Editor" at bounding box center [333, 53] width 70 height 27
click at [483, 482] on div ".deletable-edge-delete-btn { width: 20px; height: 20px; border: 0px solid #ffff…" at bounding box center [611, 320] width 636 height 505
click at [519, 467] on div ".deletable-edge-delete-btn { width: 20px; height: 20px; border: 0px solid #ffff…" at bounding box center [611, 320] width 636 height 505
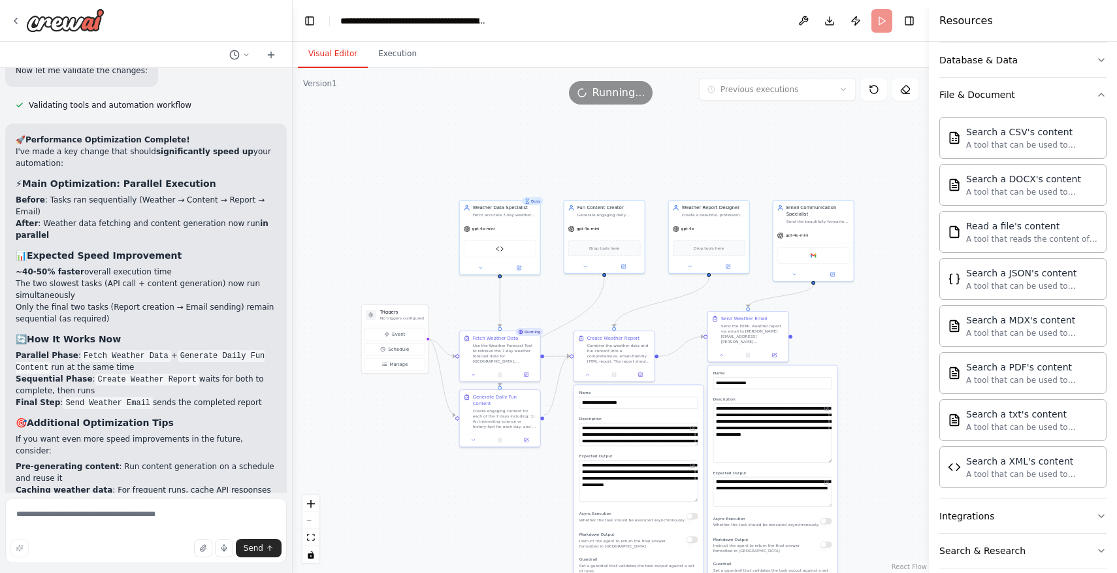
click at [722, 363] on div ".deletable-edge-delete-btn { width: 20px; height: 20px; border: 0px solid #ffff…" at bounding box center [611, 320] width 636 height 505
click at [721, 355] on icon at bounding box center [721, 353] width 5 height 5
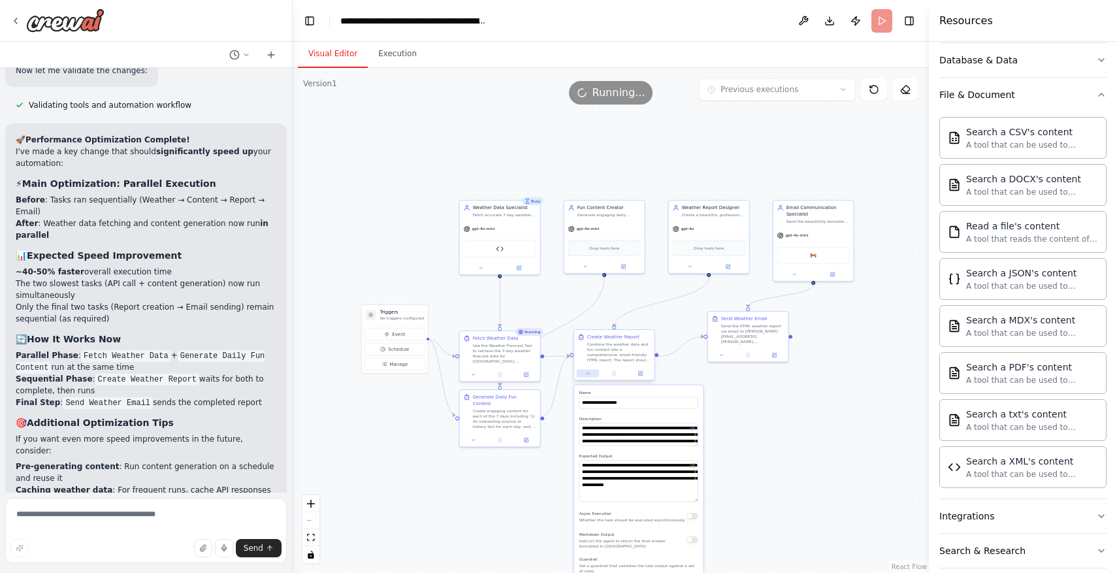
click at [592, 374] on button at bounding box center [588, 373] width 22 height 8
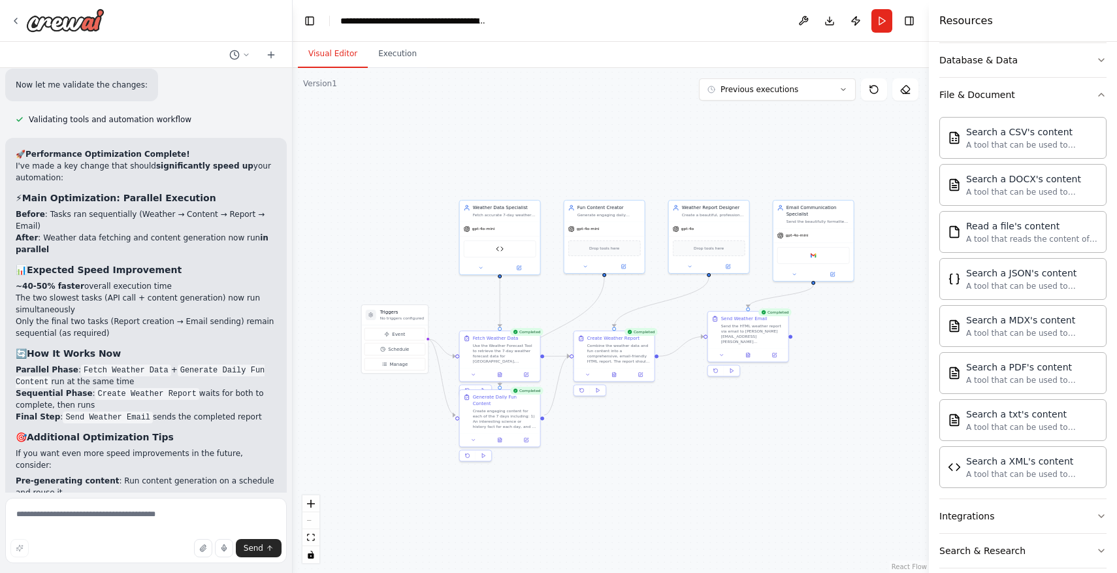
scroll to position [3862, 0]
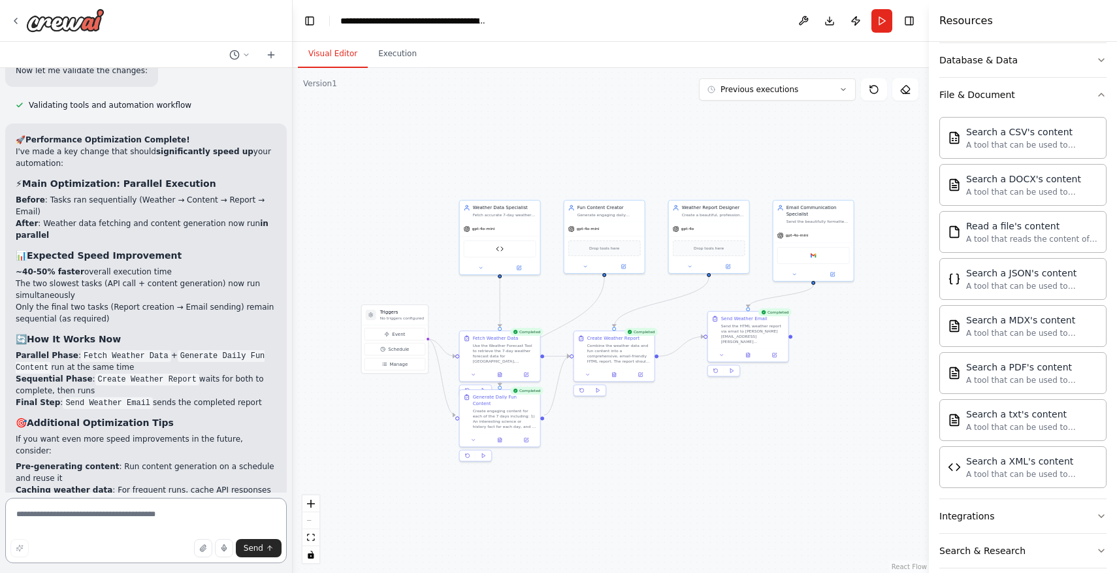
click at [206, 513] on textarea at bounding box center [145, 530] width 281 height 65
type textarea "*"
click at [690, 263] on icon at bounding box center [689, 265] width 5 height 5
click at [714, 344] on span "OpenAI - gpt-4o" at bounding box center [703, 341] width 36 height 7
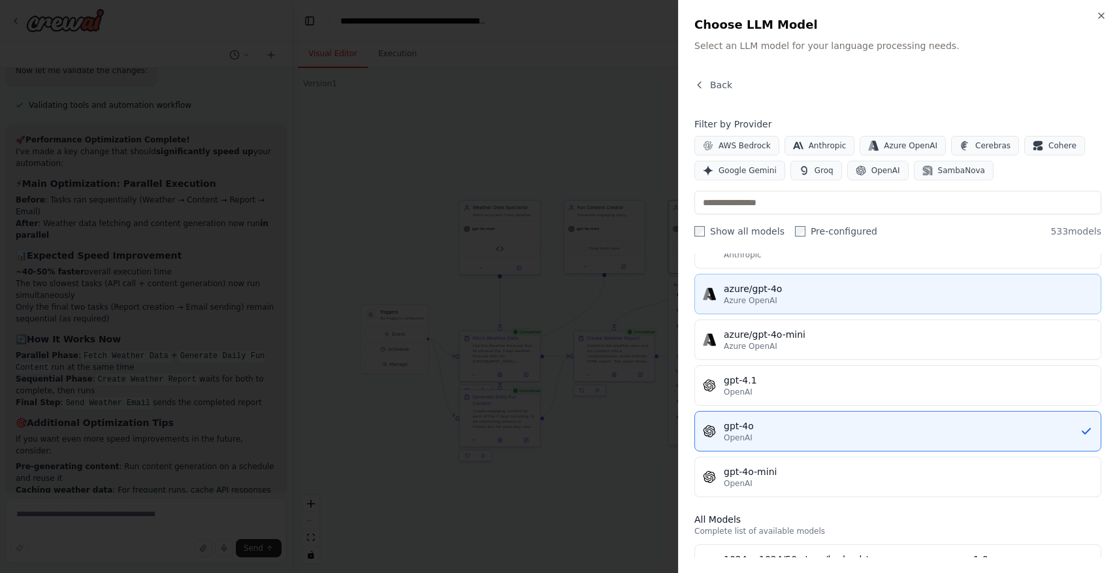
scroll to position [114, 0]
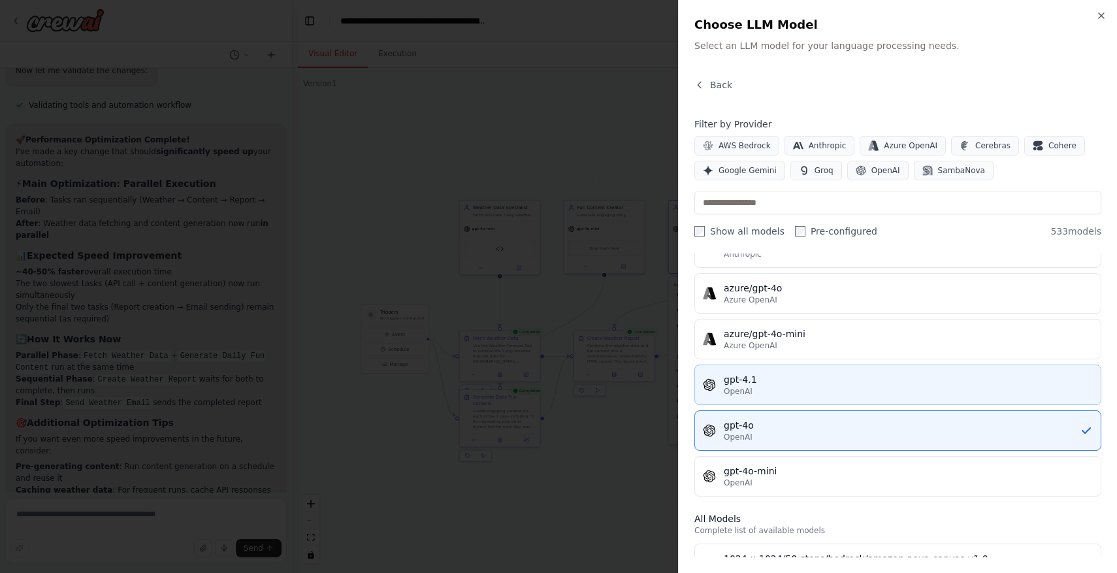
click at [765, 381] on div "gpt-4.1" at bounding box center [908, 379] width 369 height 13
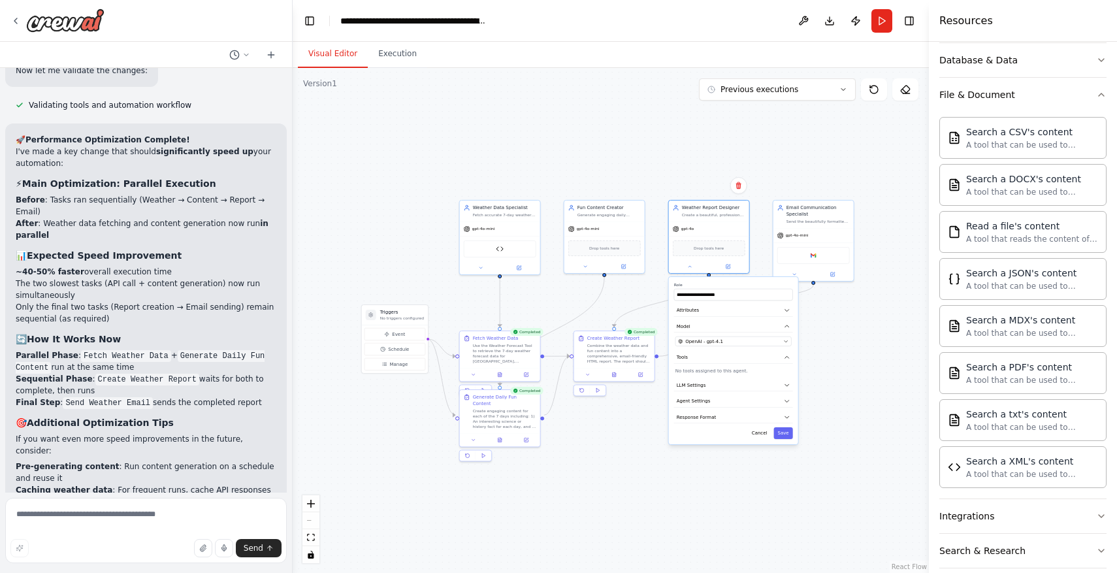
click at [765, 346] on div "**********" at bounding box center [733, 360] width 129 height 167
click at [767, 342] on div "OpenAI - gpt-4.1" at bounding box center [729, 341] width 103 height 7
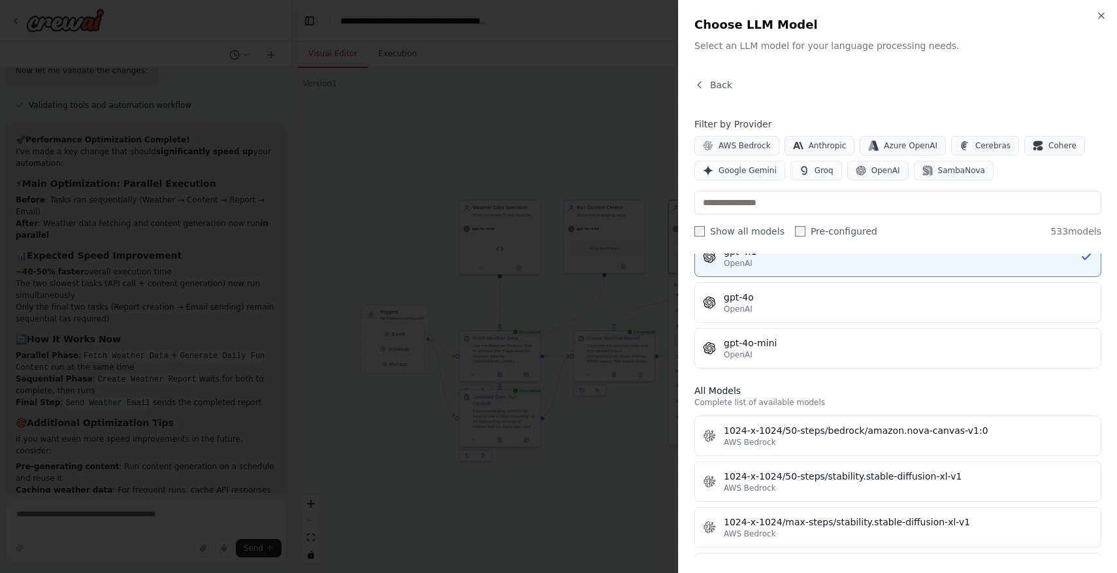
scroll to position [351, 0]
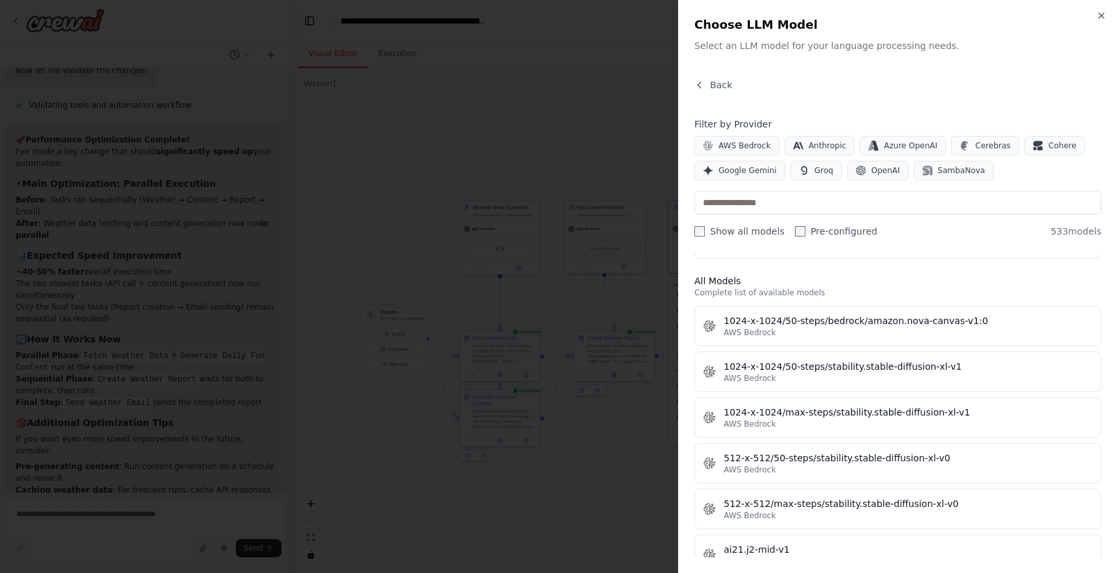
click at [747, 230] on label "Show all models" at bounding box center [739, 231] width 90 height 13
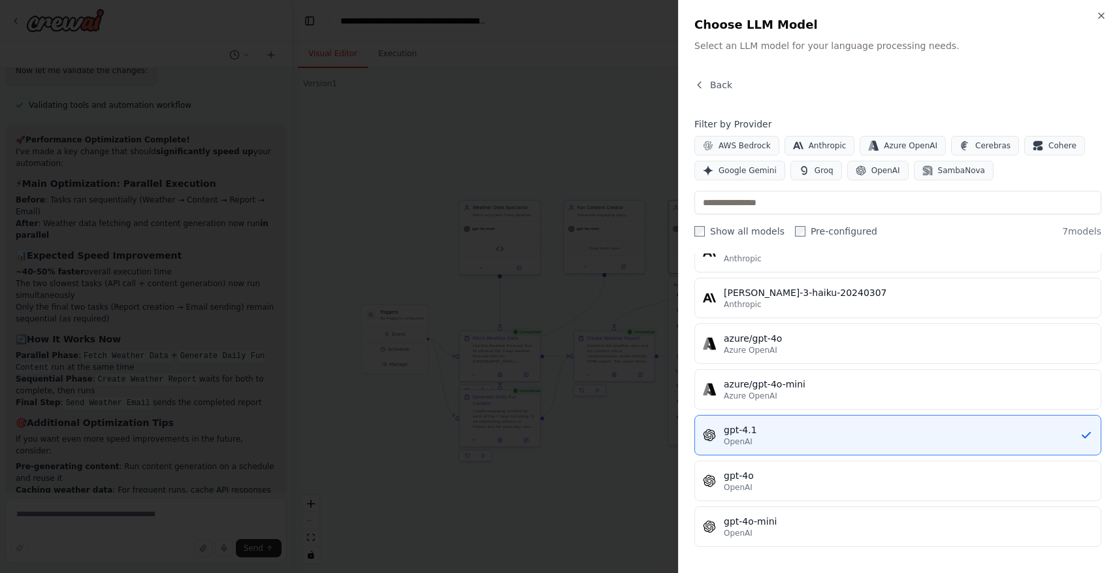
click at [747, 230] on label "Show all models" at bounding box center [739, 231] width 90 height 13
click at [830, 231] on label "Pre-configured" at bounding box center [836, 231] width 82 height 13
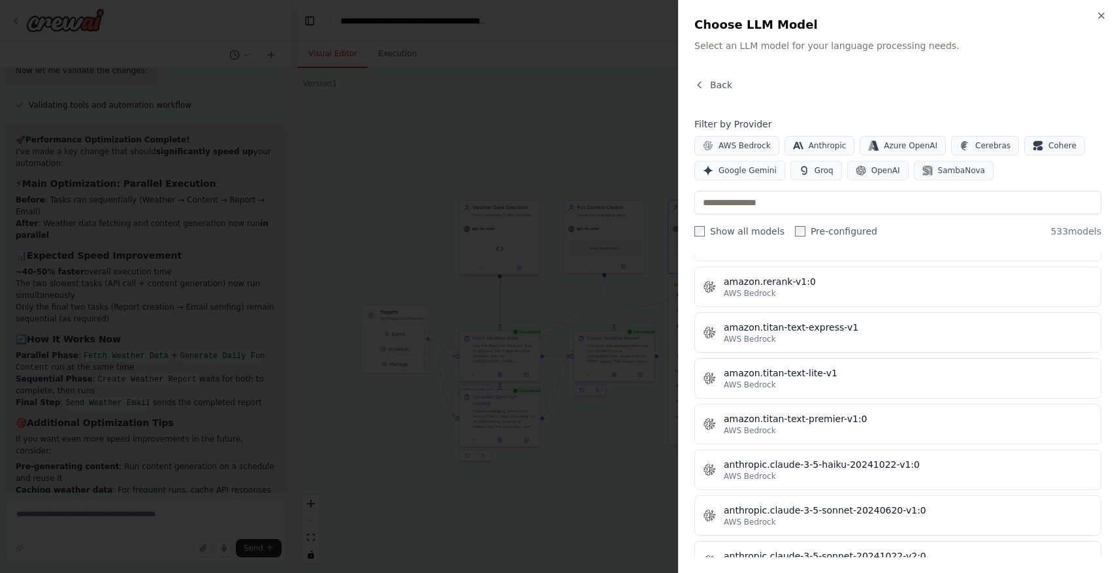
click at [760, 227] on label "Show all models" at bounding box center [739, 231] width 90 height 13
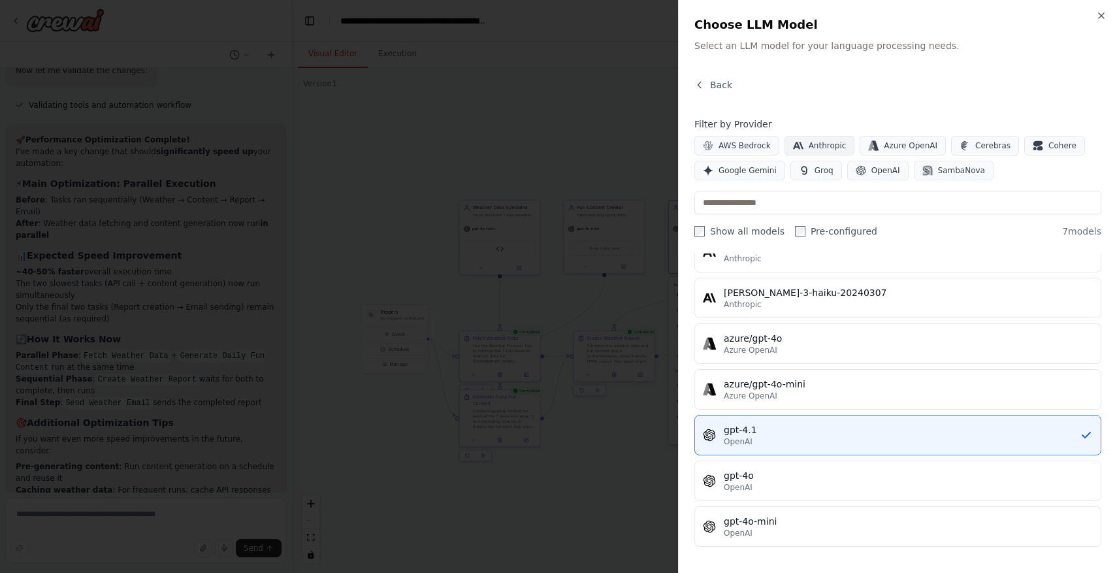
click at [826, 147] on span "Anthropic" at bounding box center [828, 145] width 38 height 10
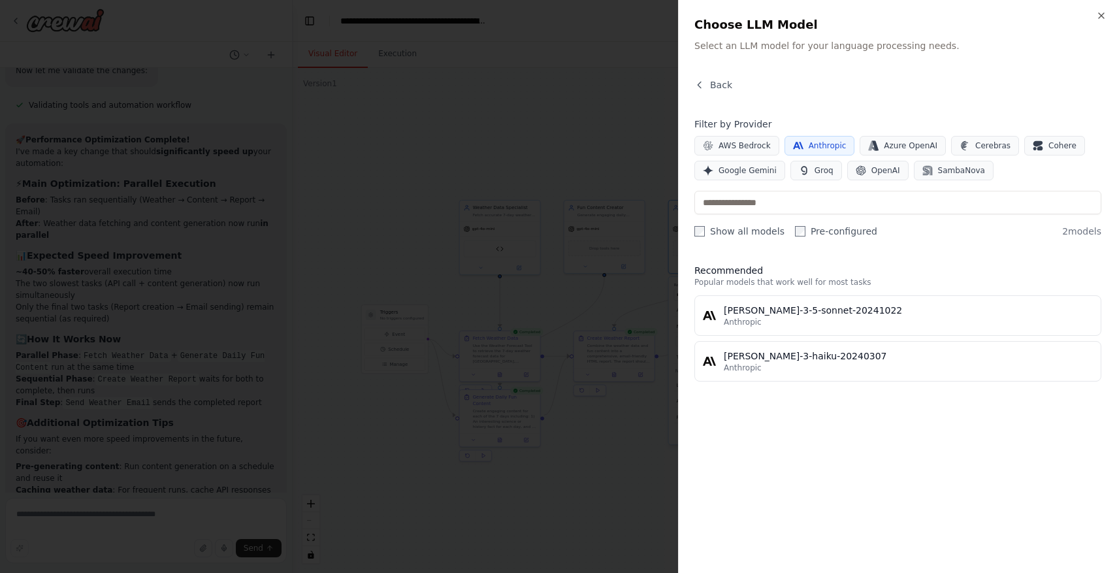
scroll to position [0, 0]
click at [815, 170] on span "Groq" at bounding box center [823, 170] width 19 height 10
click at [819, 144] on span "Anthropic" at bounding box center [828, 145] width 38 height 10
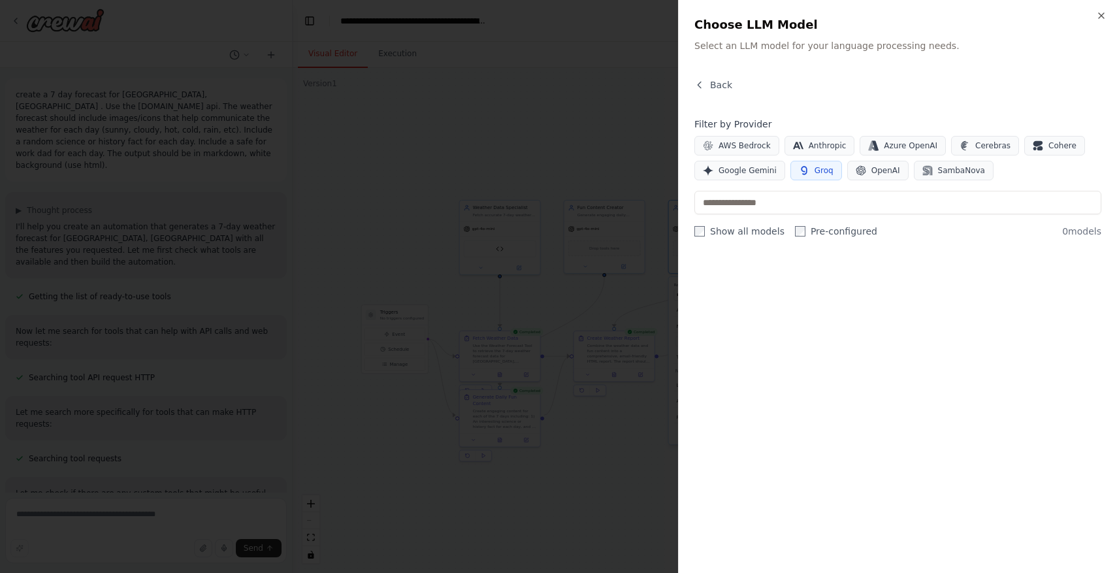
scroll to position [227, 0]
click at [819, 174] on span "Groq" at bounding box center [823, 170] width 19 height 10
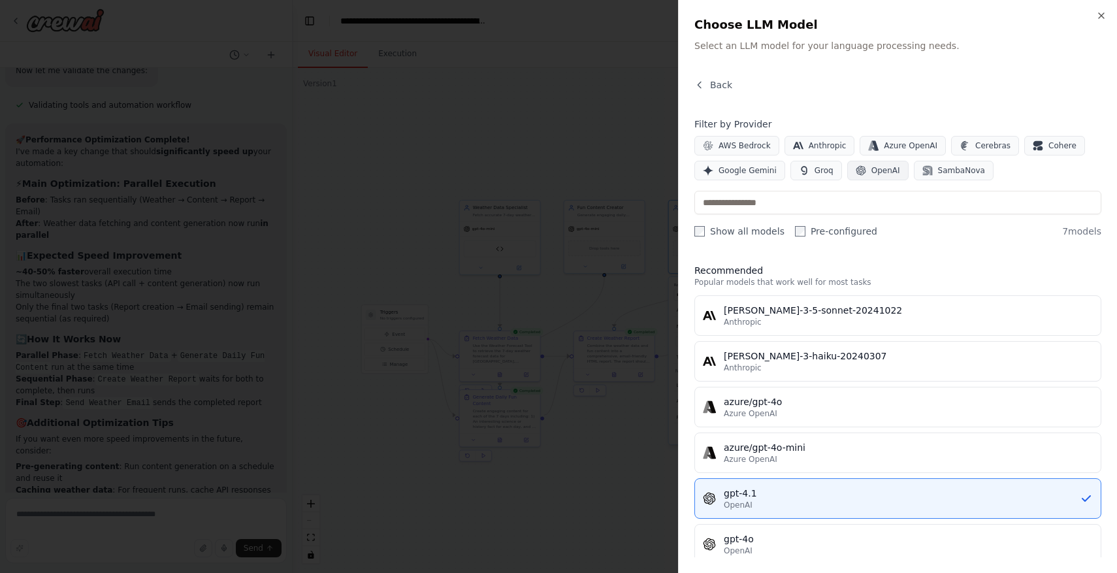
click at [864, 165] on button "OpenAI" at bounding box center [877, 171] width 61 height 20
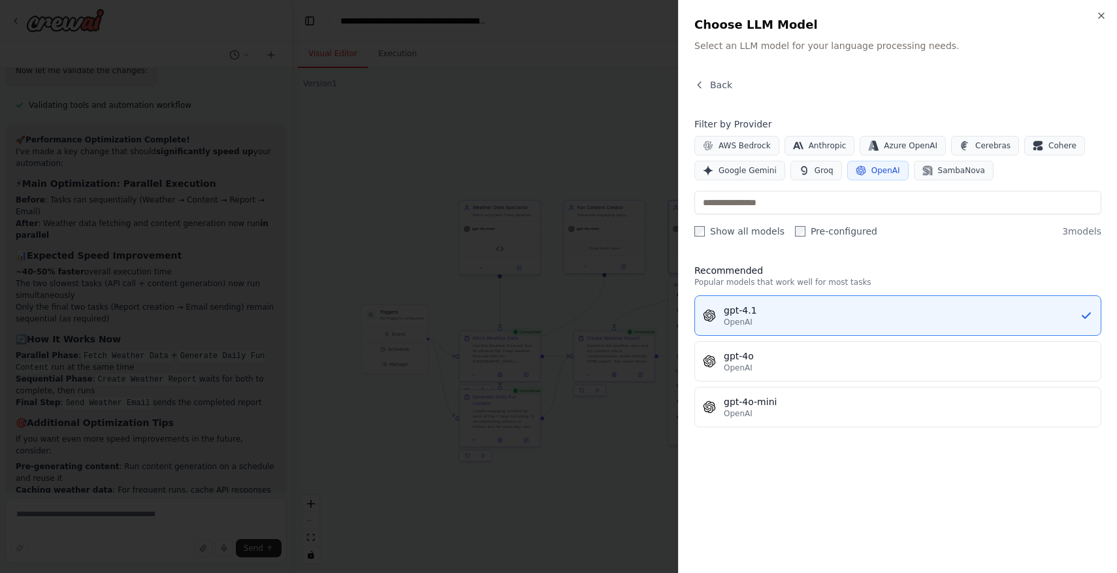
click at [864, 165] on button "OpenAI" at bounding box center [877, 171] width 61 height 20
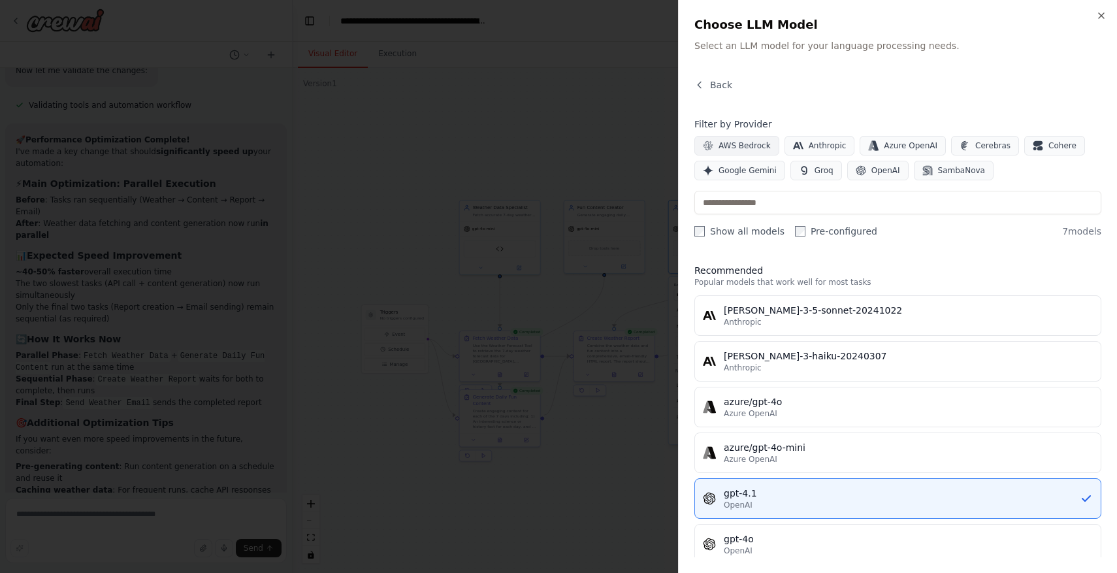
click at [745, 149] on span "AWS Bedrock" at bounding box center [744, 145] width 52 height 10
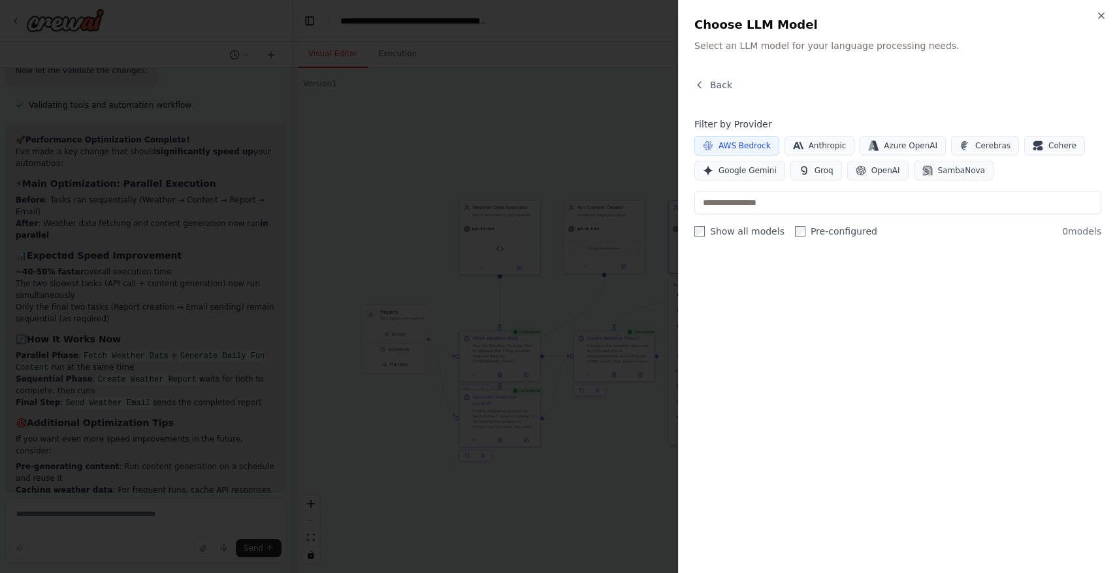
click at [745, 149] on span "AWS Bedrock" at bounding box center [744, 145] width 52 height 10
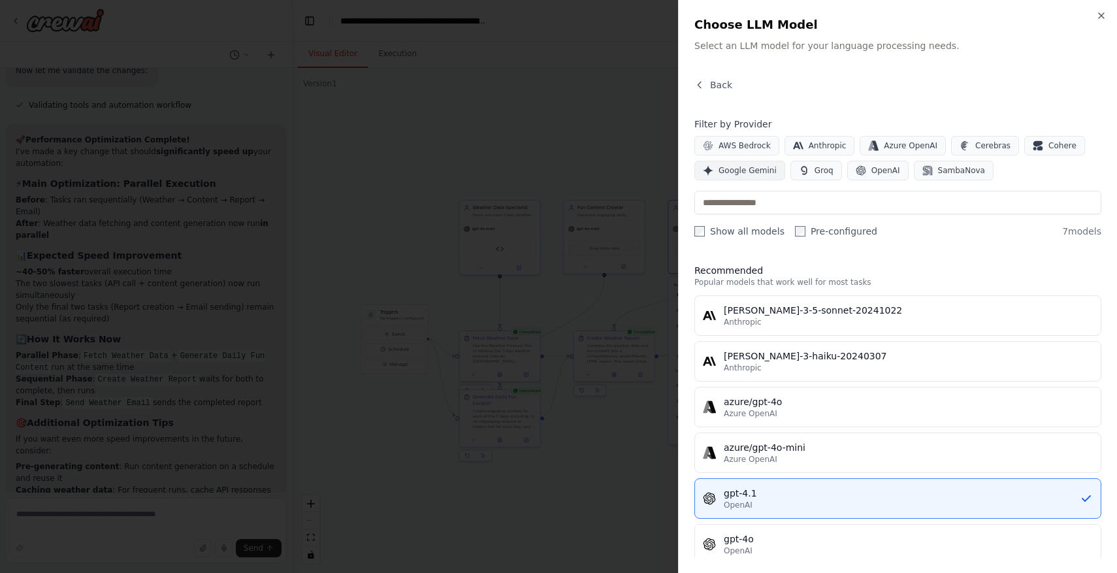
click at [745, 174] on span "Google Gemini" at bounding box center [747, 170] width 58 height 10
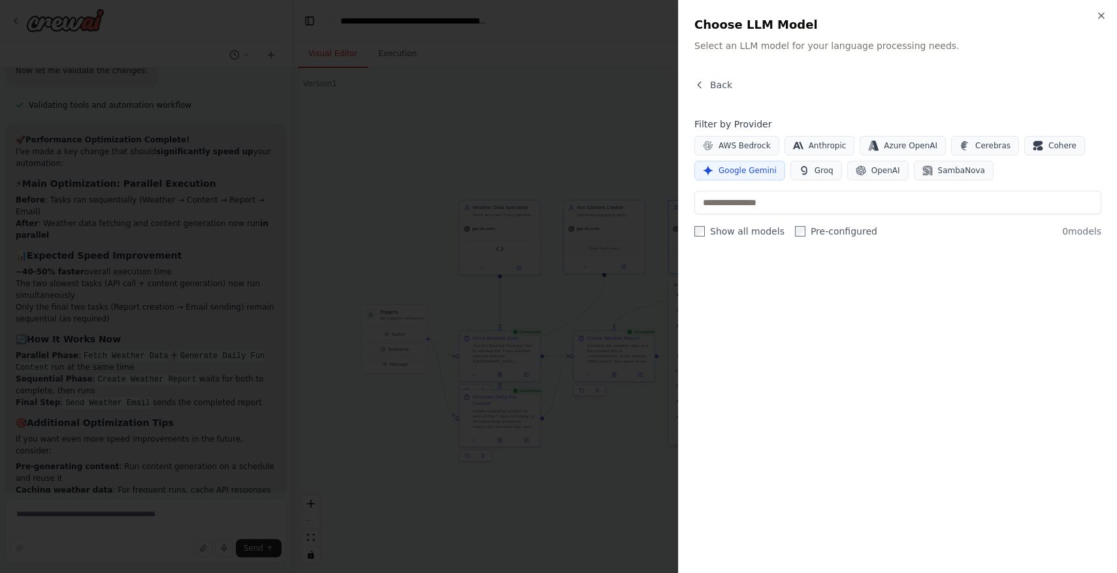
click at [745, 174] on span "Google Gemini" at bounding box center [747, 170] width 58 height 10
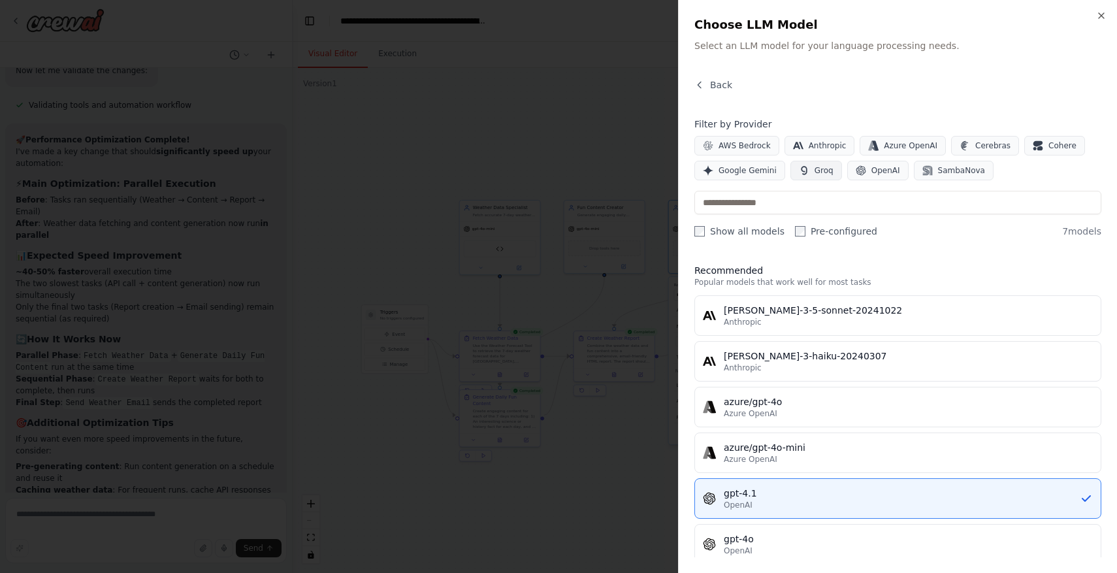
click at [807, 169] on button "Groq" at bounding box center [816, 171] width 52 height 20
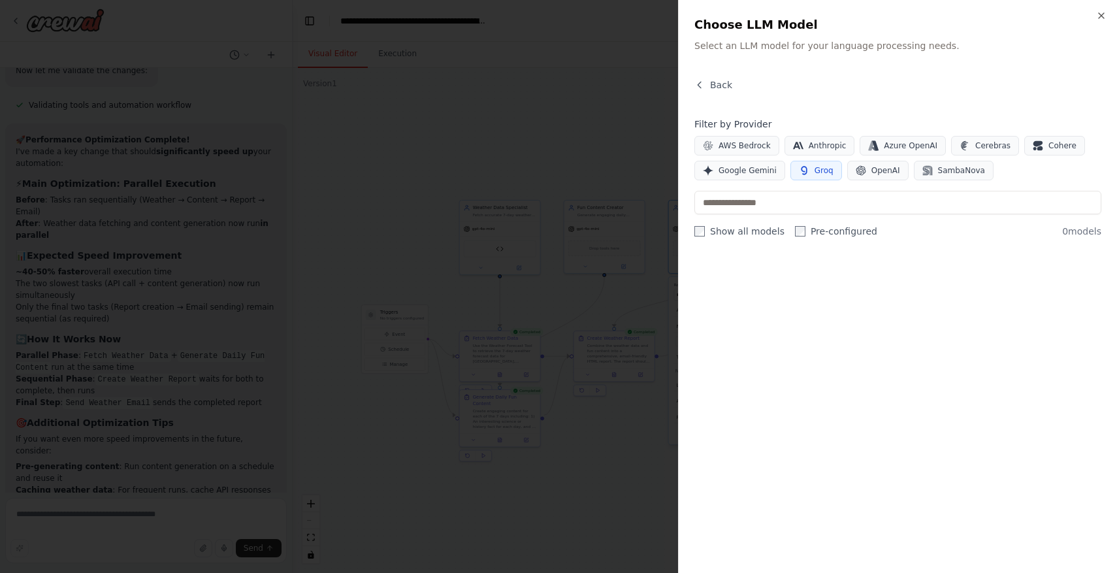
click at [807, 169] on button "Groq" at bounding box center [816, 171] width 52 height 20
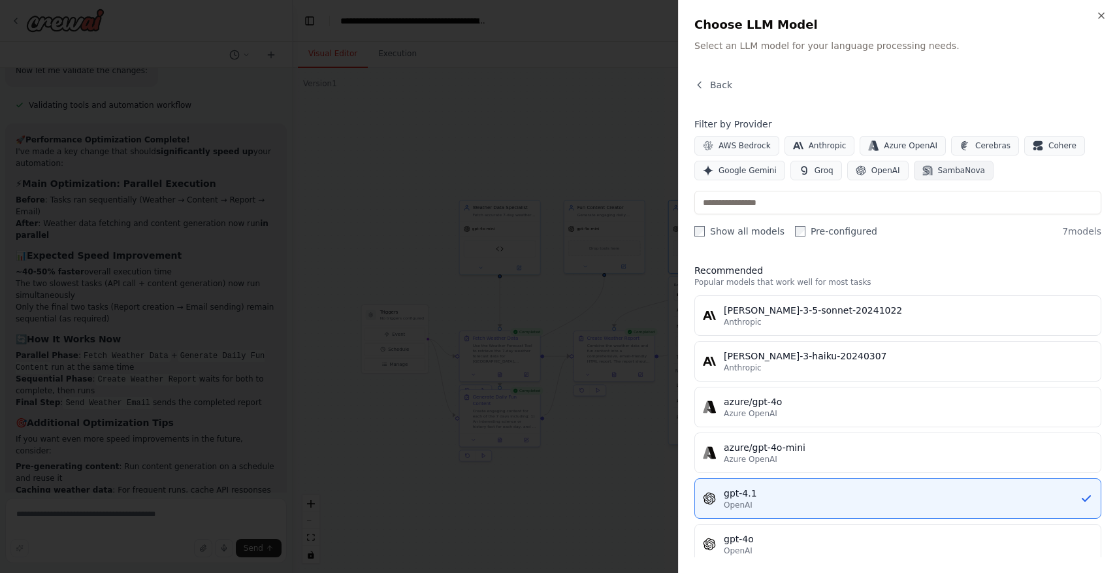
click at [970, 167] on span "SambaNova" at bounding box center [961, 170] width 47 height 10
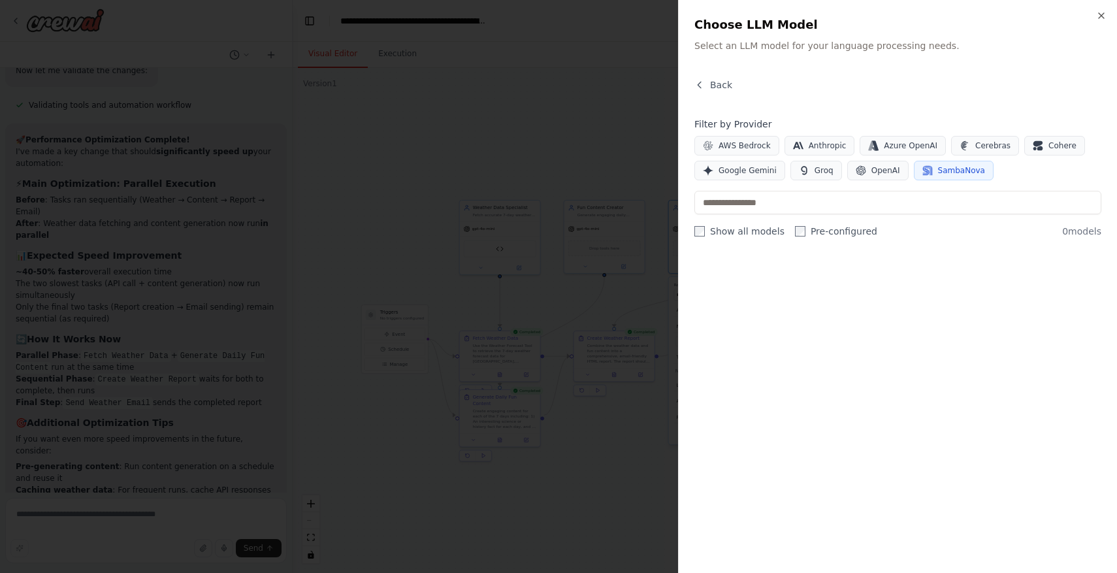
click at [970, 167] on span "SambaNova" at bounding box center [961, 170] width 47 height 10
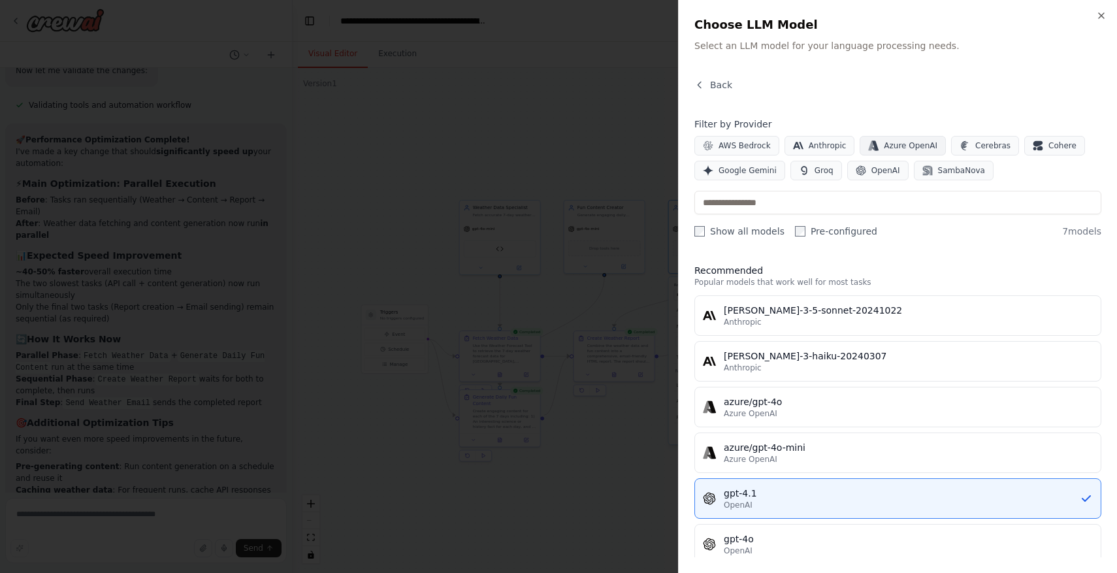
click at [886, 144] on span "Azure OpenAI" at bounding box center [911, 145] width 54 height 10
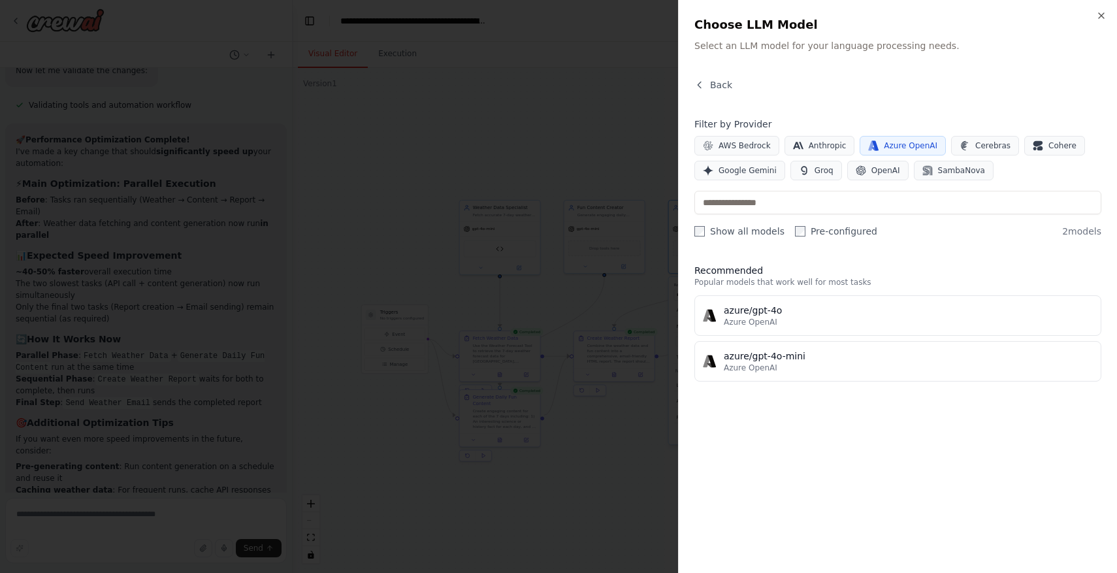
click at [886, 144] on span "Azure OpenAI" at bounding box center [911, 145] width 54 height 10
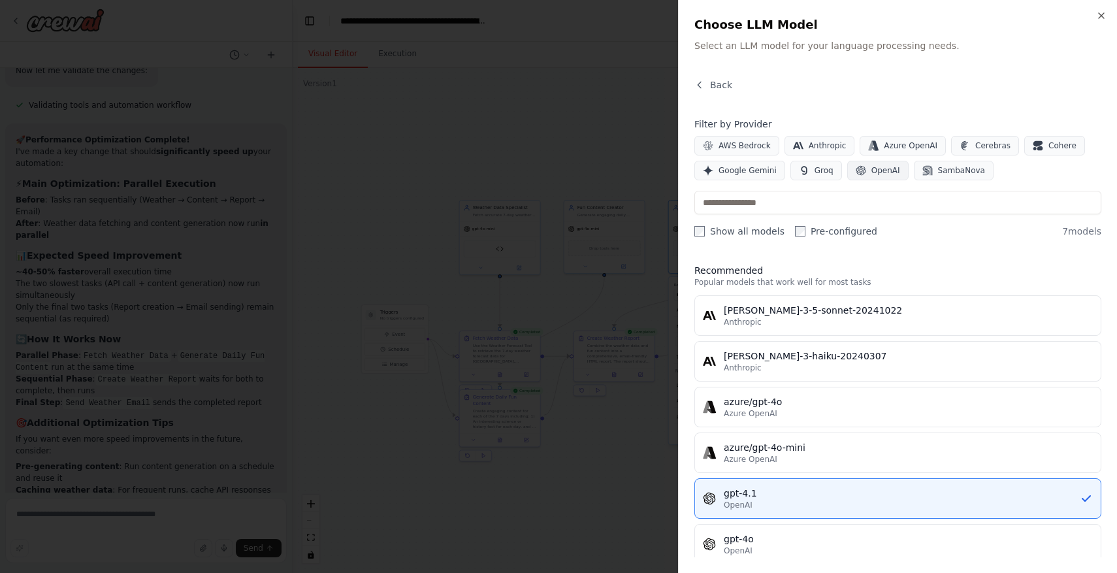
click at [862, 172] on button "OpenAI" at bounding box center [877, 171] width 61 height 20
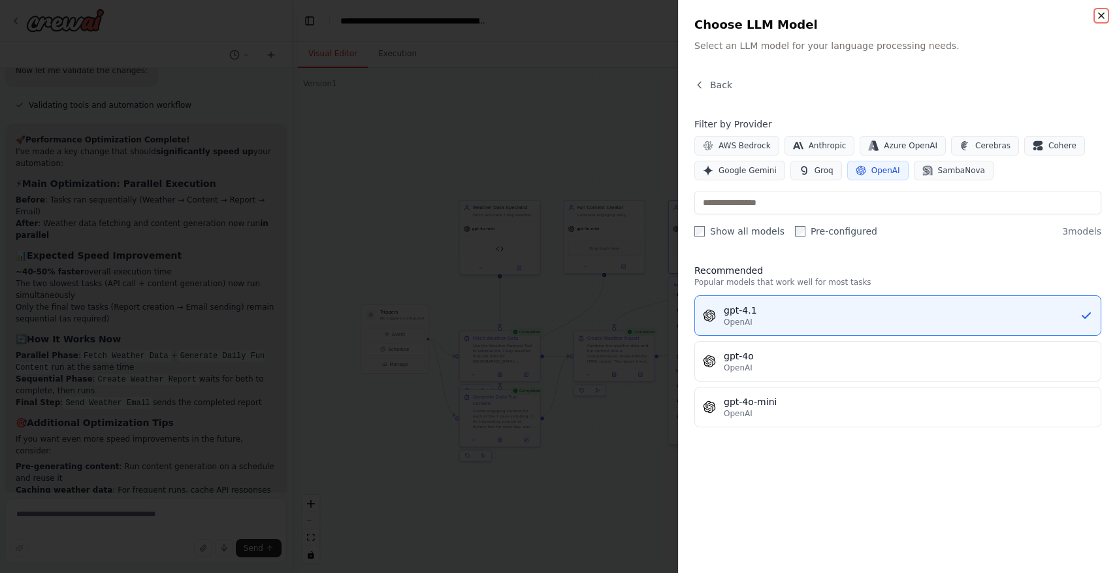
click at [1103, 15] on icon "button" at bounding box center [1101, 15] width 10 height 10
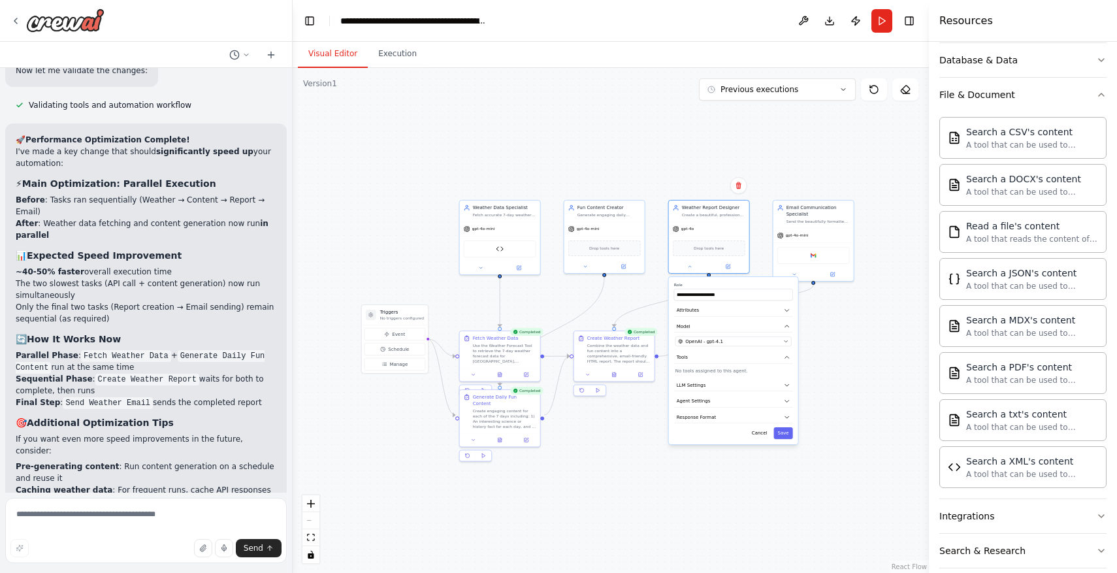
click at [888, 387] on div ".deletable-edge-delete-btn { width: 20px; height: 20px; border: 0px solid #ffff…" at bounding box center [611, 320] width 636 height 505
click at [865, 393] on div ".deletable-edge-delete-btn { width: 20px; height: 20px; border: 0px solid #ffff…" at bounding box center [611, 320] width 636 height 505
click at [788, 430] on button "Save" at bounding box center [782, 433] width 19 height 12
click at [805, 23] on button at bounding box center [803, 21] width 21 height 24
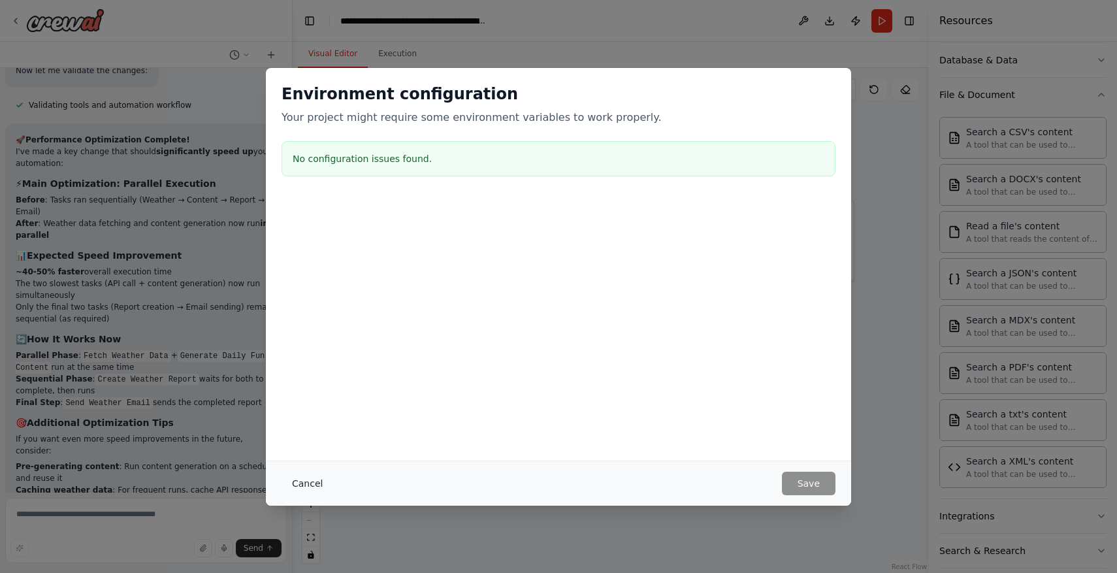
click at [293, 482] on button "Cancel" at bounding box center [307, 484] width 52 height 24
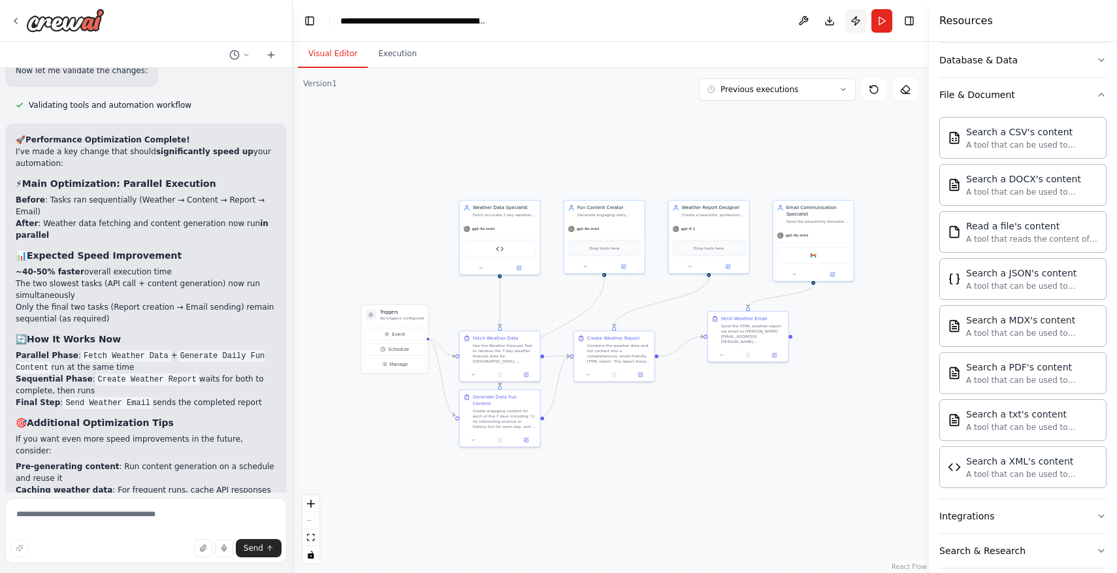
click at [856, 18] on button "Publish" at bounding box center [855, 21] width 21 height 24
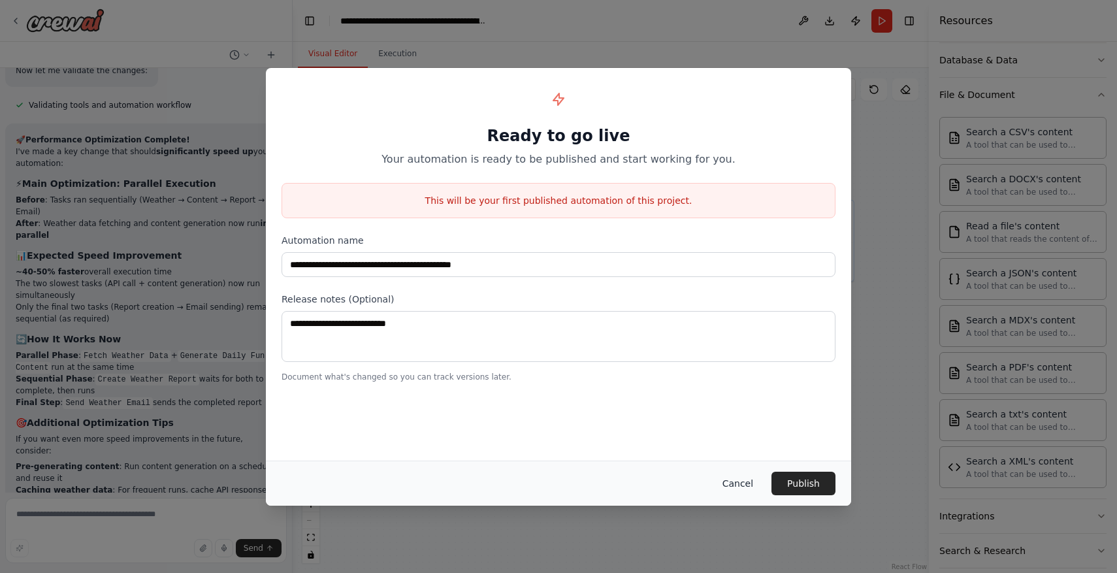
click at [752, 481] on button "Cancel" at bounding box center [738, 484] width 52 height 24
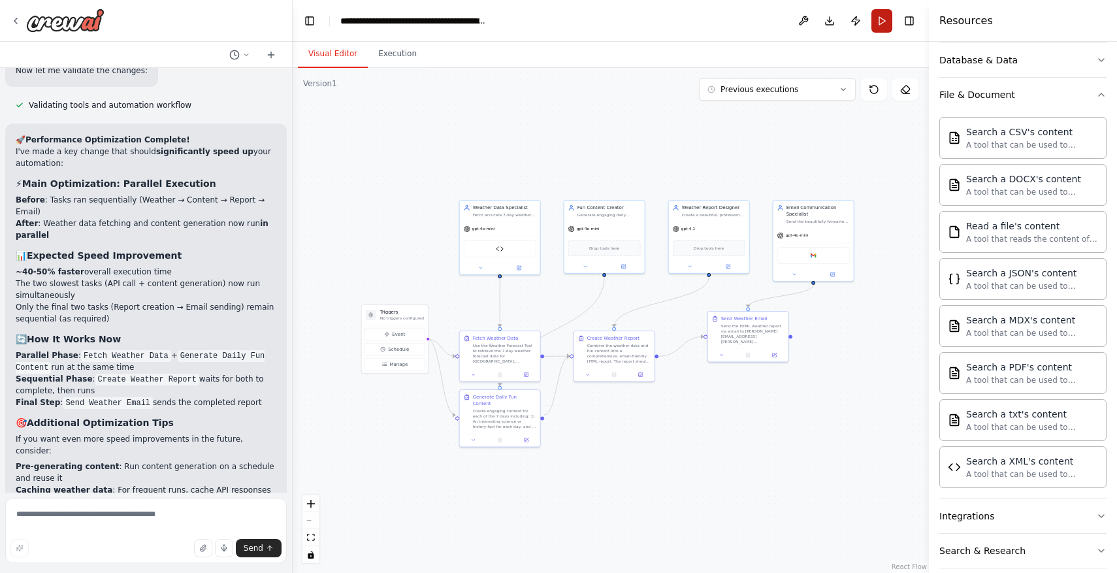
click at [880, 24] on button "Run" at bounding box center [881, 21] width 21 height 24
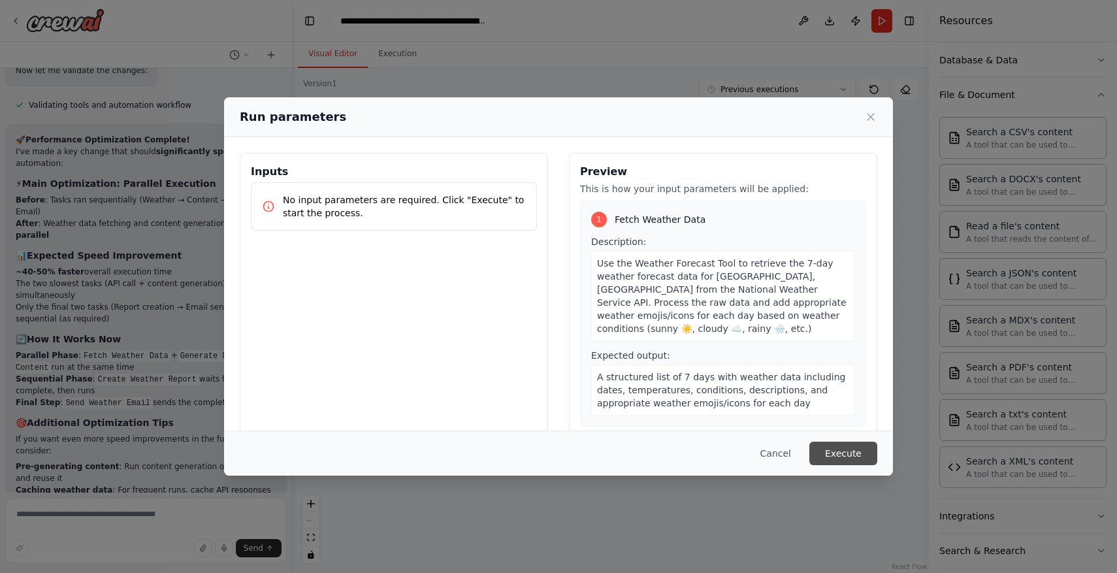
click at [848, 451] on button "Execute" at bounding box center [843, 453] width 68 height 24
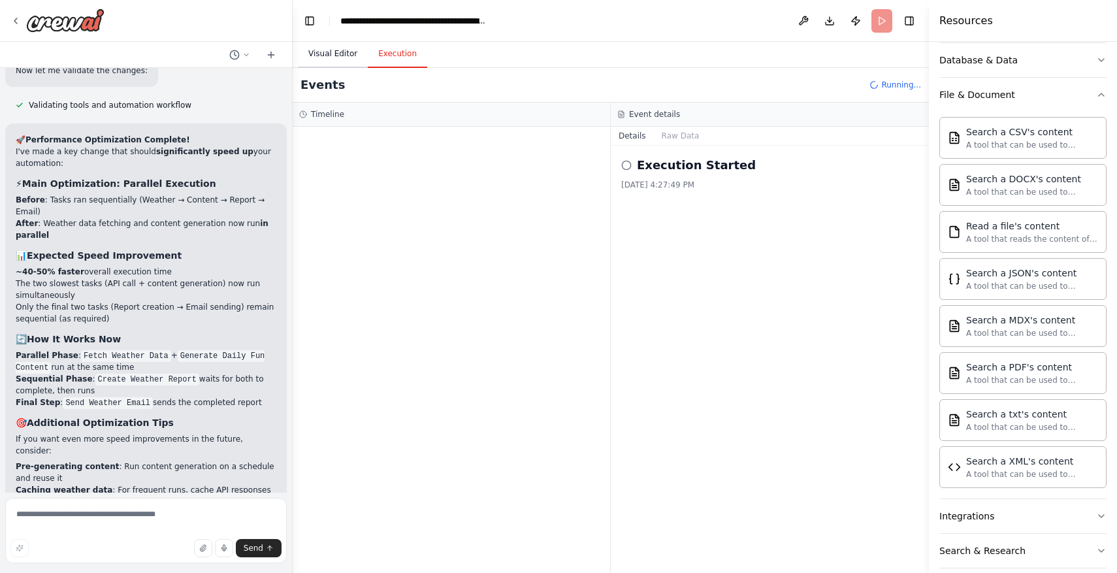
click at [324, 55] on button "Visual Editor" at bounding box center [333, 53] width 70 height 27
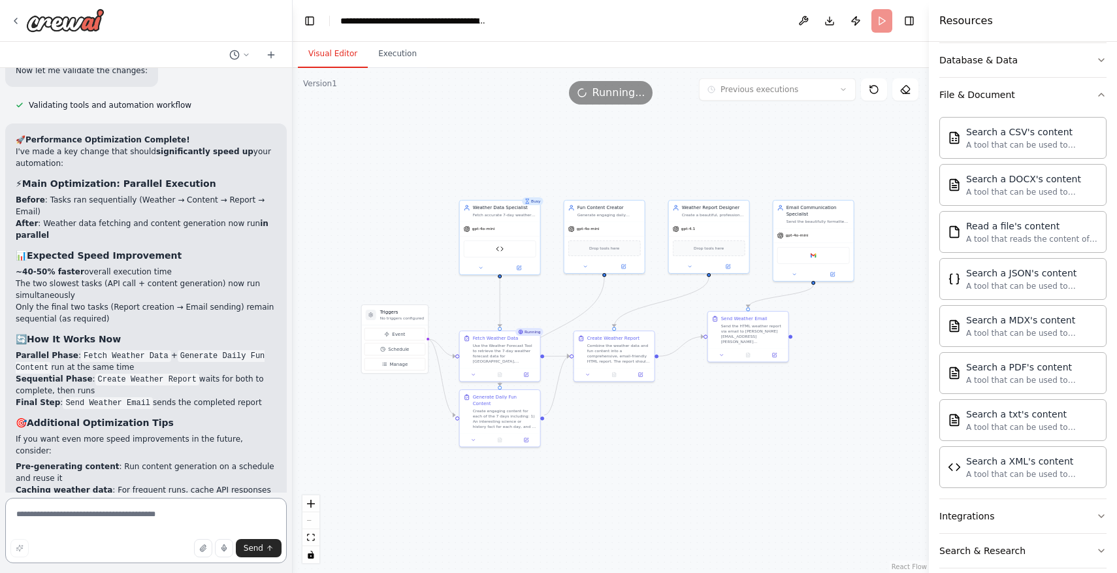
click at [168, 513] on textarea at bounding box center [145, 530] width 281 height 65
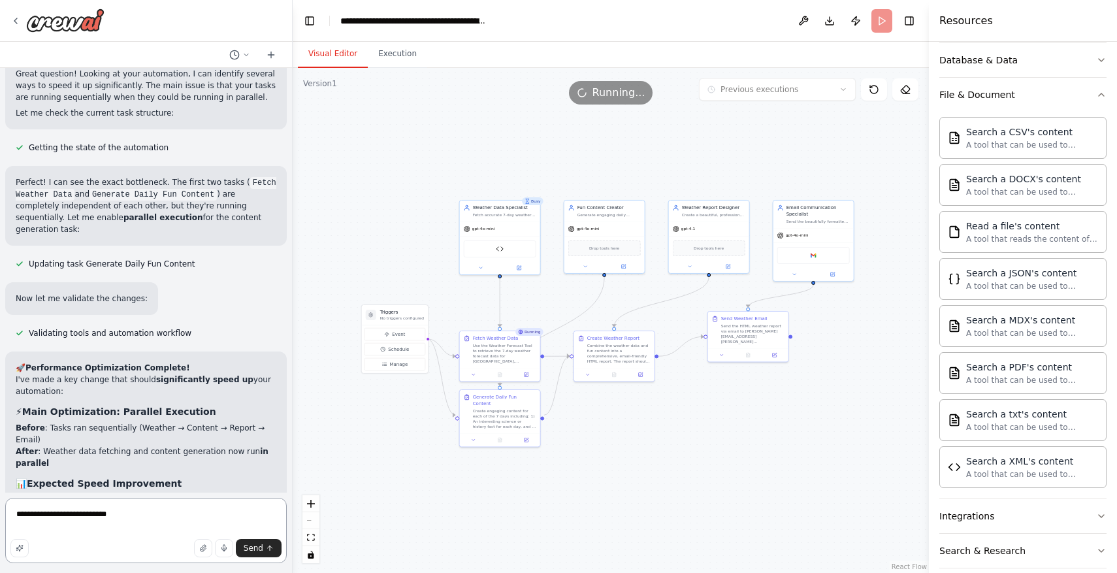
scroll to position [3634, 0]
click at [82, 522] on textarea "**********" at bounding box center [145, 530] width 281 height 65
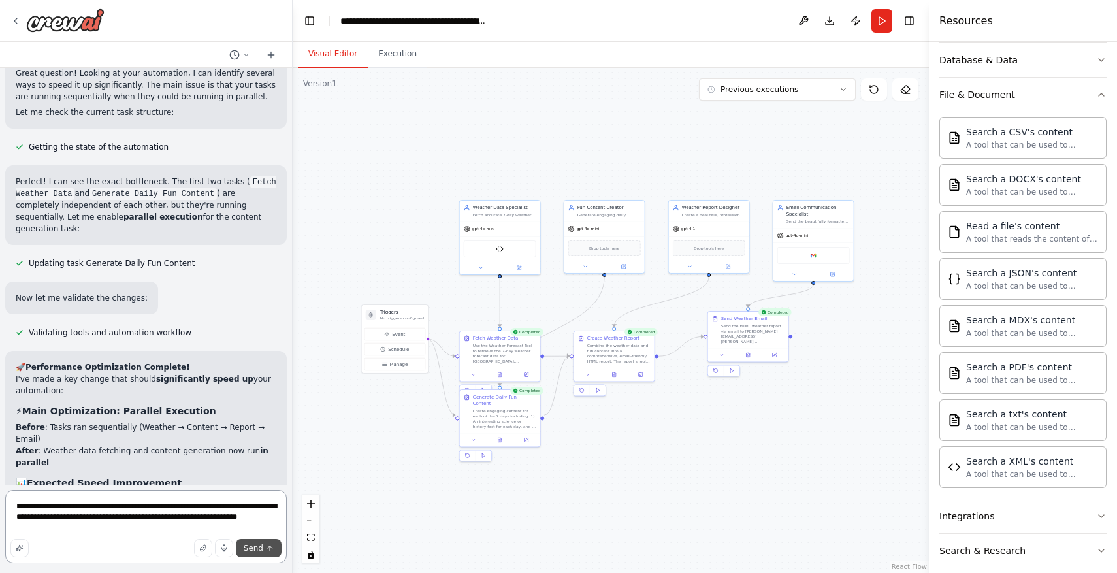
type textarea "**********"
click at [259, 547] on span "Send" at bounding box center [254, 548] width 20 height 10
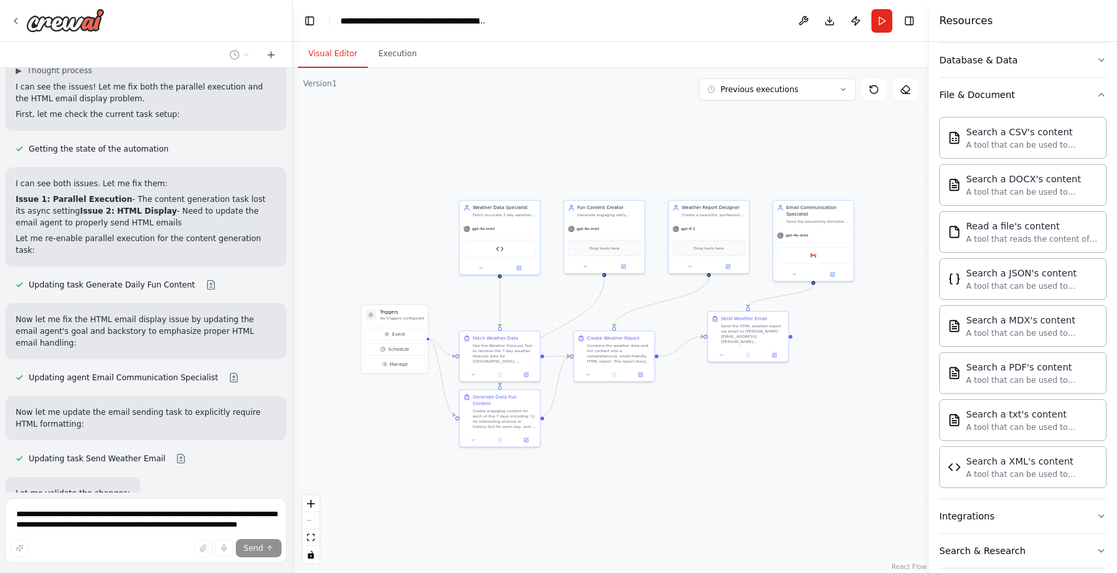
scroll to position [4470, 0]
click at [1099, 98] on icon "button" at bounding box center [1101, 94] width 10 height 10
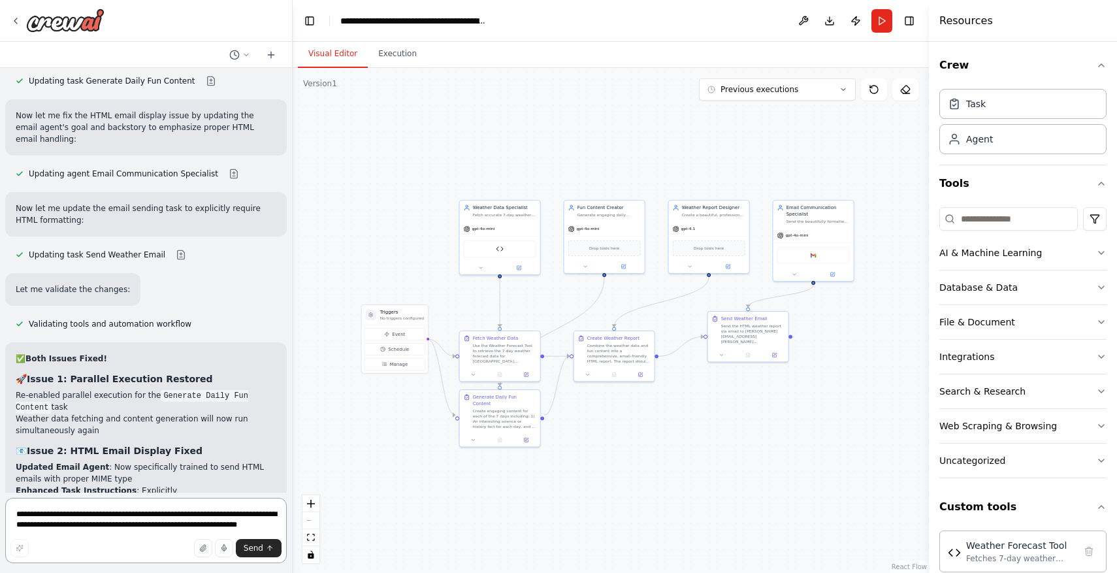
scroll to position [4697, 0]
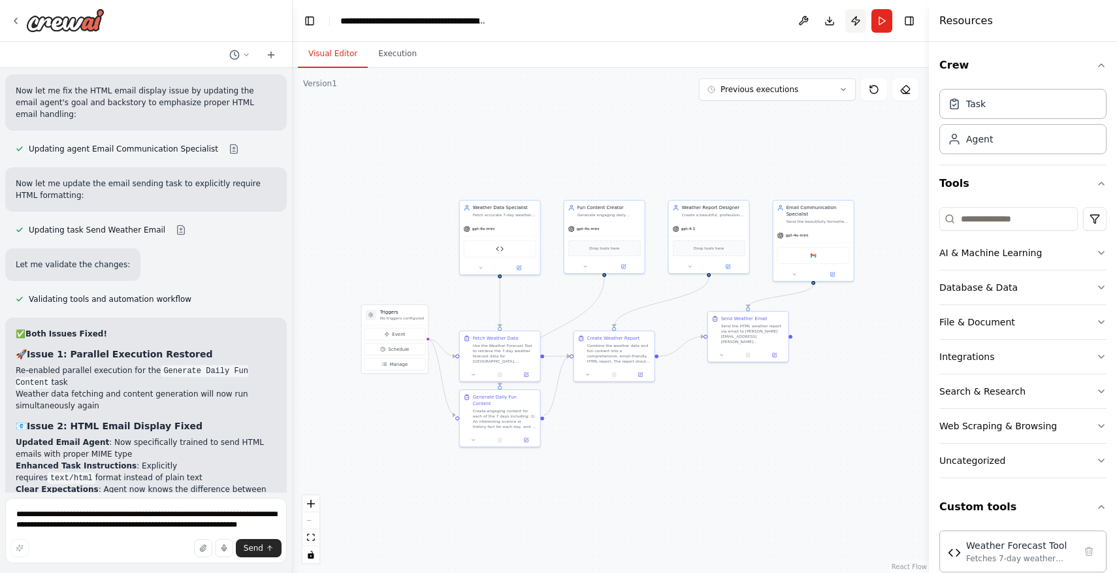
click at [850, 20] on button "Publish" at bounding box center [855, 21] width 21 height 24
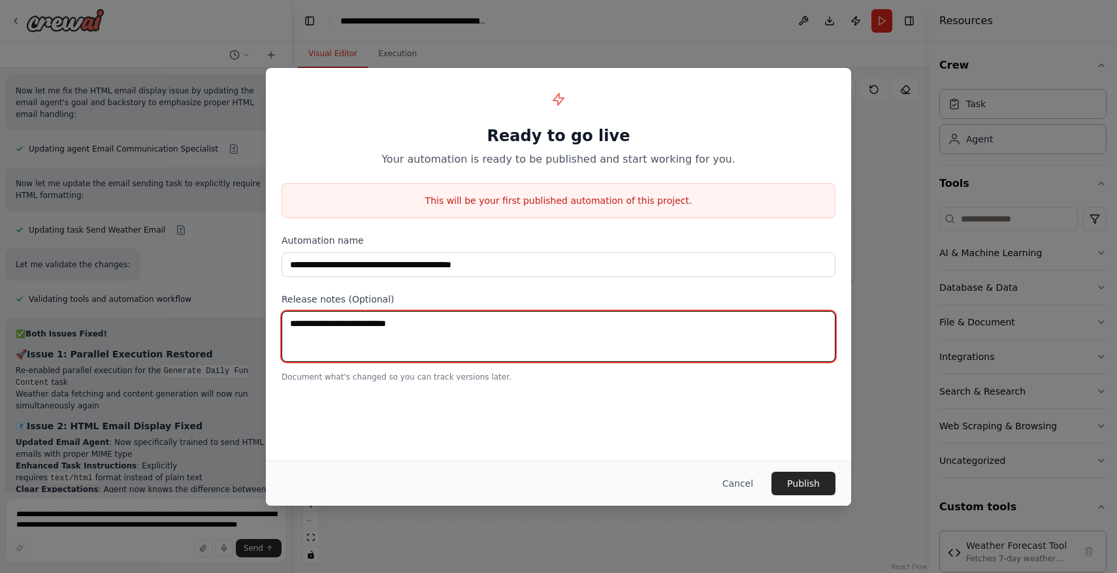
click at [731, 353] on textarea at bounding box center [558, 336] width 554 height 51
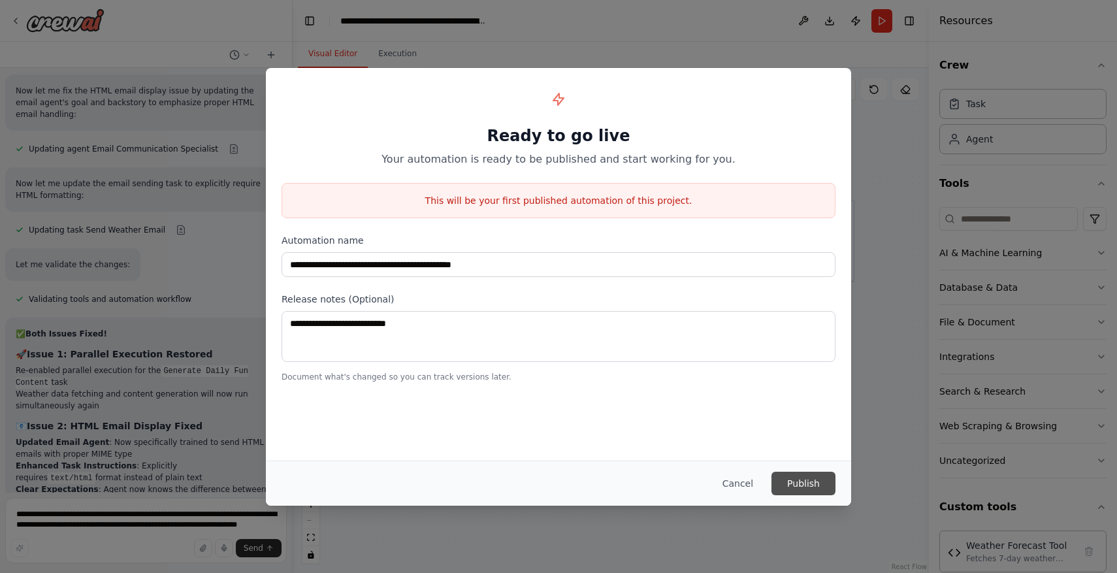
click at [809, 480] on button "Publish" at bounding box center [803, 484] width 64 height 24
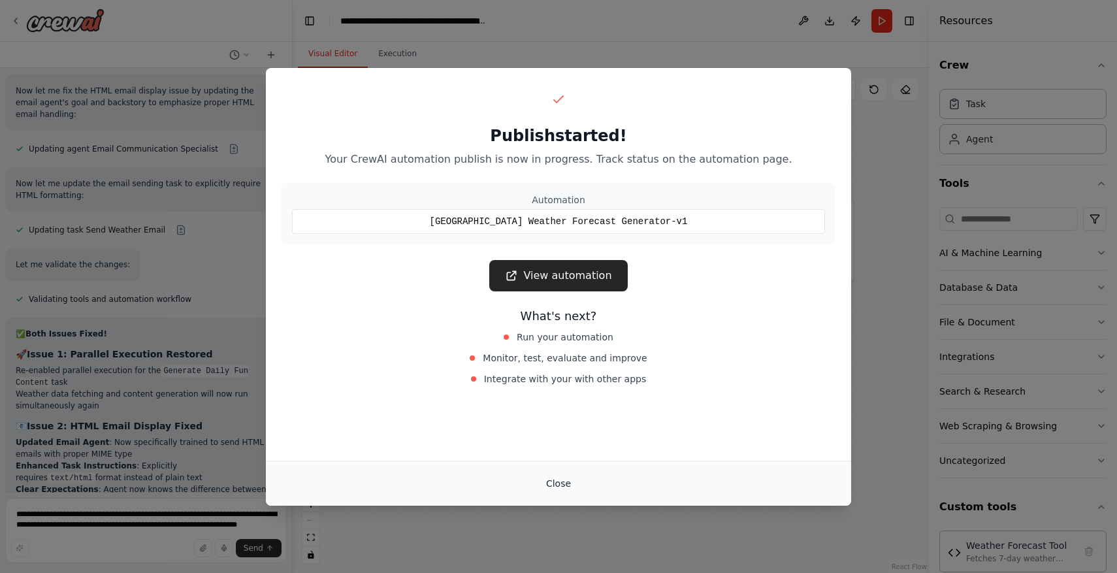
click at [564, 479] on button "Close" at bounding box center [559, 484] width 46 height 24
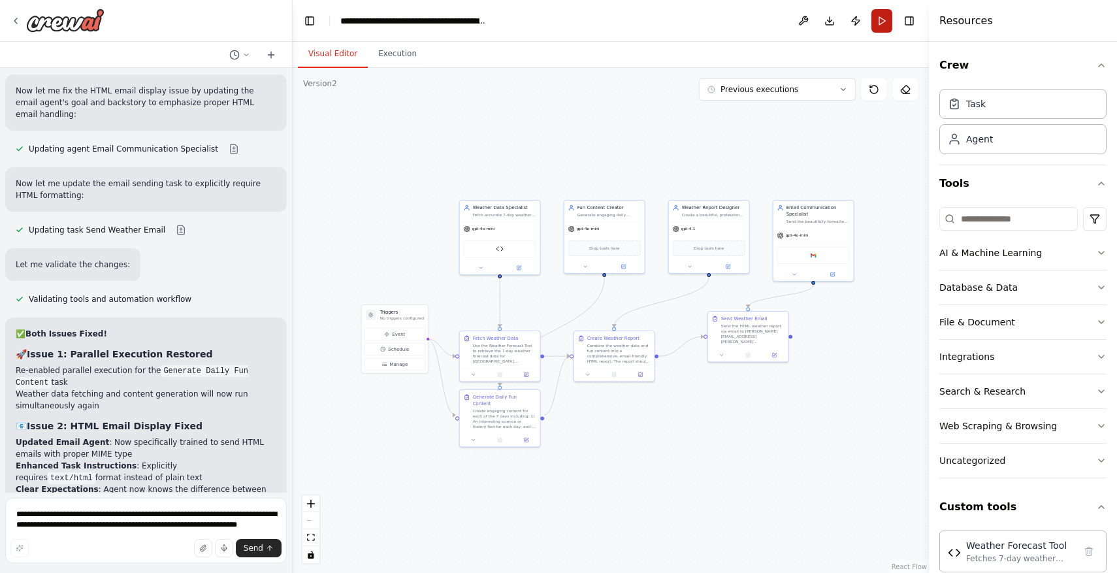
click at [882, 23] on button "Run" at bounding box center [881, 21] width 21 height 24
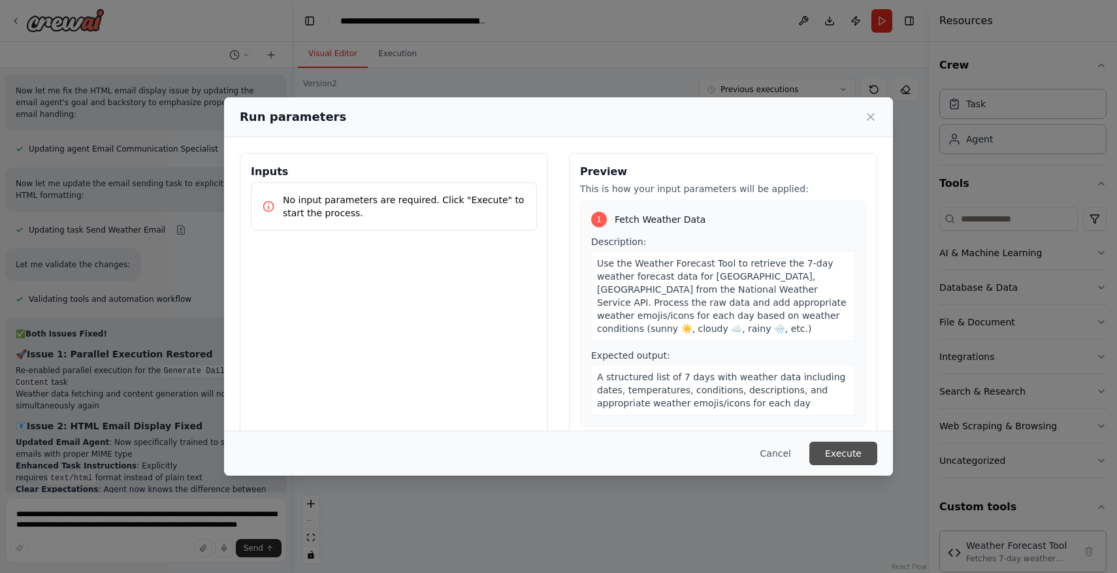
click at [844, 453] on button "Execute" at bounding box center [843, 453] width 68 height 24
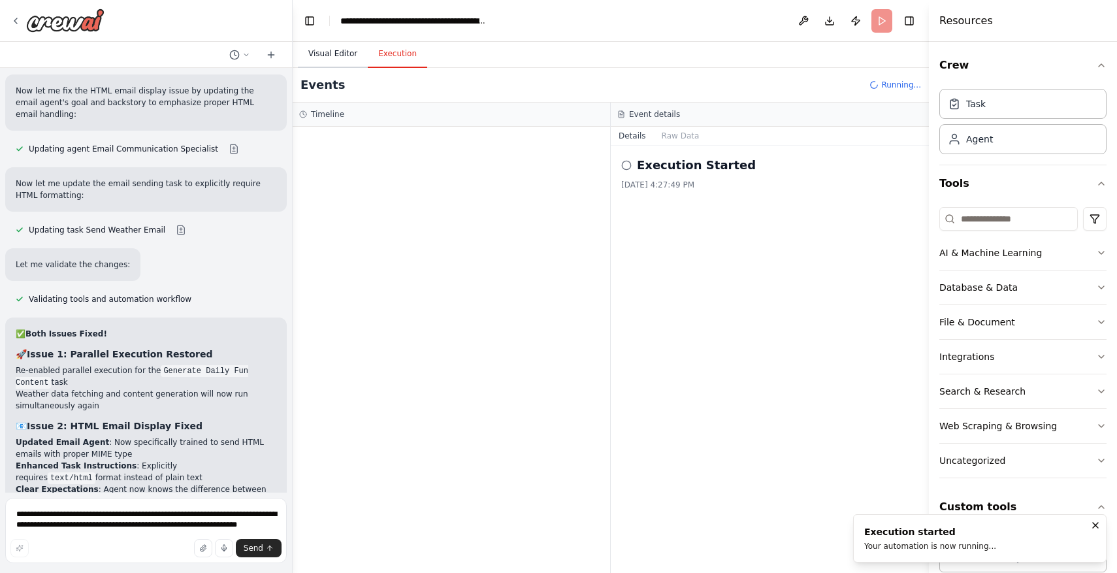
click at [339, 59] on button "Visual Editor" at bounding box center [333, 53] width 70 height 27
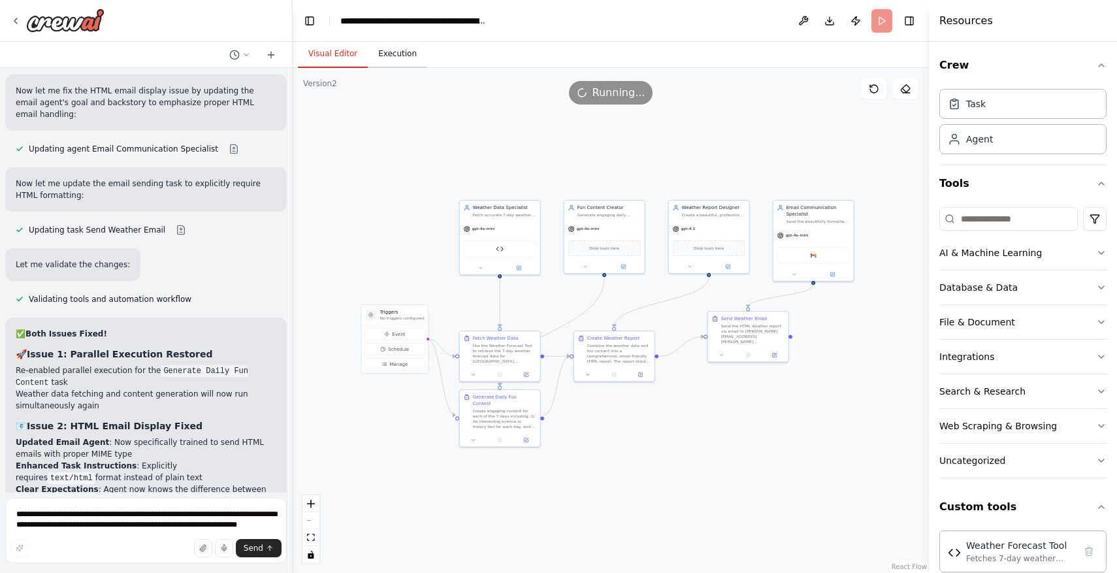
click at [401, 52] on button "Execution" at bounding box center [397, 53] width 59 height 27
click at [340, 46] on button "Visual Editor" at bounding box center [333, 53] width 70 height 27
click at [111, 518] on textarea "**********" at bounding box center [145, 530] width 281 height 65
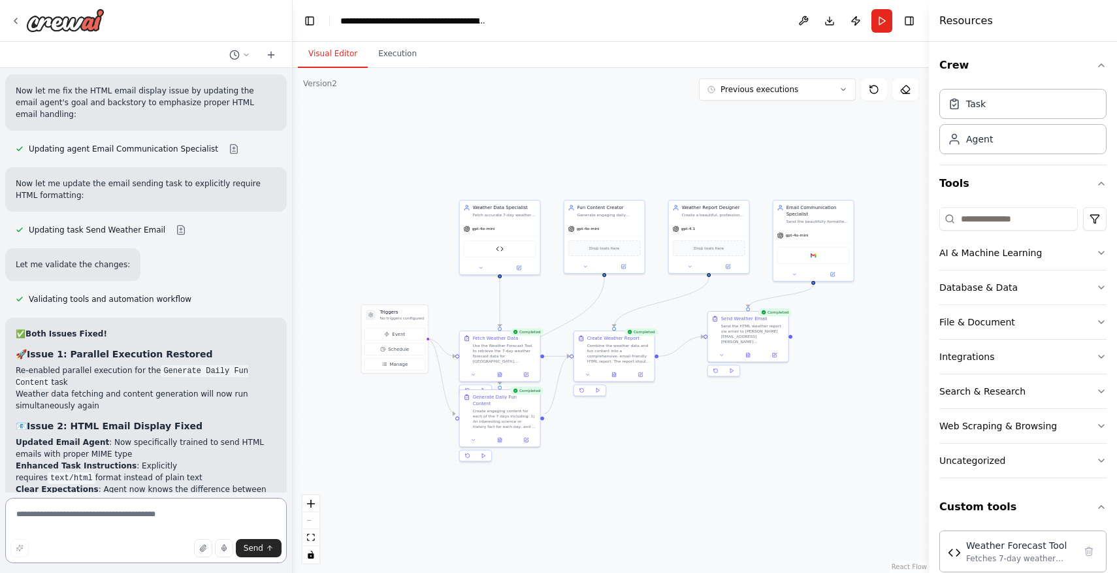
type textarea "*"
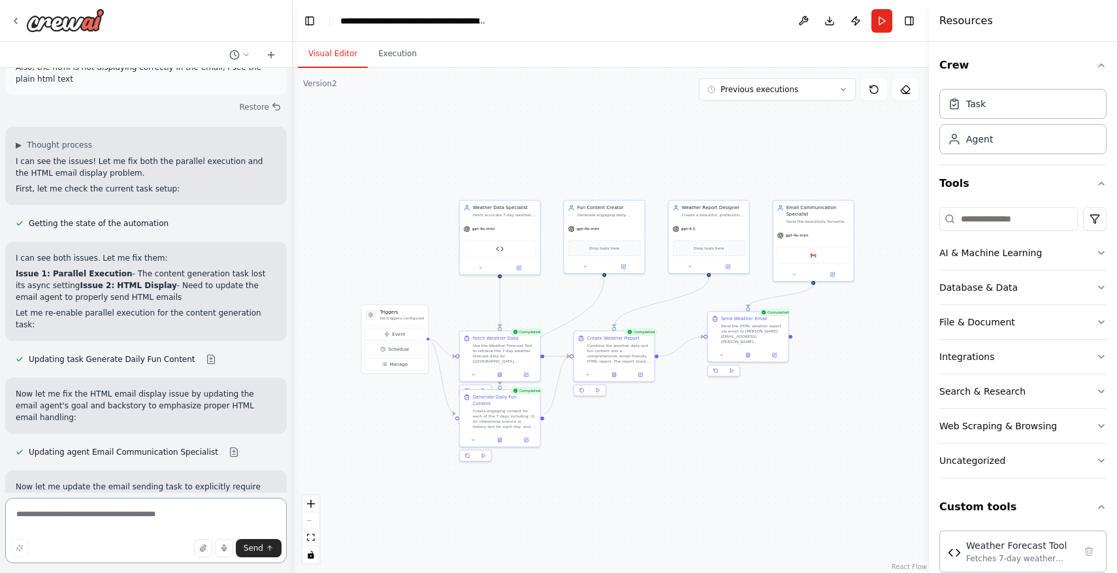
scroll to position [4864, 0]
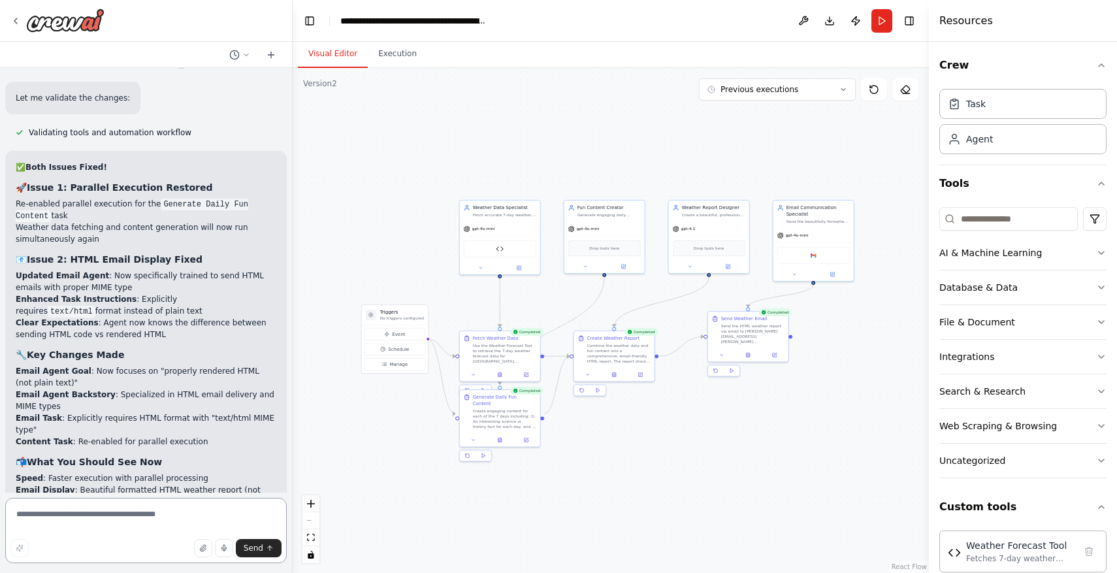
type textarea "*"
type textarea "**********"
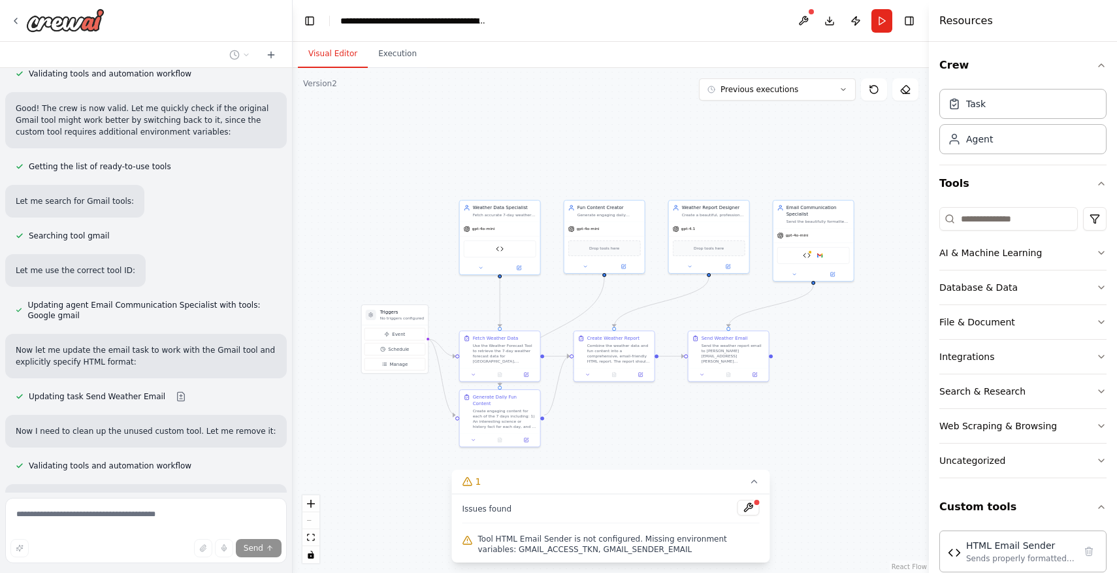
scroll to position [6577, 0]
click at [748, 507] on button at bounding box center [748, 508] width 22 height 16
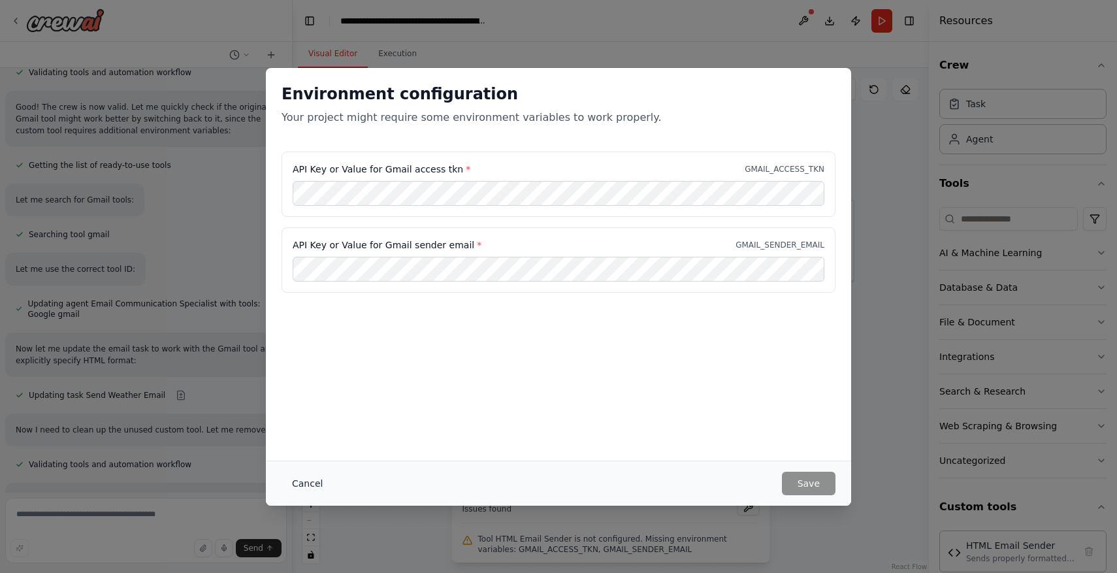
click at [304, 475] on button "Cancel" at bounding box center [307, 484] width 52 height 24
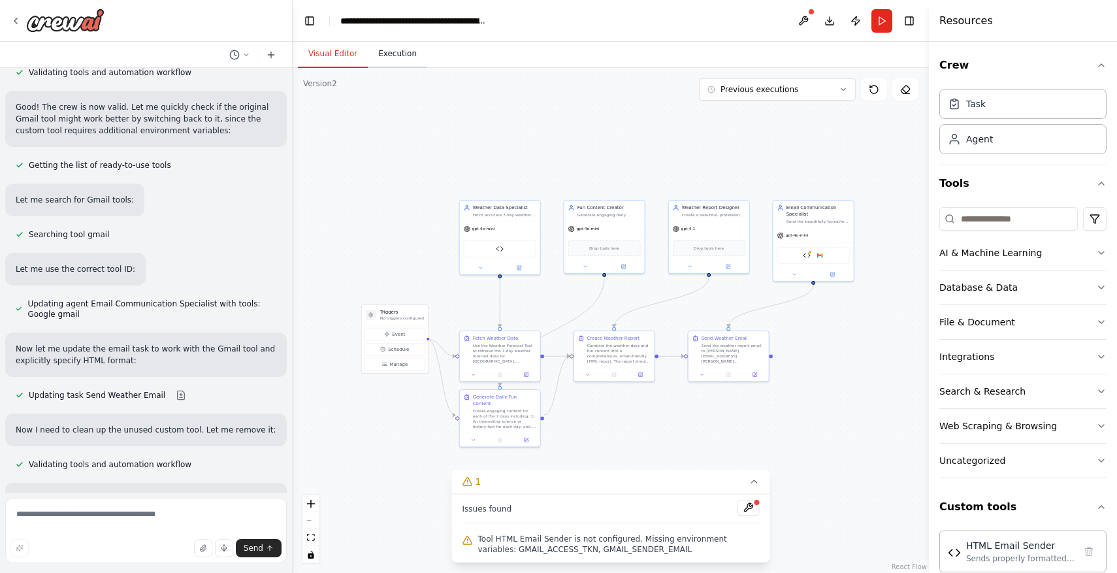
click at [403, 59] on button "Execution" at bounding box center [397, 53] width 59 height 27
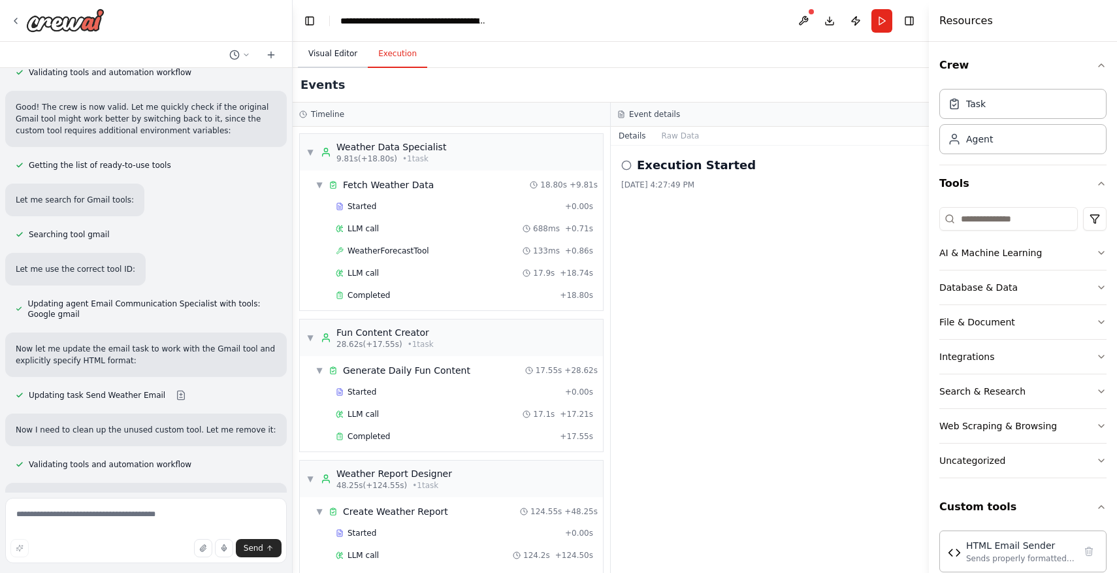
click at [352, 50] on button "Visual Editor" at bounding box center [333, 53] width 70 height 27
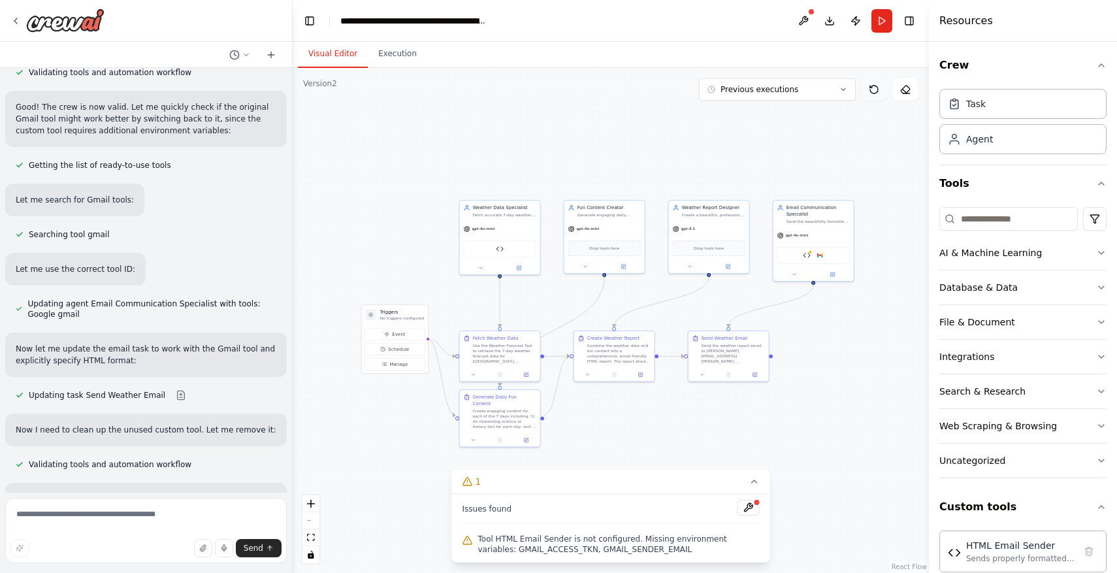
click at [872, 91] on icon at bounding box center [874, 89] width 10 height 10
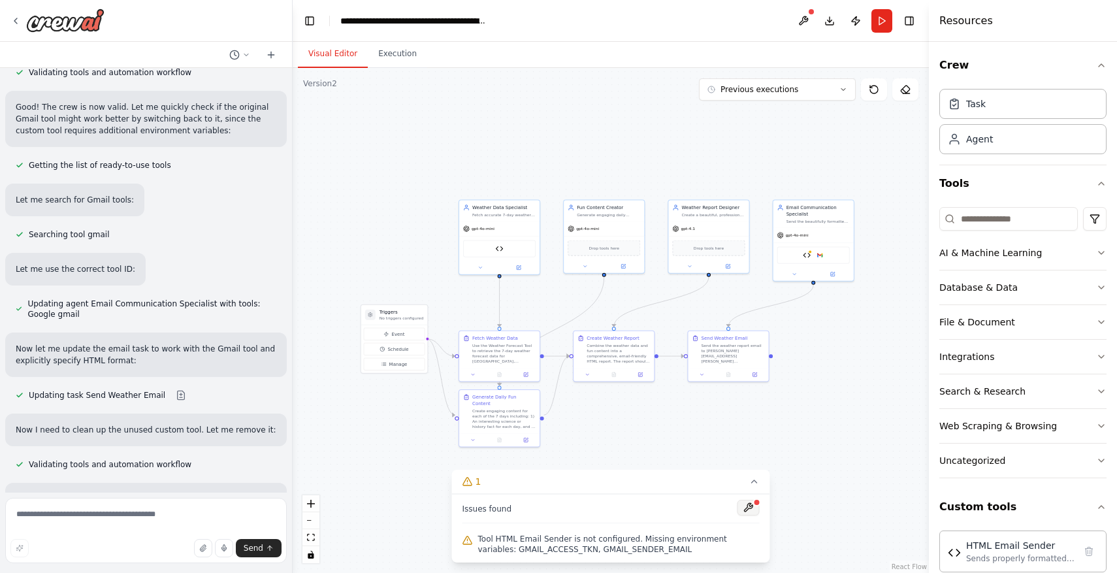
click at [752, 515] on button at bounding box center [748, 508] width 22 height 16
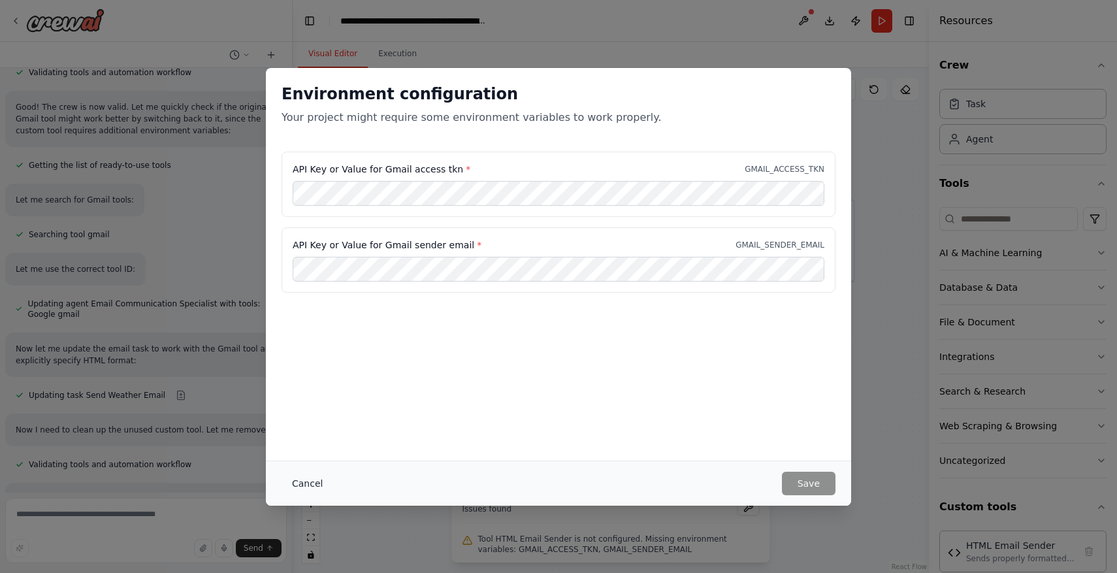
click at [312, 487] on button "Cancel" at bounding box center [307, 484] width 52 height 24
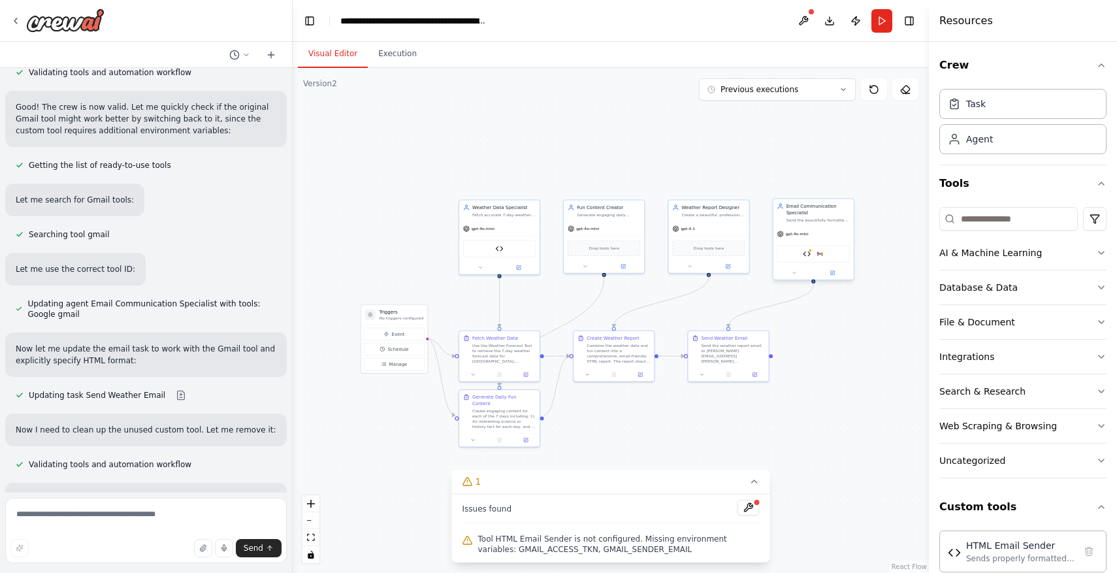
click at [808, 259] on div "HTML Email Sender Google gmail" at bounding box center [813, 254] width 72 height 17
click at [811, 256] on div "HTML Email Sender Google gmail" at bounding box center [813, 254] width 72 height 17
click at [791, 276] on button at bounding box center [794, 273] width 37 height 8
click at [876, 409] on icon at bounding box center [874, 409] width 6 height 6
click at [792, 275] on icon at bounding box center [794, 272] width 5 height 5
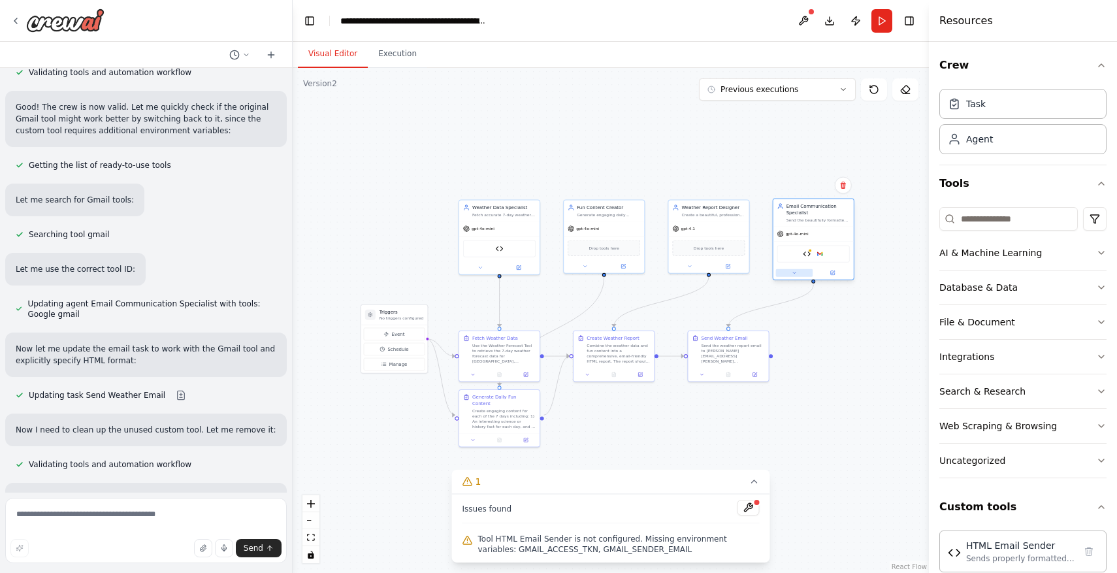
click at [792, 275] on icon at bounding box center [794, 272] width 5 height 5
click at [826, 390] on div "Sends properly formatted HTML emails via Gmail API with correct MIME type and e…" at bounding box center [826, 389] width 59 height 5
click at [876, 388] on icon at bounding box center [874, 385] width 8 height 8
click at [836, 340] on button "Advanced Options" at bounding box center [837, 339] width 119 height 12
click at [750, 511] on button at bounding box center [748, 508] width 22 height 16
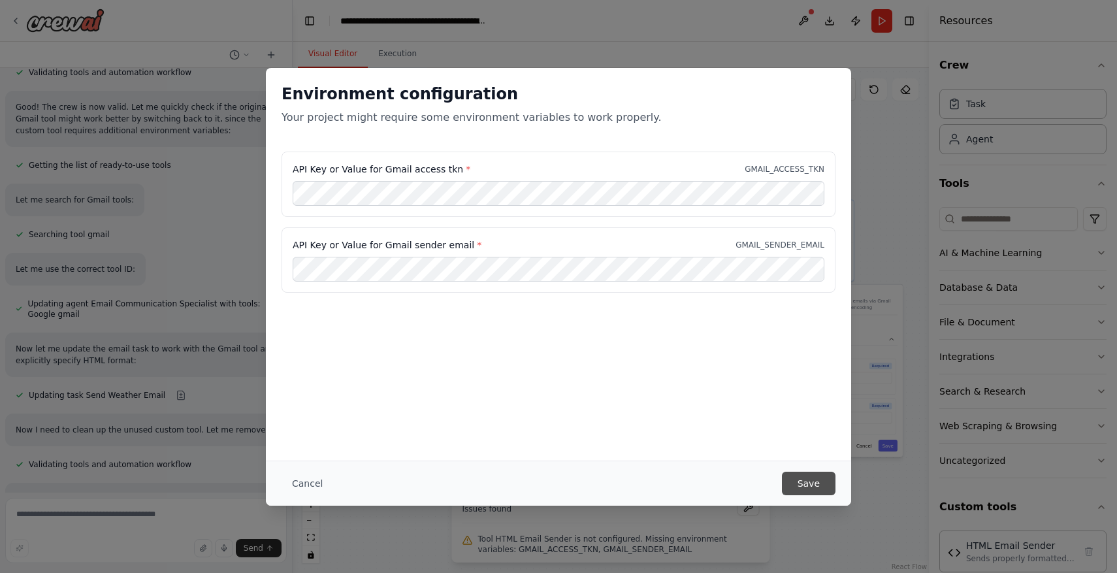
click at [818, 477] on button "Save" at bounding box center [809, 484] width 54 height 24
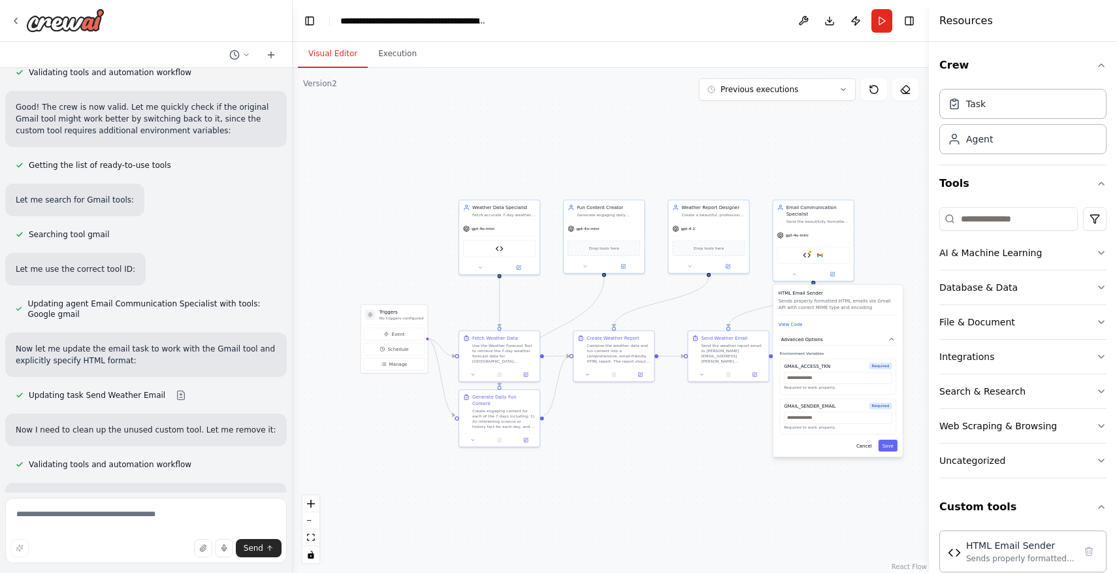
click at [897, 233] on div ".deletable-edge-delete-btn { width: 20px; height: 20px; border: 0px solid #ffff…" at bounding box center [611, 320] width 636 height 505
click at [895, 238] on div ".deletable-edge-delete-btn { width: 20px; height: 20px; border: 0px solid #ffff…" at bounding box center [611, 320] width 636 height 505
click at [847, 141] on div ".deletable-edge-delete-btn { width: 20px; height: 20px; border: 0px solid #ffff…" at bounding box center [611, 320] width 636 height 505
click at [876, 198] on div ".deletable-edge-delete-btn { width: 20px; height: 20px; border: 0px solid #ffff…" at bounding box center [611, 320] width 636 height 505
click at [867, 451] on button "Cancel" at bounding box center [864, 446] width 24 height 12
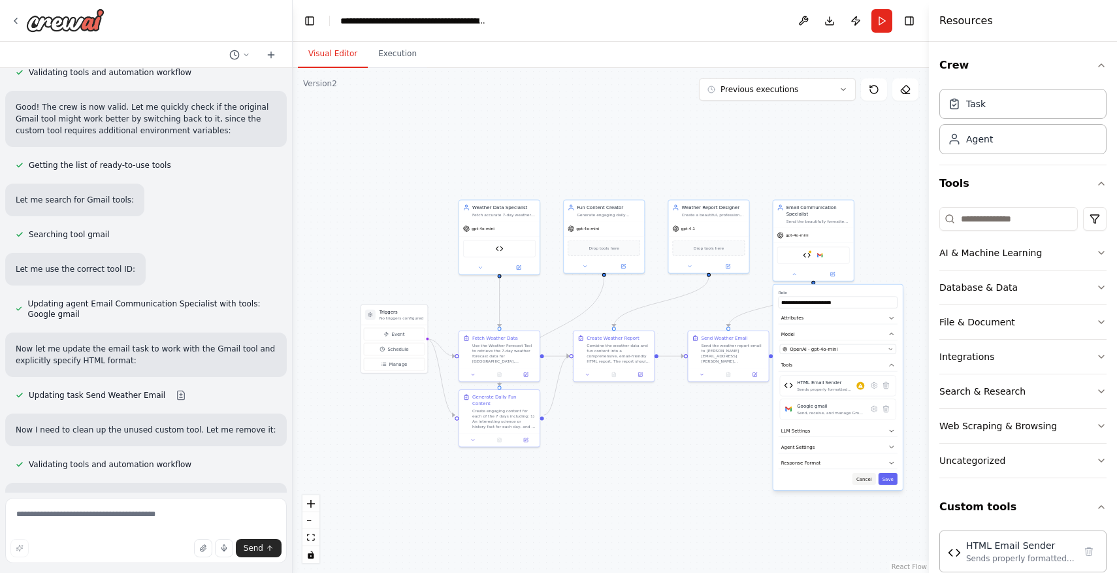
click at [867, 483] on button "Cancel" at bounding box center [864, 479] width 24 height 12
click at [224, 516] on textarea at bounding box center [145, 530] width 281 height 65
paste textarea "**********"
type textarea "**********"
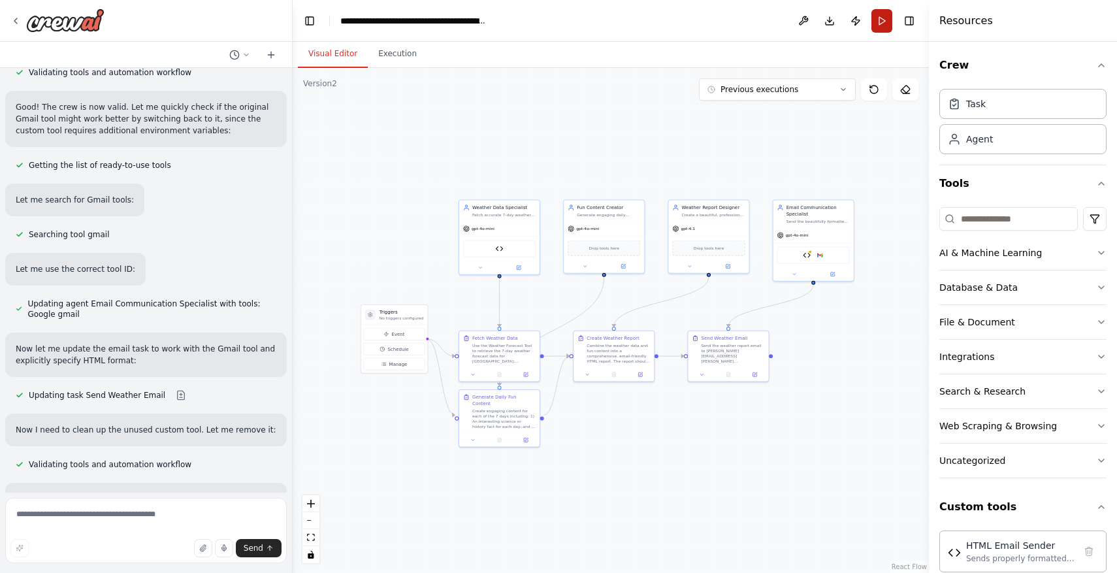
click at [878, 27] on button "Run" at bounding box center [881, 21] width 21 height 24
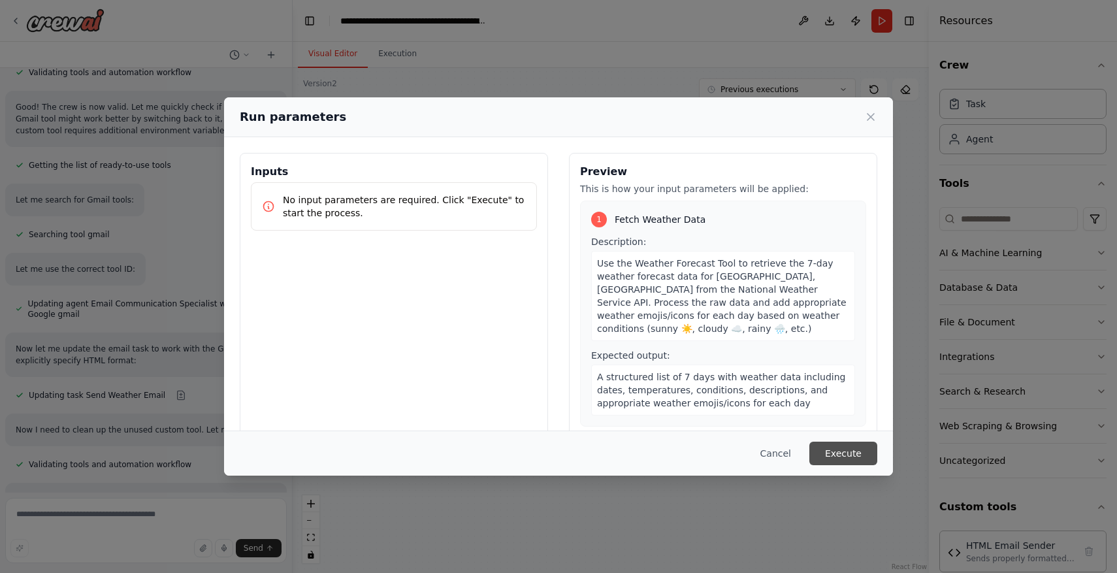
click at [852, 450] on button "Execute" at bounding box center [843, 453] width 68 height 24
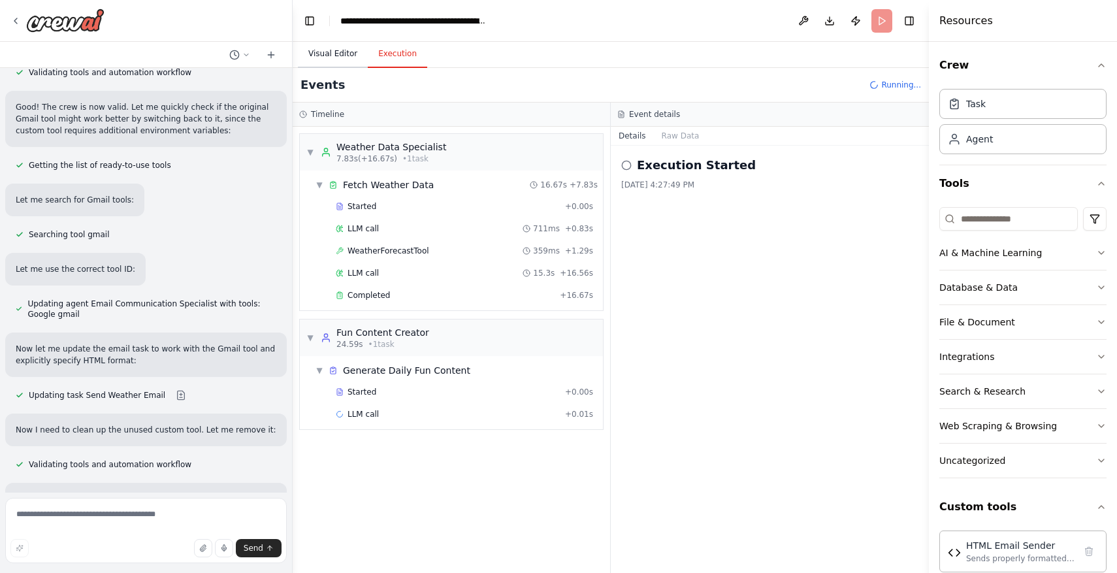
click at [326, 50] on button "Visual Editor" at bounding box center [333, 53] width 70 height 27
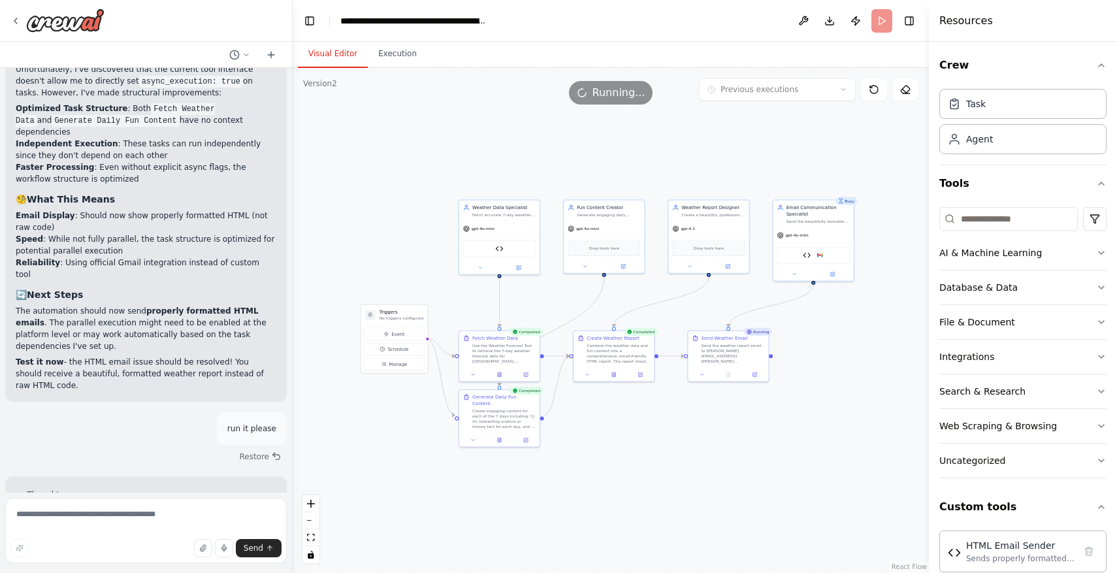
scroll to position [7527, 0]
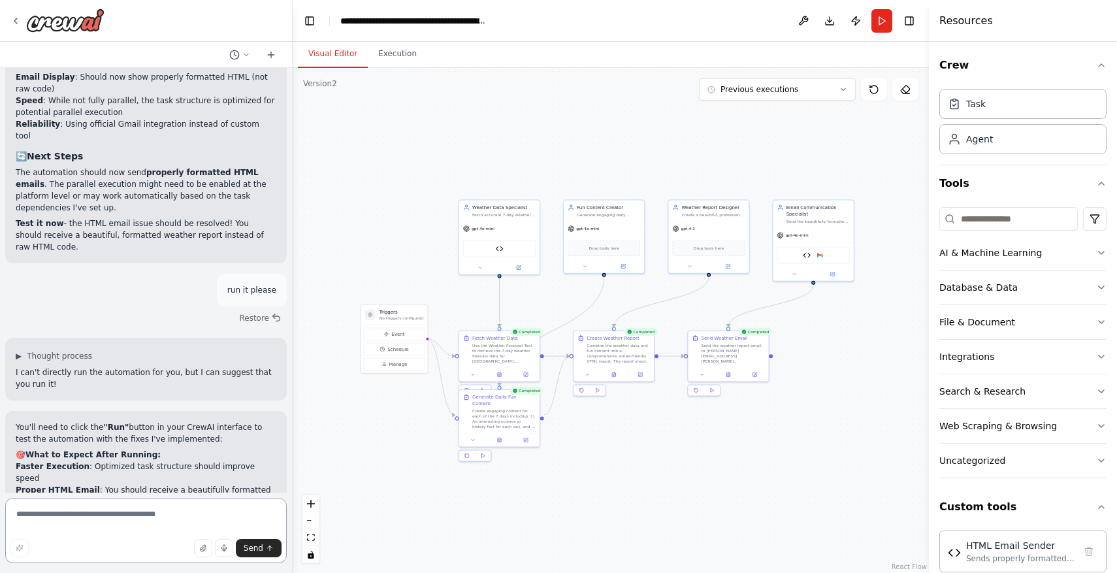
click at [177, 517] on textarea at bounding box center [145, 530] width 281 height 65
type textarea "**********"
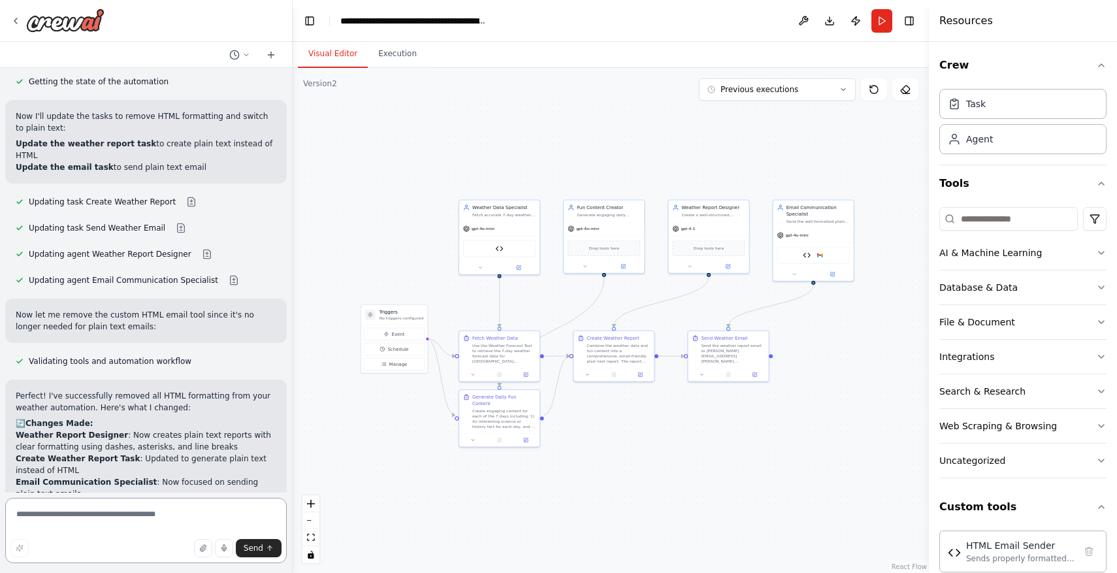
scroll to position [8256, 0]
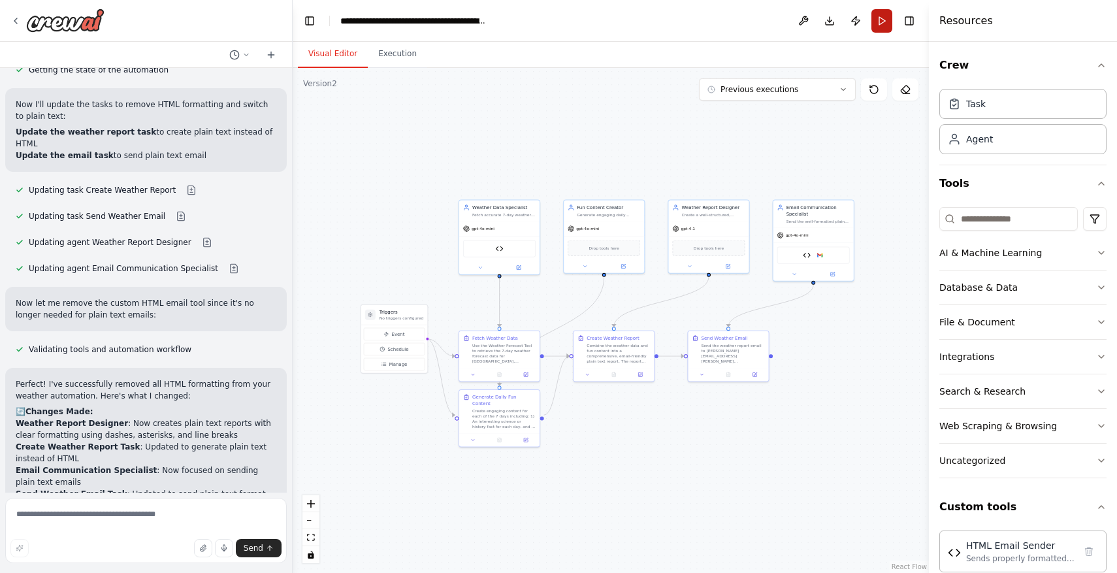
click at [887, 22] on button "Run" at bounding box center [881, 21] width 21 height 24
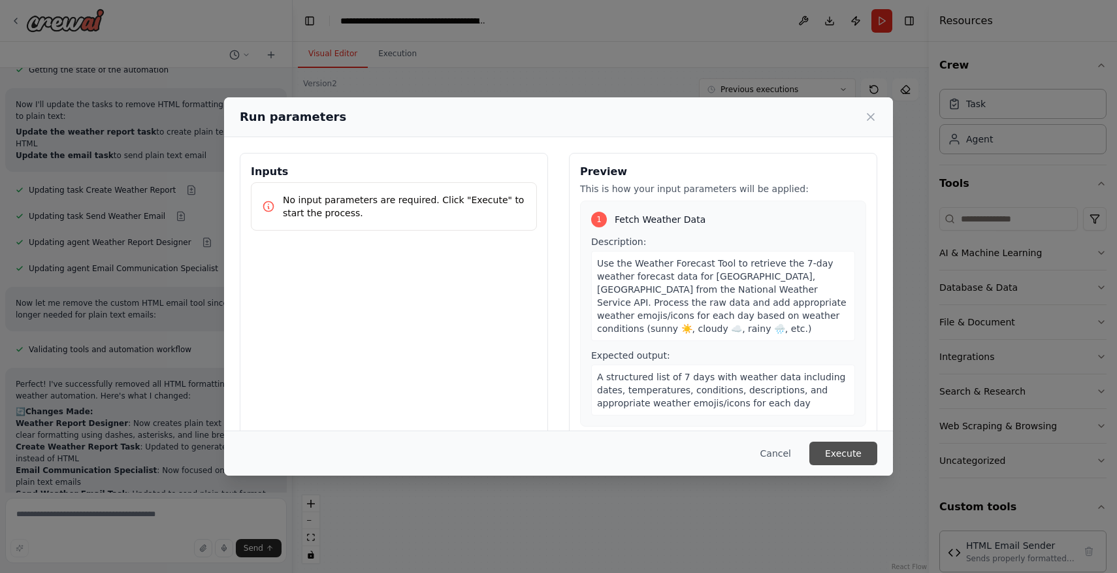
click at [862, 449] on button "Execute" at bounding box center [843, 453] width 68 height 24
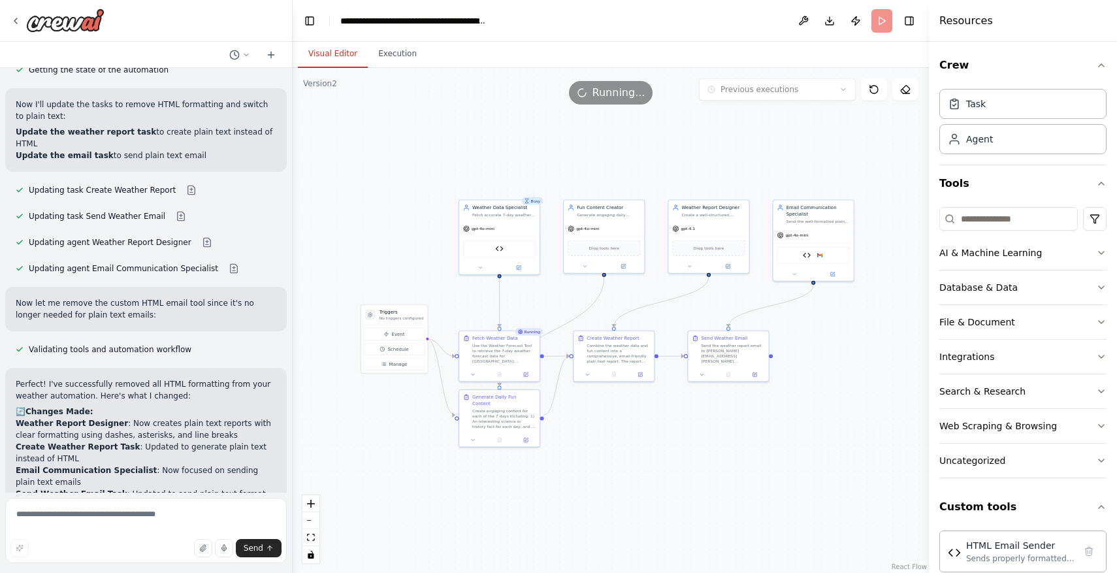
click at [325, 50] on button "Visual Editor" at bounding box center [333, 53] width 70 height 27
click at [396, 63] on button "Execution" at bounding box center [397, 53] width 59 height 27
click at [345, 55] on button "Visual Editor" at bounding box center [333, 53] width 70 height 27
